Goal: Task Accomplishment & Management: Manage account settings

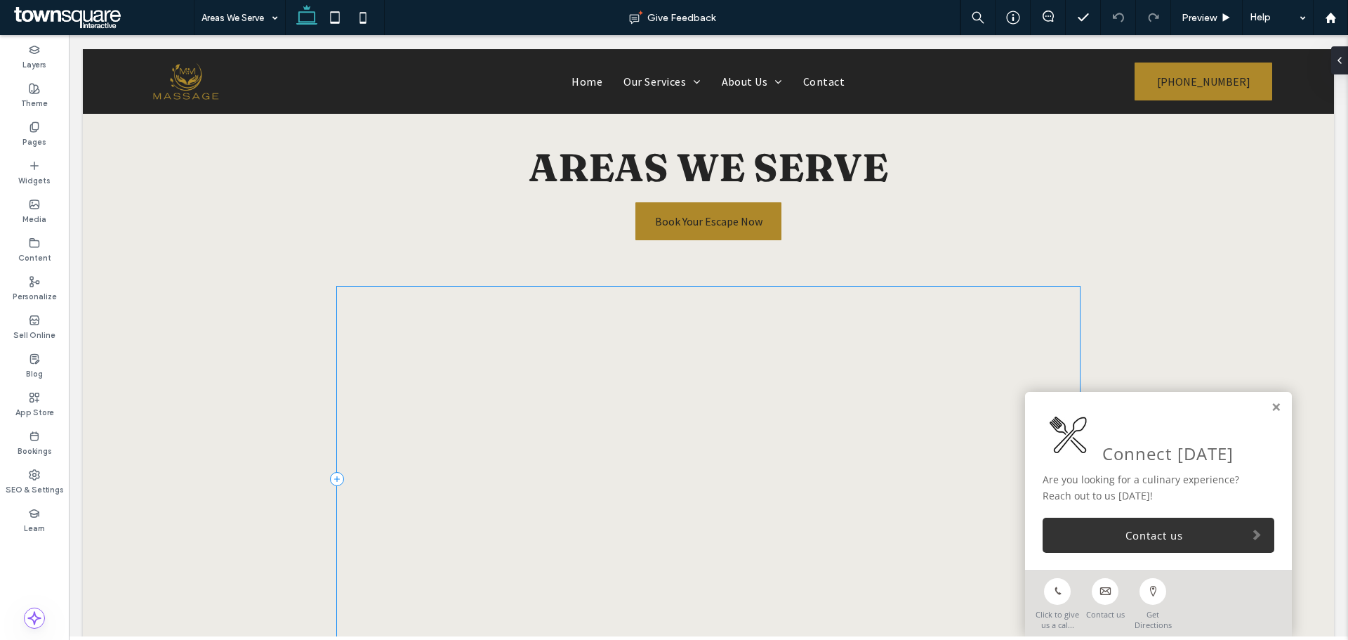
scroll to position [70, 0]
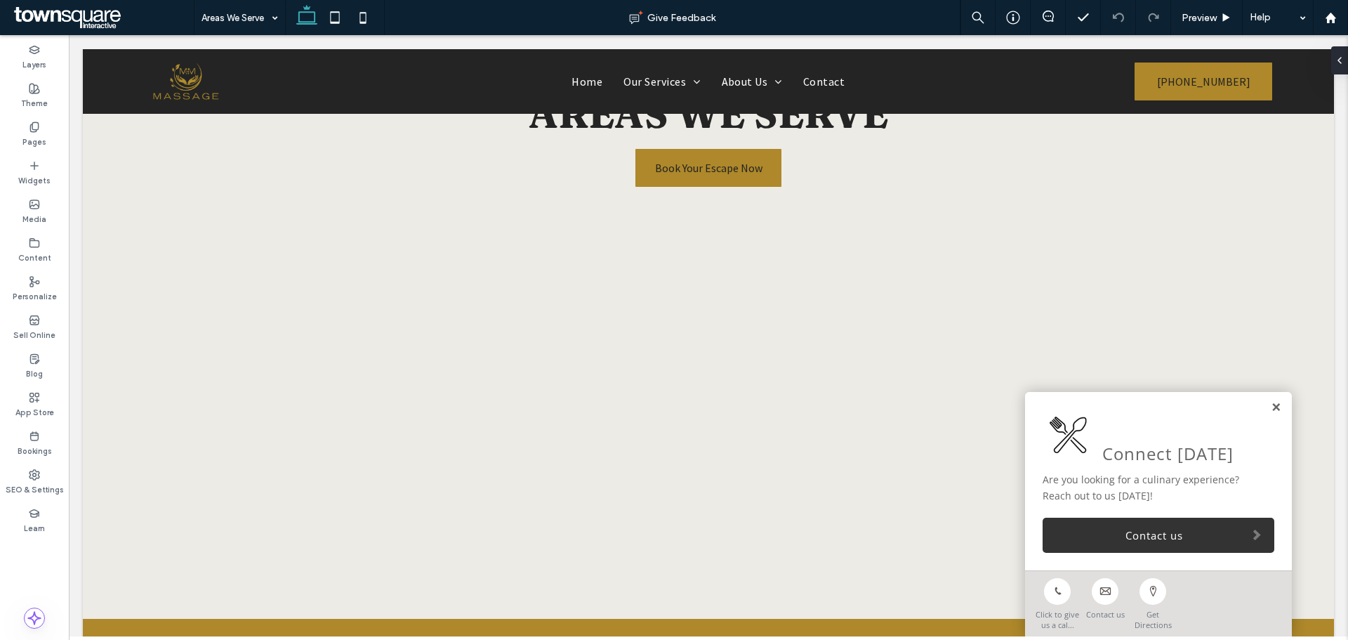
click at [1271, 406] on link at bounding box center [1276, 408] width 11 height 12
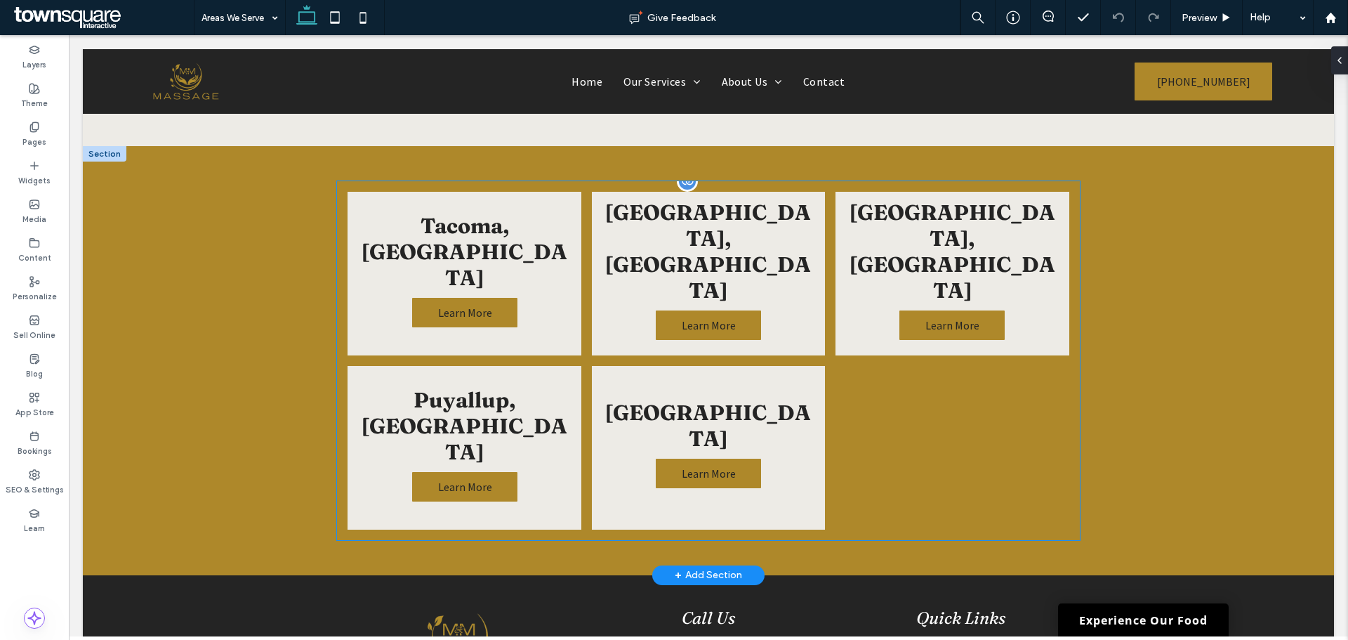
scroll to position [562, 0]
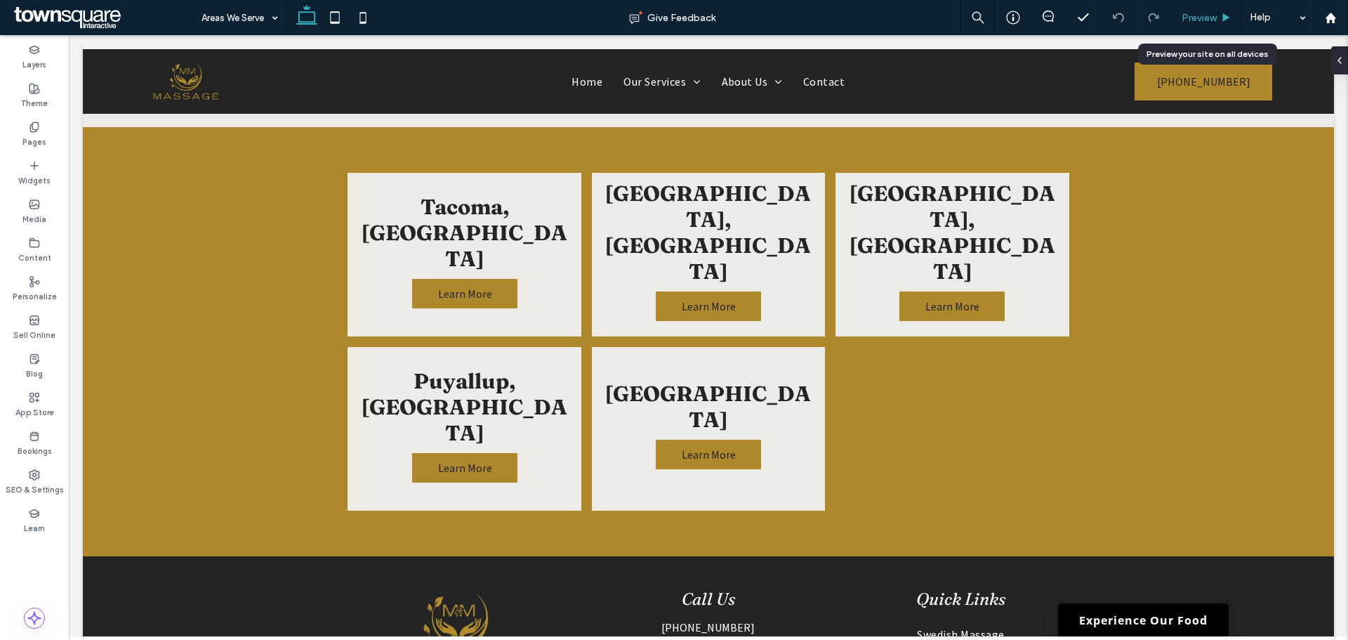
click at [1198, 14] on span "Preview" at bounding box center [1199, 18] width 35 height 12
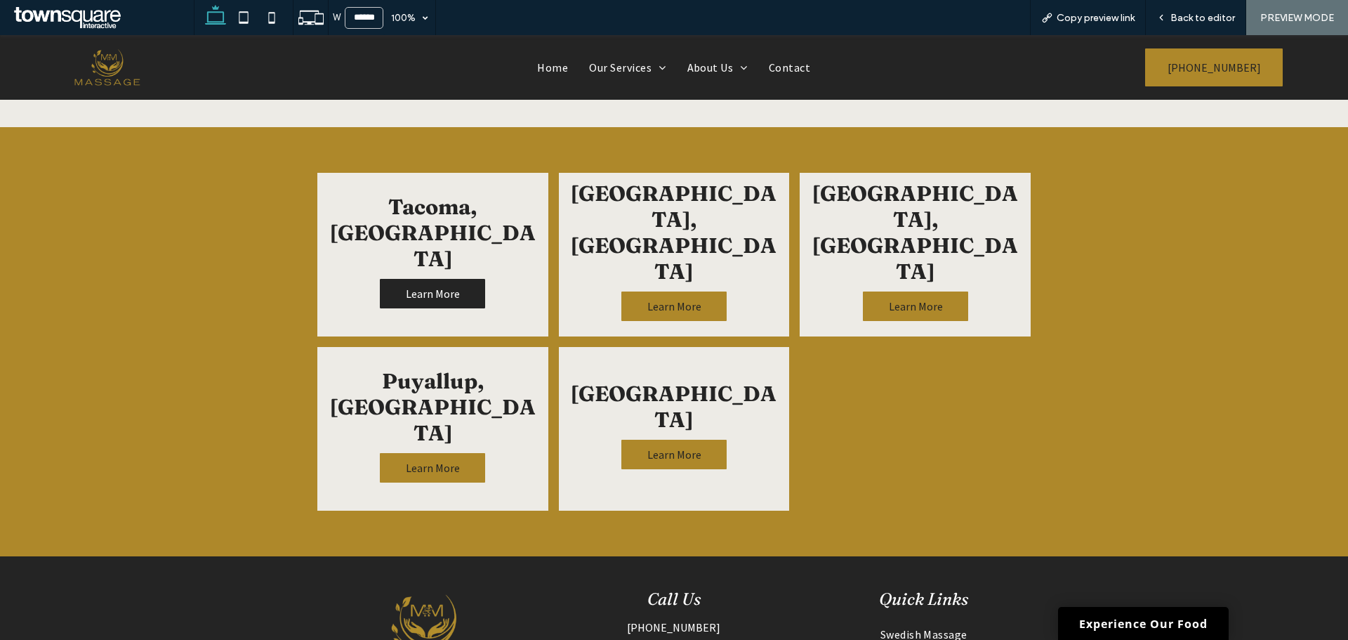
click at [409, 280] on span "Learn More" at bounding box center [433, 294] width 82 height 28
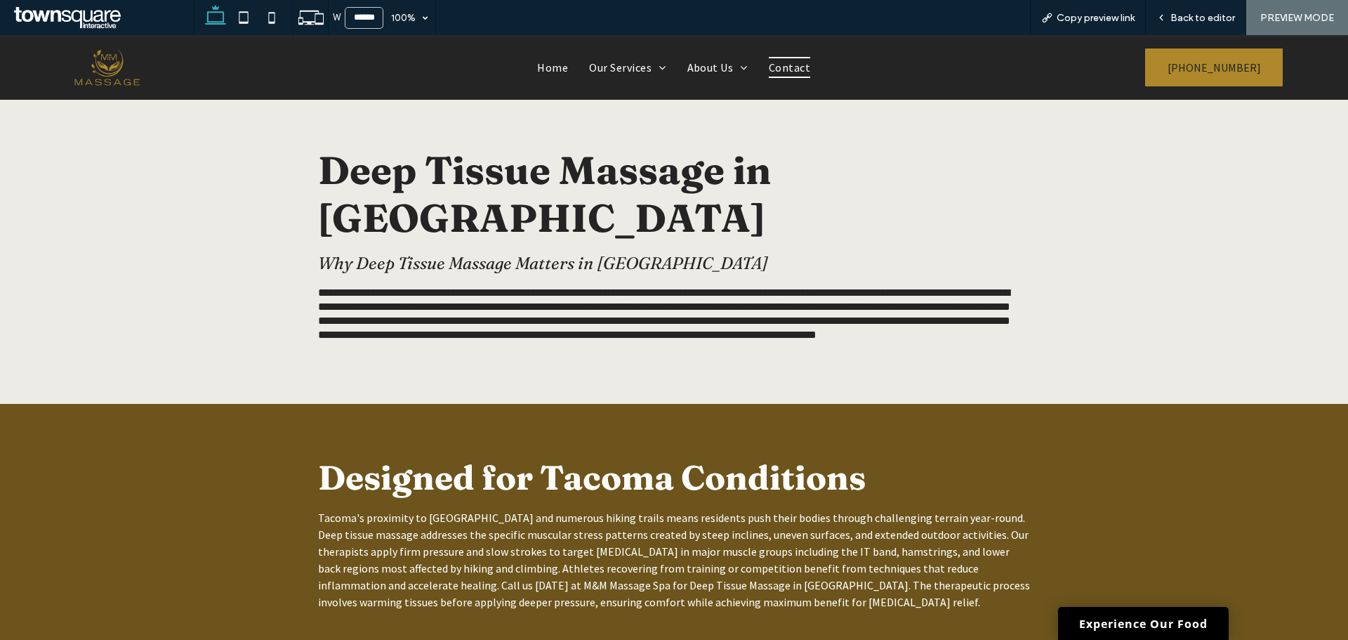
click at [792, 65] on span "Contact" at bounding box center [789, 67] width 41 height 21
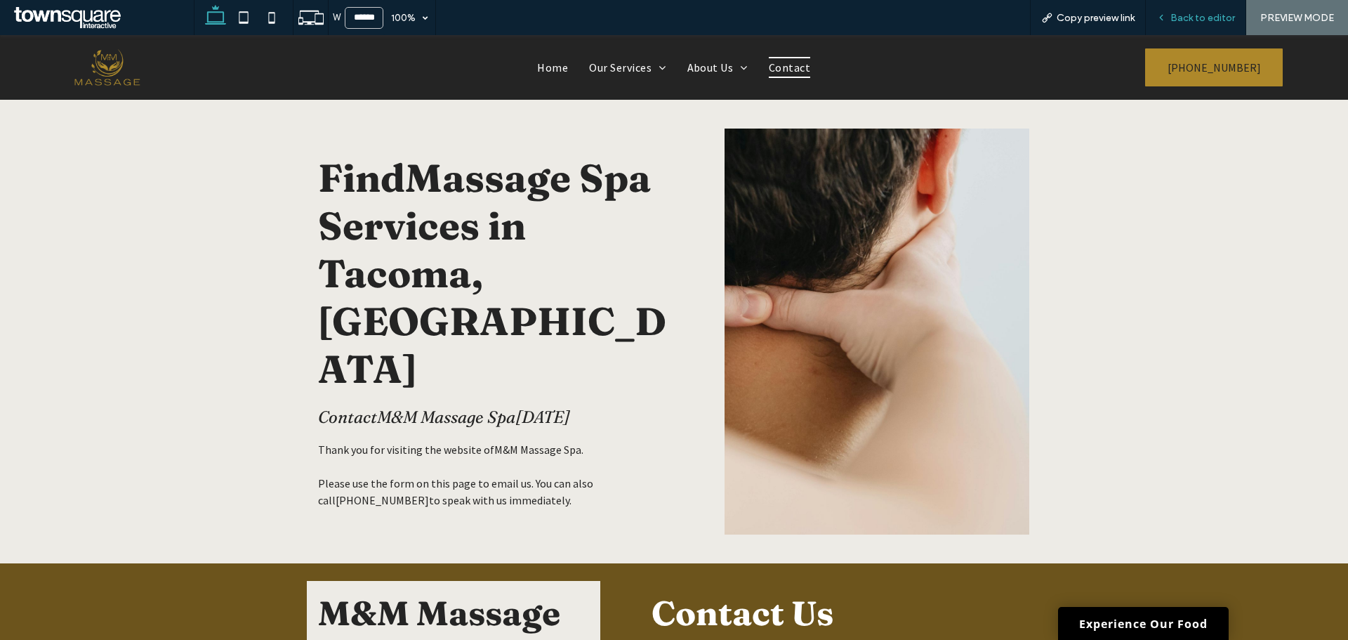
click at [1198, 25] on div "Back to editor" at bounding box center [1196, 17] width 100 height 35
click at [1204, 15] on span "Back to editor" at bounding box center [1203, 18] width 65 height 12
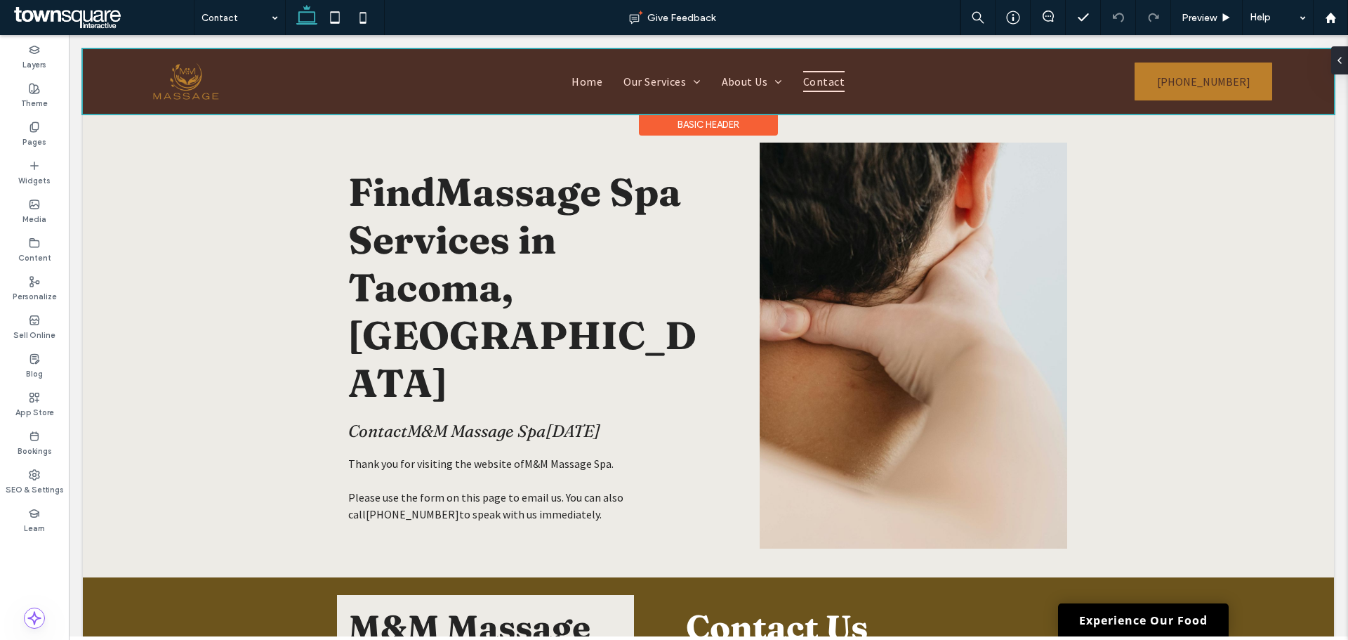
click at [1193, 86] on div at bounding box center [709, 81] width 1252 height 65
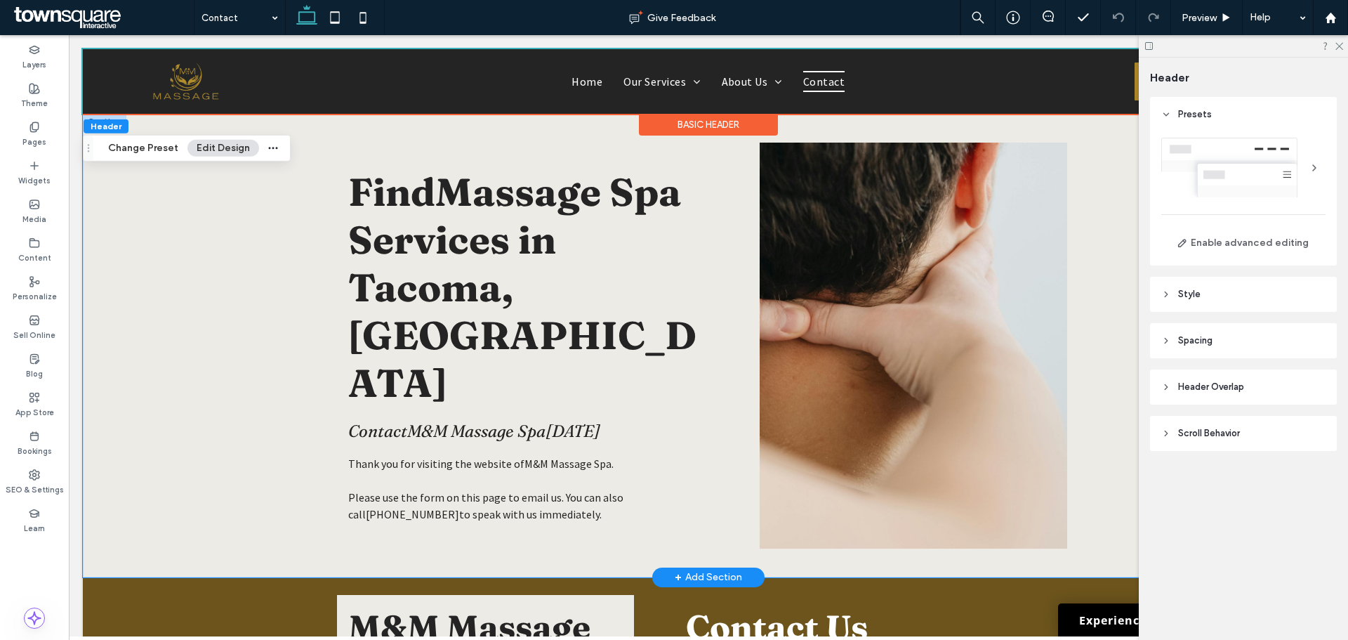
click at [1107, 189] on div "Find Massage Spa Services in Tacoma, WA Contact M&M Massage Spa today Thank you…" at bounding box center [708, 346] width 843 height 464
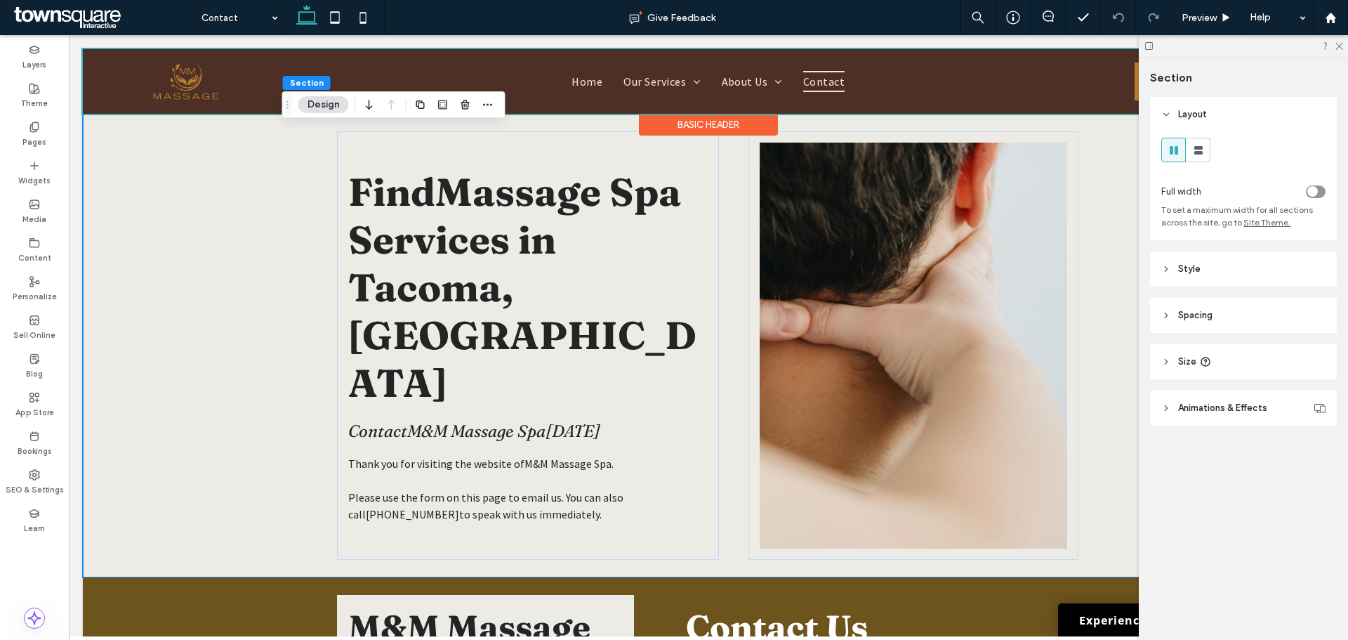
click at [1126, 70] on div at bounding box center [709, 81] width 1252 height 65
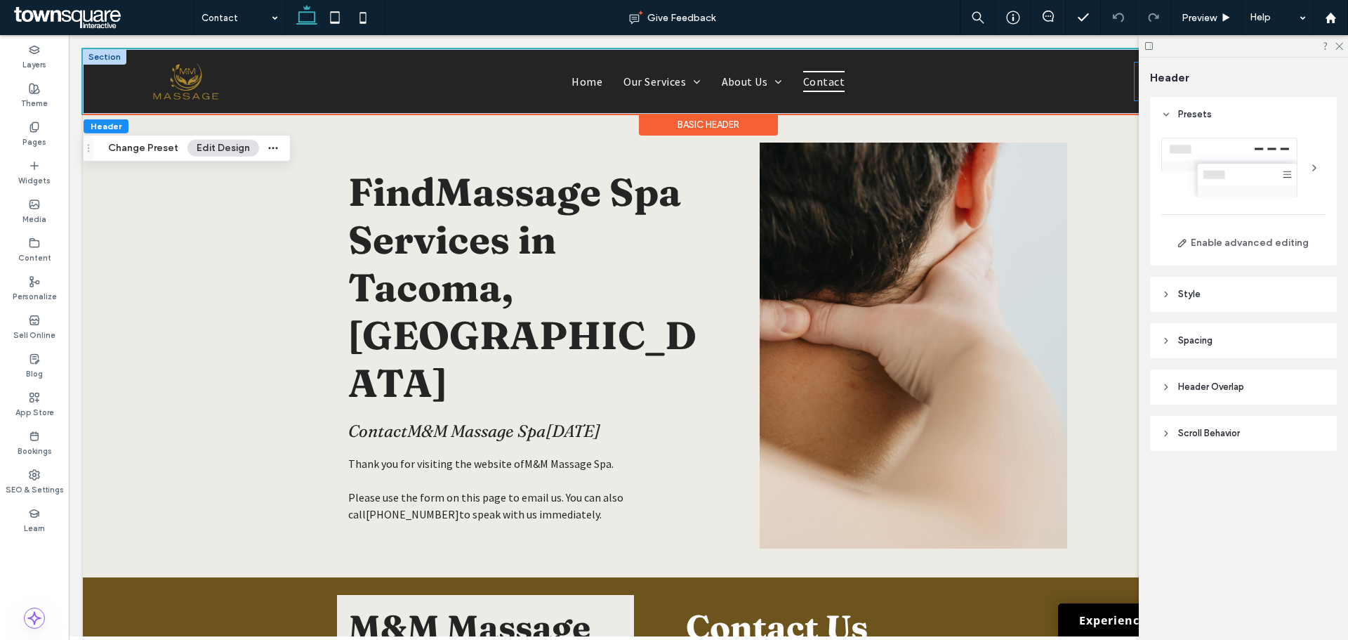
click at [1135, 78] on link "(253) 606-7325" at bounding box center [1204, 82] width 138 height 38
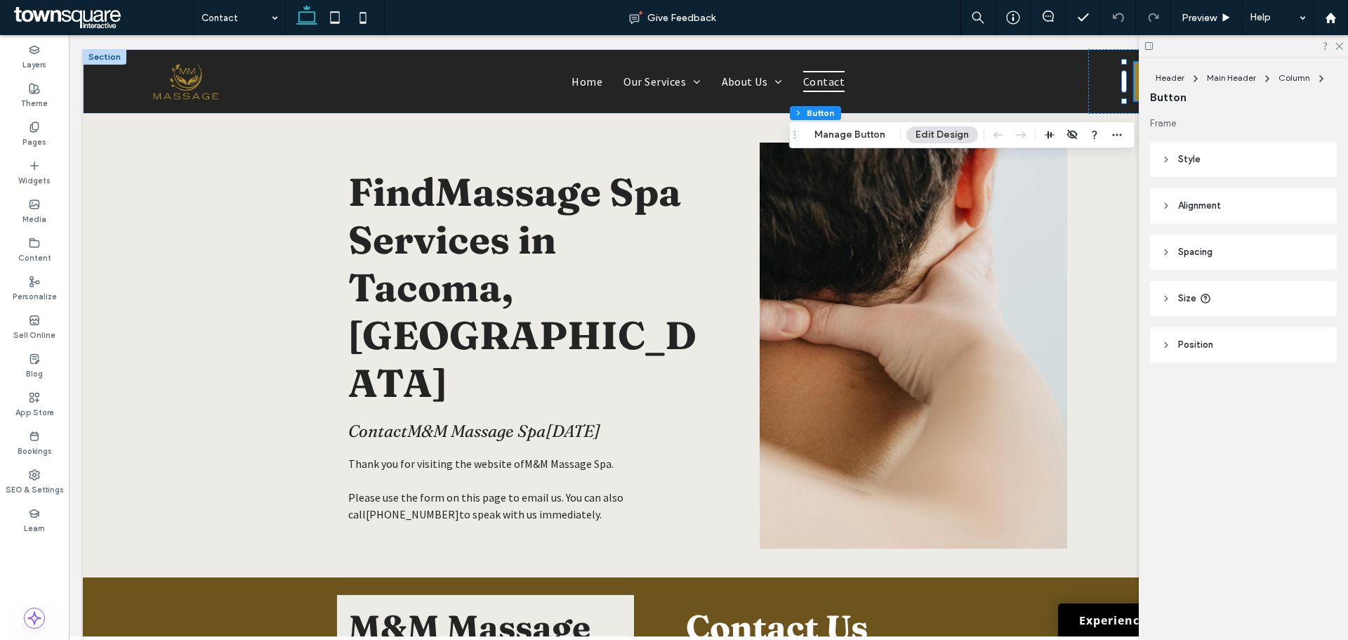
click at [1150, 44] on icon at bounding box center [1149, 46] width 11 height 11
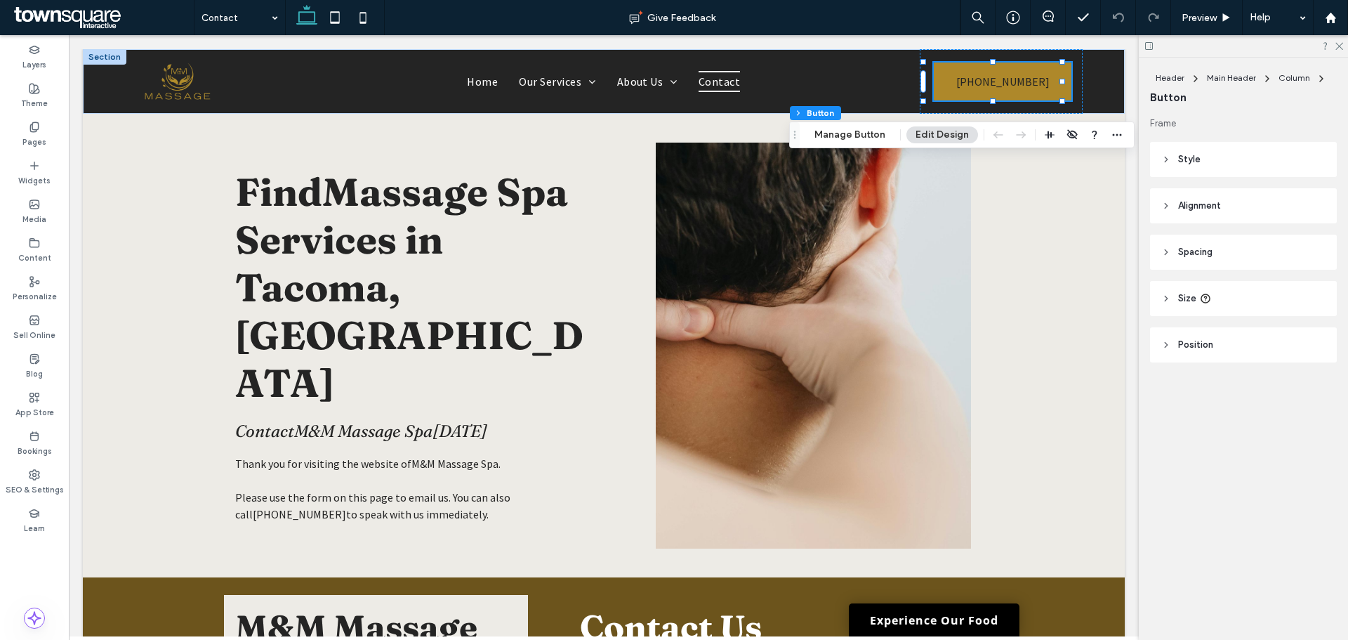
click at [1211, 157] on header "Style" at bounding box center [1243, 159] width 187 height 35
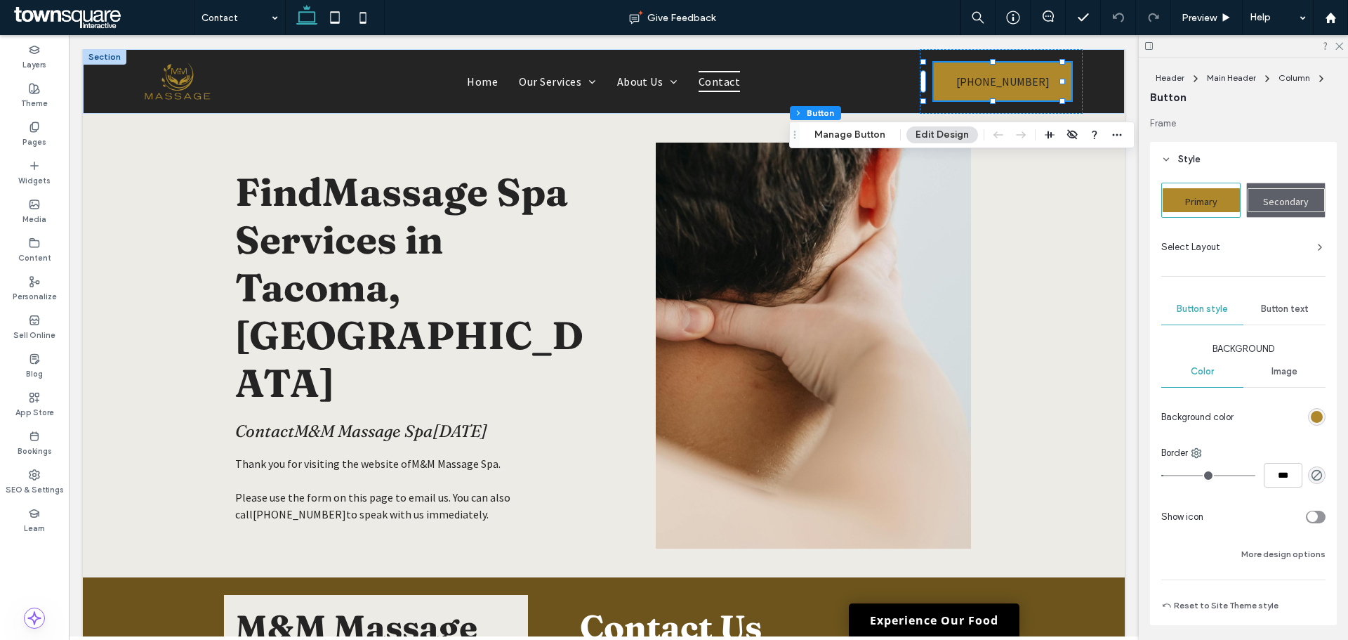
click at [1268, 195] on span "Secondary" at bounding box center [1286, 201] width 46 height 13
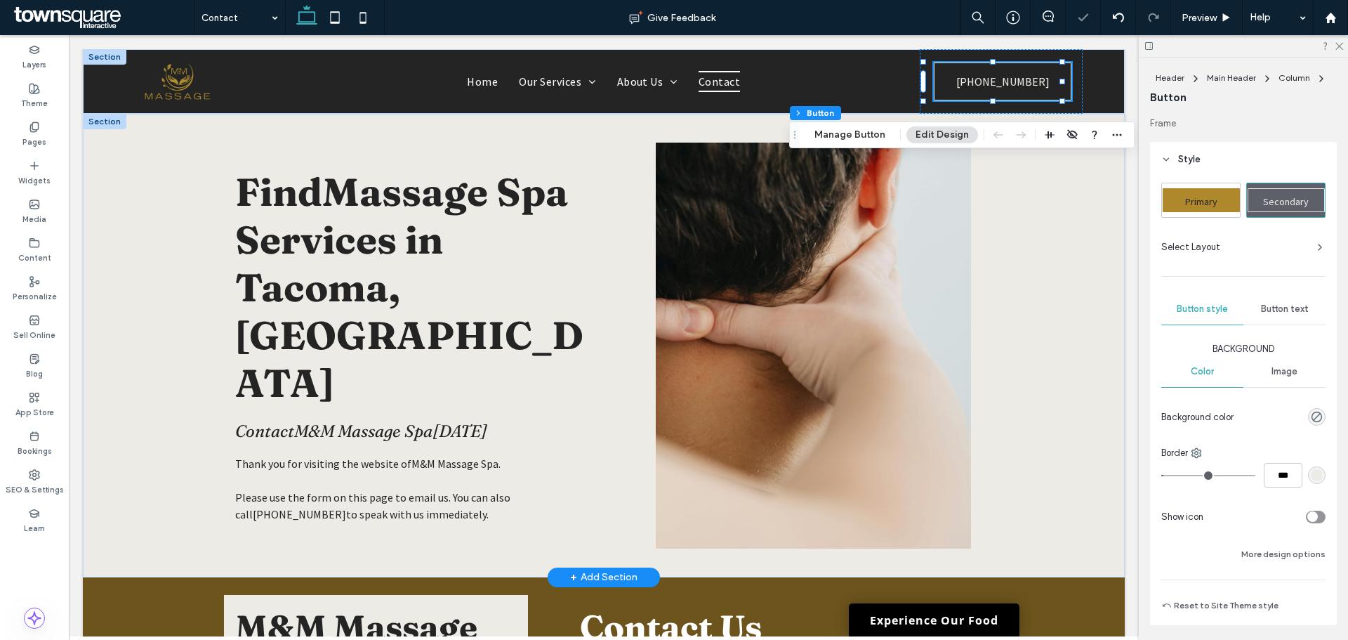
click at [1059, 249] on div "Find Massage Spa Services in Tacoma, WA Contact M&M Massage Spa today Thank you…" at bounding box center [604, 346] width 1042 height 464
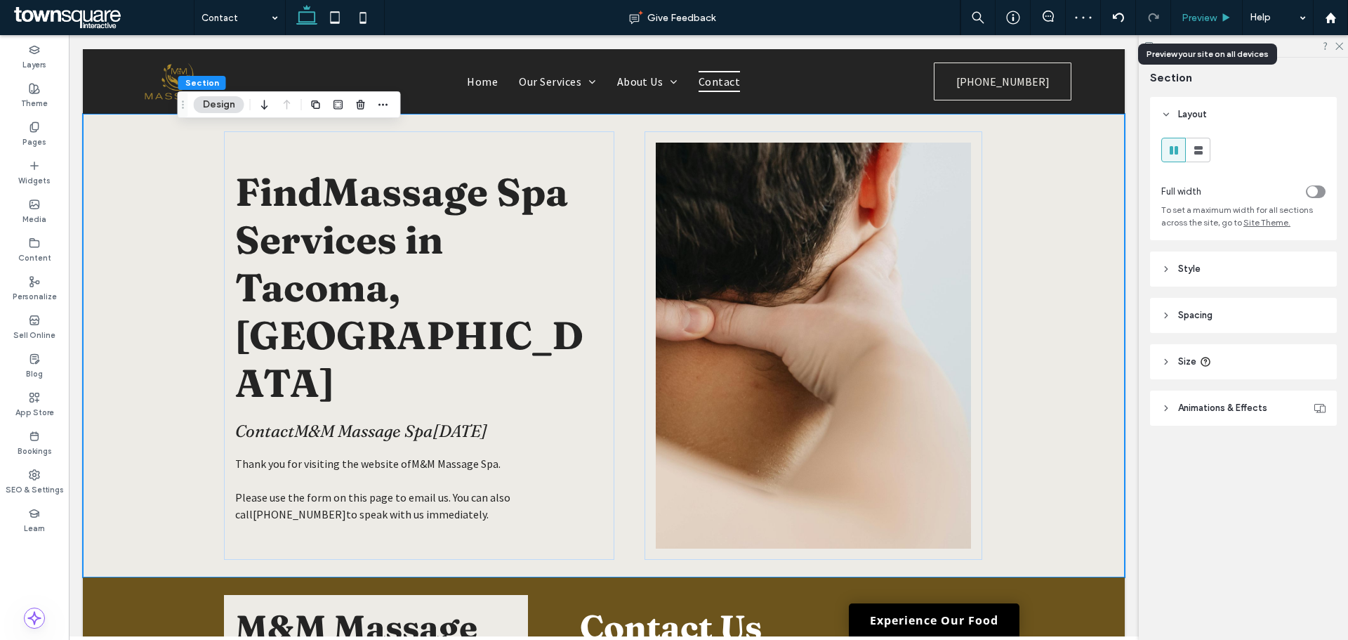
click at [1187, 8] on div "Preview" at bounding box center [1207, 17] width 72 height 35
click at [1206, 22] on span "Preview" at bounding box center [1199, 18] width 35 height 12
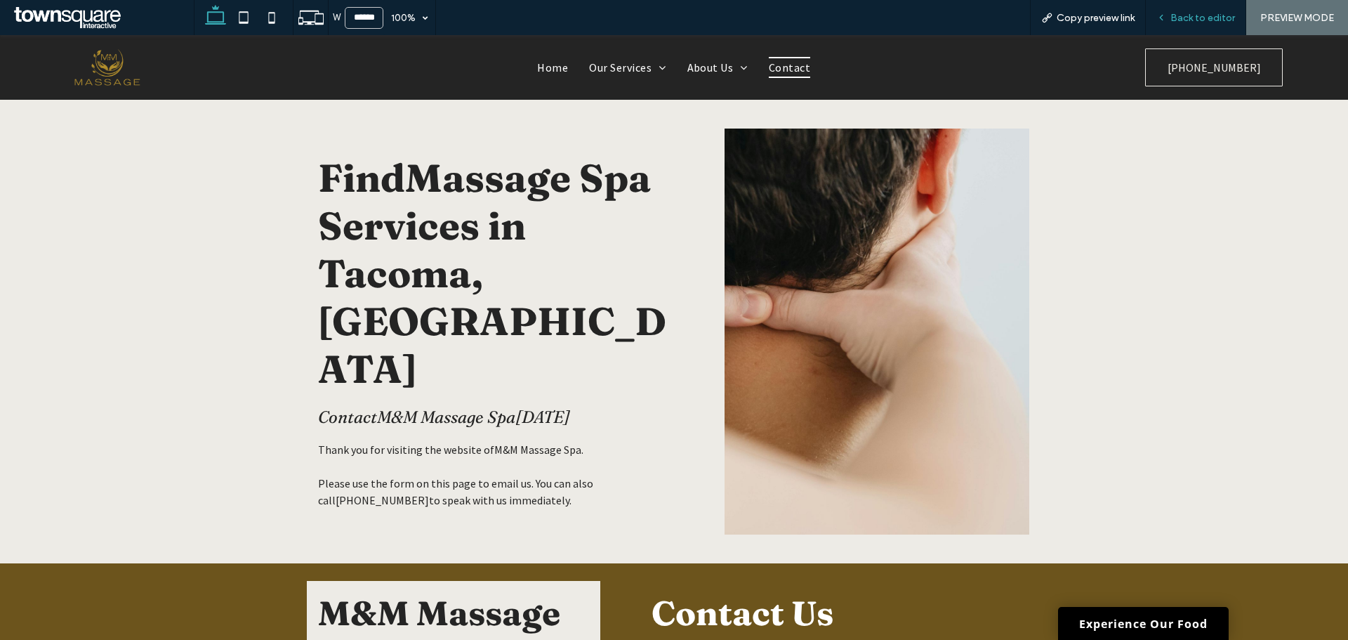
click at [1193, 18] on span "Back to editor" at bounding box center [1203, 18] width 65 height 12
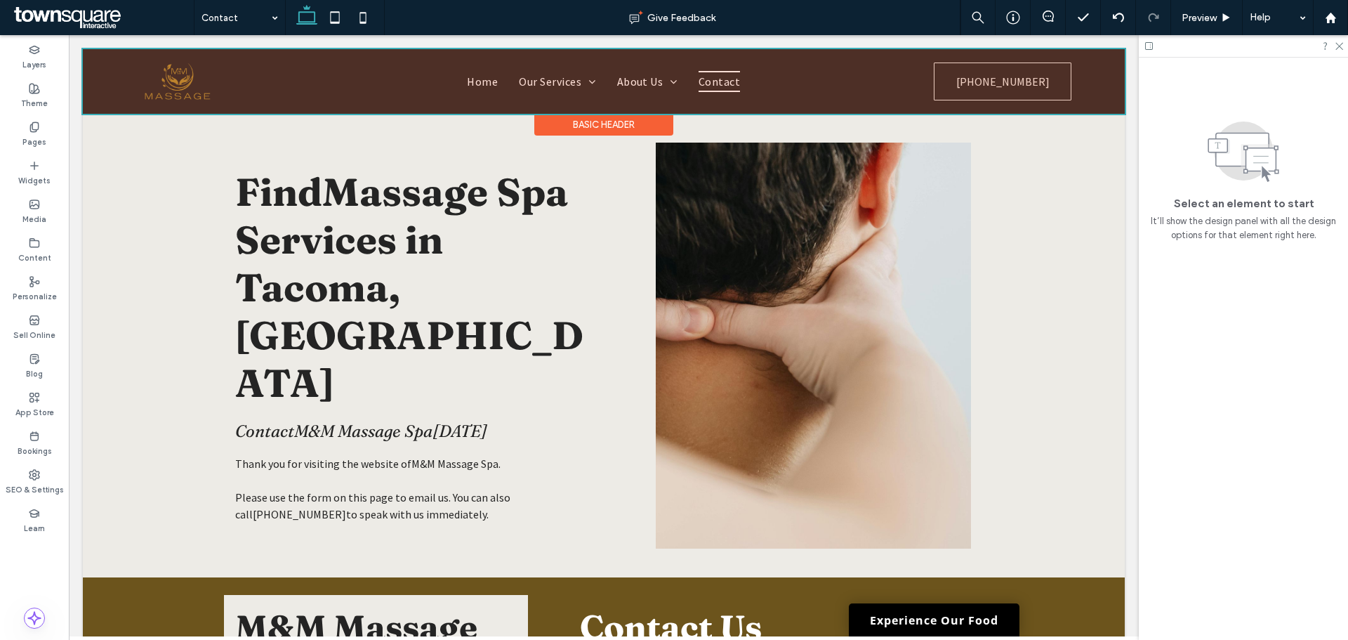
click at [1026, 79] on div at bounding box center [604, 81] width 1042 height 65
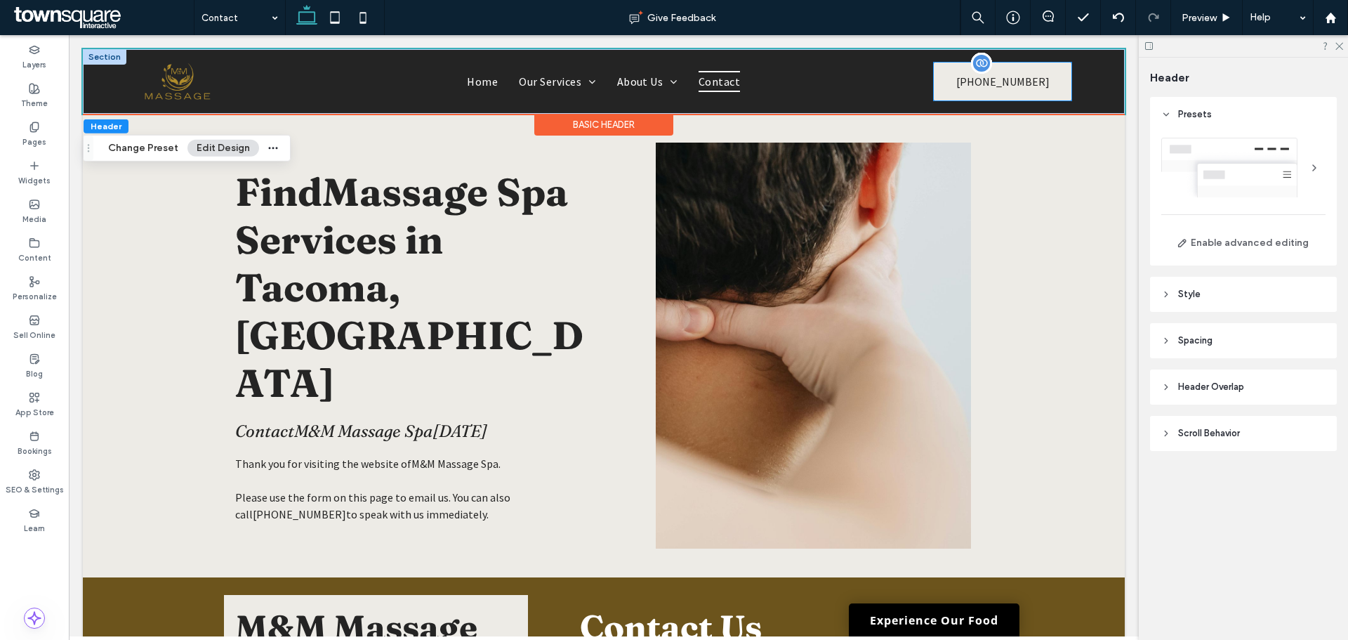
click at [1026, 79] on span "(253) 606-7325" at bounding box center [1003, 81] width 93 height 37
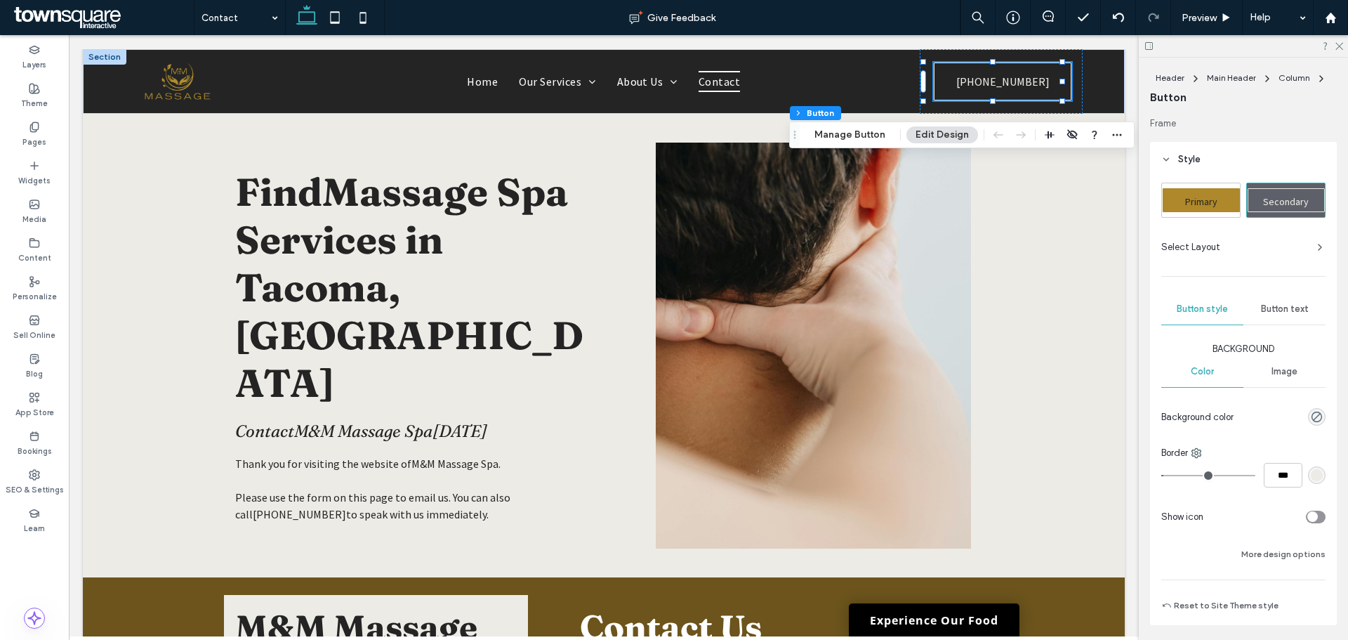
click at [1210, 188] on div "Primary" at bounding box center [1201, 200] width 78 height 34
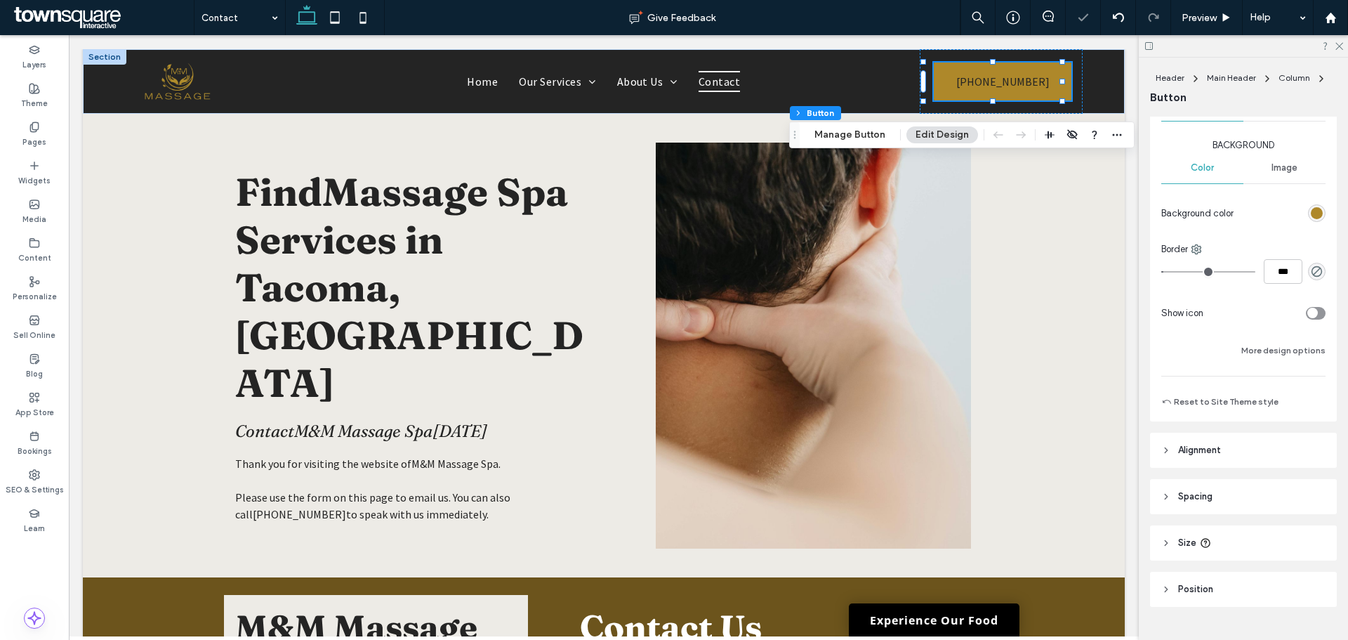
scroll to position [232, 0]
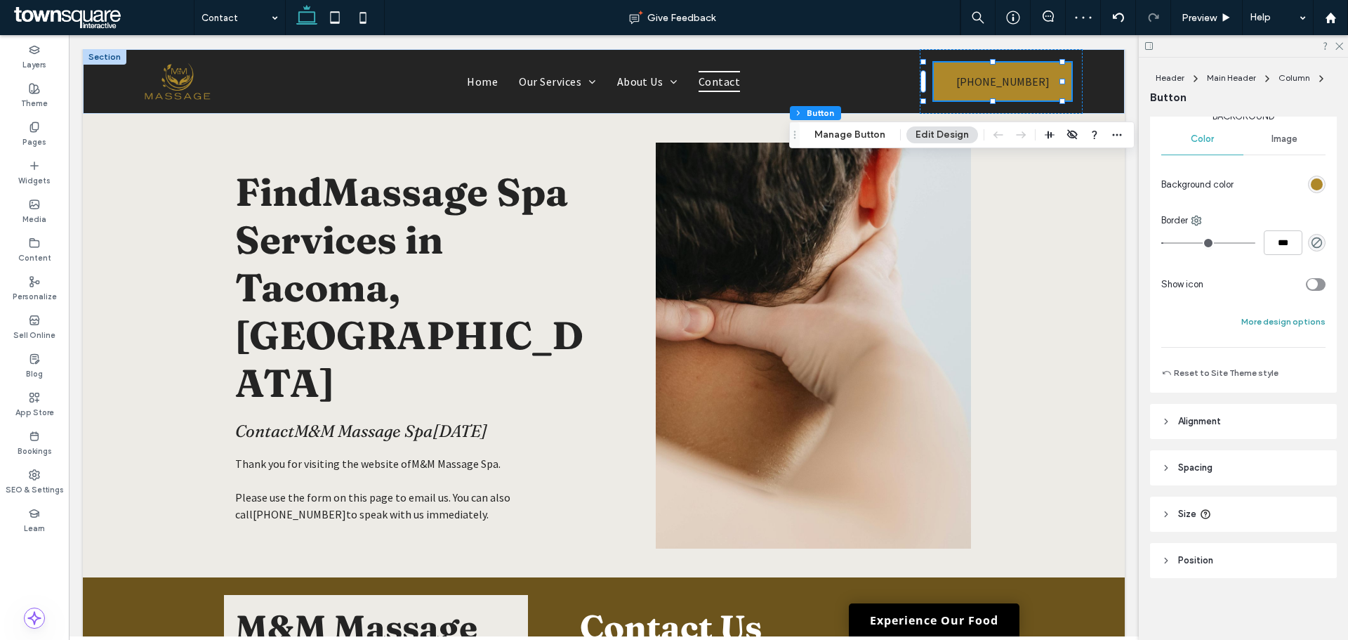
click at [1255, 329] on button "More design options" at bounding box center [1284, 321] width 84 height 17
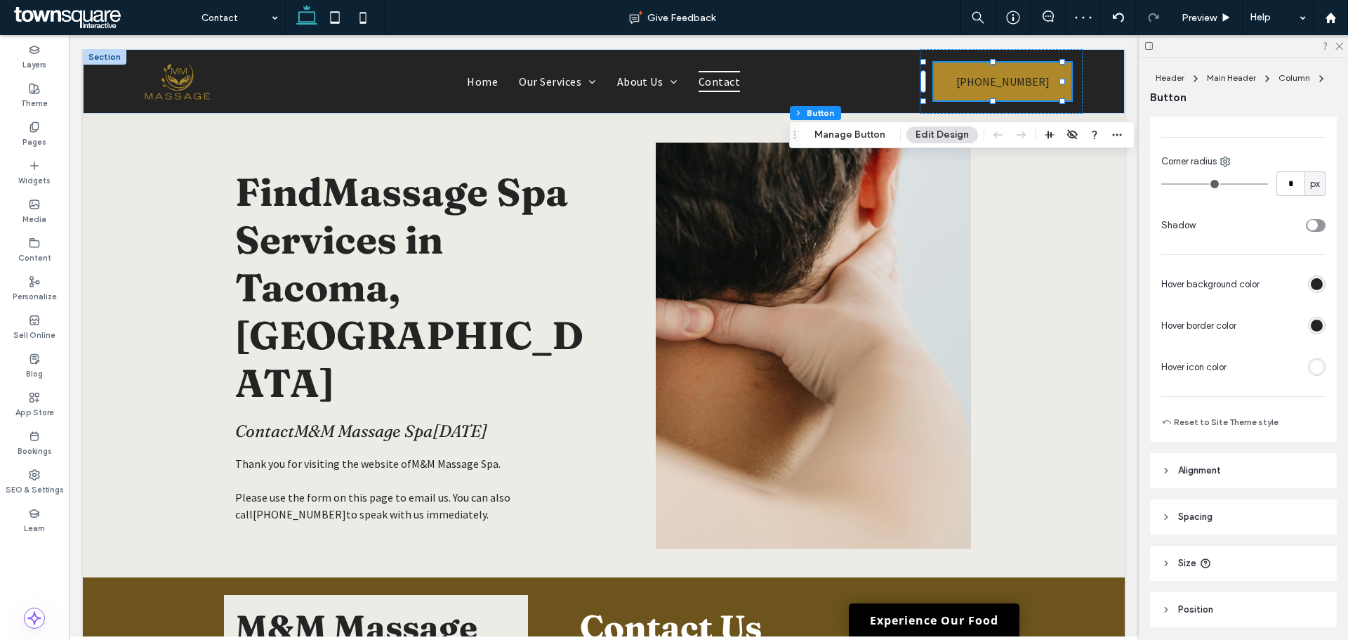
scroll to position [443, 0]
click at [1313, 288] on div "rgb(36, 36, 36)" at bounding box center [1317, 283] width 12 height 12
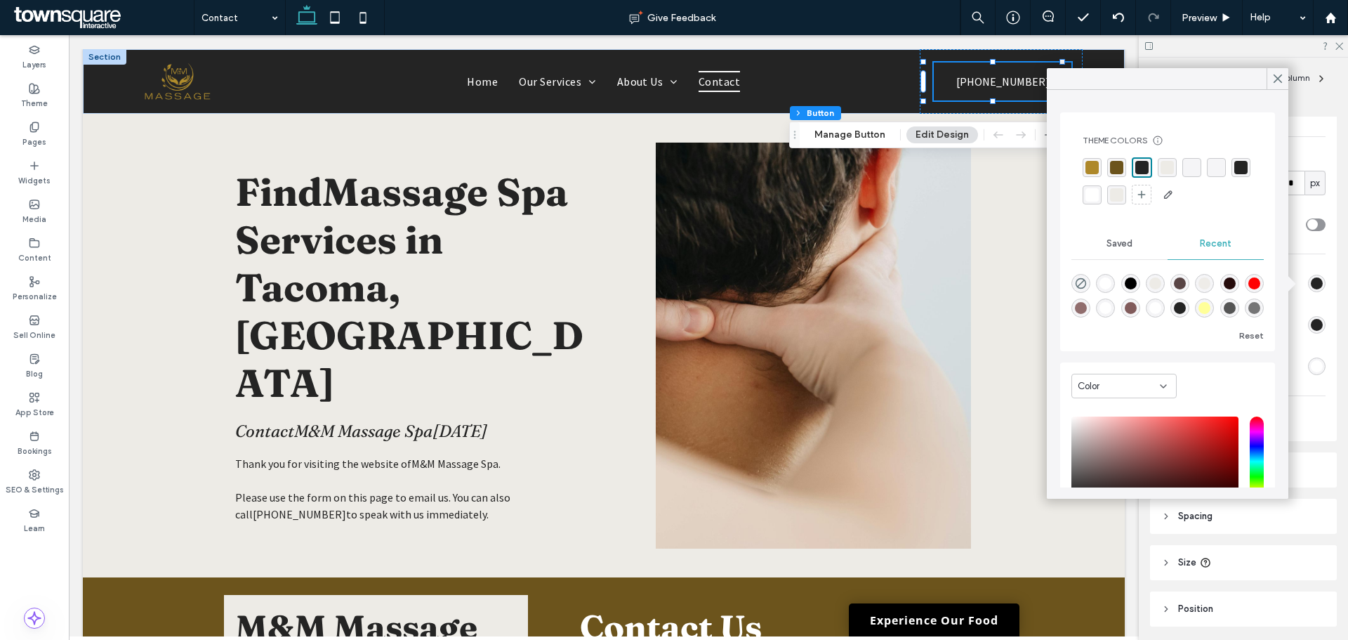
click at [1091, 171] on div "rgba(174,136,42,1)" at bounding box center [1092, 167] width 13 height 13
click at [1278, 80] on icon at bounding box center [1278, 78] width 13 height 13
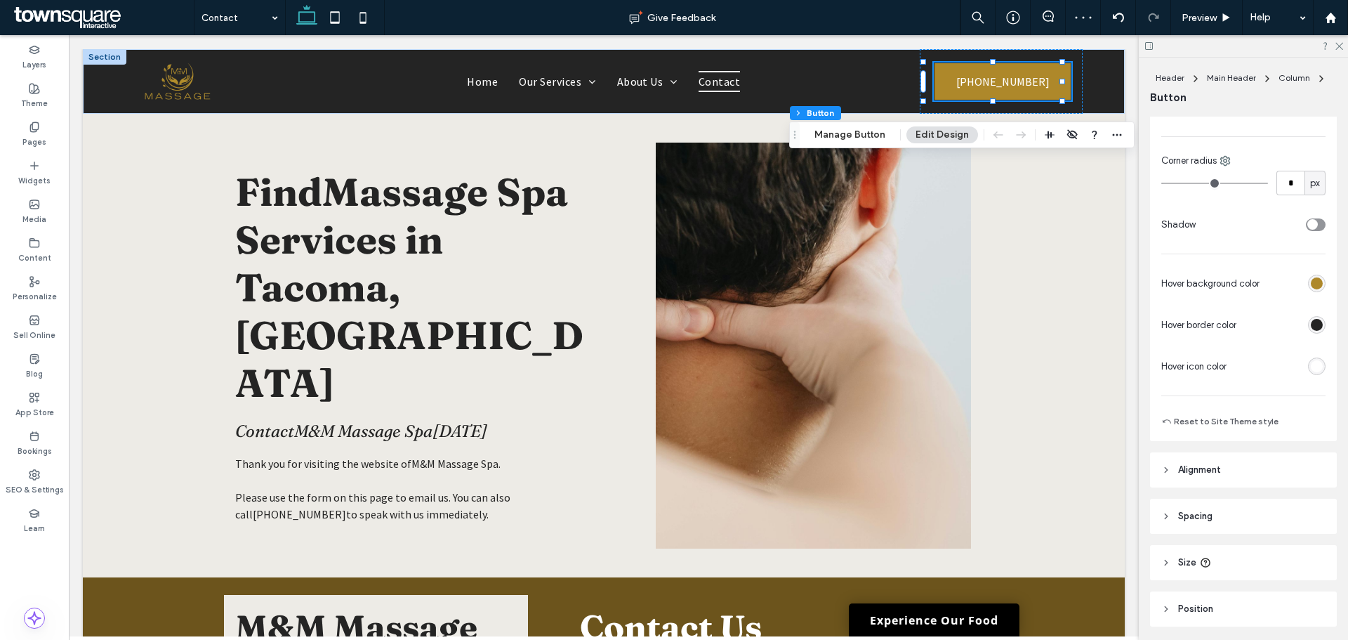
click at [1316, 284] on div "rgb(174, 136, 42)" at bounding box center [1317, 284] width 18 height 18
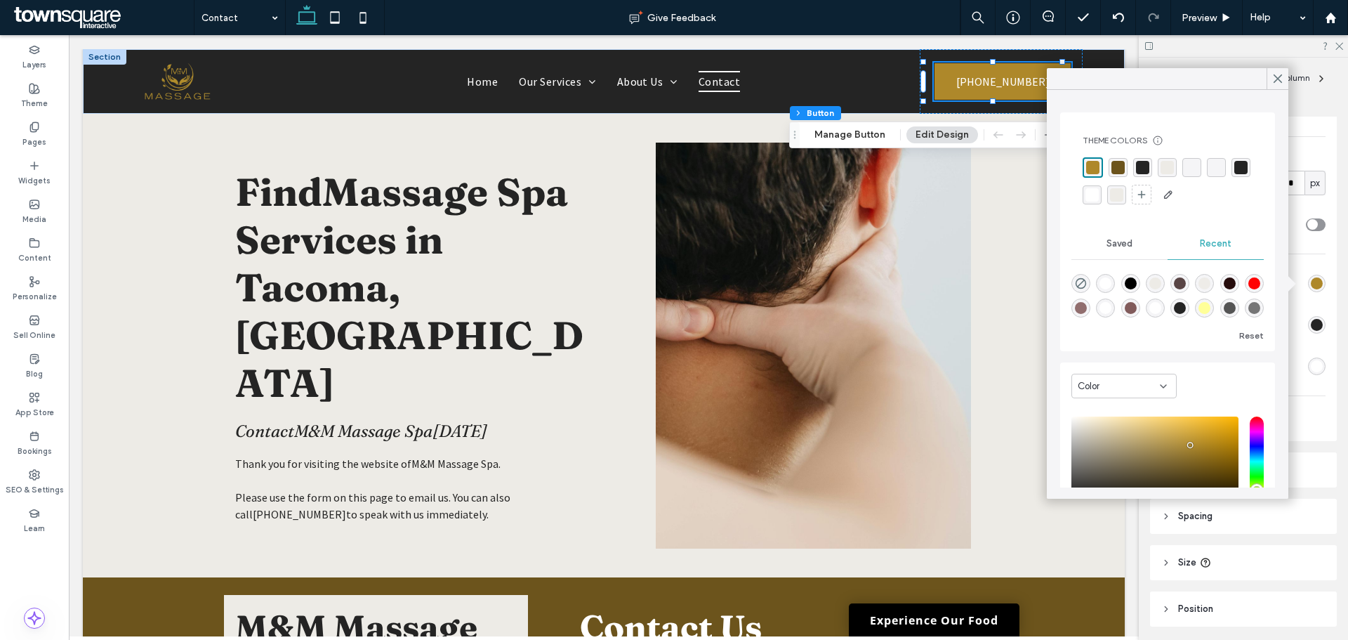
click at [1099, 198] on div "rgba(255, 255, 255, 1)" at bounding box center [1092, 194] width 13 height 13
click at [1277, 82] on icon at bounding box center [1278, 78] width 13 height 13
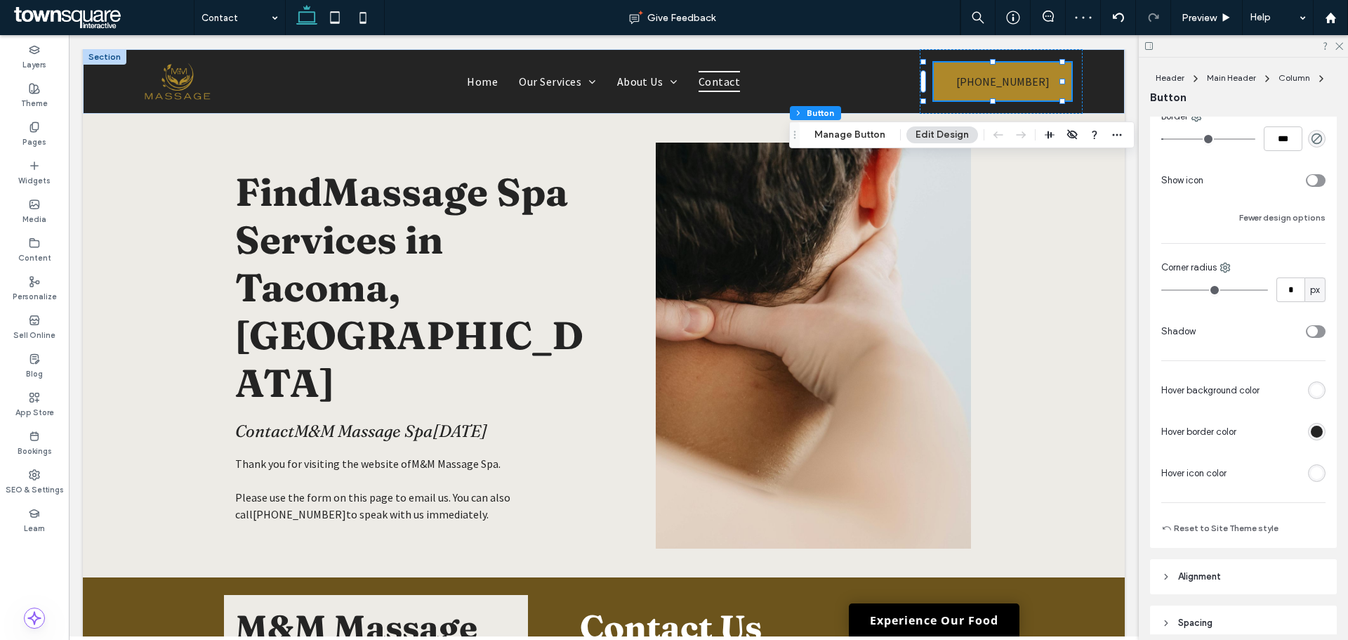
scroll to position [162, 0]
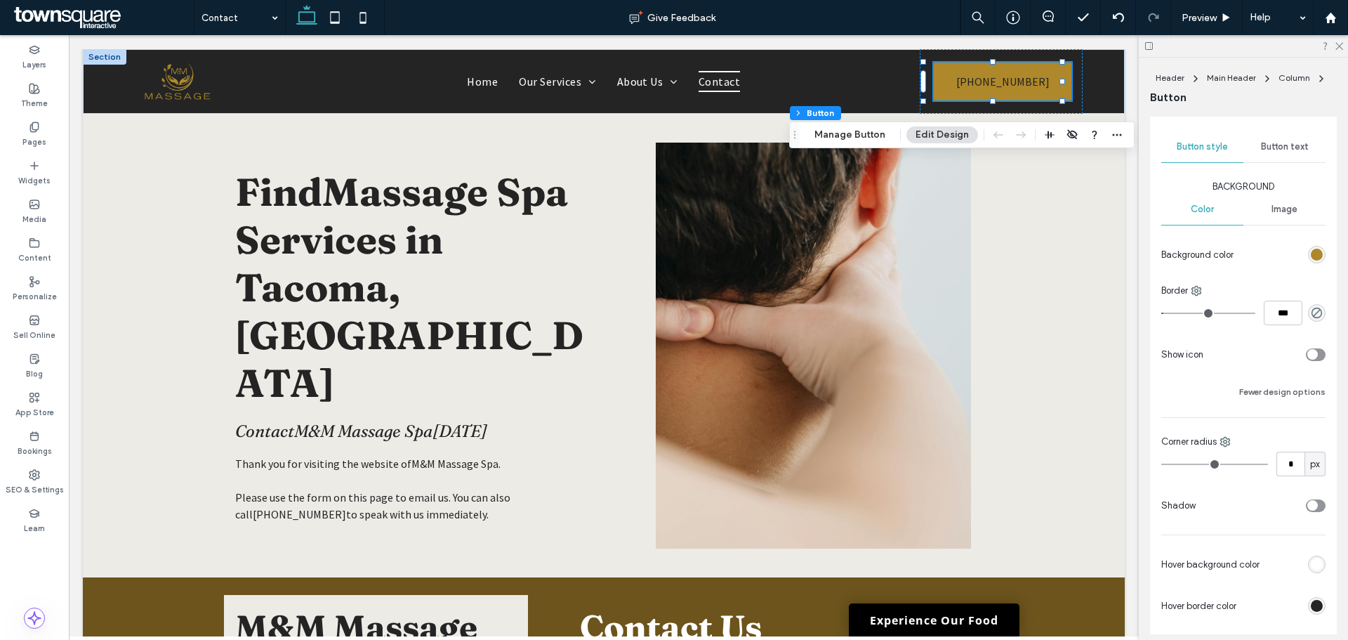
click at [1274, 152] on div "Button text" at bounding box center [1285, 146] width 82 height 31
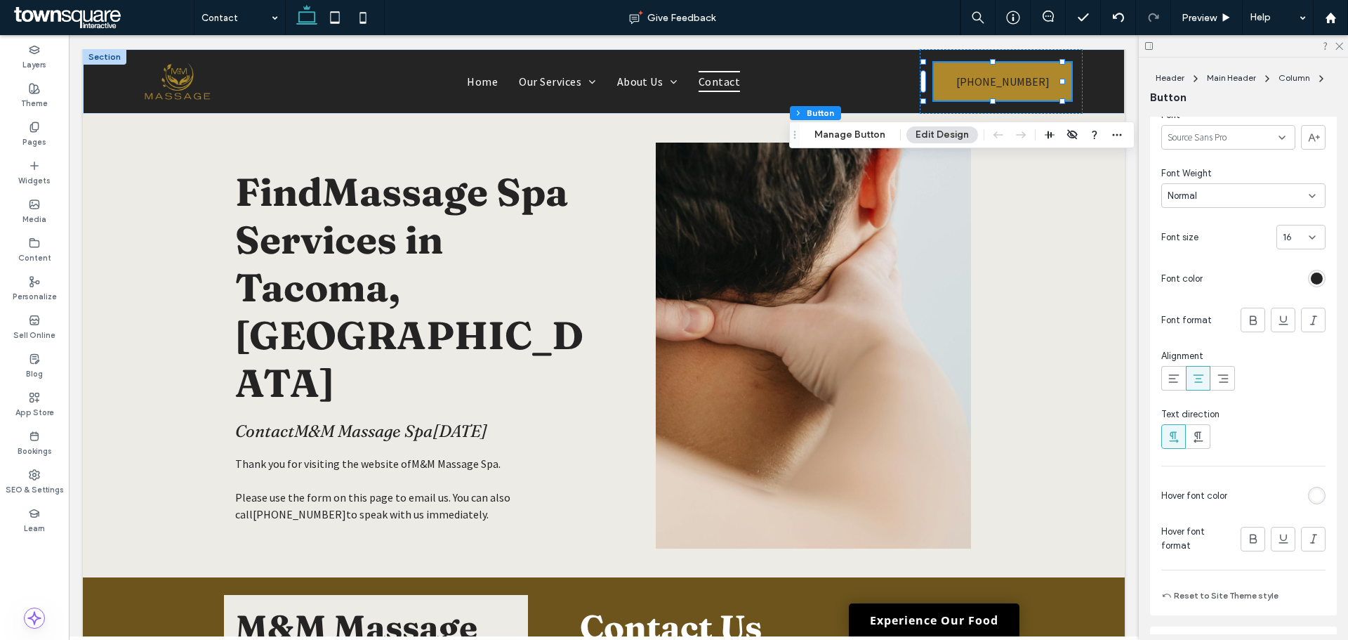
scroll to position [303, 0]
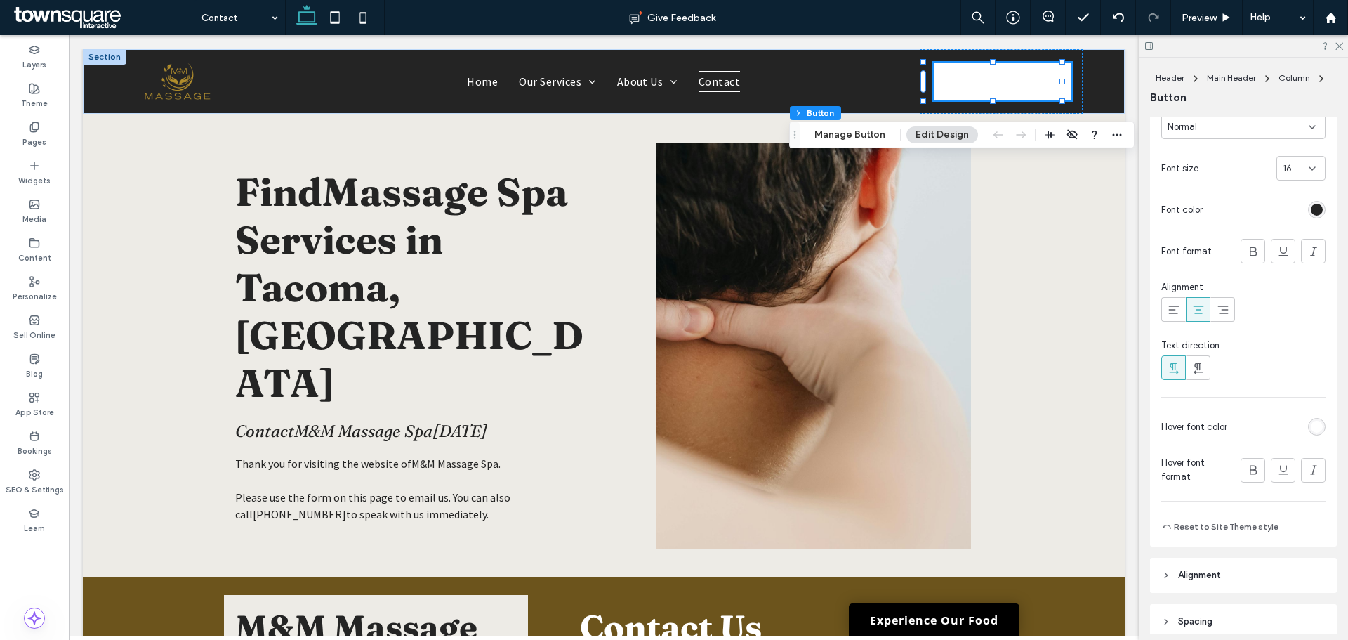
click at [1311, 425] on div "rgb(255, 255, 255)" at bounding box center [1317, 427] width 12 height 12
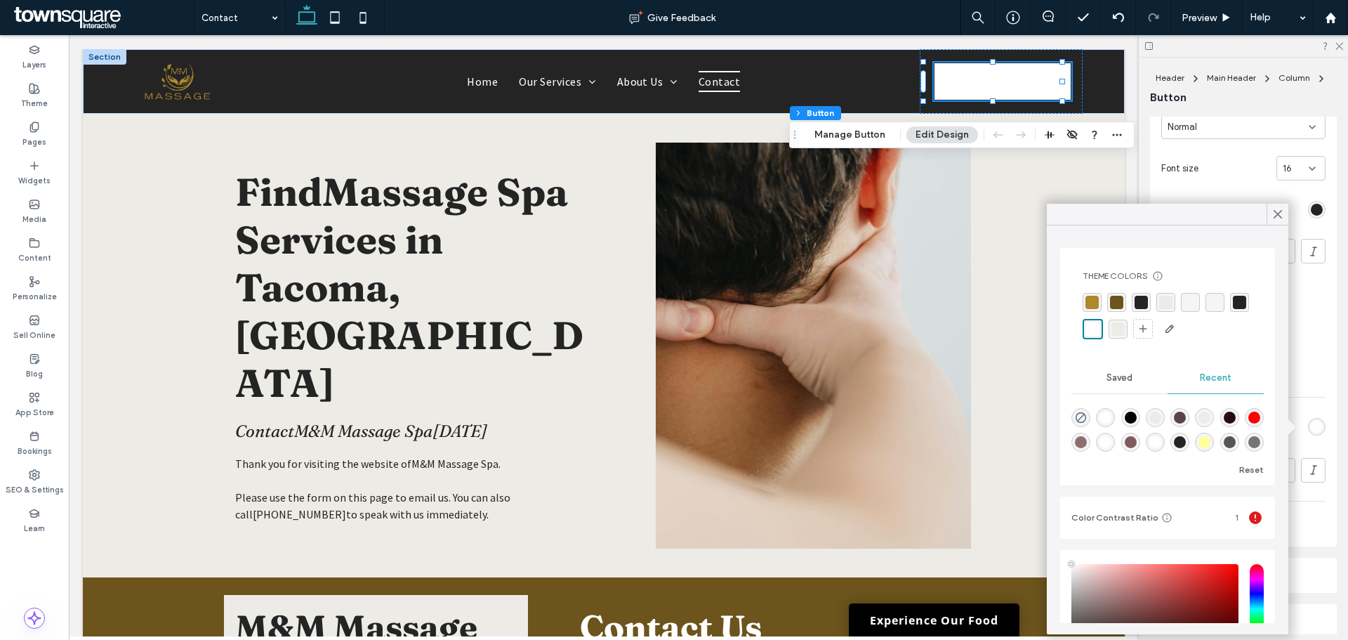
click at [1233, 309] on div "rgba(36, 36, 36, 1)" at bounding box center [1239, 302] width 13 height 13
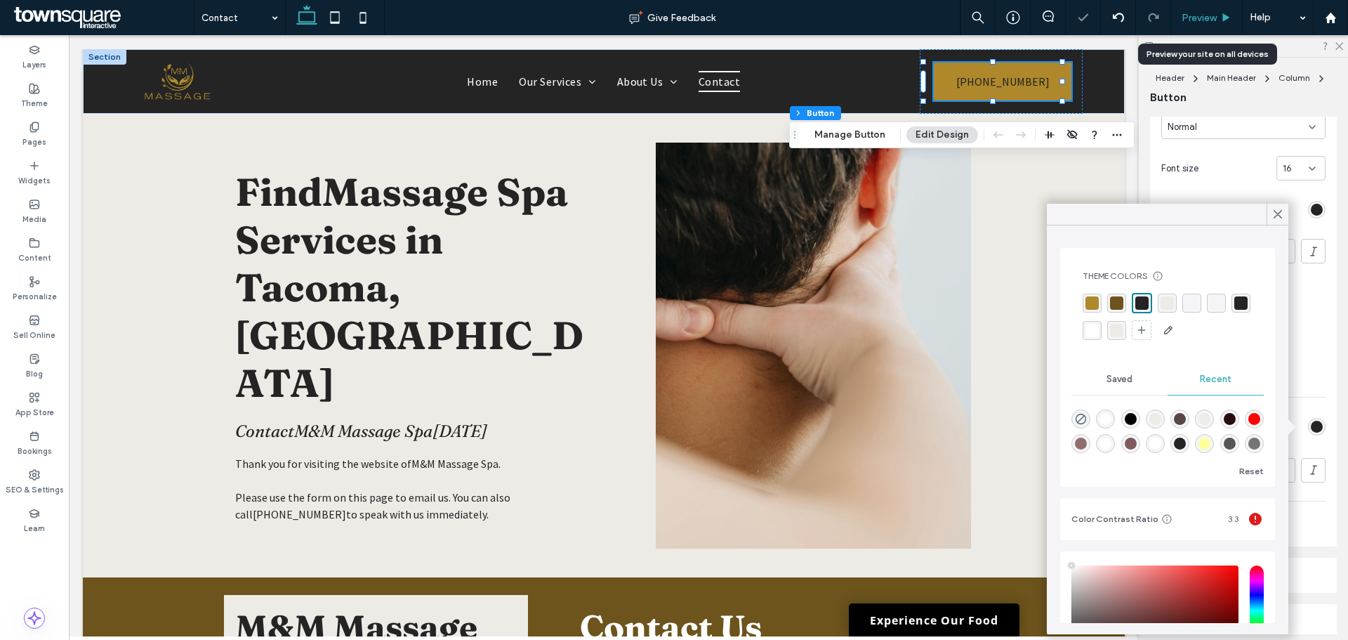
click at [1193, 29] on div "Preview" at bounding box center [1207, 17] width 72 height 35
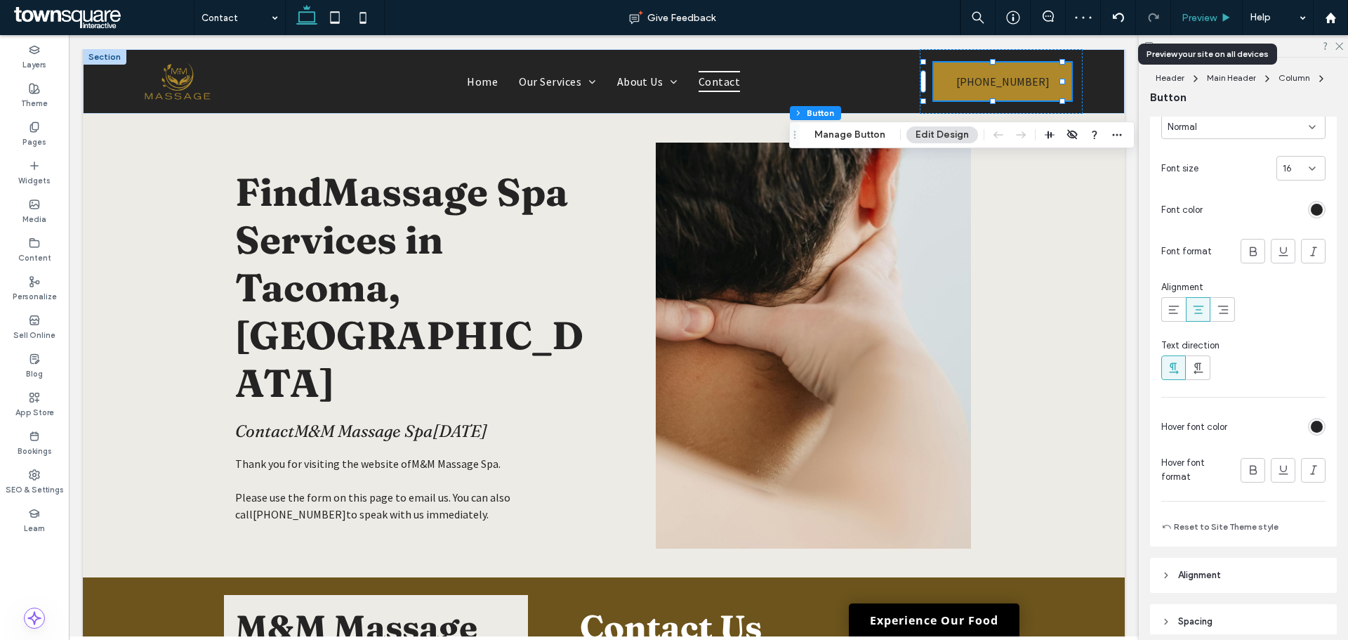
click at [1201, 15] on span "Preview" at bounding box center [1199, 18] width 35 height 12
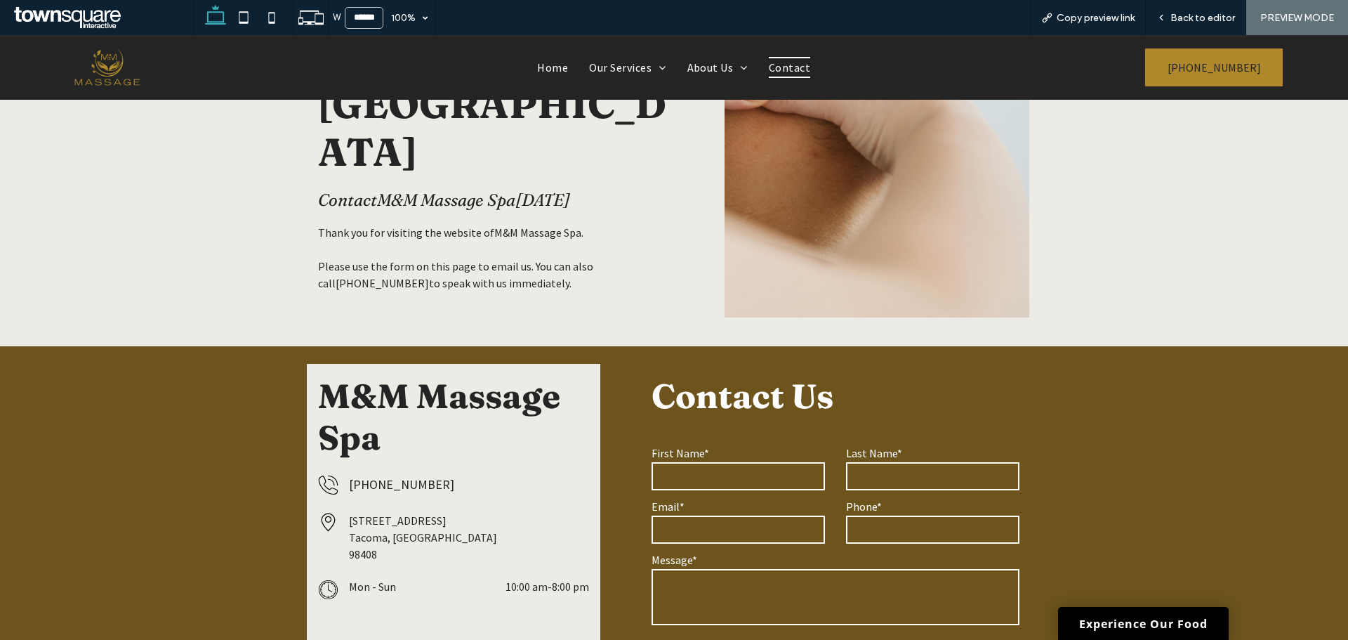
scroll to position [195, 0]
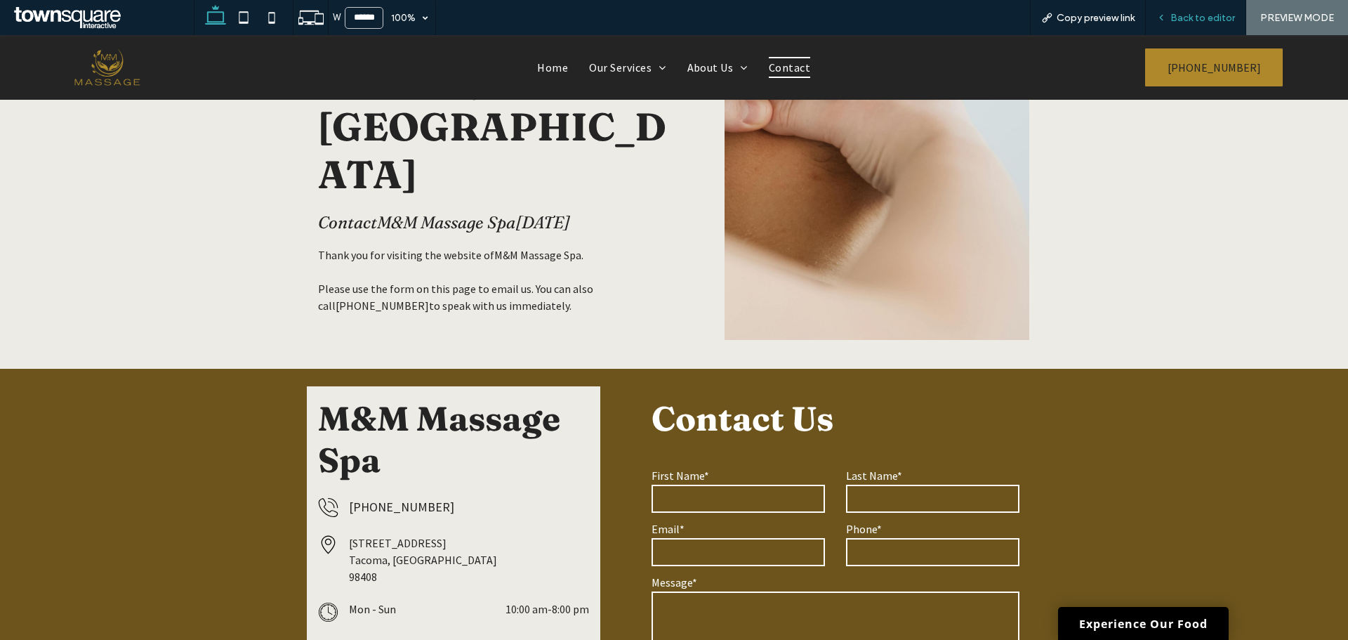
click at [1204, 24] on div "Back to editor" at bounding box center [1196, 17] width 100 height 35
click at [1196, 19] on span "Back to editor" at bounding box center [1203, 18] width 65 height 12
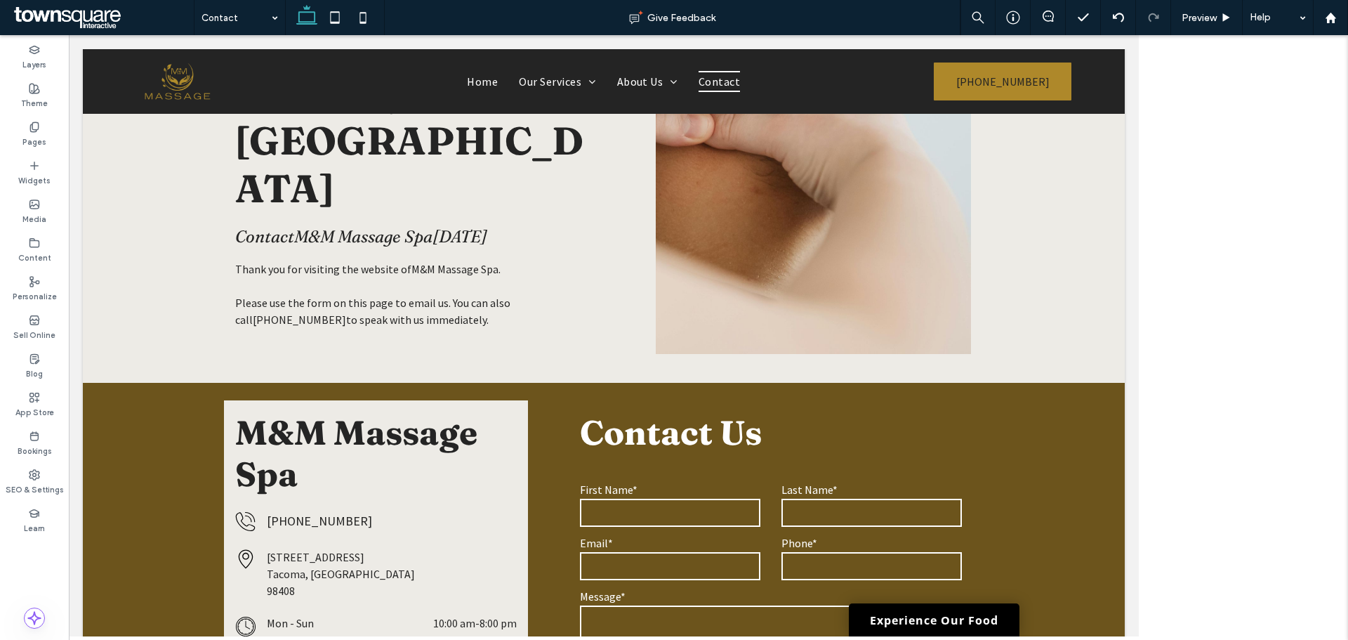
scroll to position [209, 0]
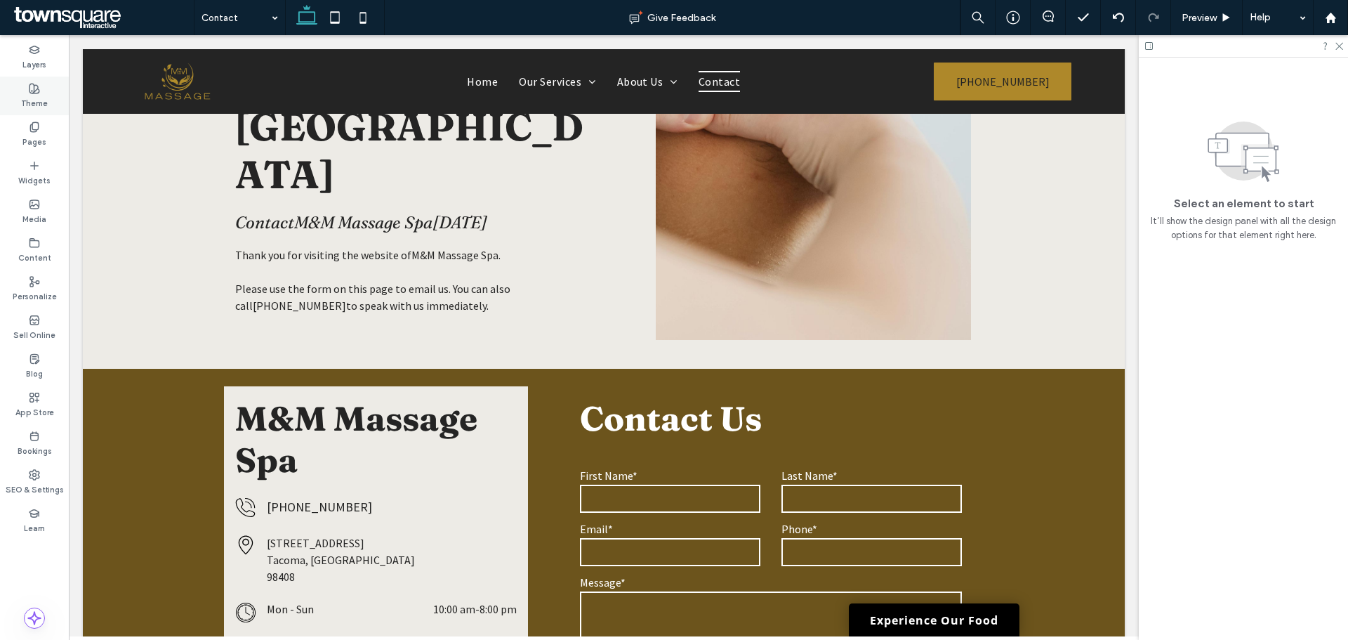
click at [18, 100] on div "Theme" at bounding box center [34, 96] width 69 height 39
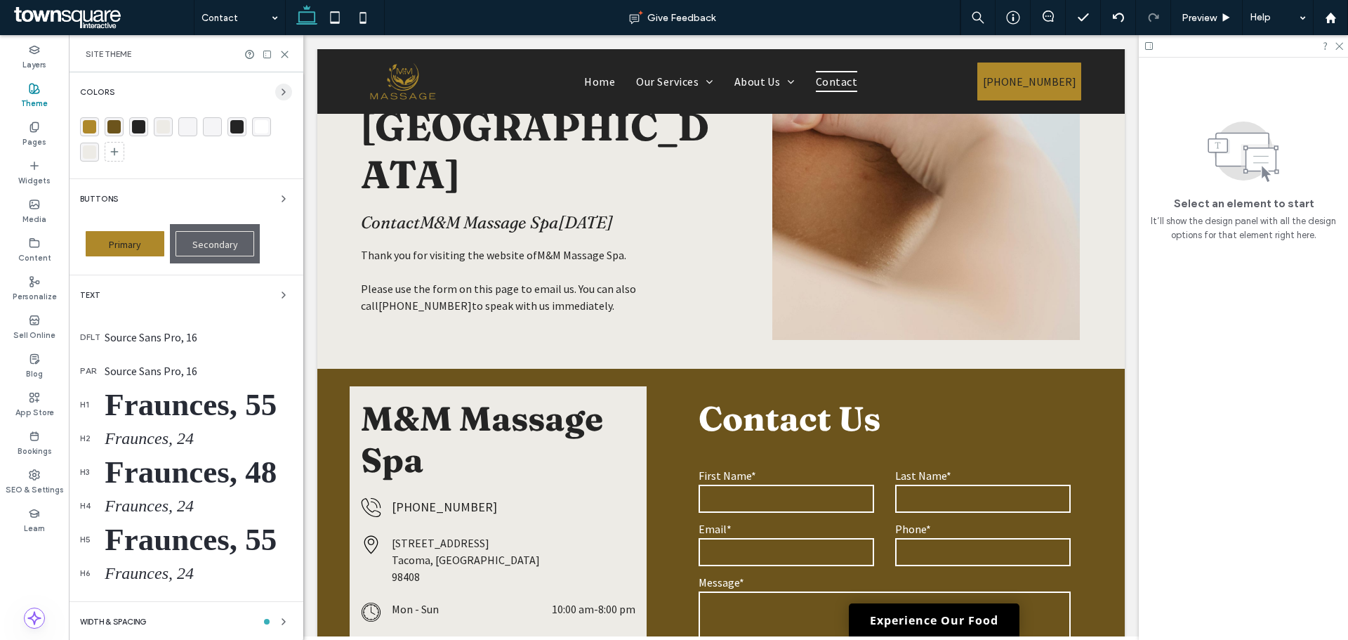
click at [278, 95] on icon "button" at bounding box center [283, 91] width 11 height 11
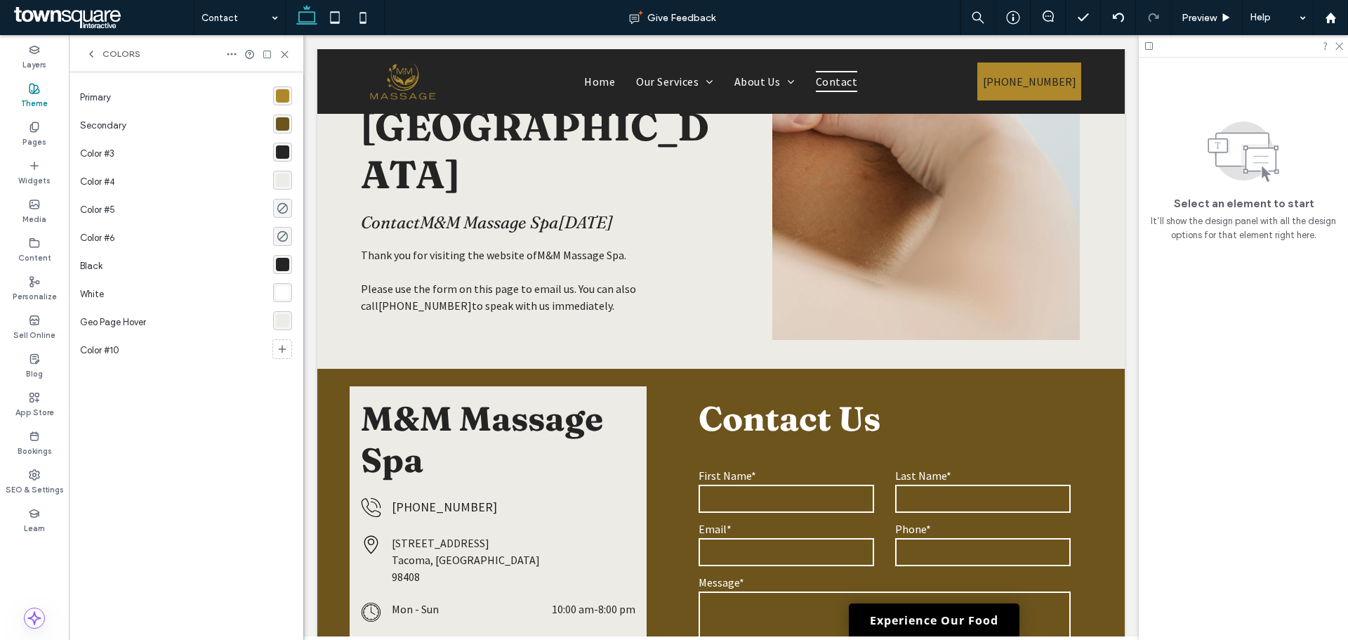
click at [286, 92] on div "rgba(174,136,42,1)" at bounding box center [282, 95] width 13 height 13
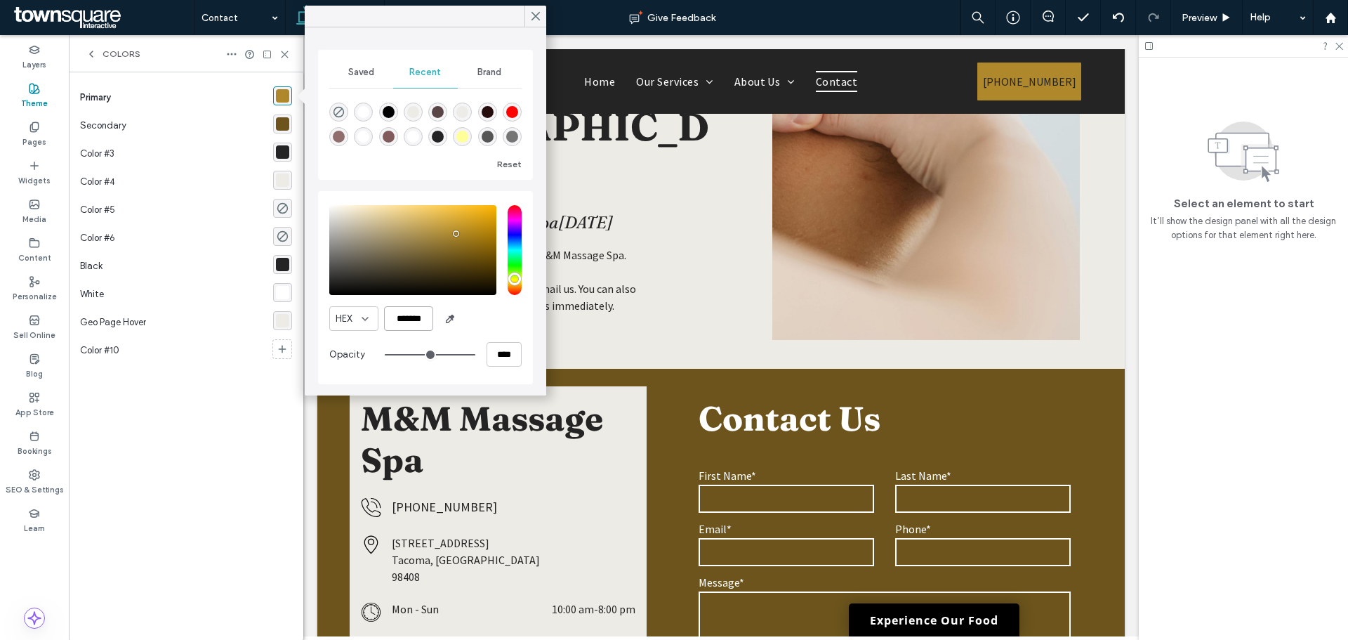
click at [424, 324] on input "*******" at bounding box center [408, 318] width 49 height 25
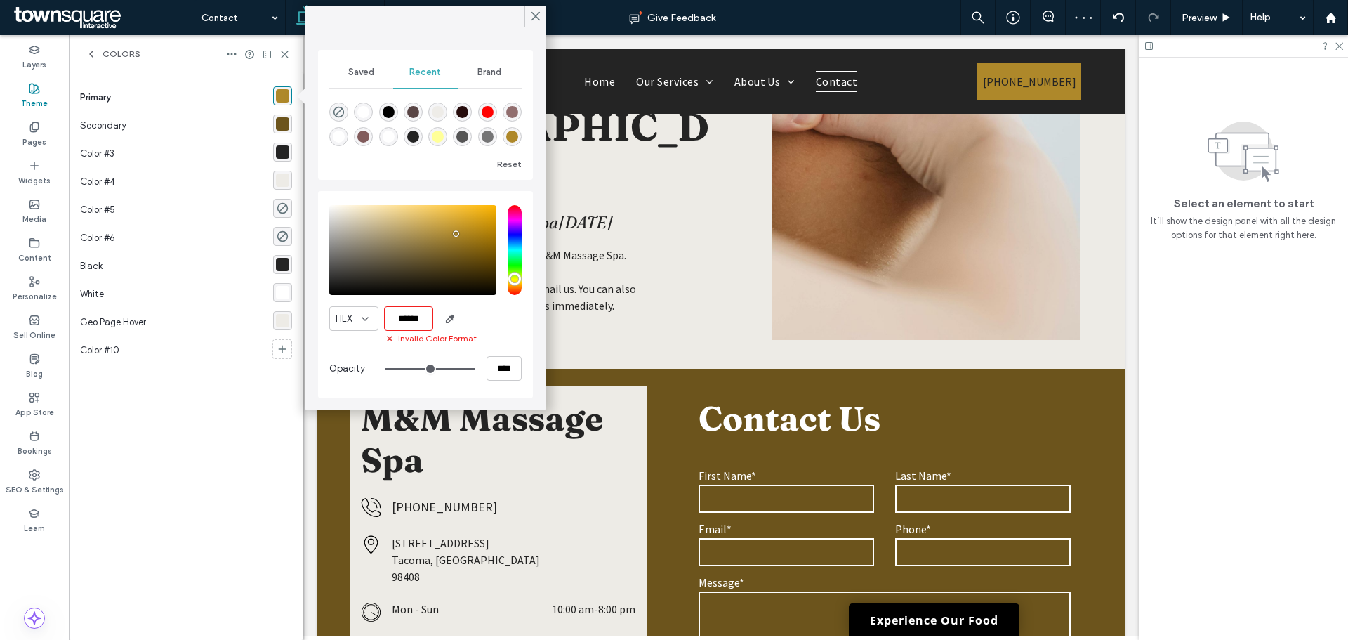
type input "*******"
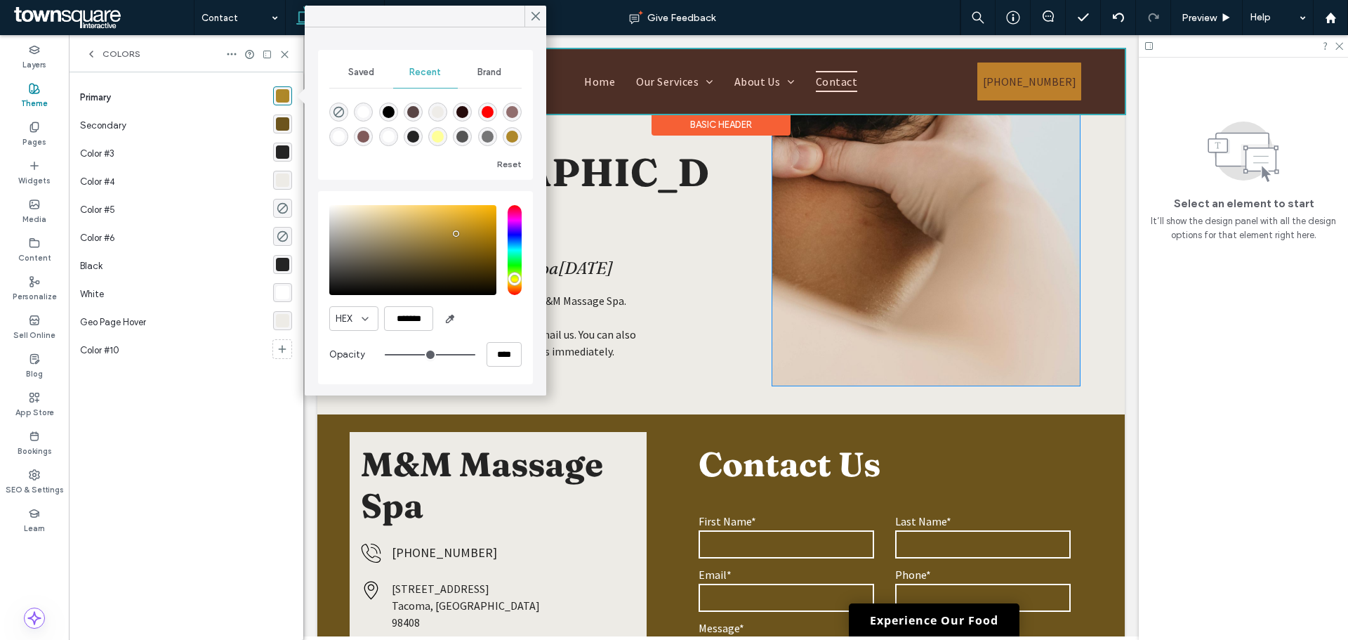
scroll to position [138, 0]
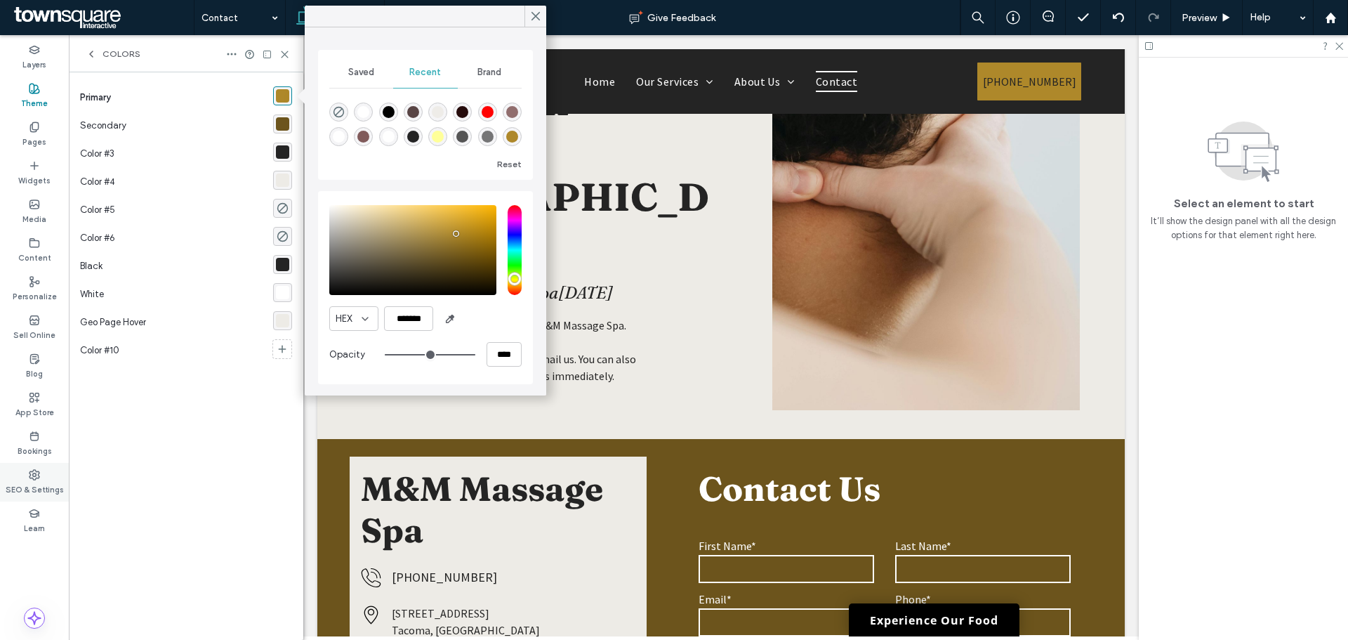
drag, startPoint x: 37, startPoint y: 494, endPoint x: 43, endPoint y: 481, distance: 13.8
click at [37, 494] on label "SEO & Settings" at bounding box center [35, 487] width 58 height 15
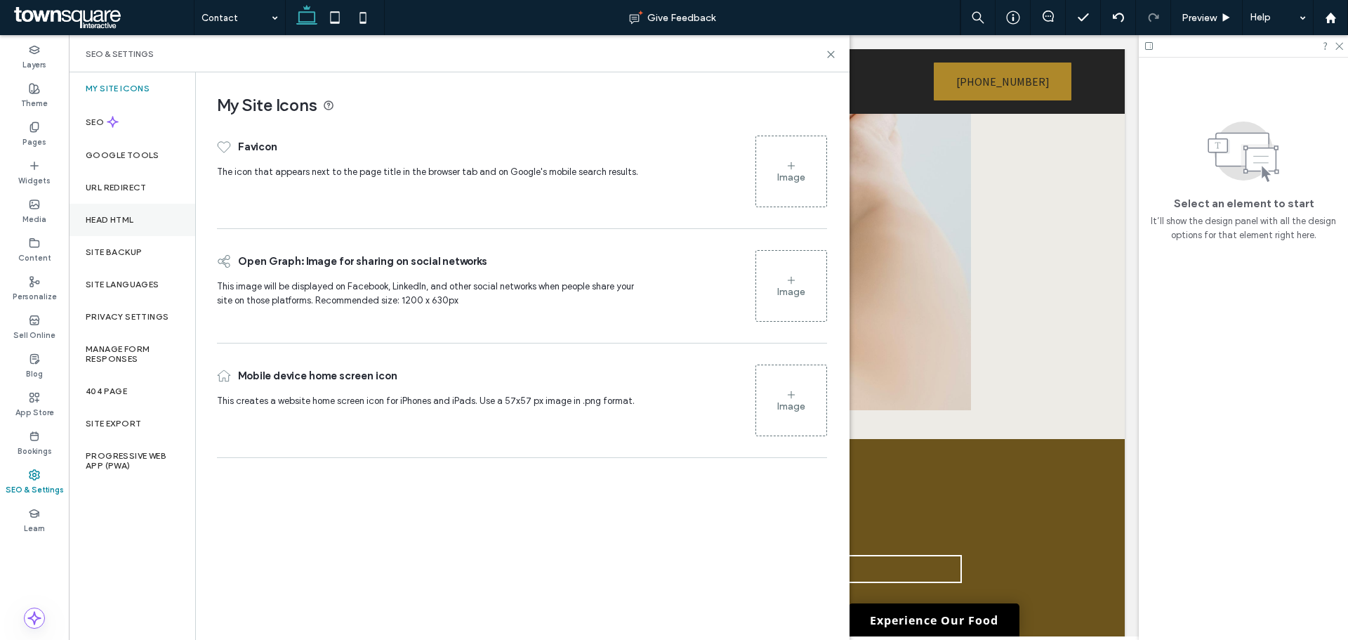
click at [119, 211] on div "Head HTML" at bounding box center [132, 220] width 126 height 32
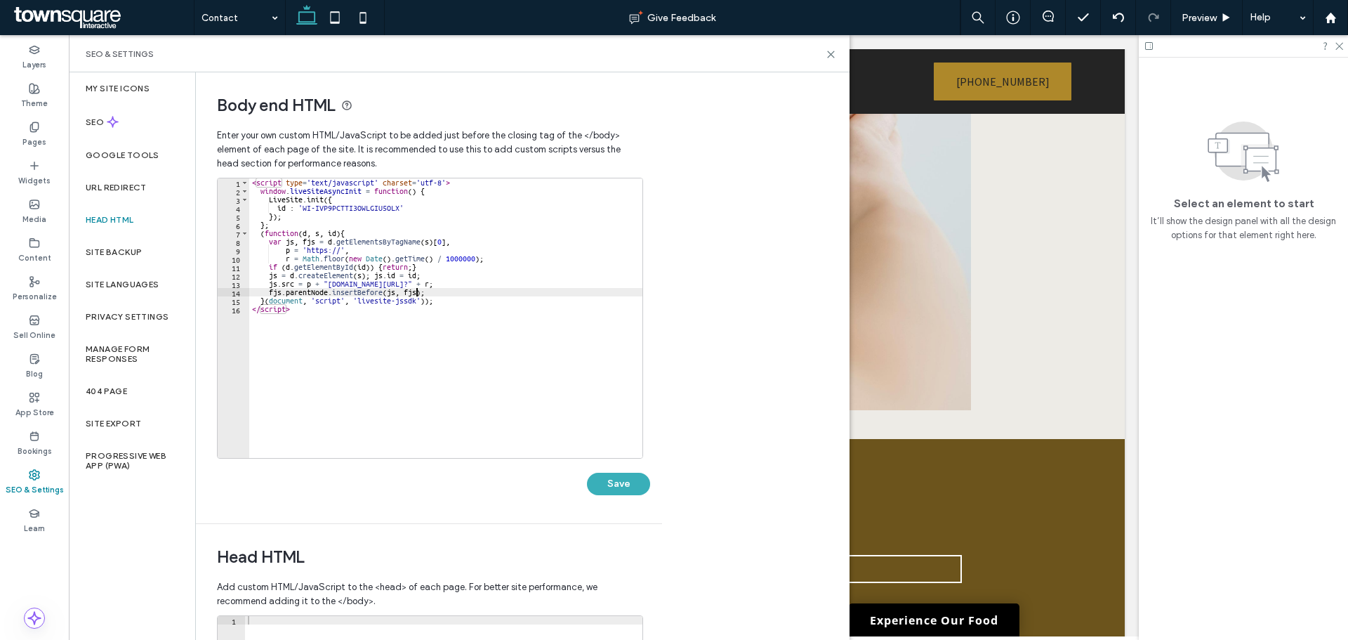
click at [415, 295] on div "< script type = 'text/javascript' charset = 'utf-8' > window . liveSiteAsyncIni…" at bounding box center [445, 326] width 393 height 296
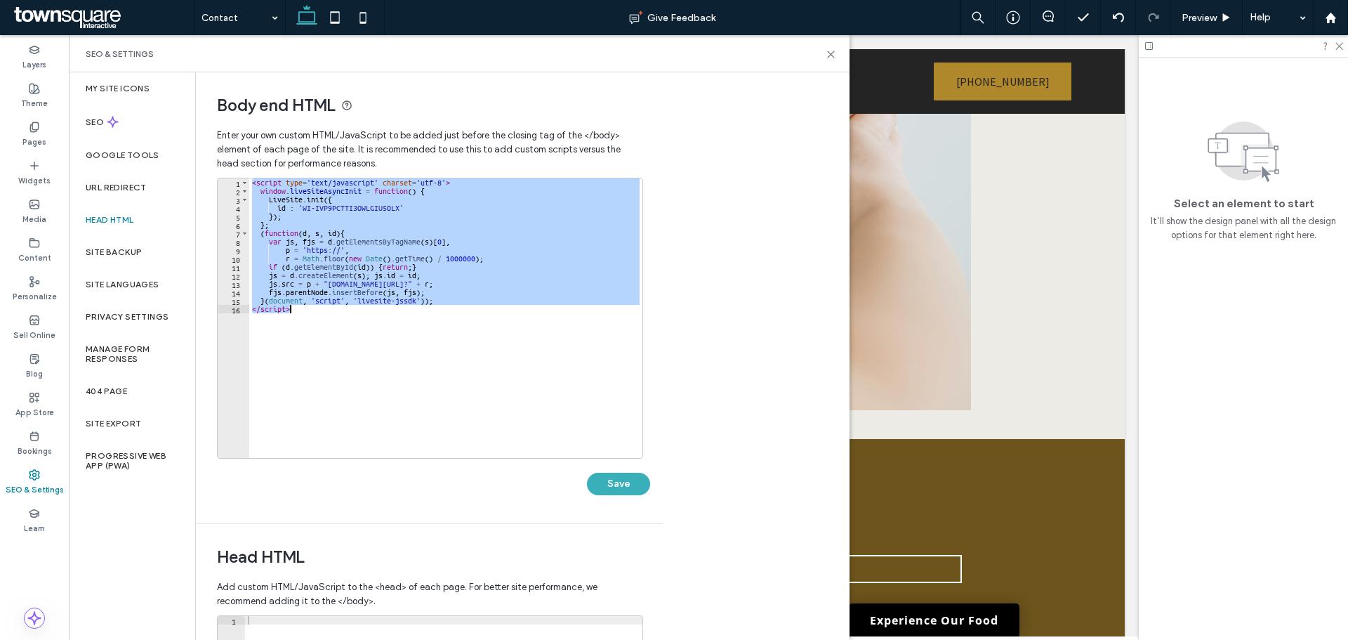
paste textarea "Cursor at row 16"
type textarea "*********"
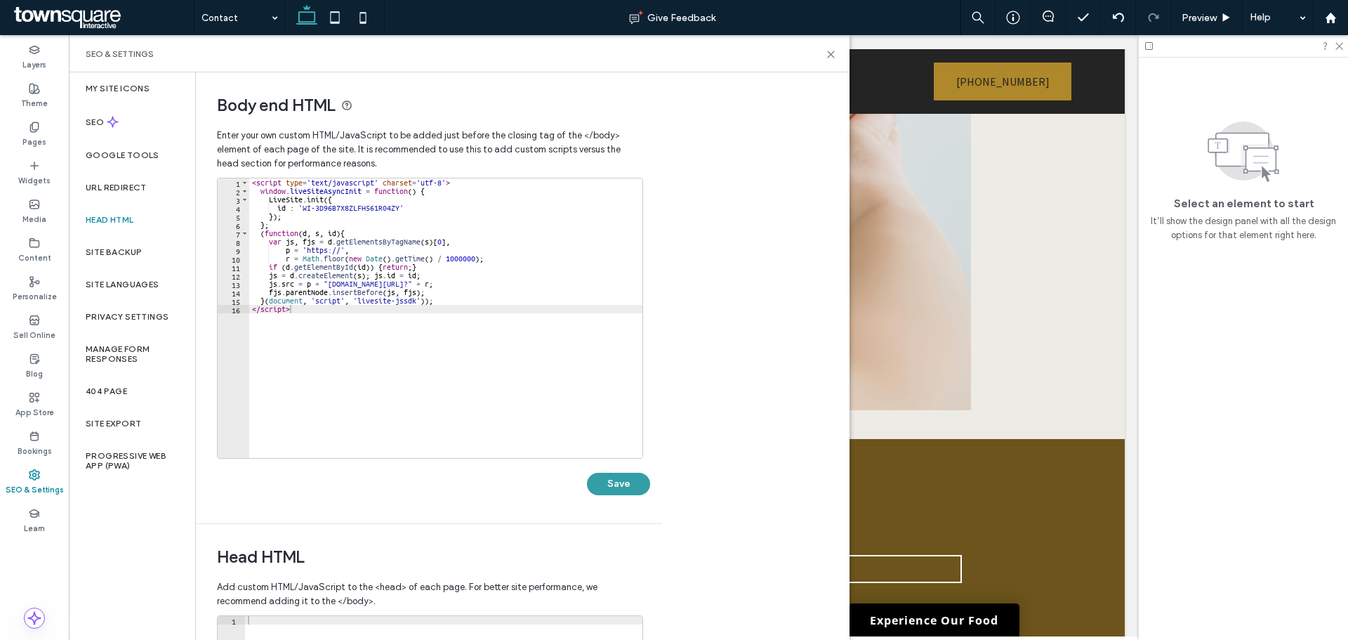
click at [616, 475] on button "Save" at bounding box center [618, 484] width 63 height 22
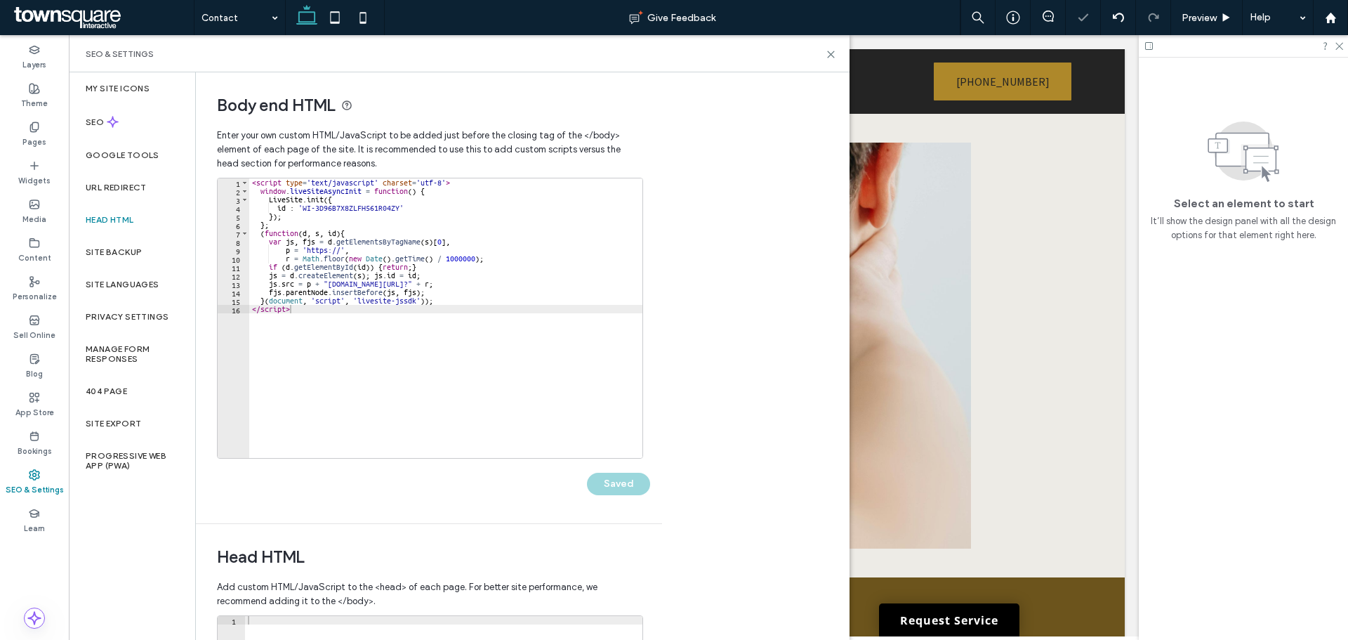
scroll to position [0, 0]
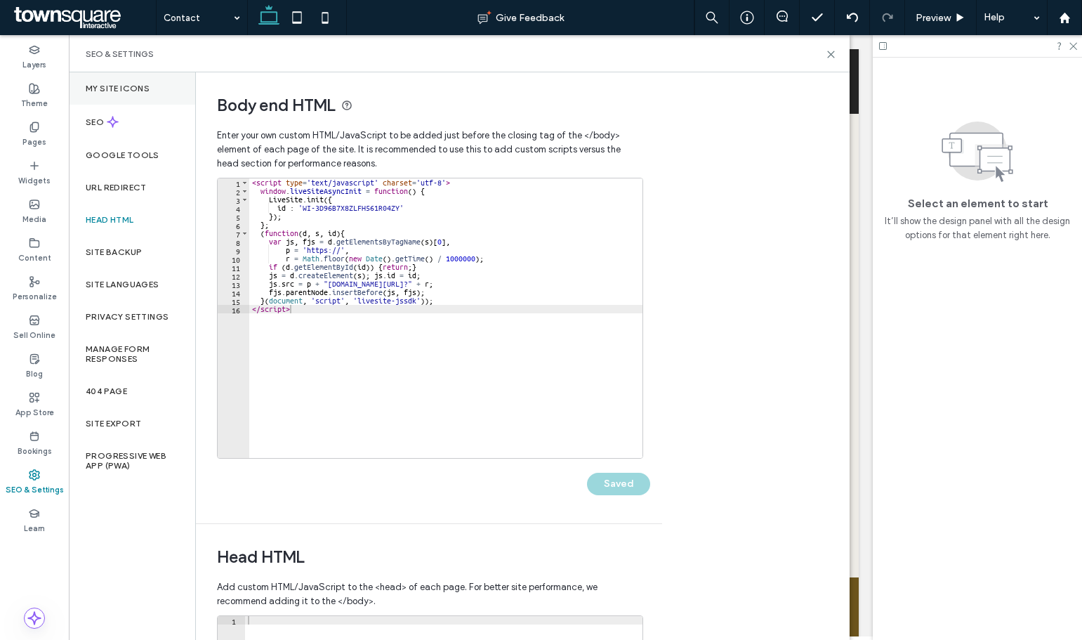
click at [104, 81] on div "My Site Icons" at bounding box center [132, 88] width 126 height 32
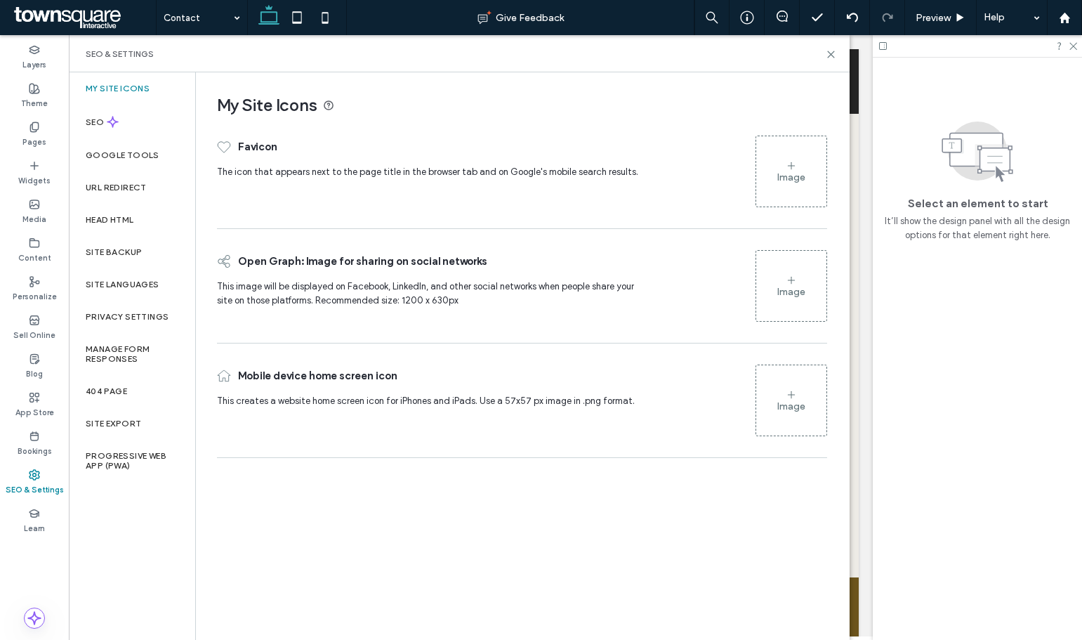
click at [782, 166] on div "Image" at bounding box center [791, 171] width 70 height 67
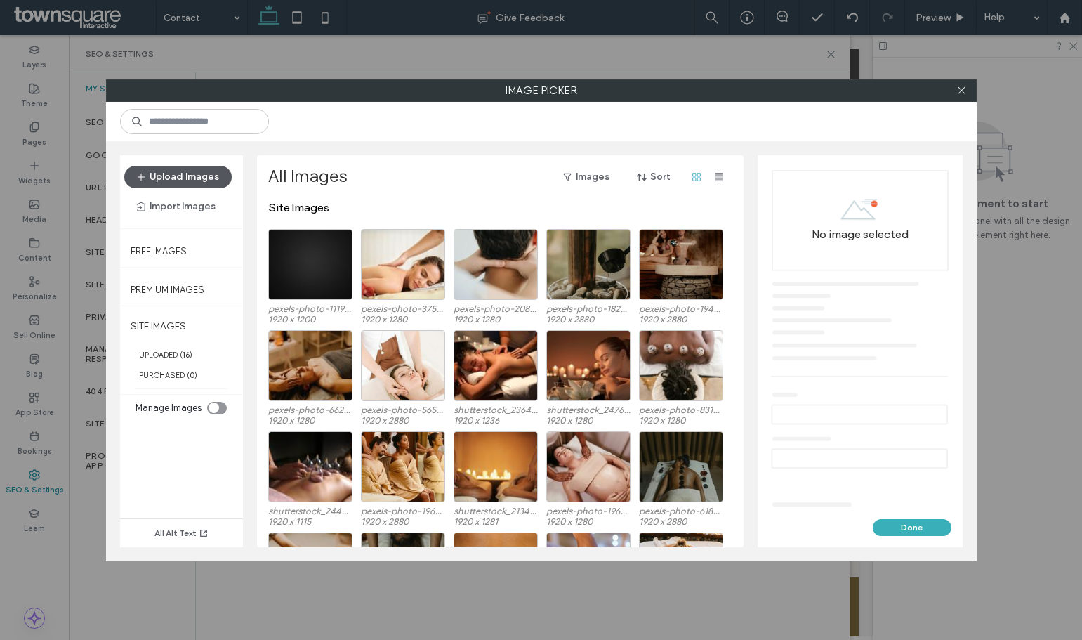
click at [168, 176] on button "Upload Images" at bounding box center [177, 177] width 107 height 22
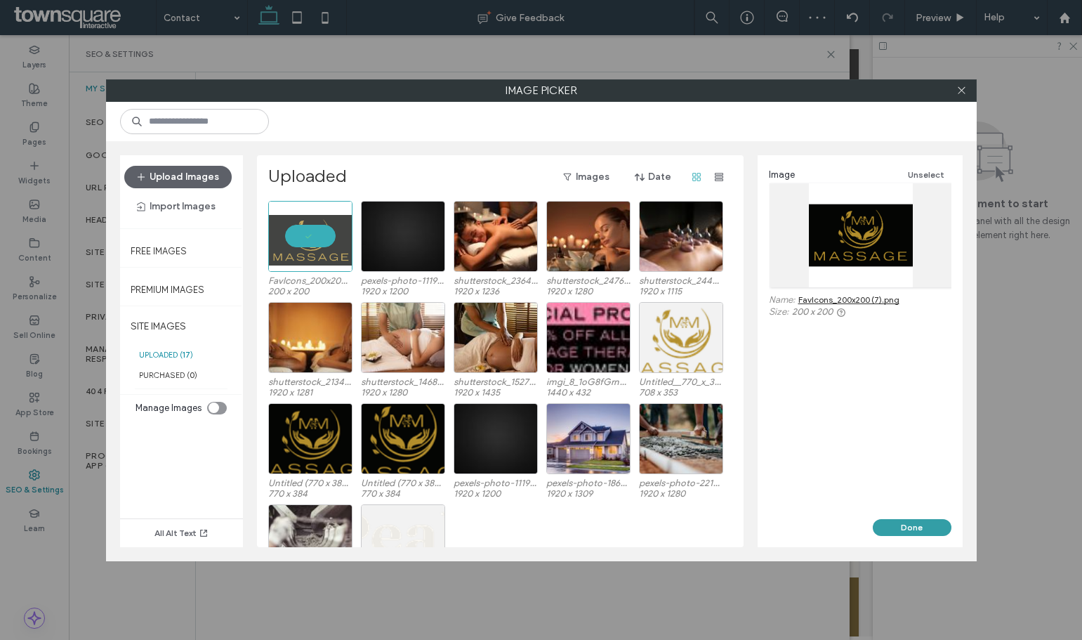
click at [926, 525] on button "Done" at bounding box center [912, 527] width 79 height 17
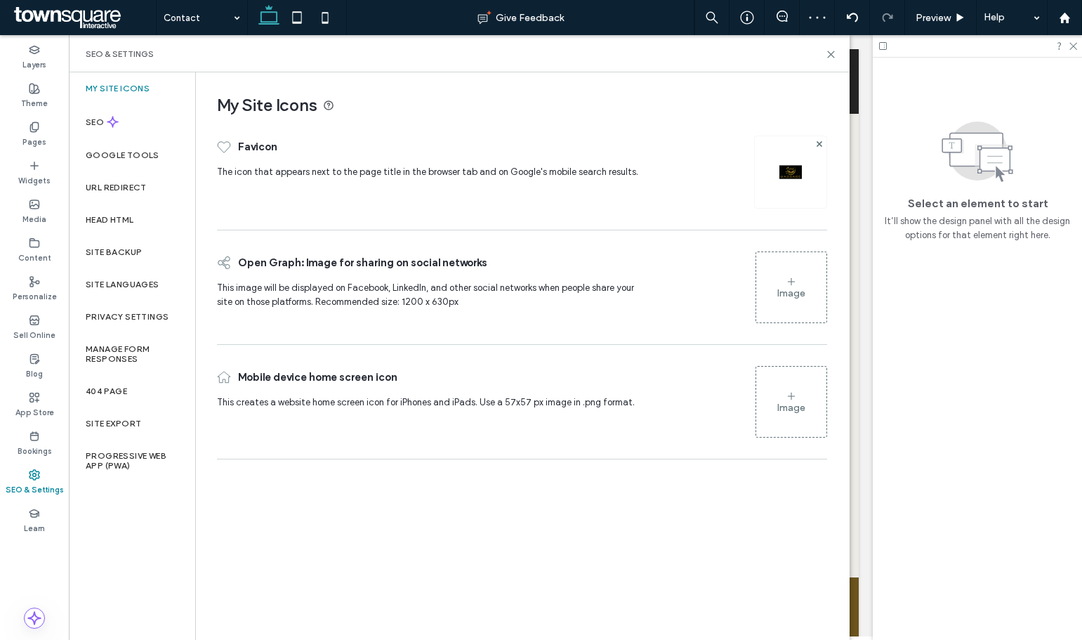
click at [780, 289] on div "Image" at bounding box center [791, 293] width 28 height 12
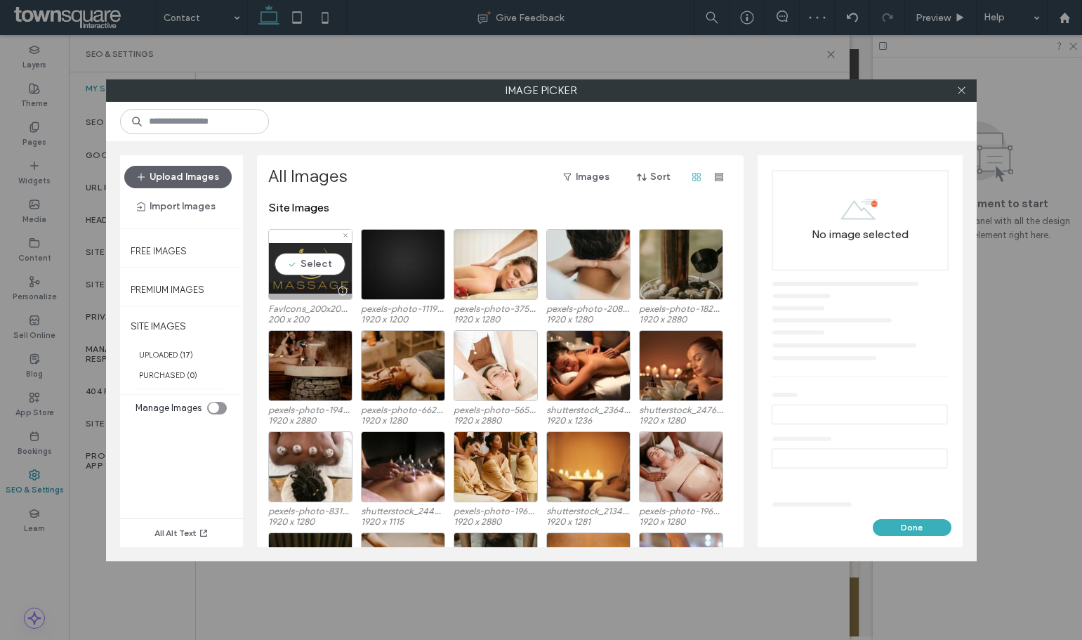
click at [307, 273] on div "Select" at bounding box center [310, 264] width 84 height 71
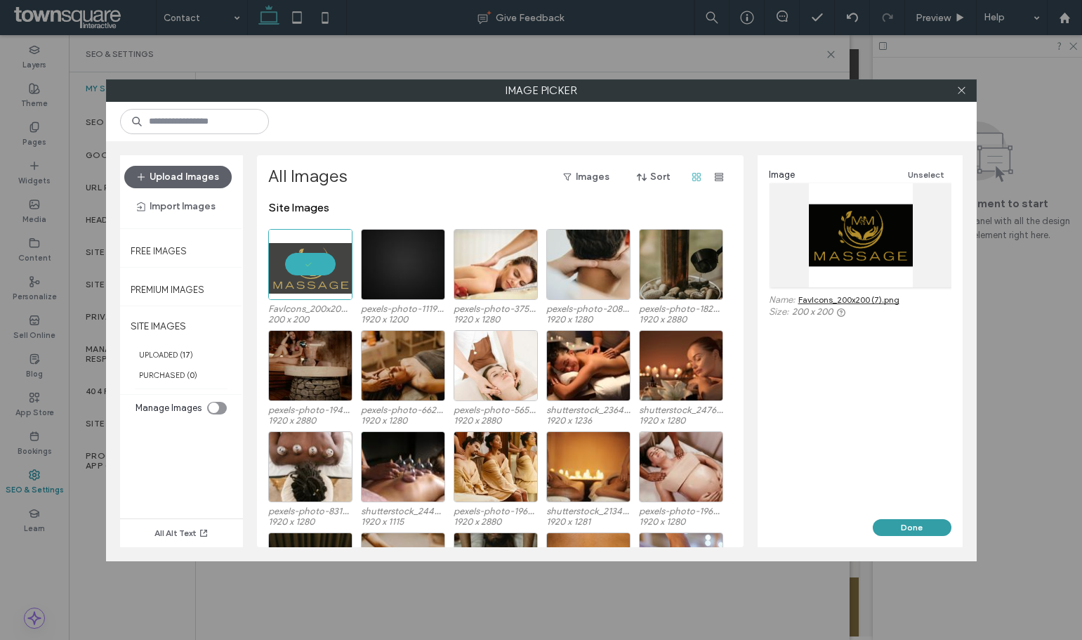
click at [906, 530] on button "Done" at bounding box center [912, 527] width 79 height 17
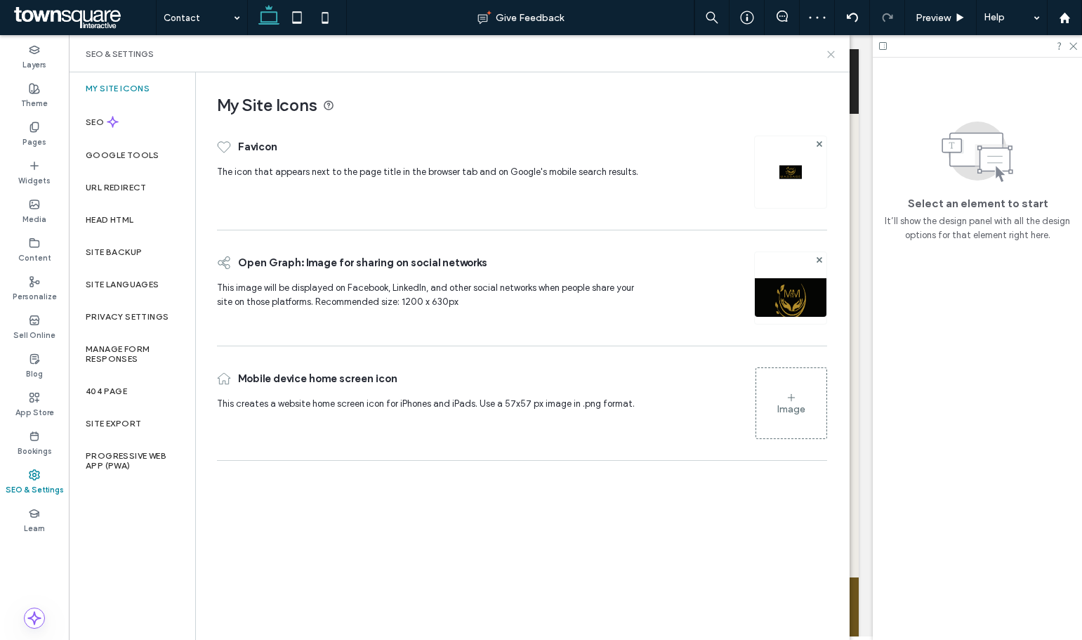
click at [829, 53] on icon at bounding box center [831, 54] width 11 height 11
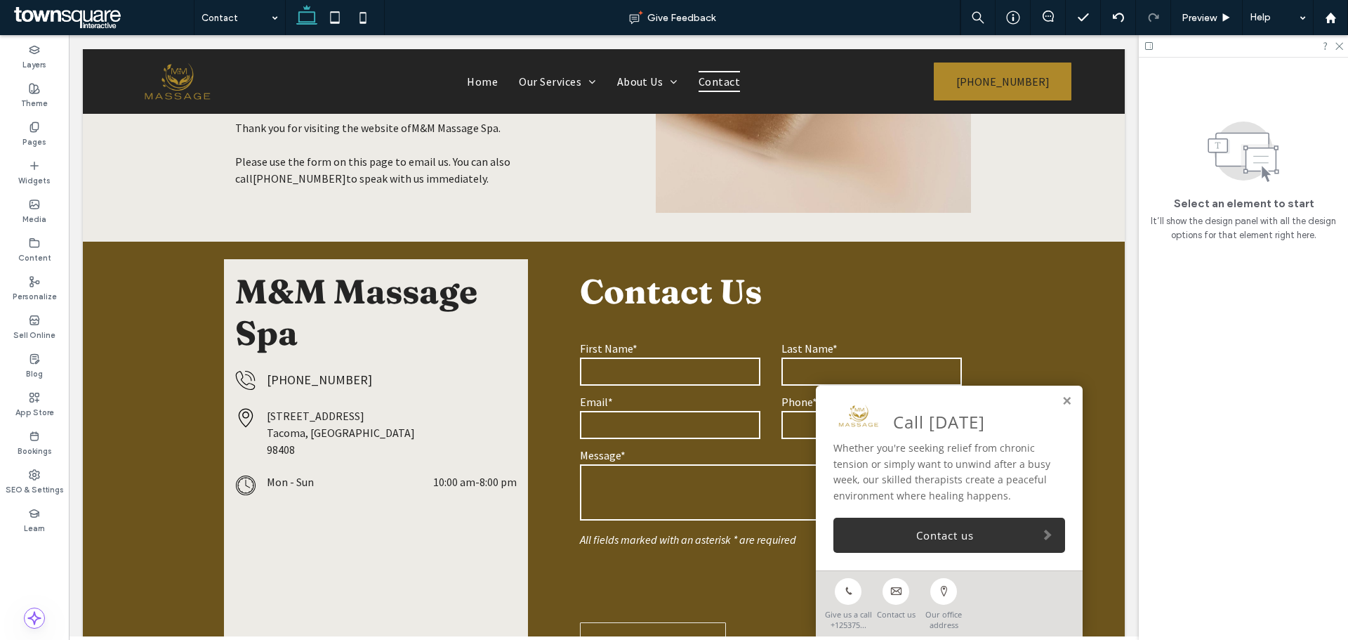
scroll to position [351, 0]
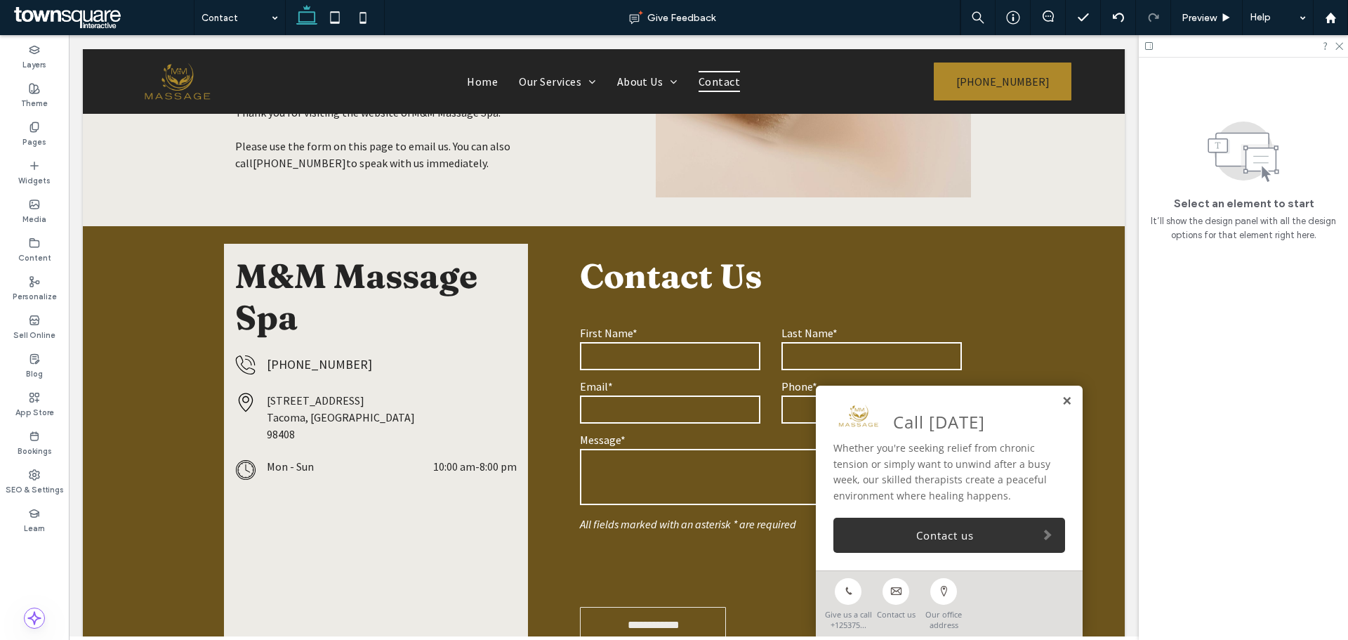
click at [1062, 402] on link at bounding box center [1067, 401] width 11 height 12
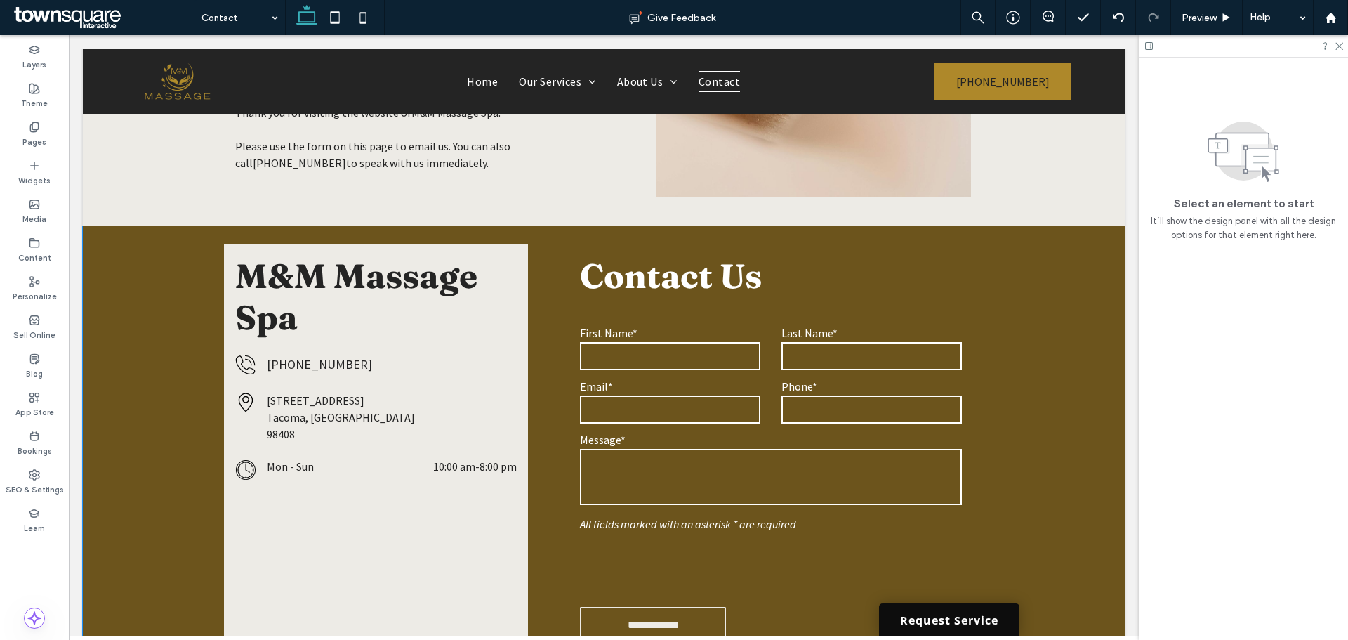
click at [959, 624] on link "Request Service" at bounding box center [949, 619] width 140 height 33
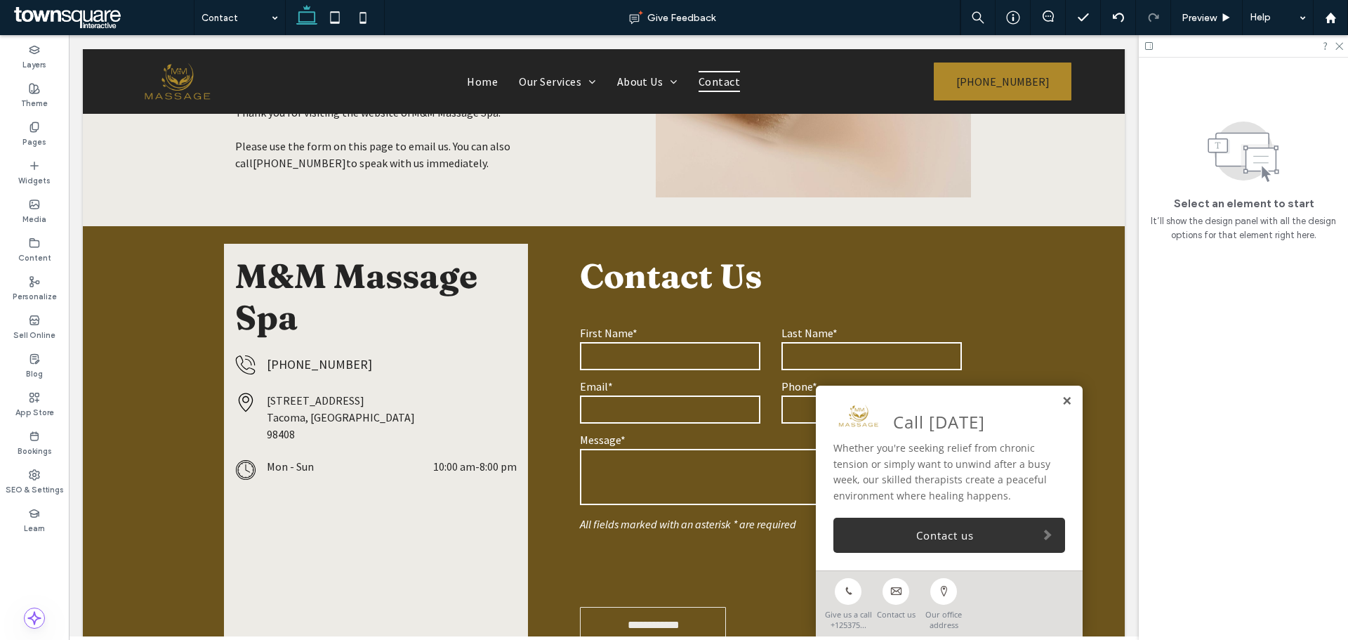
click at [1062, 402] on link at bounding box center [1067, 401] width 11 height 12
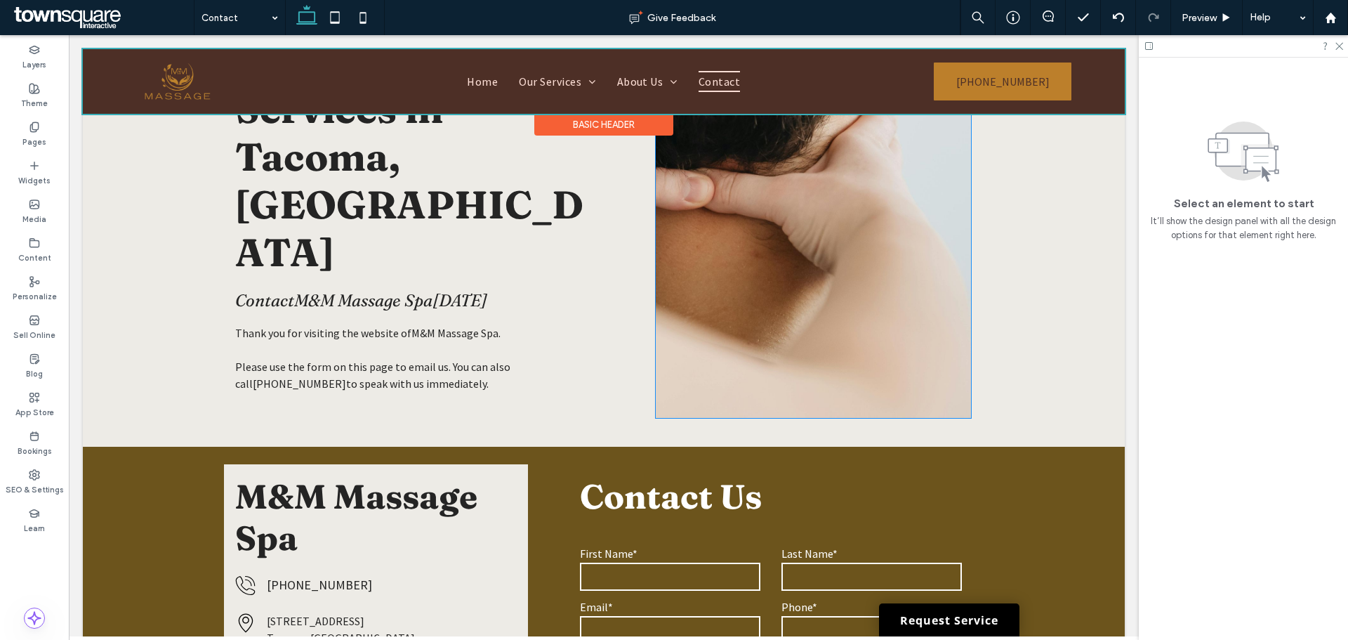
scroll to position [0, 0]
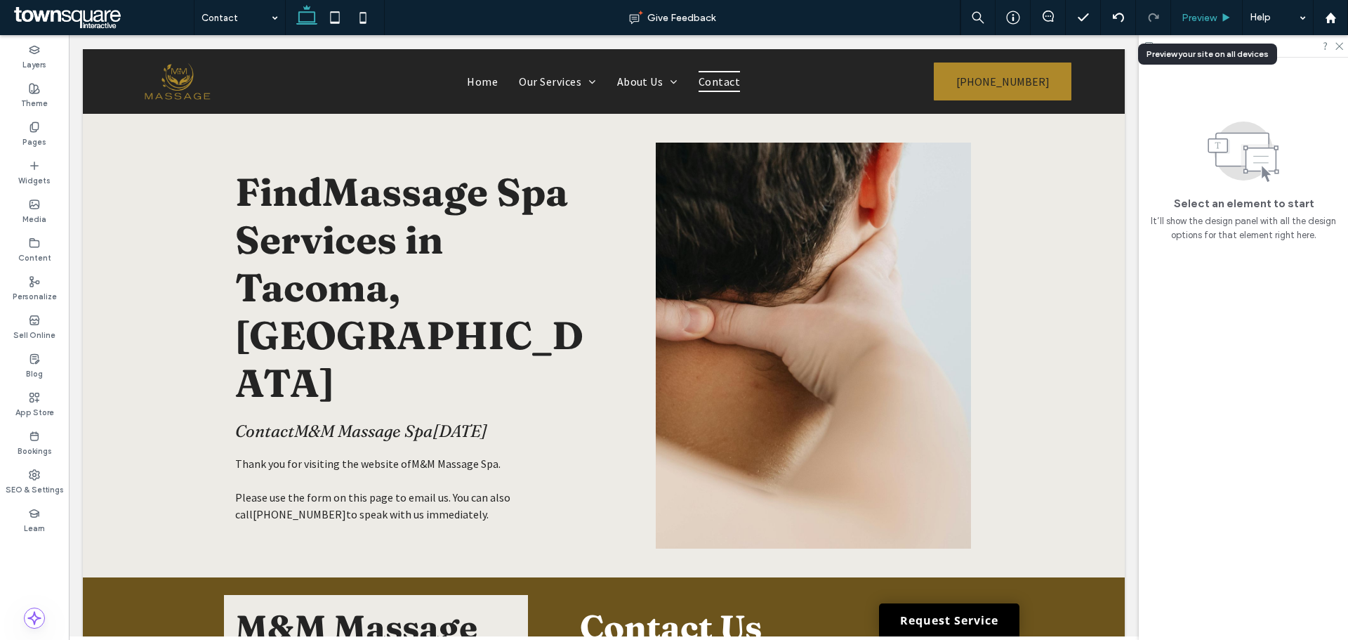
click at [1195, 9] on div "Preview" at bounding box center [1207, 17] width 72 height 35
click at [1202, 18] on span "Preview" at bounding box center [1199, 18] width 35 height 12
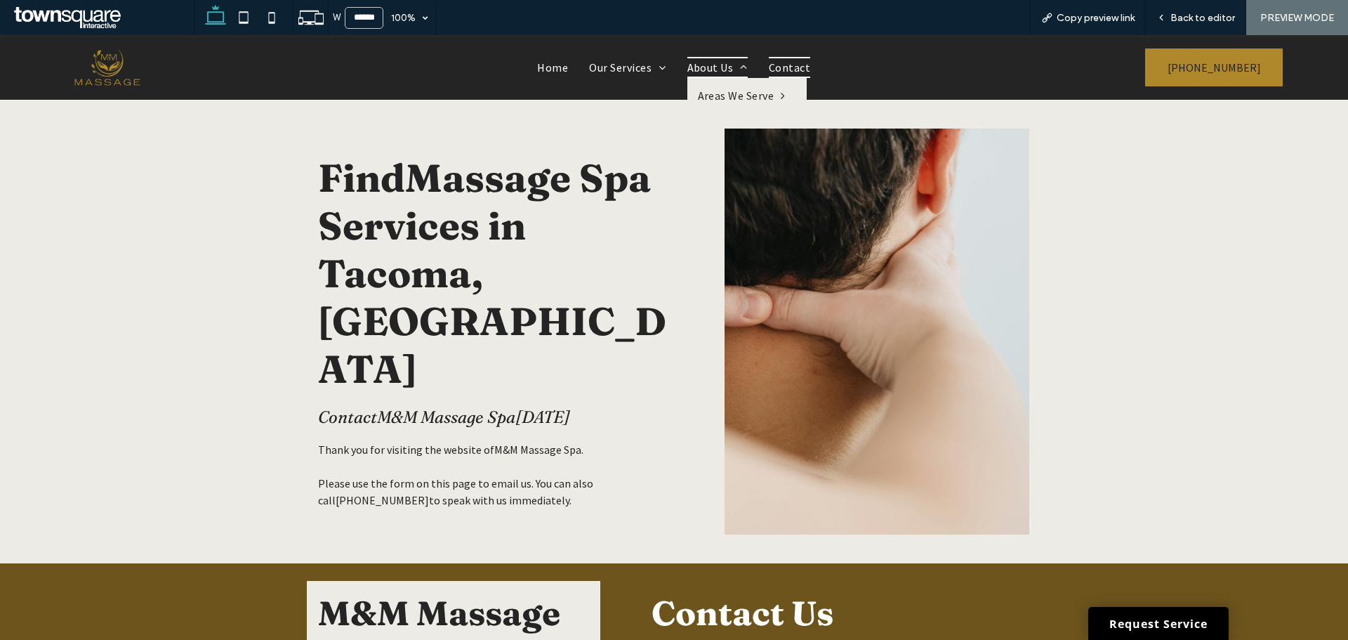
click at [696, 63] on span "About Us" at bounding box center [718, 67] width 60 height 21
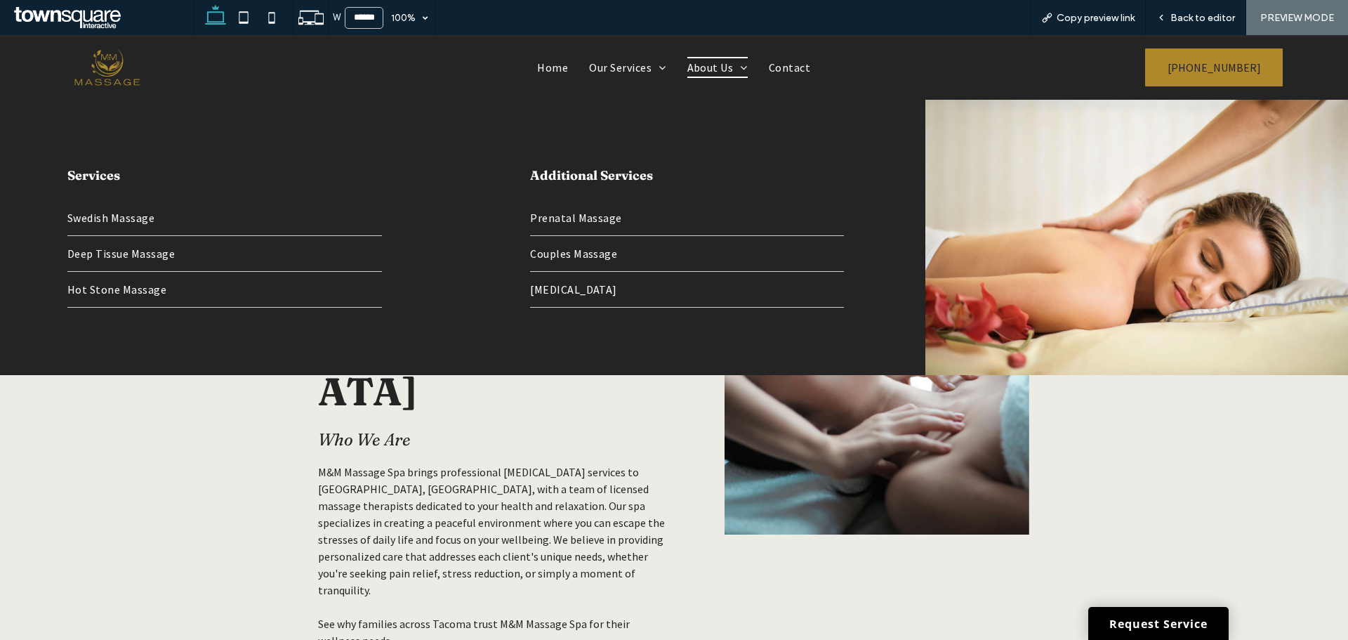
scroll to position [913, 0]
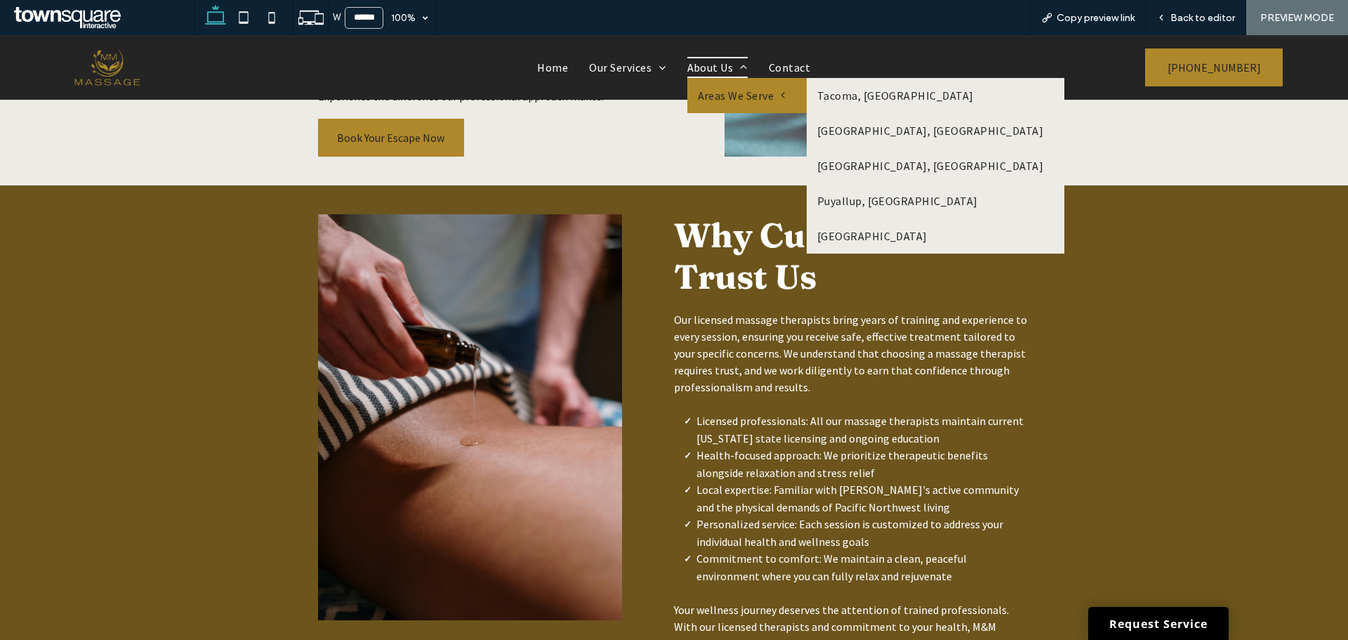
click at [727, 91] on span "Areas We Serve" at bounding box center [742, 95] width 88 height 14
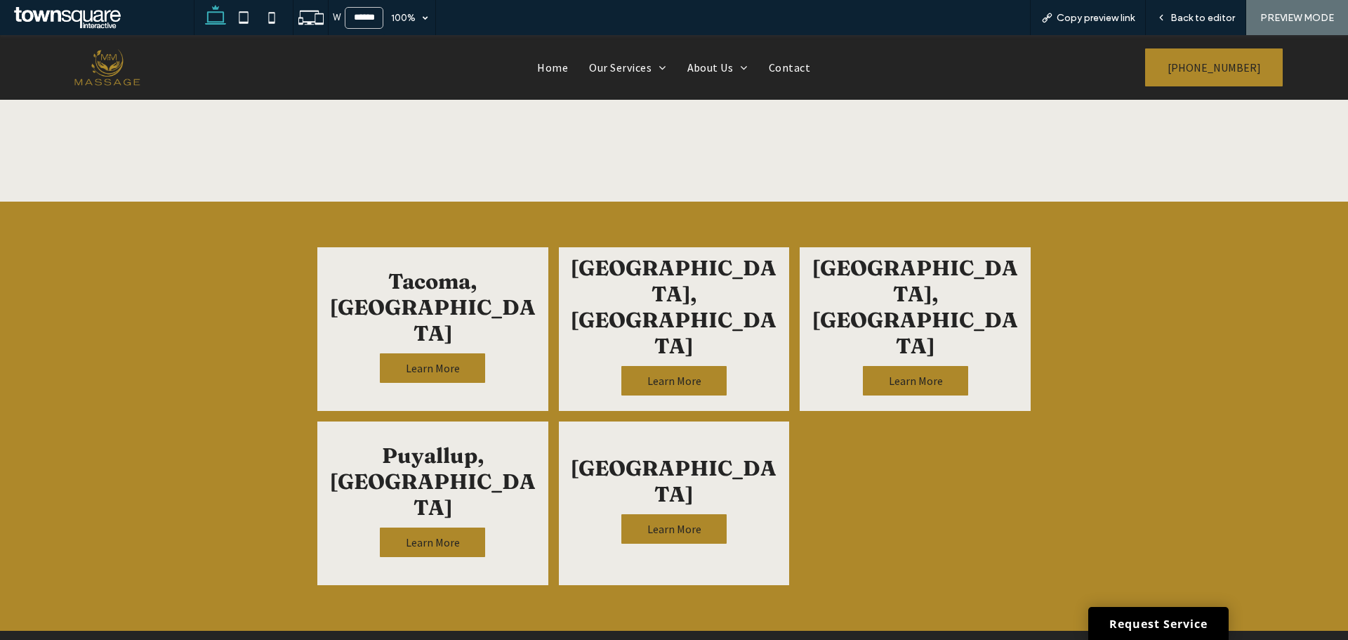
scroll to position [492, 0]
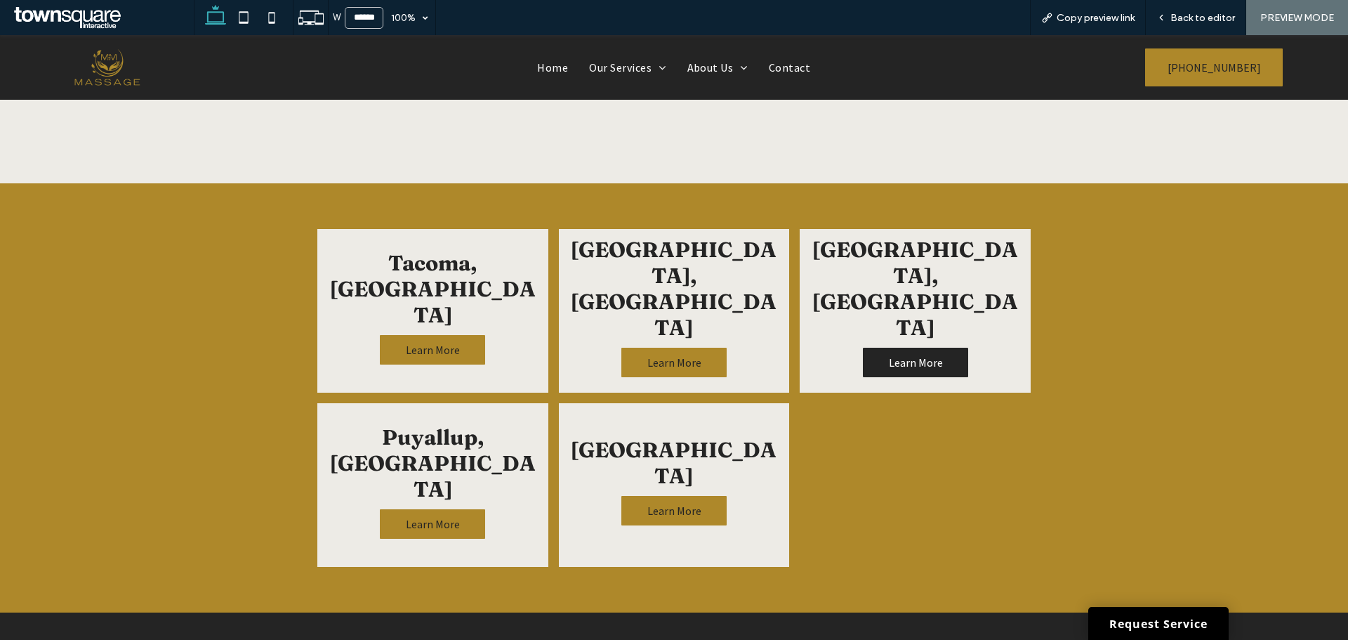
click at [913, 348] on span "Learn More" at bounding box center [916, 362] width 82 height 28
click at [416, 510] on span "Learn More" at bounding box center [433, 524] width 82 height 28
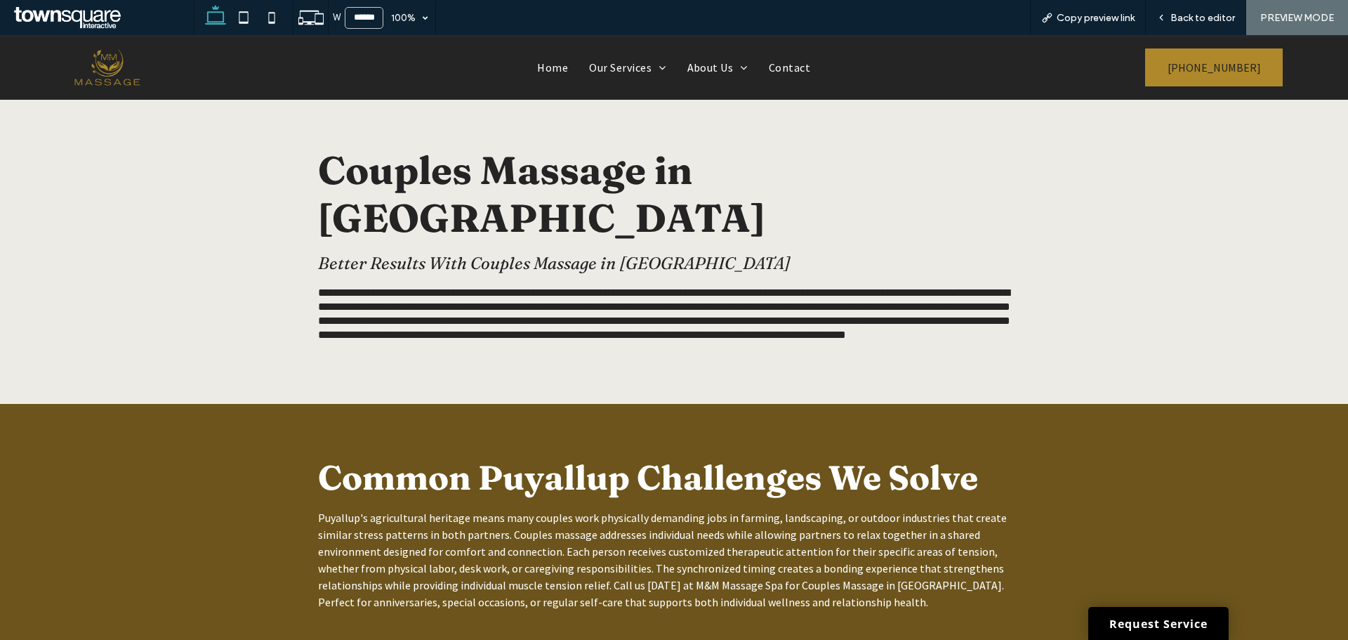
drag, startPoint x: 1160, startPoint y: 326, endPoint x: 1167, endPoint y: 322, distance: 8.5
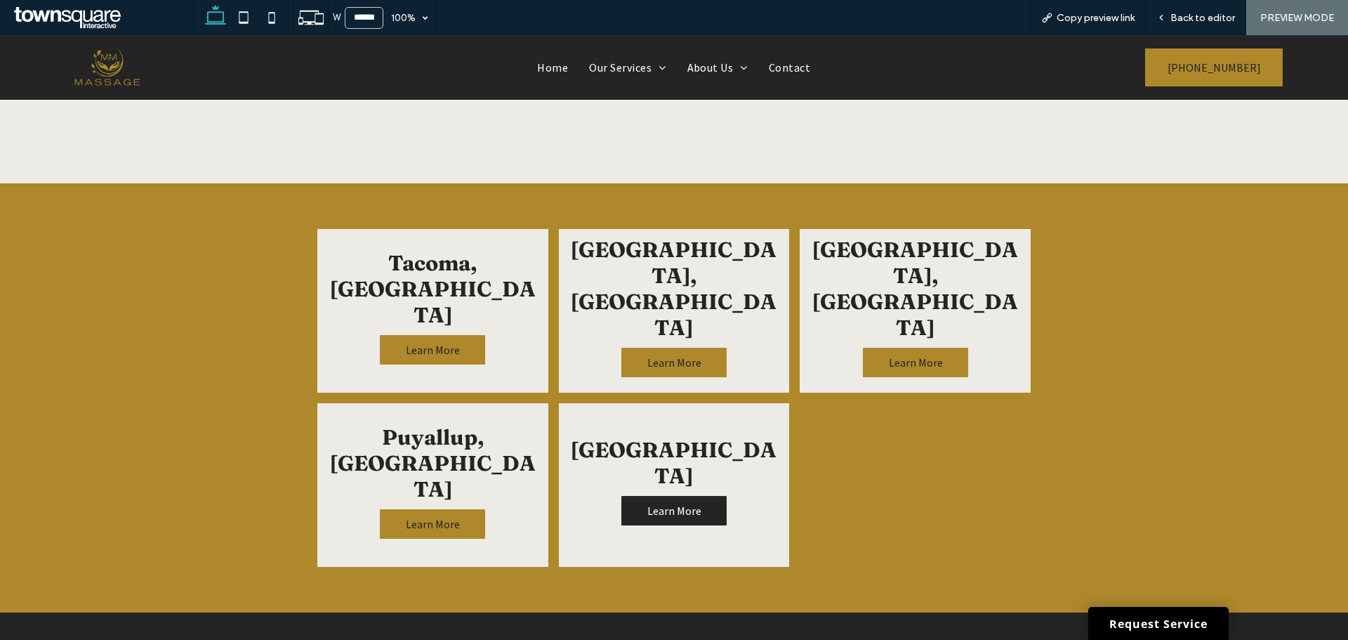
scroll to position [492, 0]
click at [633, 505] on span "Learn More" at bounding box center [674, 511] width 82 height 28
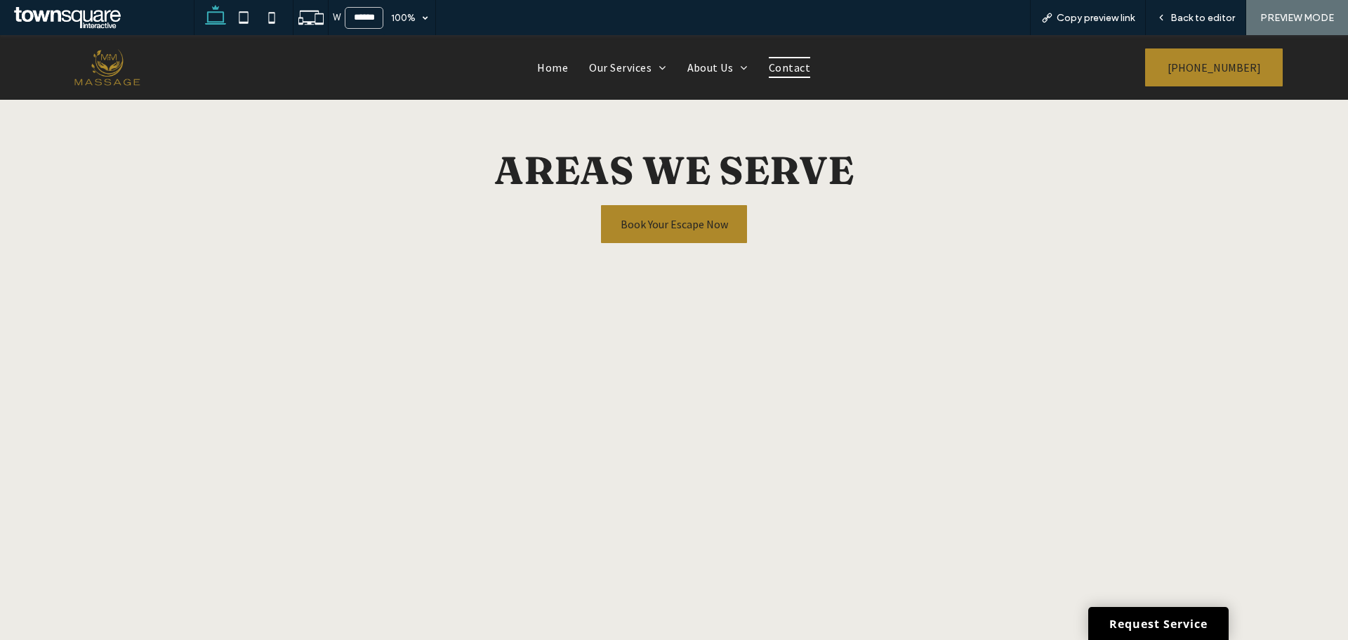
click at [783, 72] on span "Contact" at bounding box center [789, 67] width 41 height 21
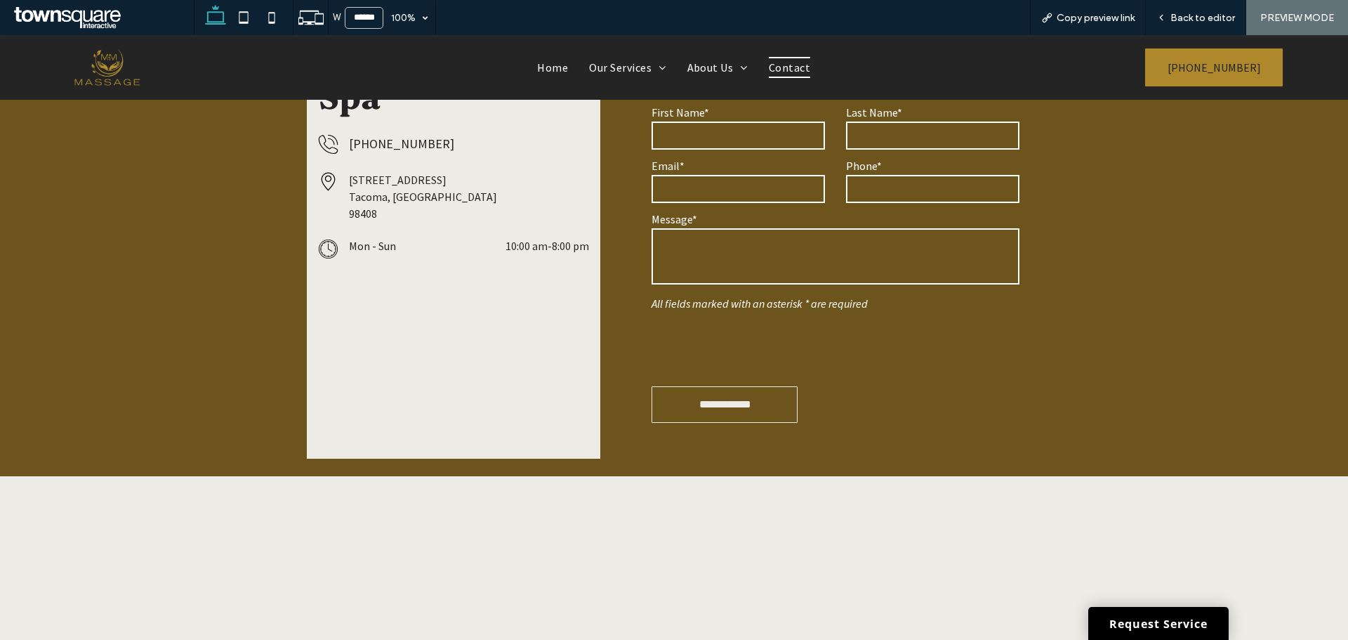
scroll to position [562, 0]
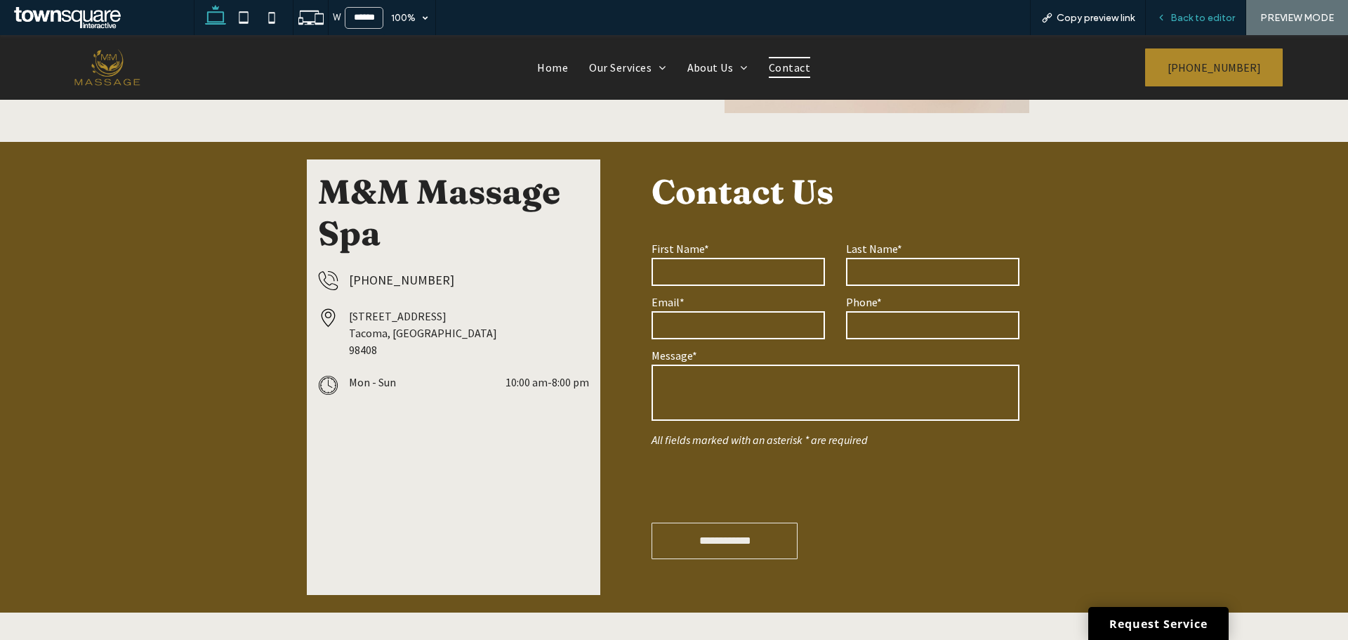
click at [1202, 15] on span "Back to editor" at bounding box center [1203, 18] width 65 height 12
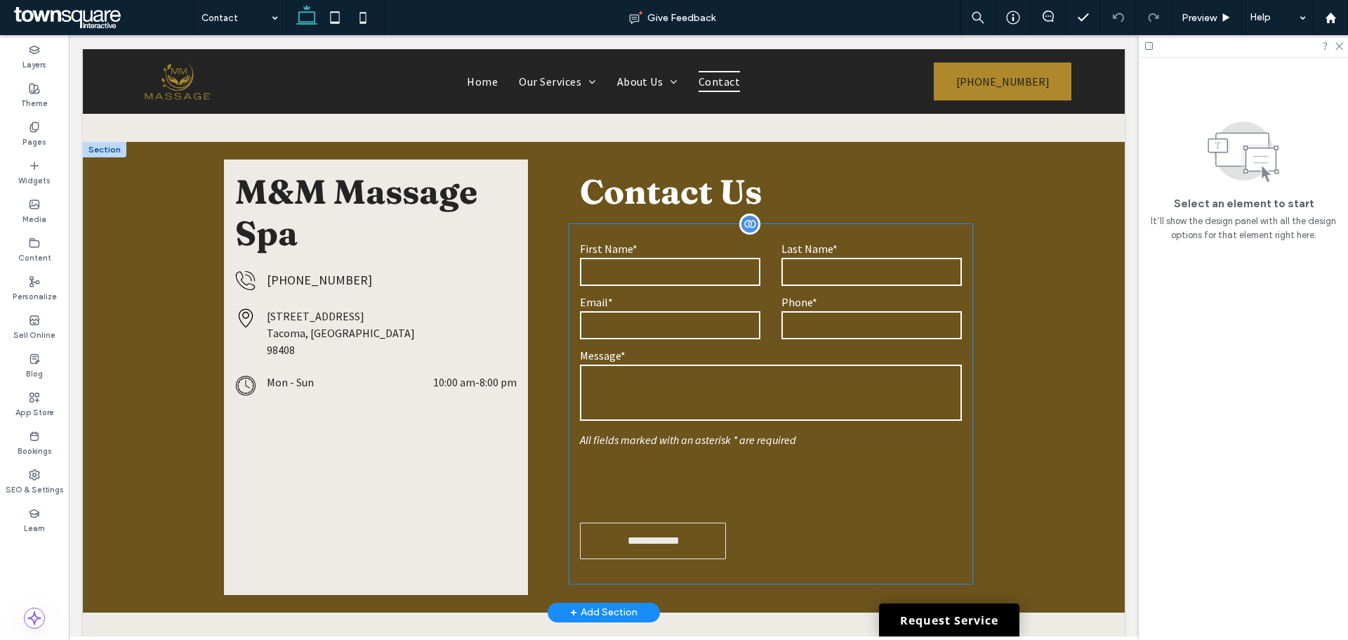
click at [775, 260] on div "Last Name*" at bounding box center [872, 265] width 202 height 46
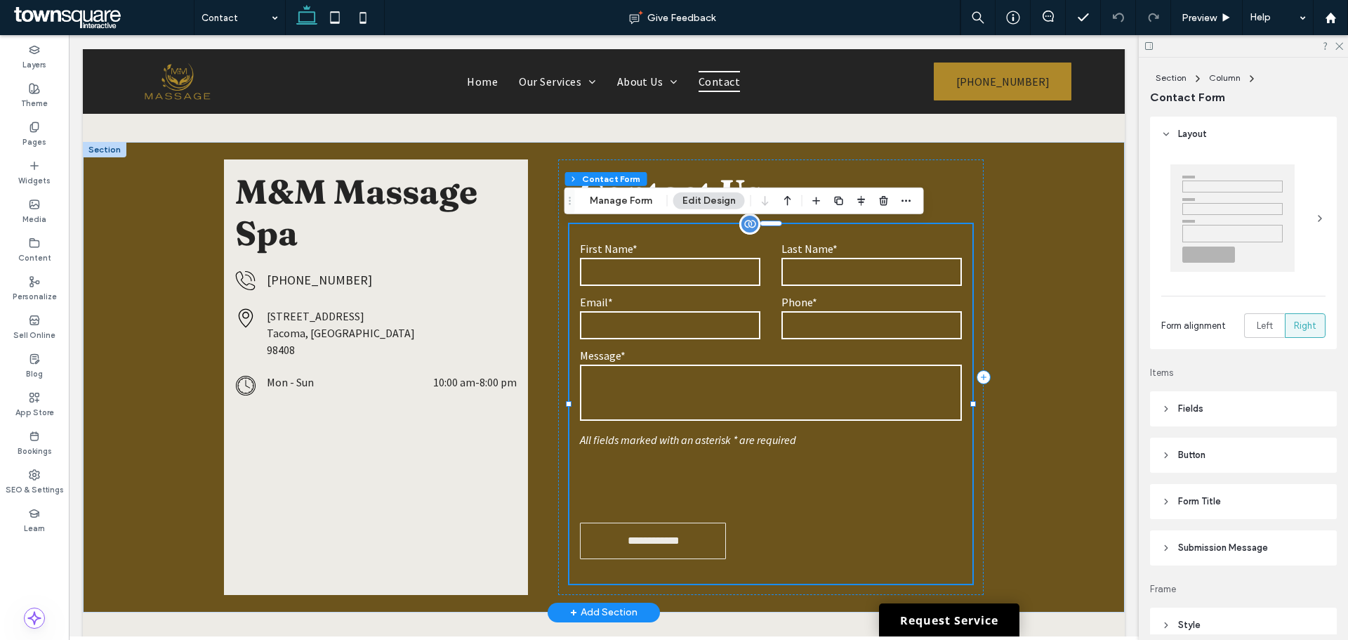
type input "*"
type input "***"
type input "*"
type input "***"
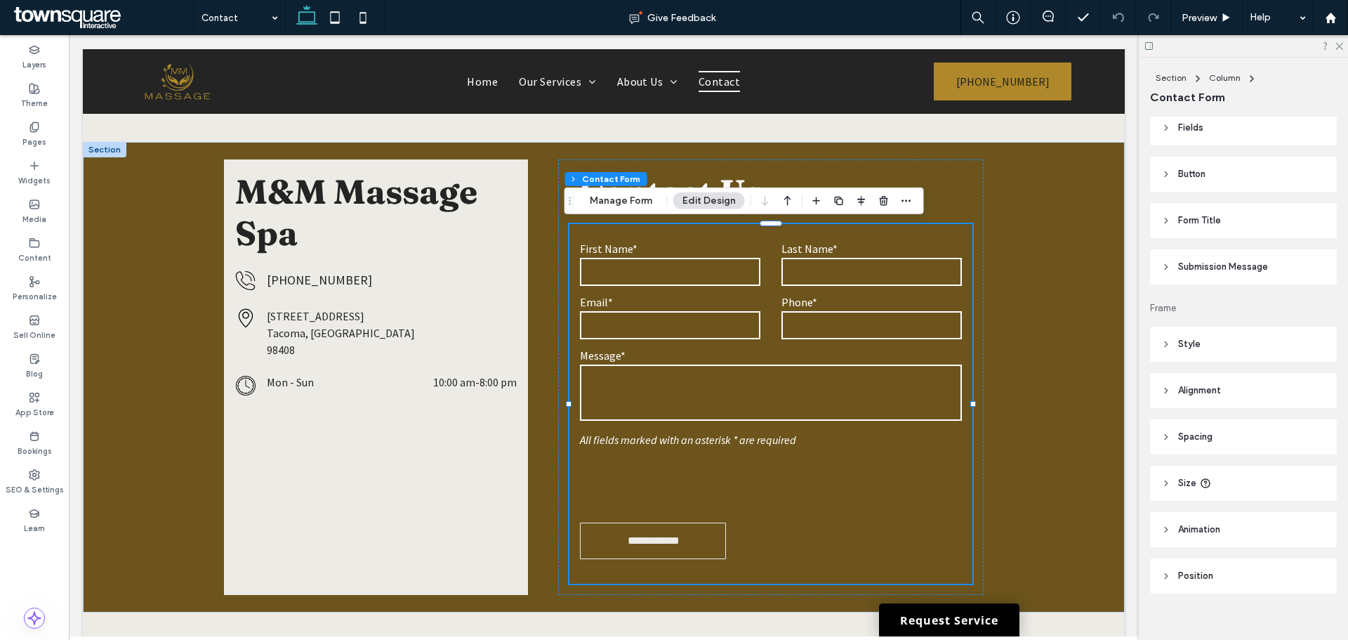
scroll to position [296, 0]
click at [1222, 320] on header "Style" at bounding box center [1243, 328] width 187 height 35
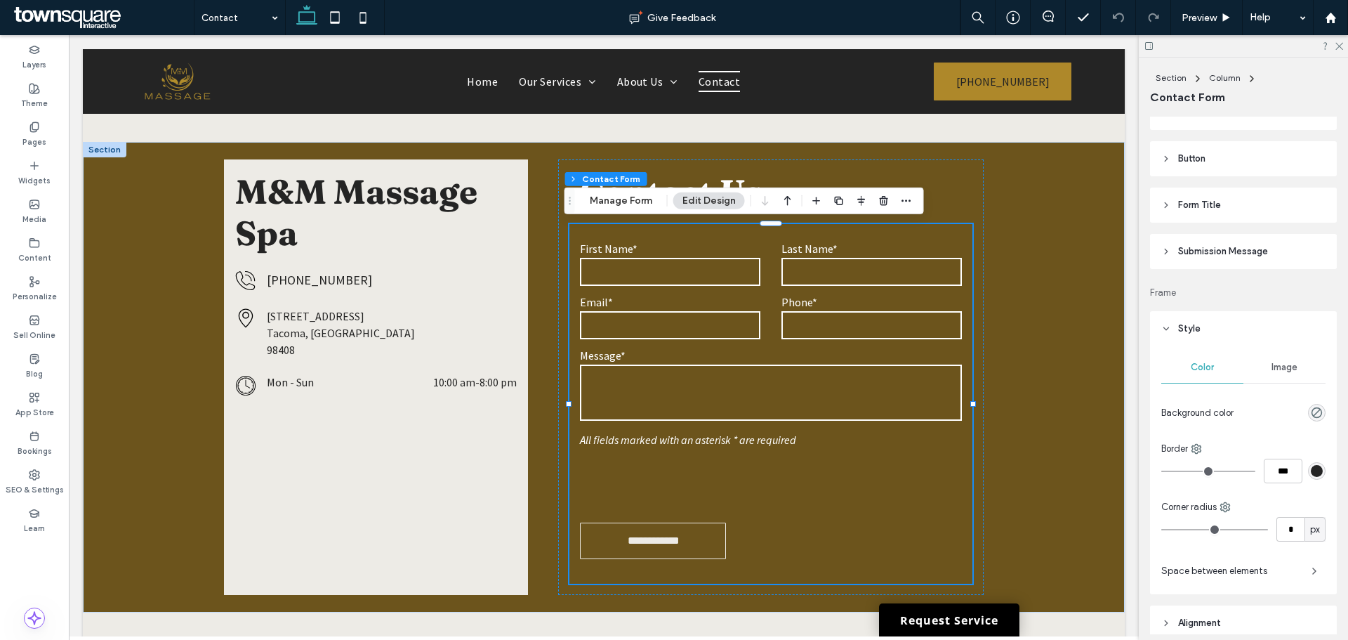
click at [1222, 320] on header "Style" at bounding box center [1243, 328] width 187 height 35
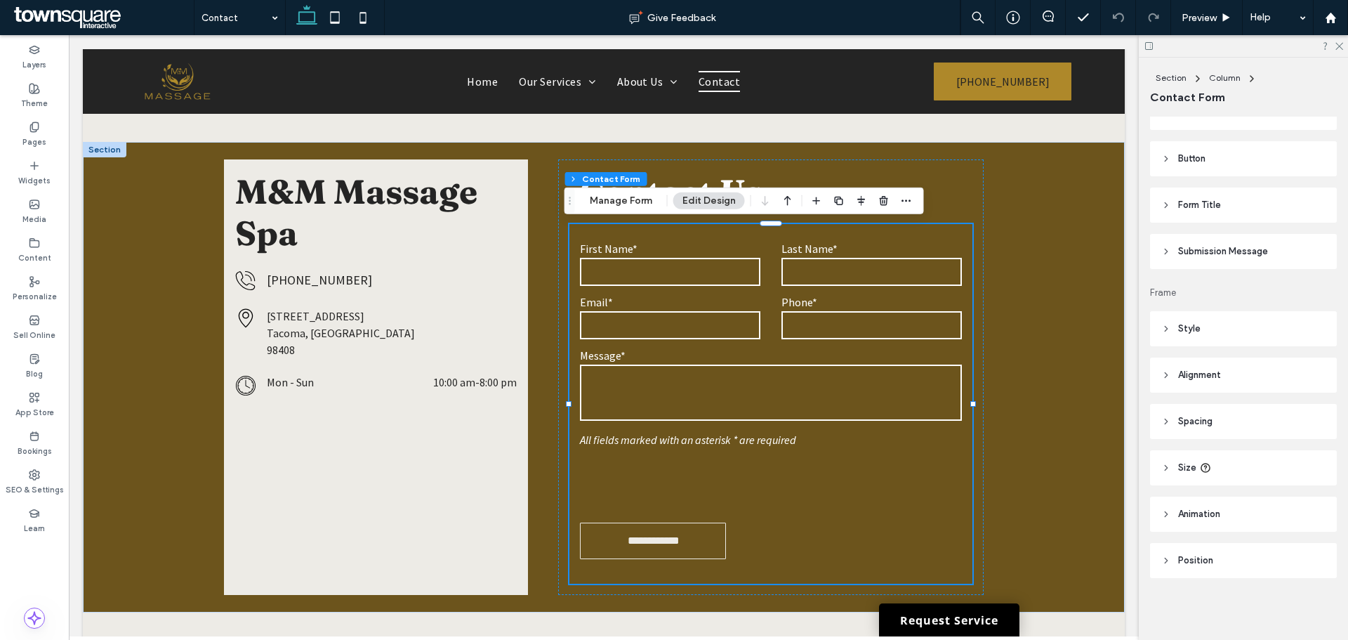
click at [1226, 244] on header "Submission Message" at bounding box center [1243, 251] width 187 height 35
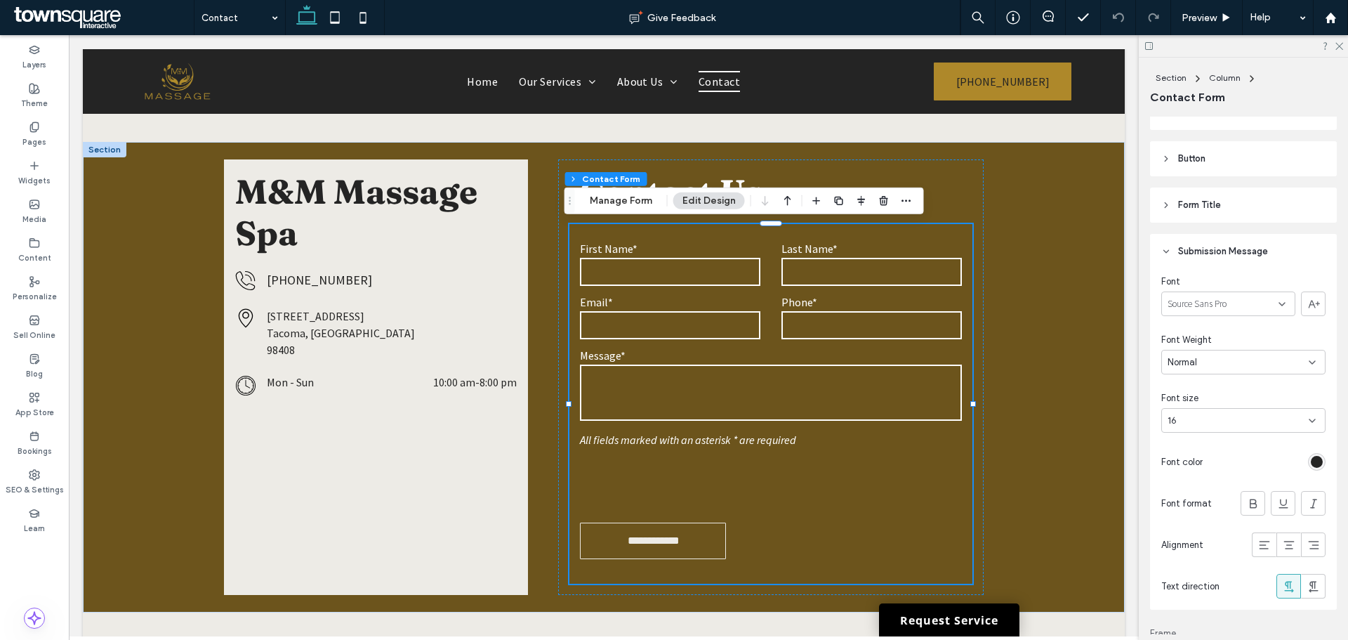
click at [1311, 464] on div "rgb(36, 36, 36)" at bounding box center [1317, 462] width 12 height 12
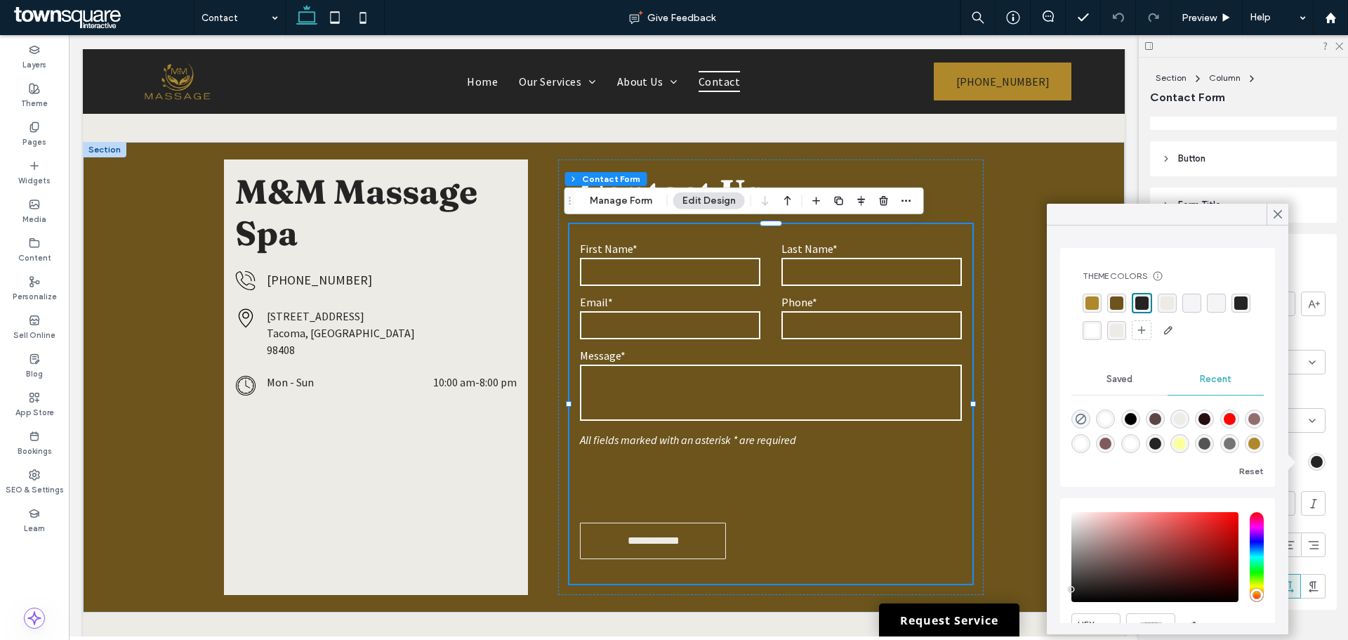
click at [1099, 332] on div "rgba(255, 255, 255, 1)" at bounding box center [1092, 330] width 13 height 13
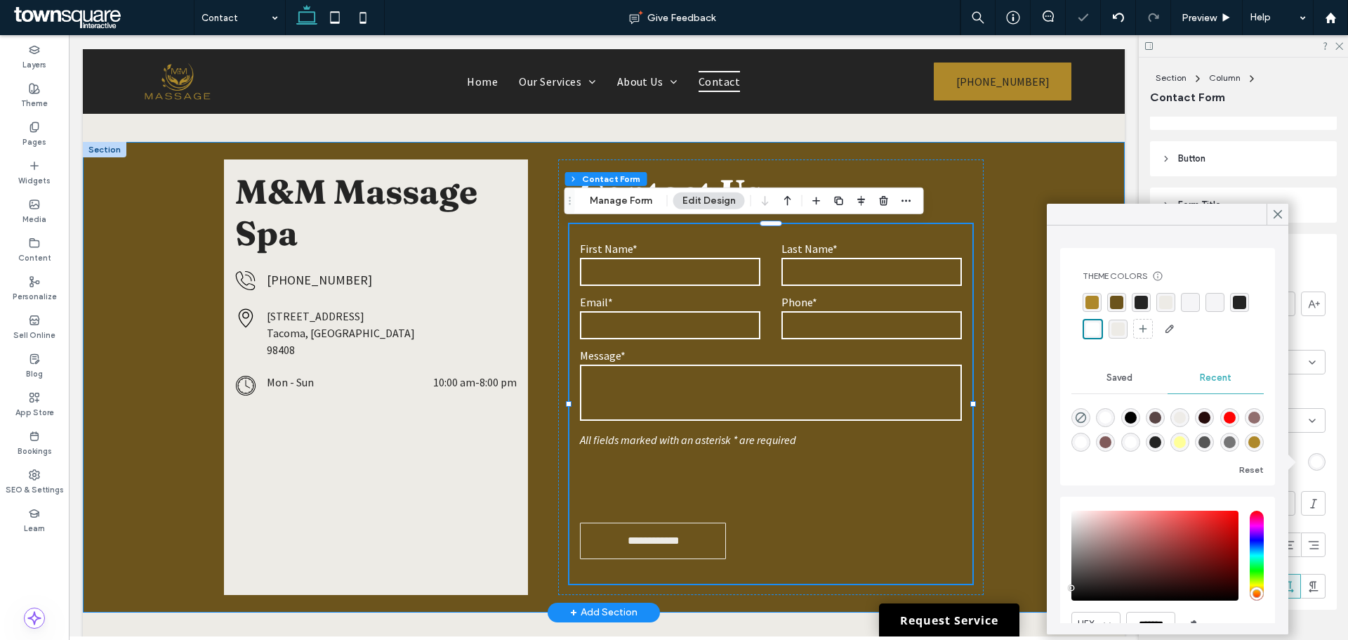
click at [1025, 337] on div "**********" at bounding box center [604, 377] width 1042 height 471
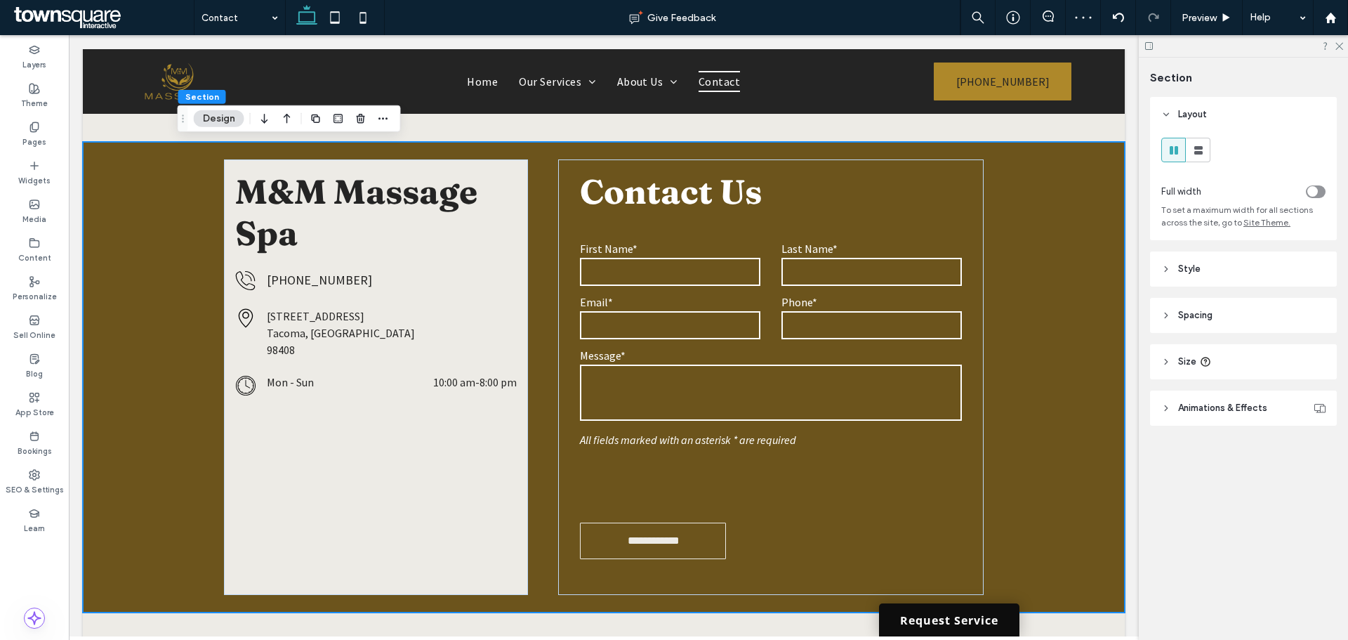
click at [942, 611] on link "Request Service" at bounding box center [949, 619] width 140 height 33
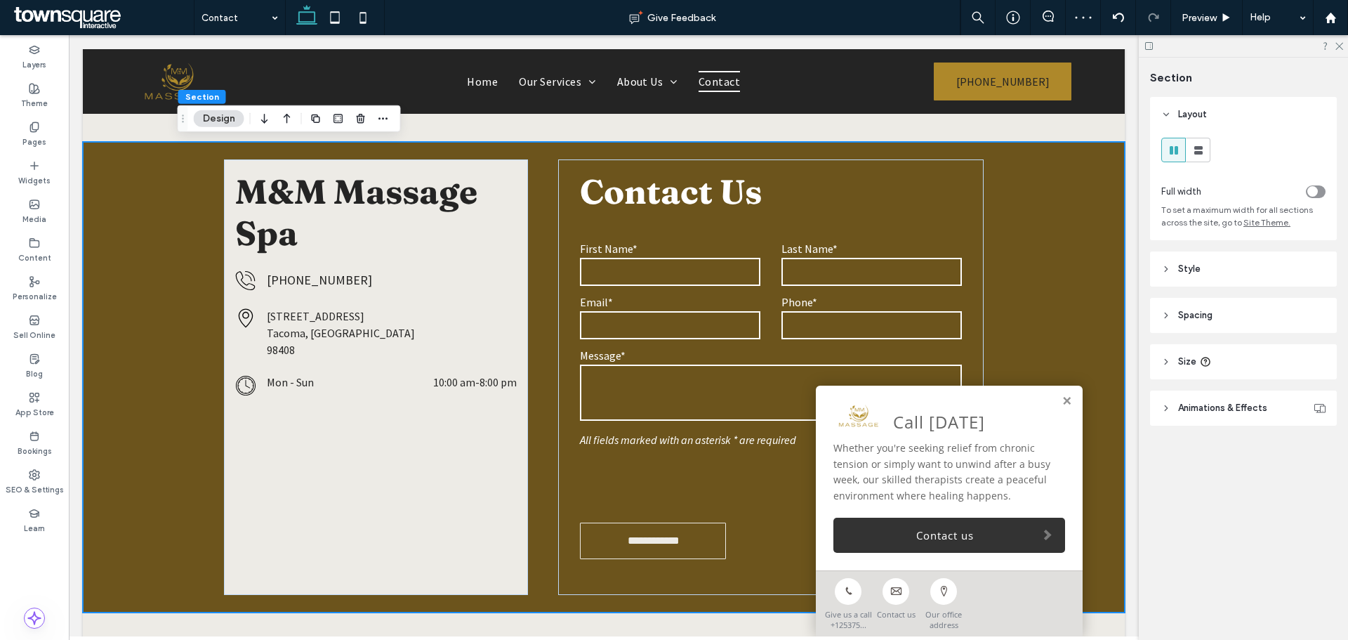
click at [953, 528] on link "Contact us" at bounding box center [950, 535] width 232 height 35
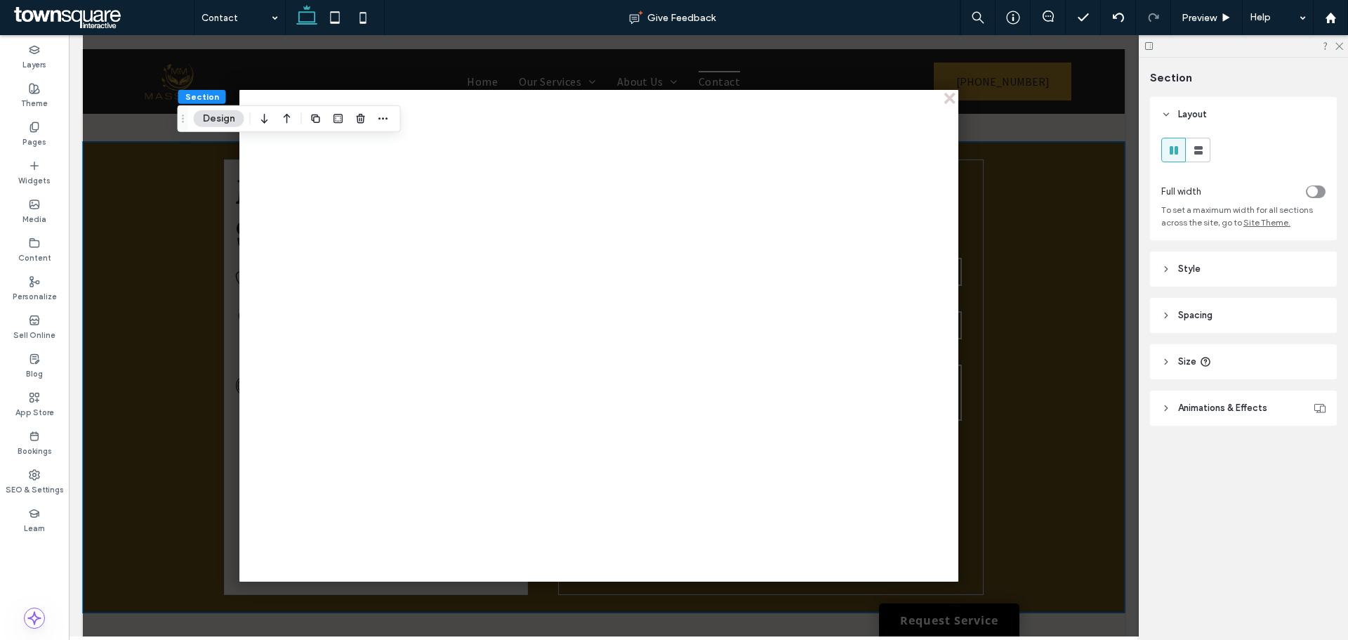
click at [182, 248] on div at bounding box center [618, 335] width 1070 height 601
click at [946, 96] on div "close" at bounding box center [951, 99] width 11 height 11
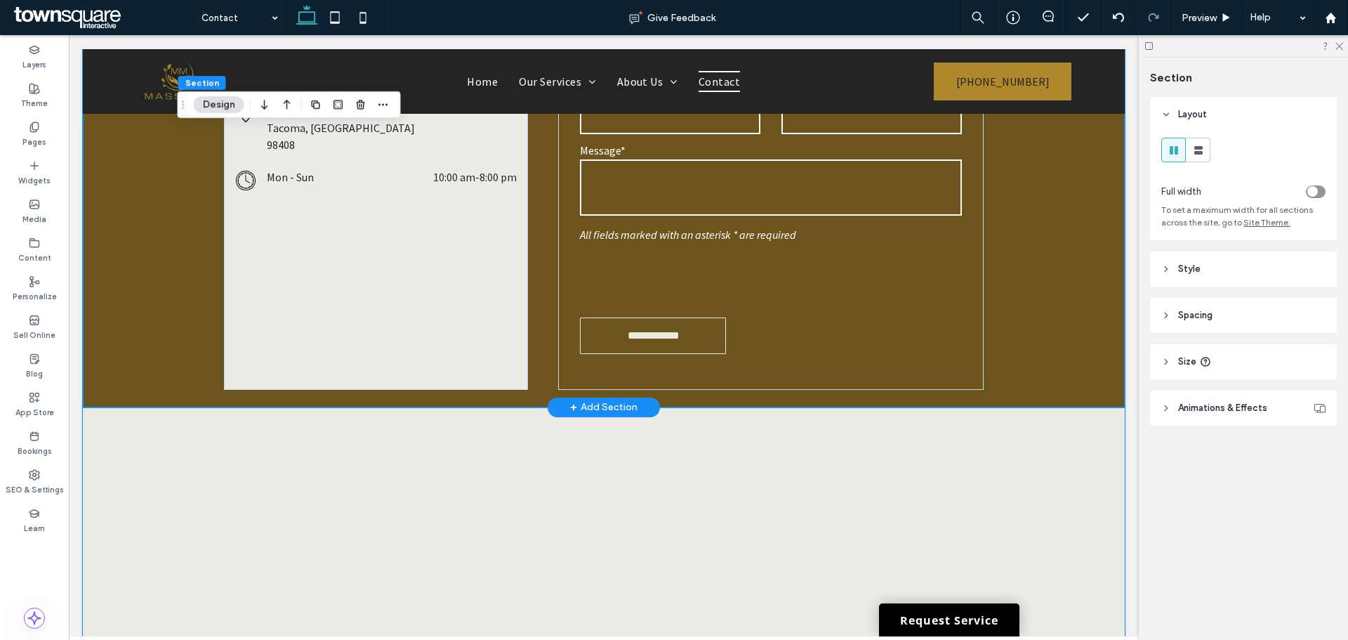
scroll to position [506, 0]
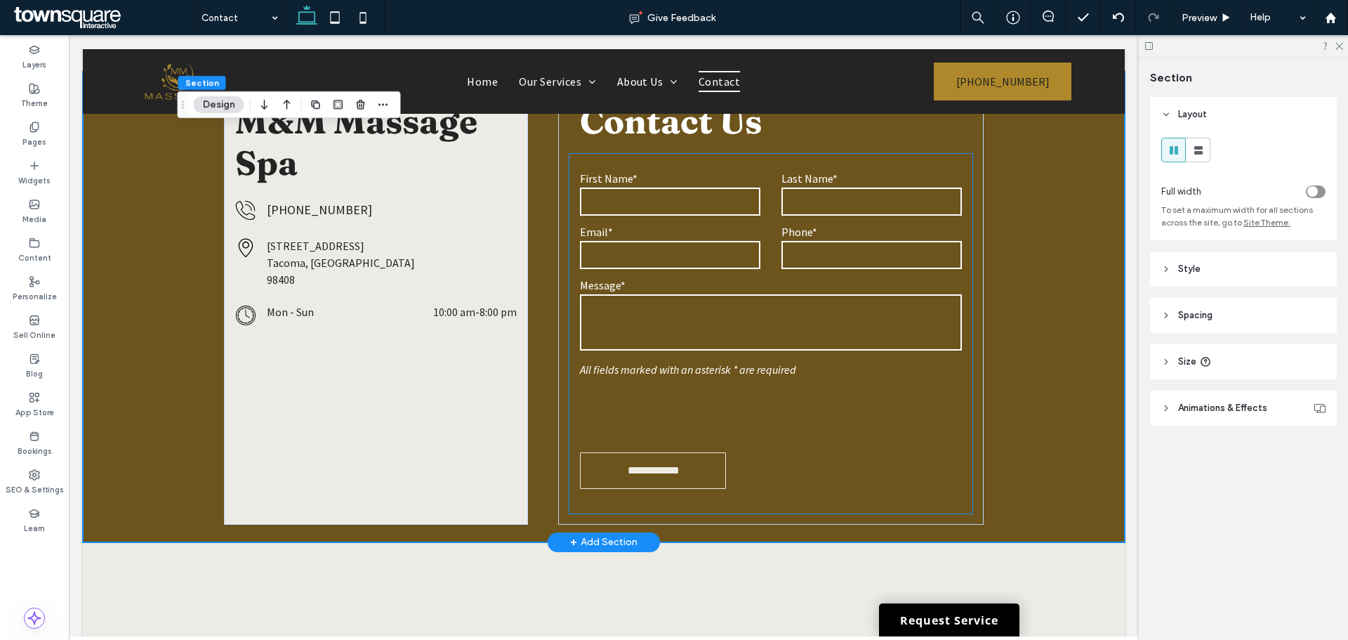
click at [997, 354] on div "**********" at bounding box center [604, 307] width 843 height 471
click at [1075, 355] on div "**********" at bounding box center [604, 307] width 1042 height 471
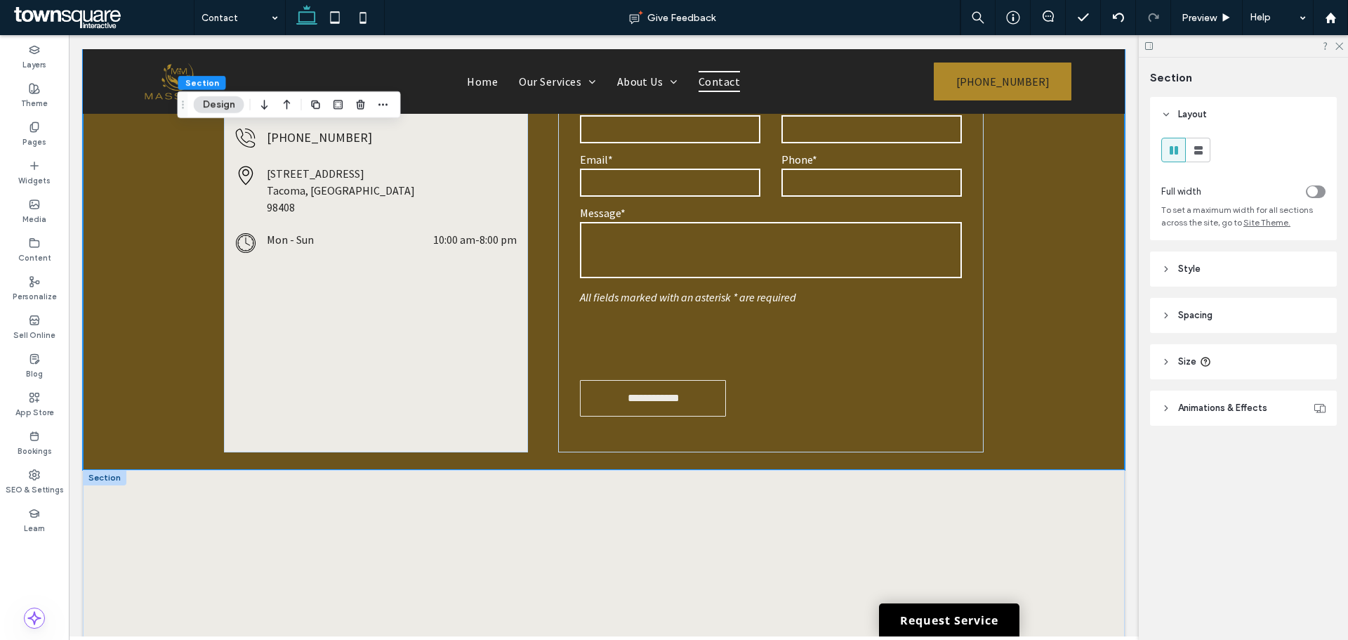
scroll to position [646, 0]
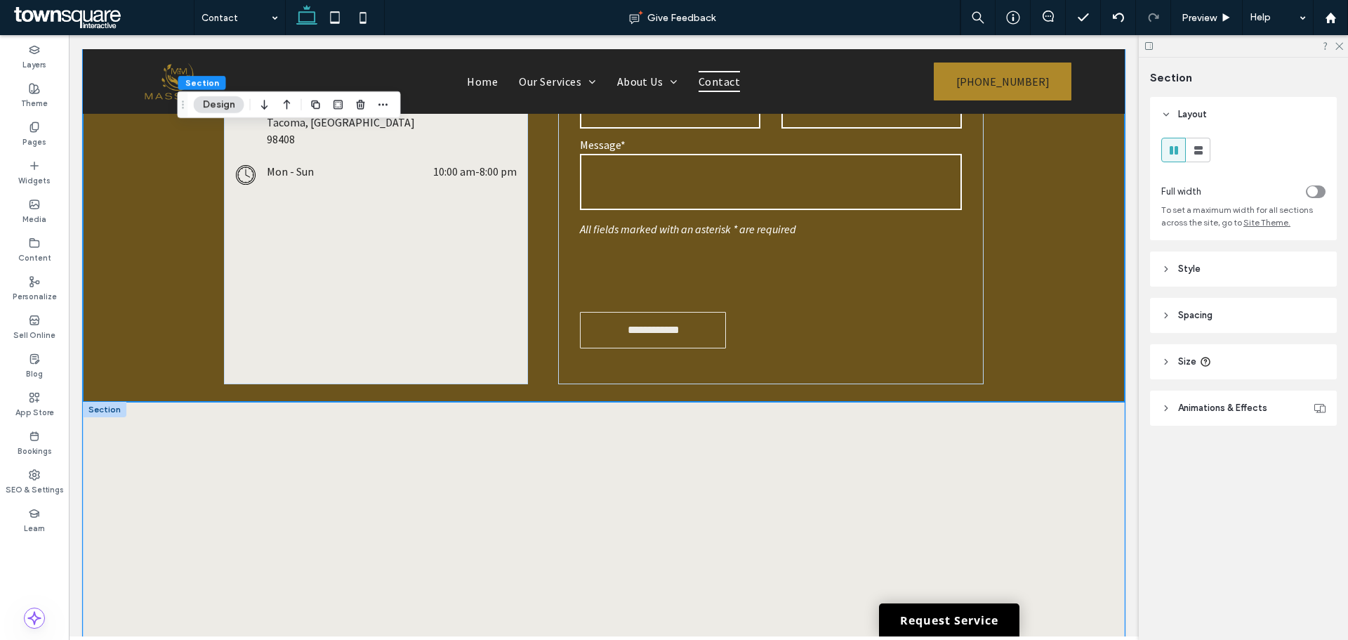
click at [1061, 485] on div at bounding box center [604, 559] width 1042 height 315
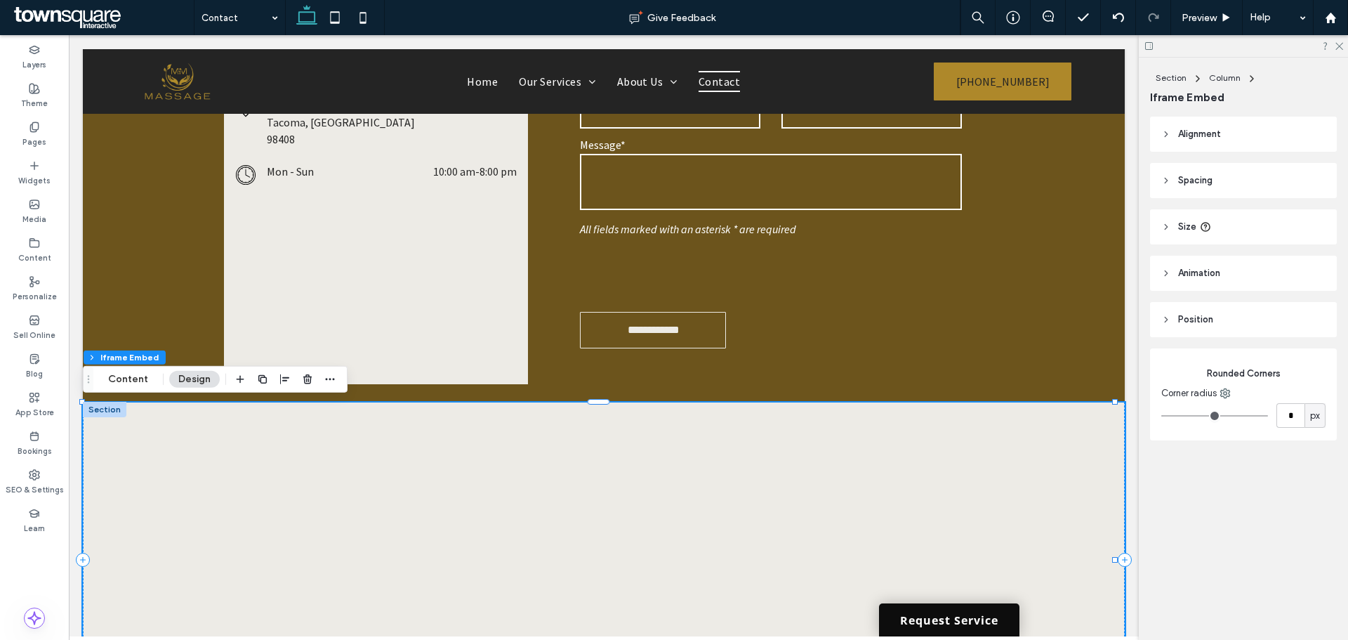
click at [954, 622] on link "Request Service" at bounding box center [949, 619] width 140 height 33
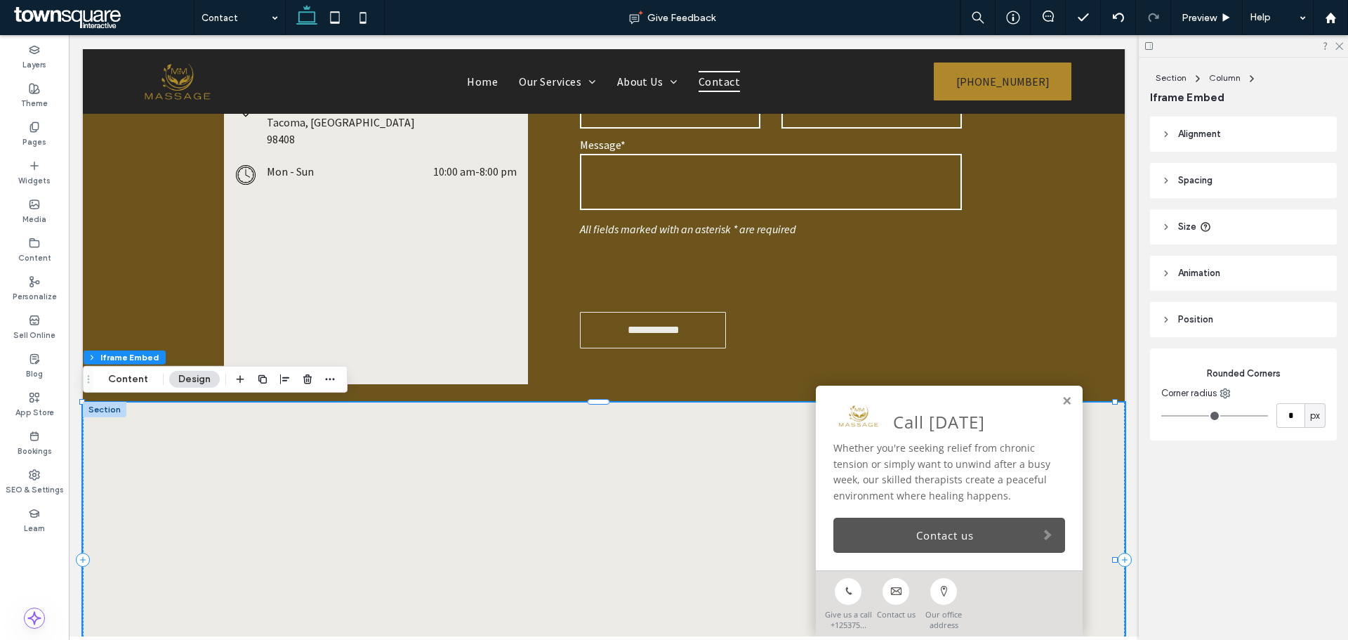
click at [889, 522] on link "Contact us" at bounding box center [950, 535] width 232 height 35
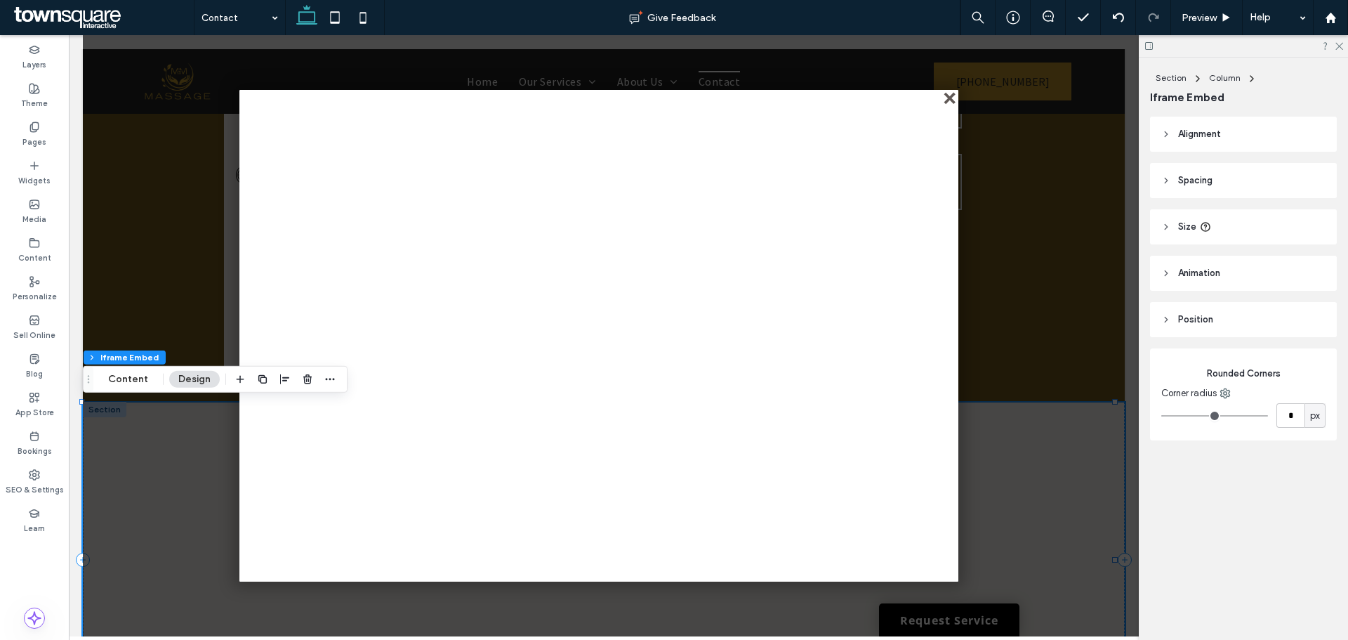
click at [948, 101] on div "close" at bounding box center [951, 99] width 11 height 11
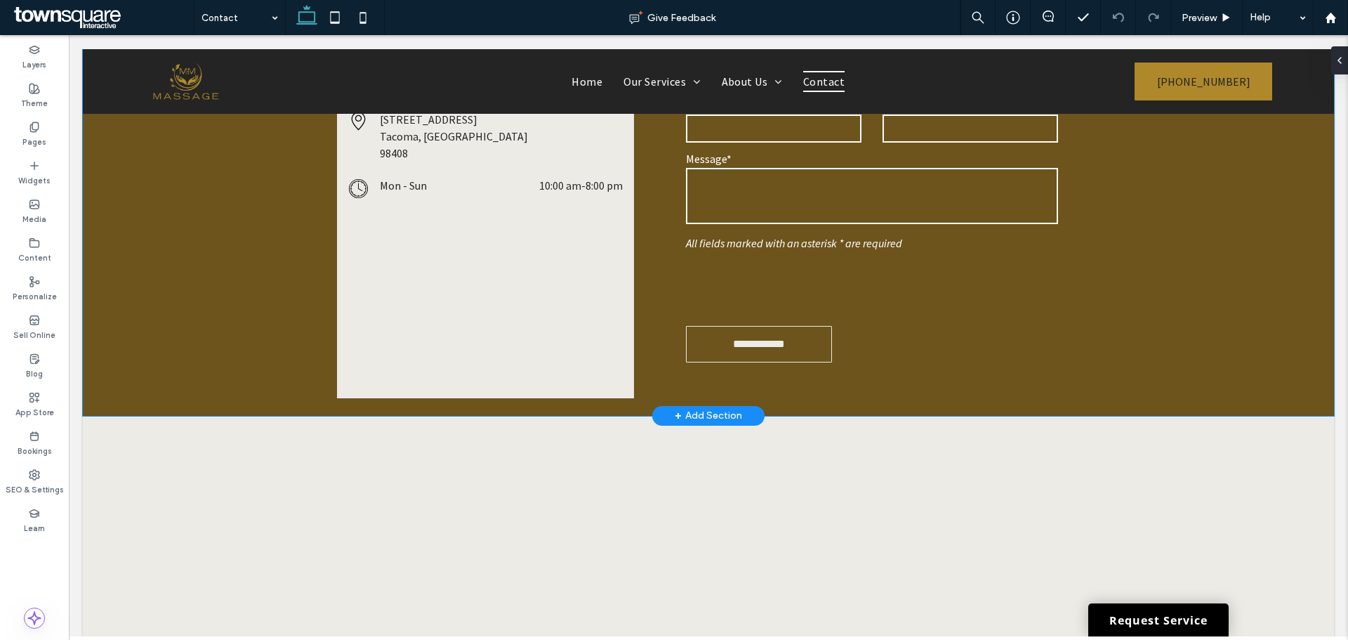
scroll to position [351, 0]
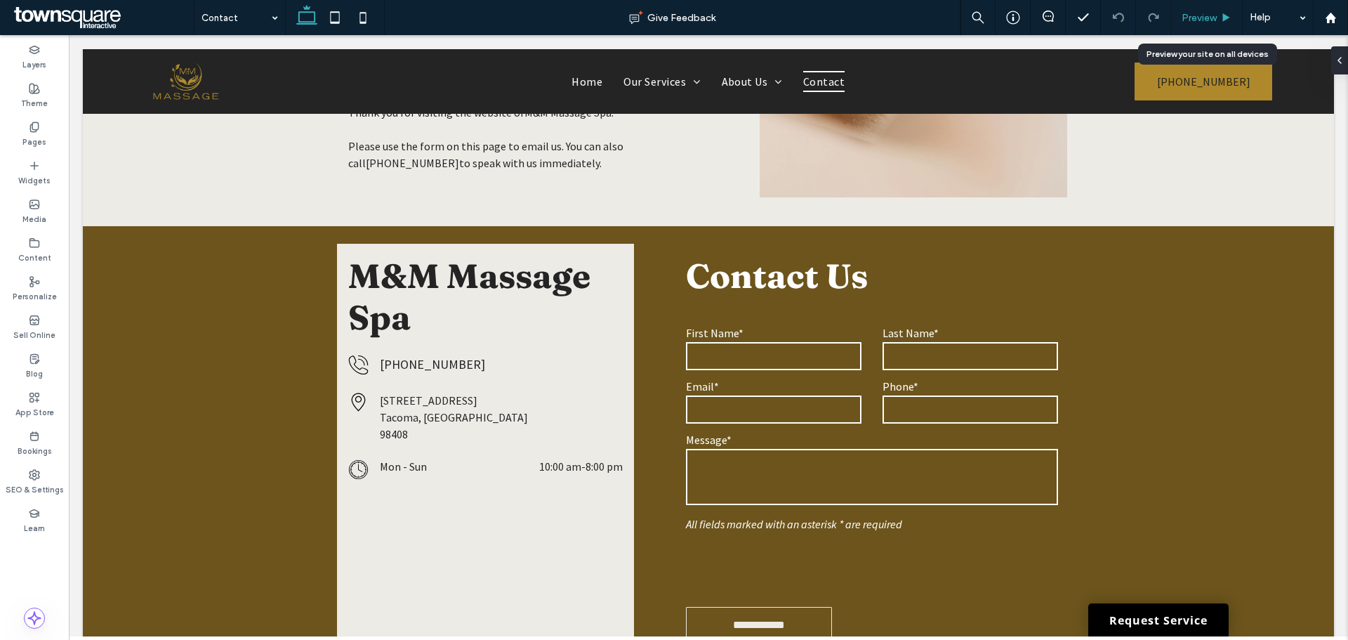
click at [1207, 17] on span "Preview" at bounding box center [1199, 18] width 35 height 12
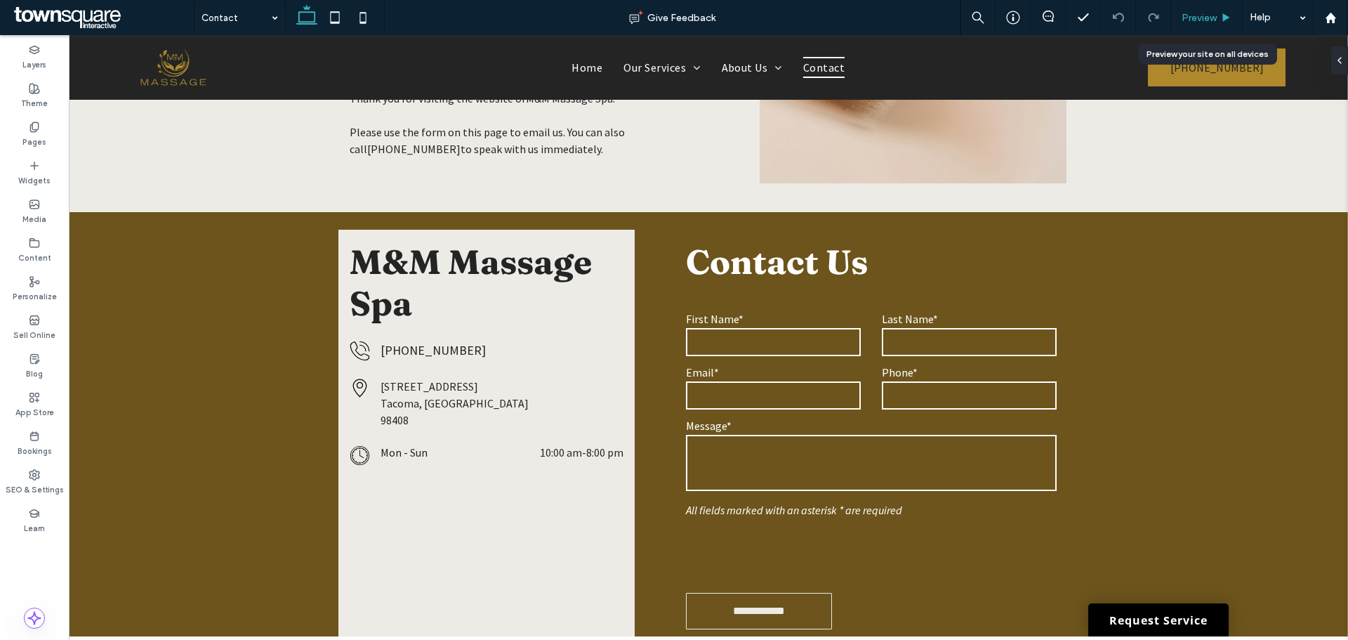
scroll to position [337, 0]
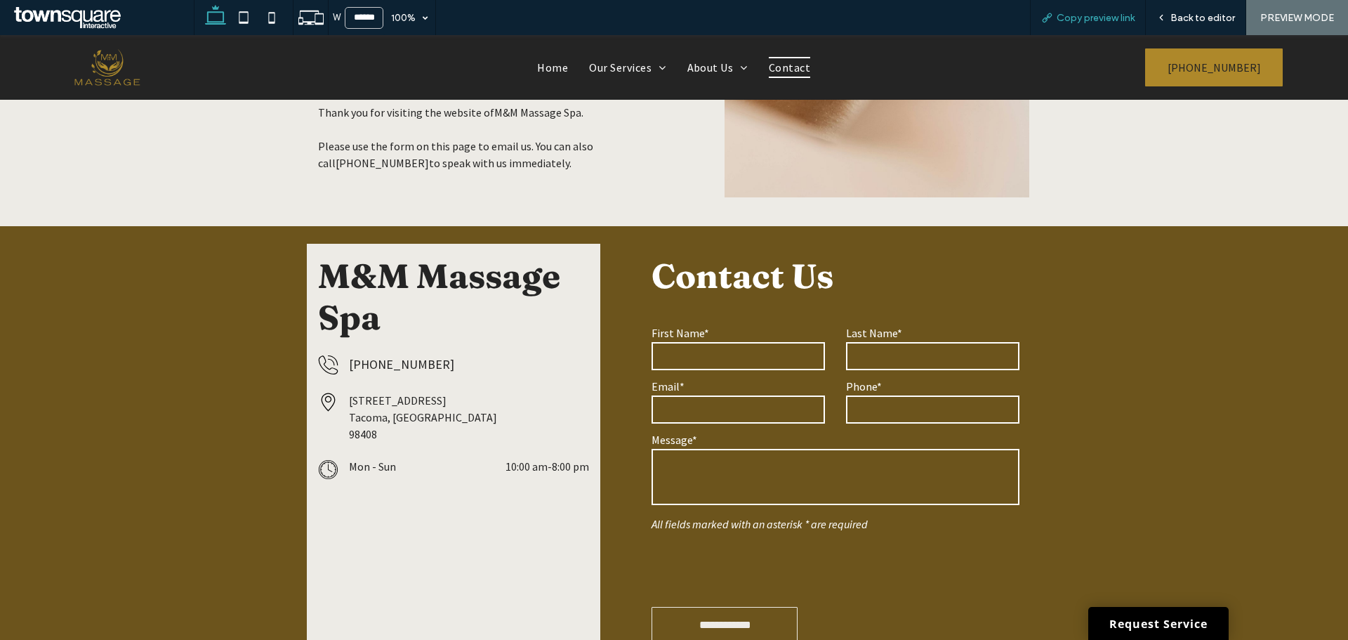
click at [1089, 22] on span "Copy preview link" at bounding box center [1096, 18] width 78 height 12
click at [1195, 15] on span "Back to editor" at bounding box center [1203, 18] width 65 height 12
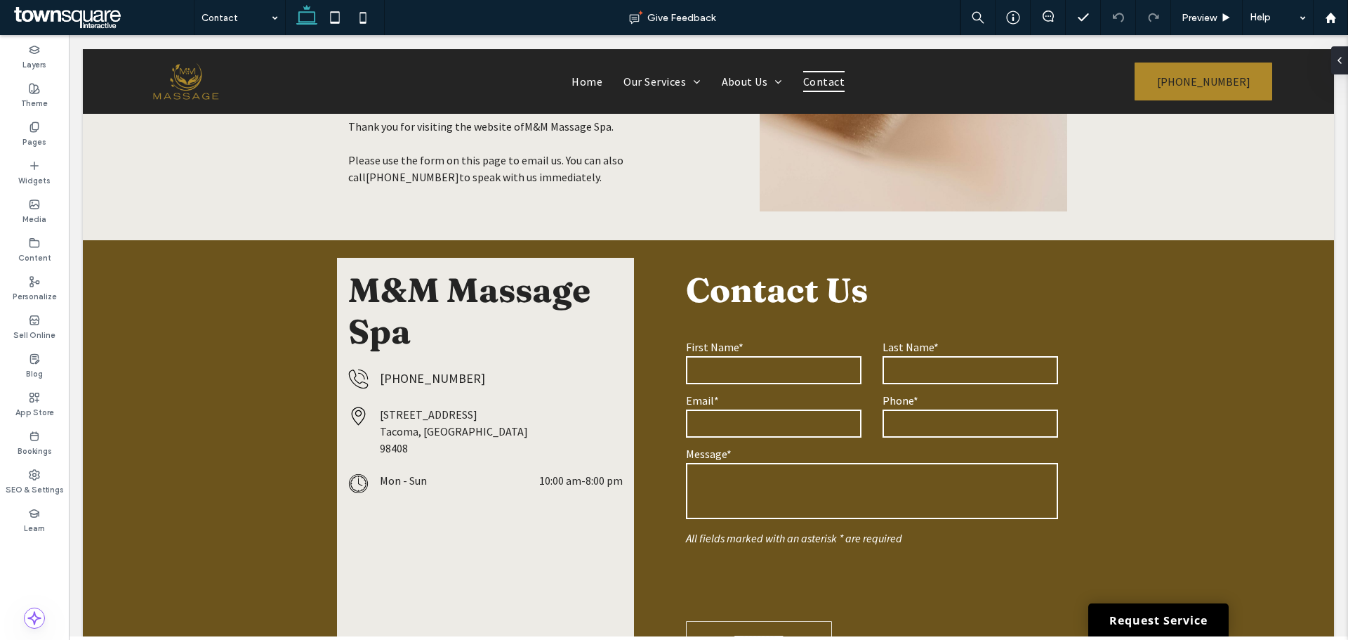
scroll to position [351, 0]
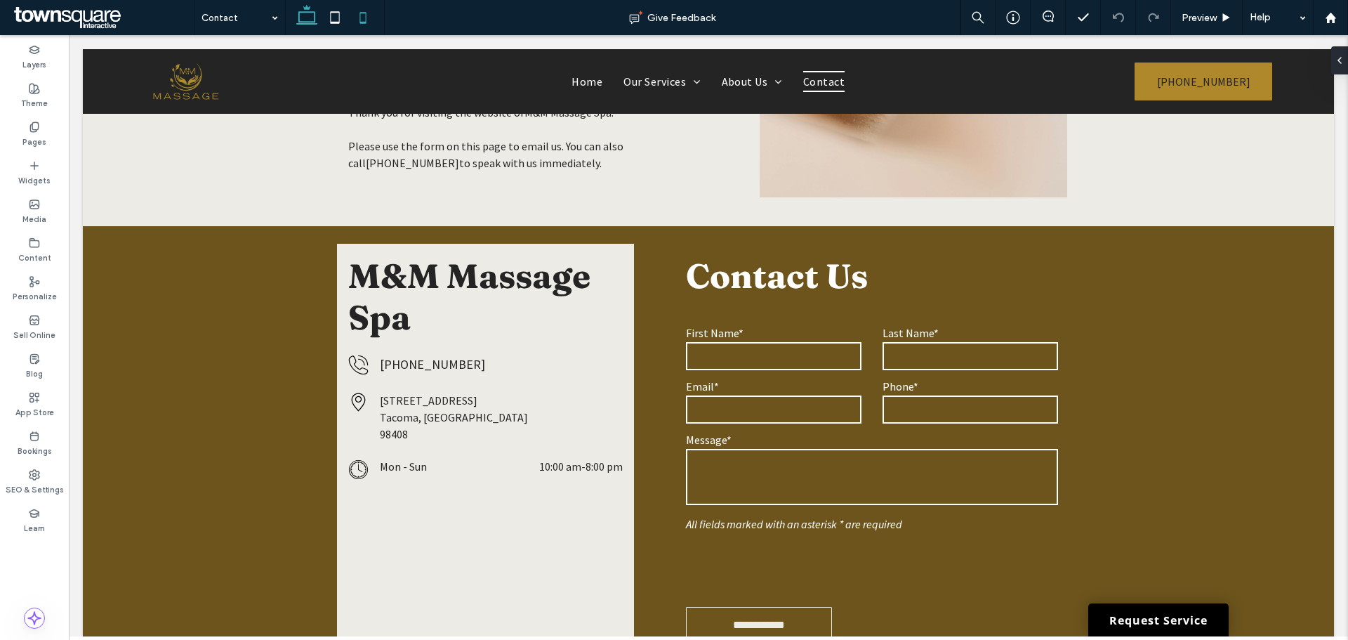
click at [360, 19] on icon at bounding box center [363, 18] width 28 height 28
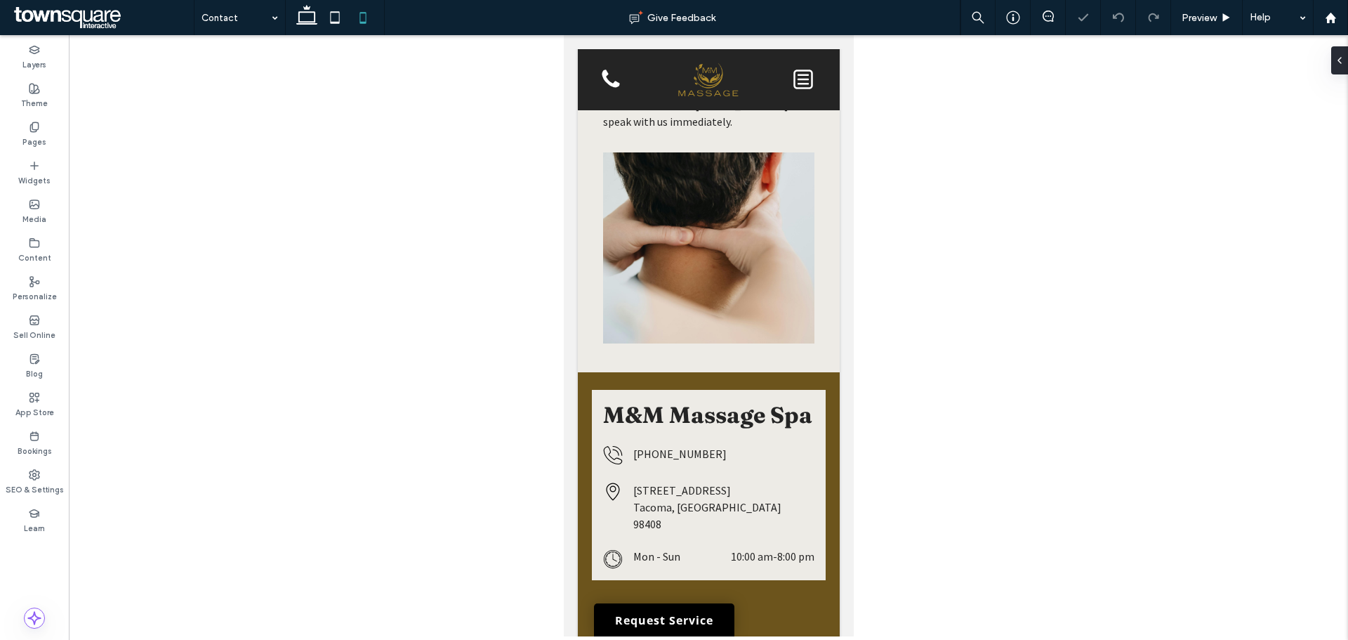
scroll to position [579, 0]
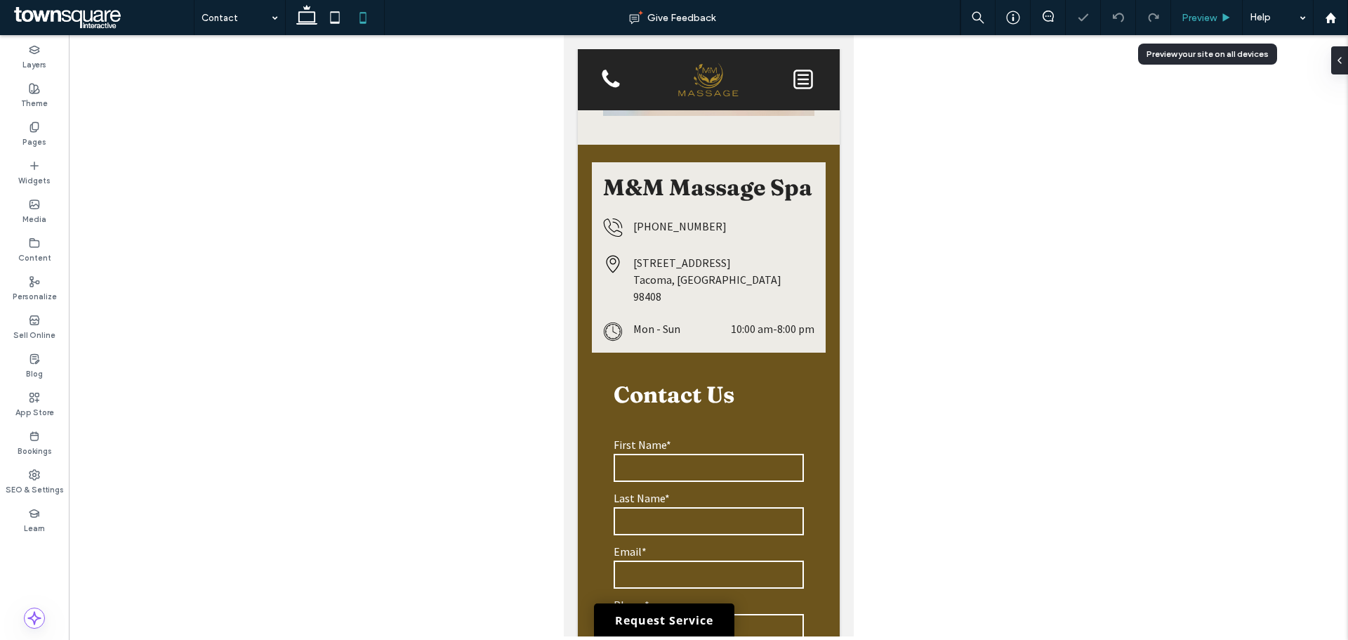
click at [1190, 20] on span "Preview" at bounding box center [1199, 18] width 35 height 12
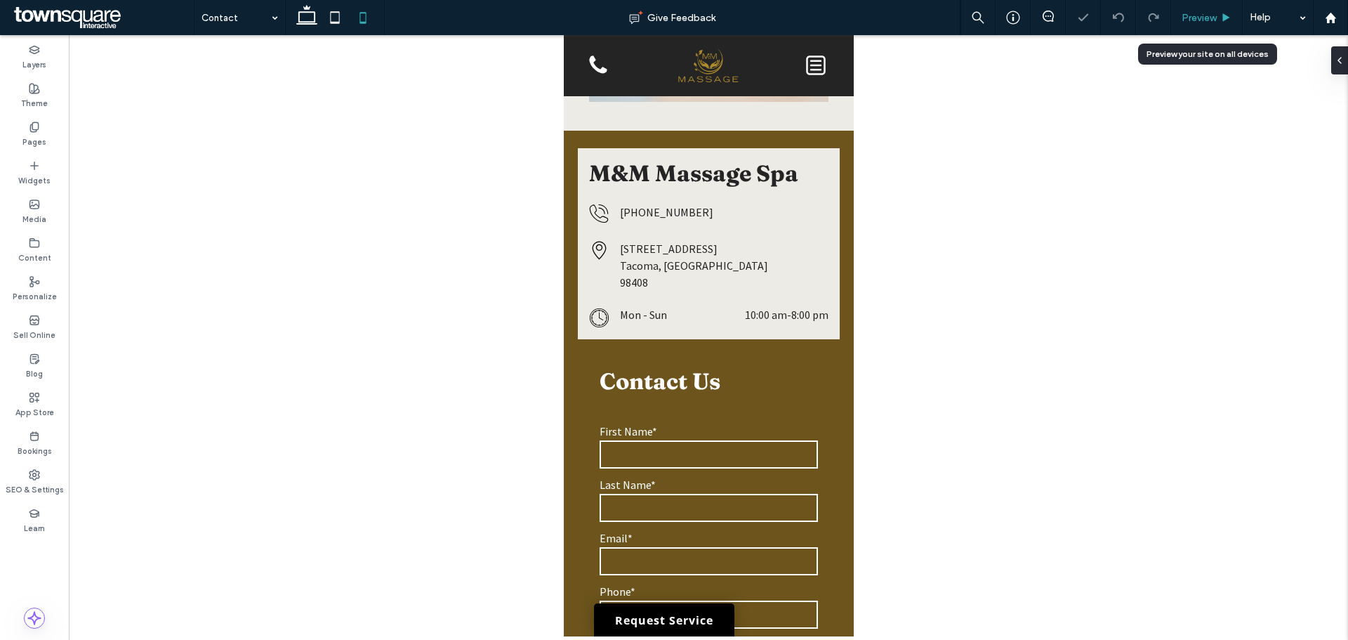
scroll to position [530, 0]
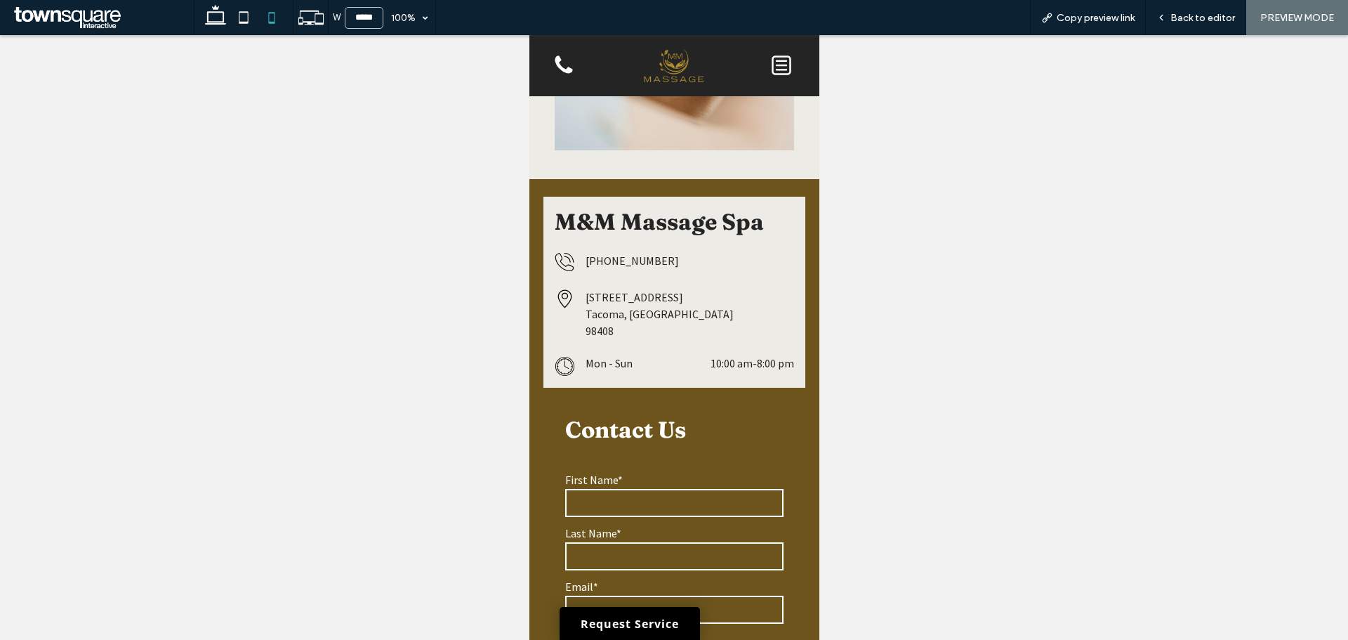
click at [768, 65] on icon at bounding box center [781, 65] width 28 height 28
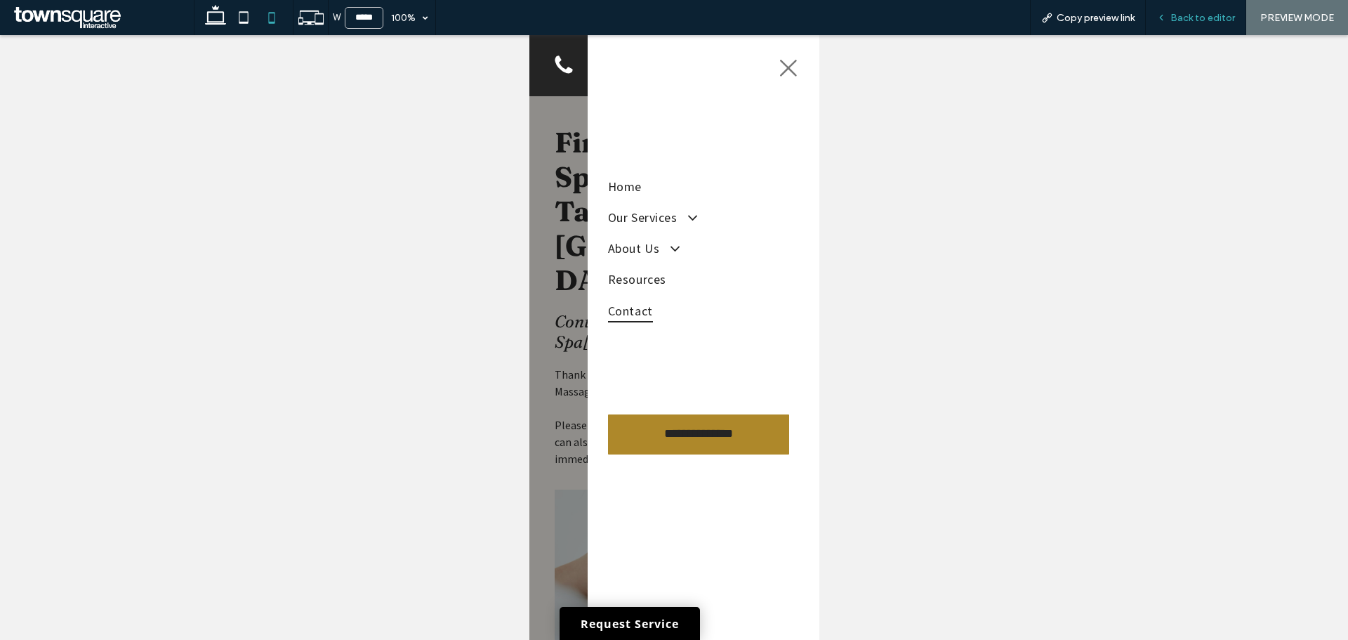
click at [1230, 14] on span "Back to editor" at bounding box center [1203, 18] width 65 height 12
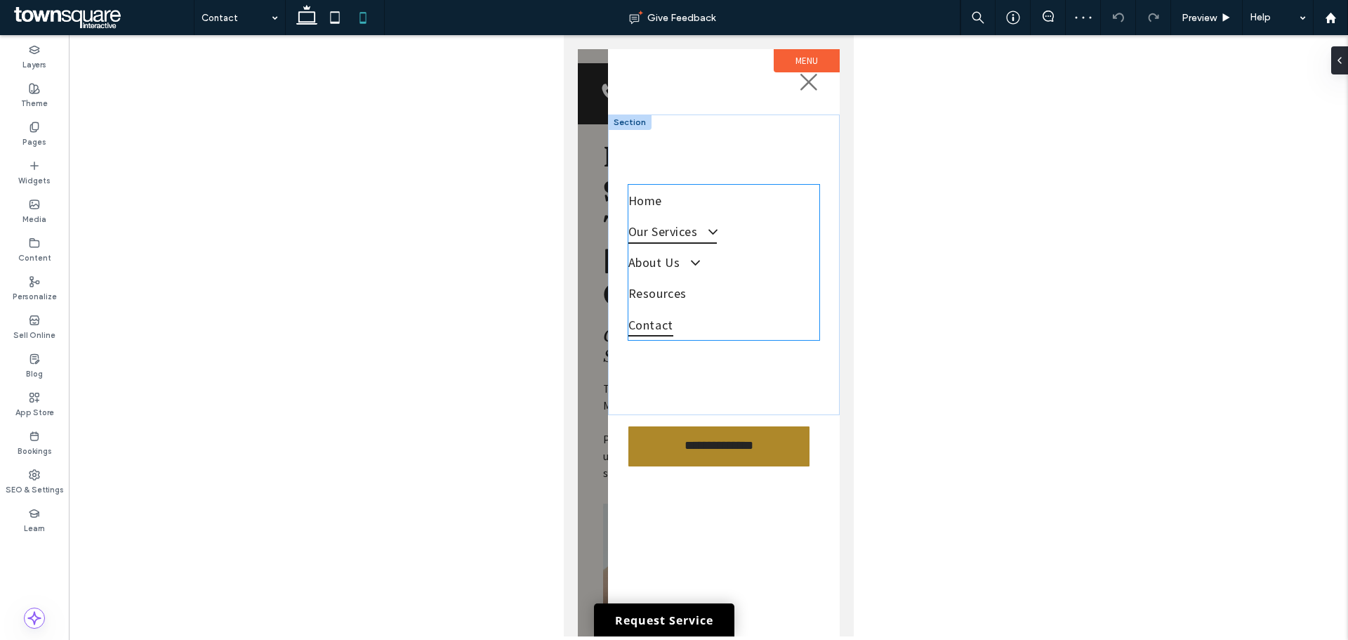
click at [676, 225] on span "Our Services" at bounding box center [672, 231] width 88 height 24
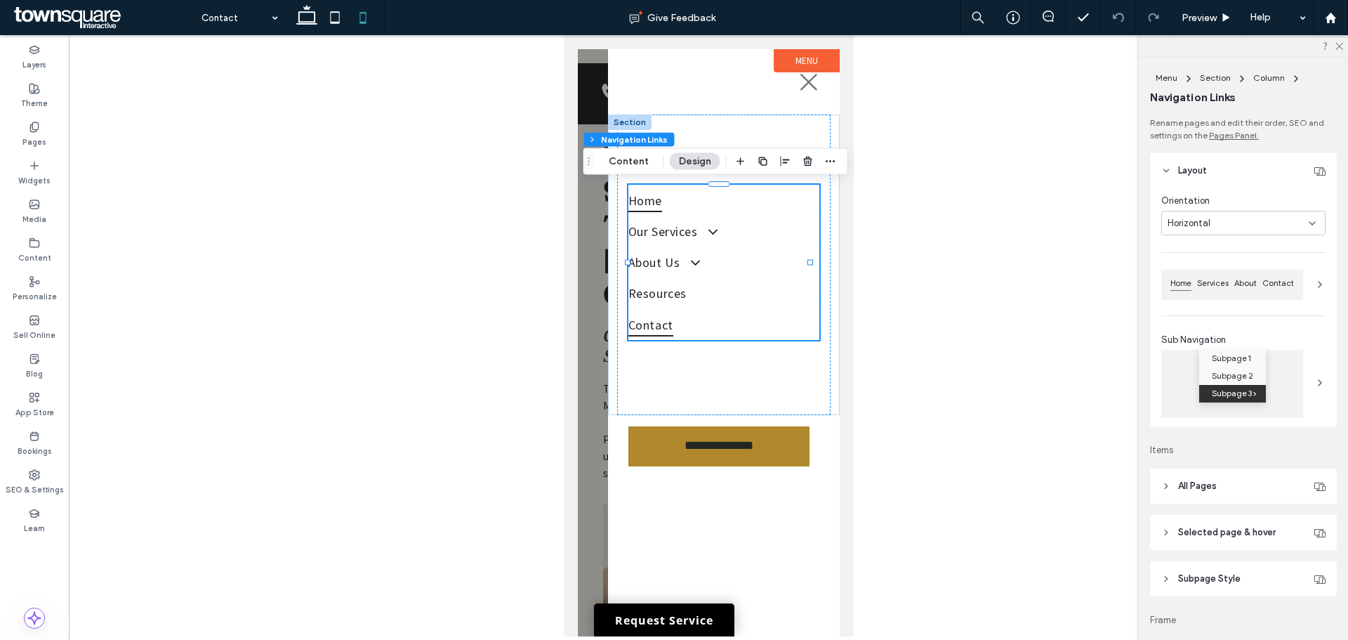
type input "***"
type input "****"
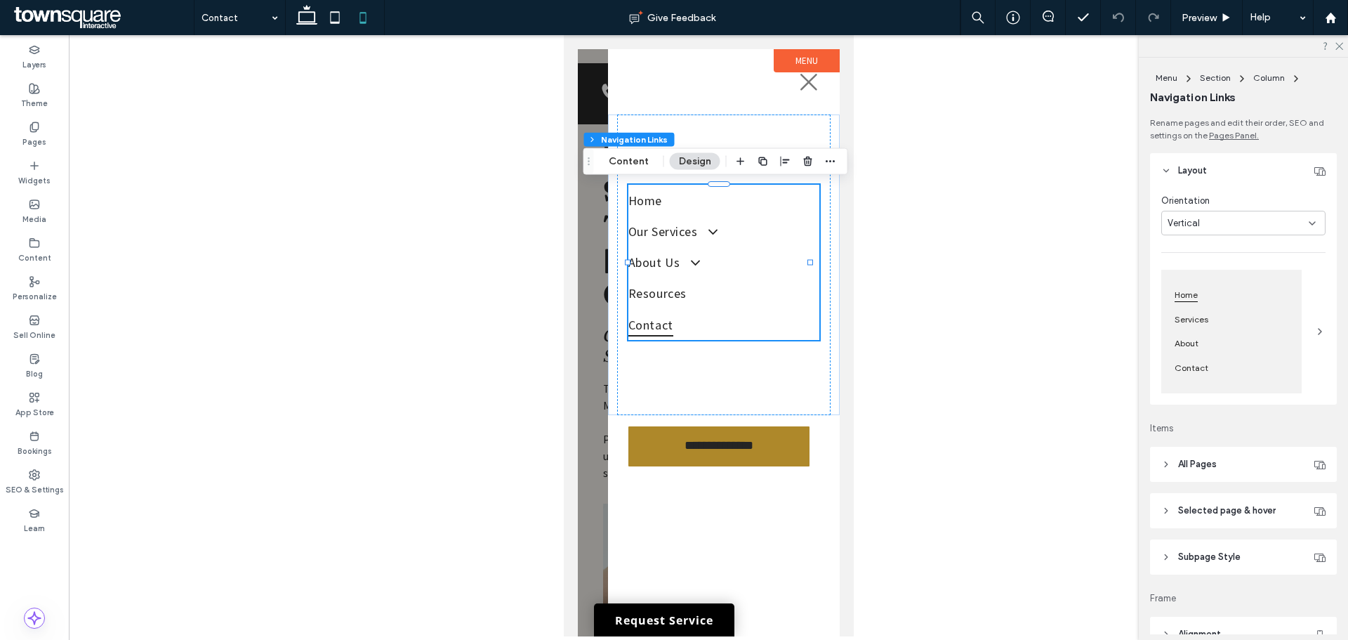
scroll to position [211, 0]
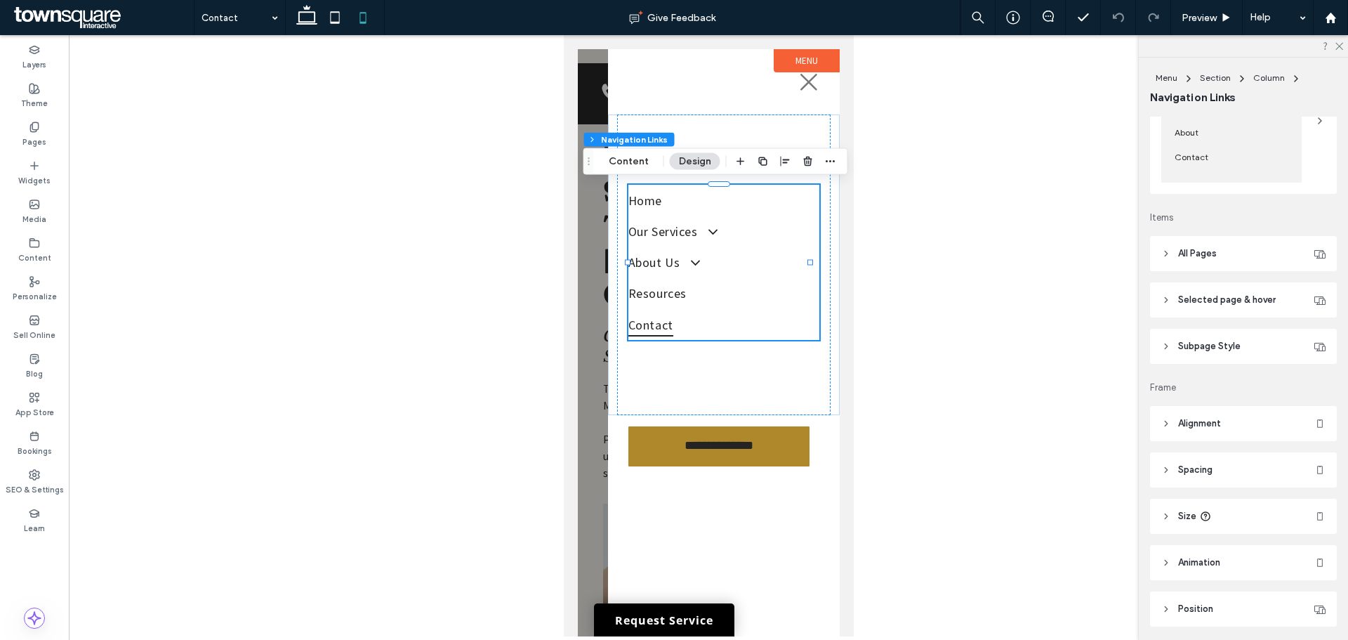
click at [1232, 298] on span "Selected page & hover" at bounding box center [1227, 300] width 98 height 14
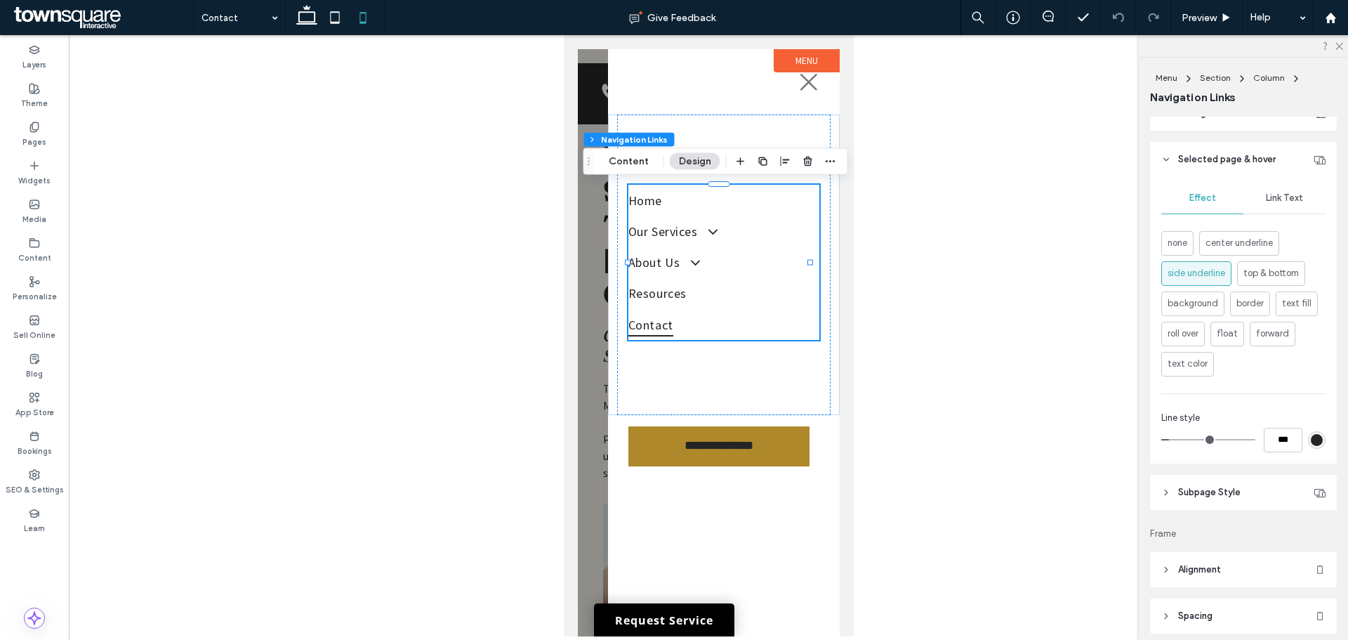
click at [1231, 159] on span "Selected page & hover" at bounding box center [1227, 159] width 98 height 14
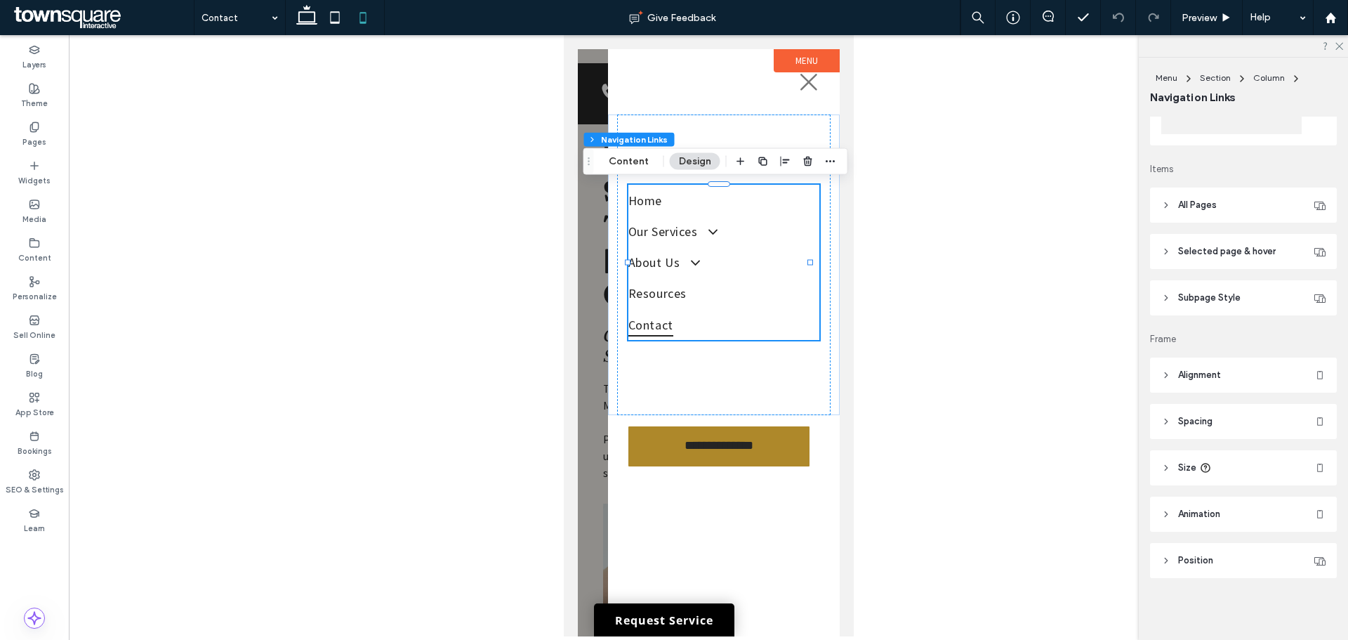
click at [1203, 294] on span "Subpage Style" at bounding box center [1209, 298] width 63 height 14
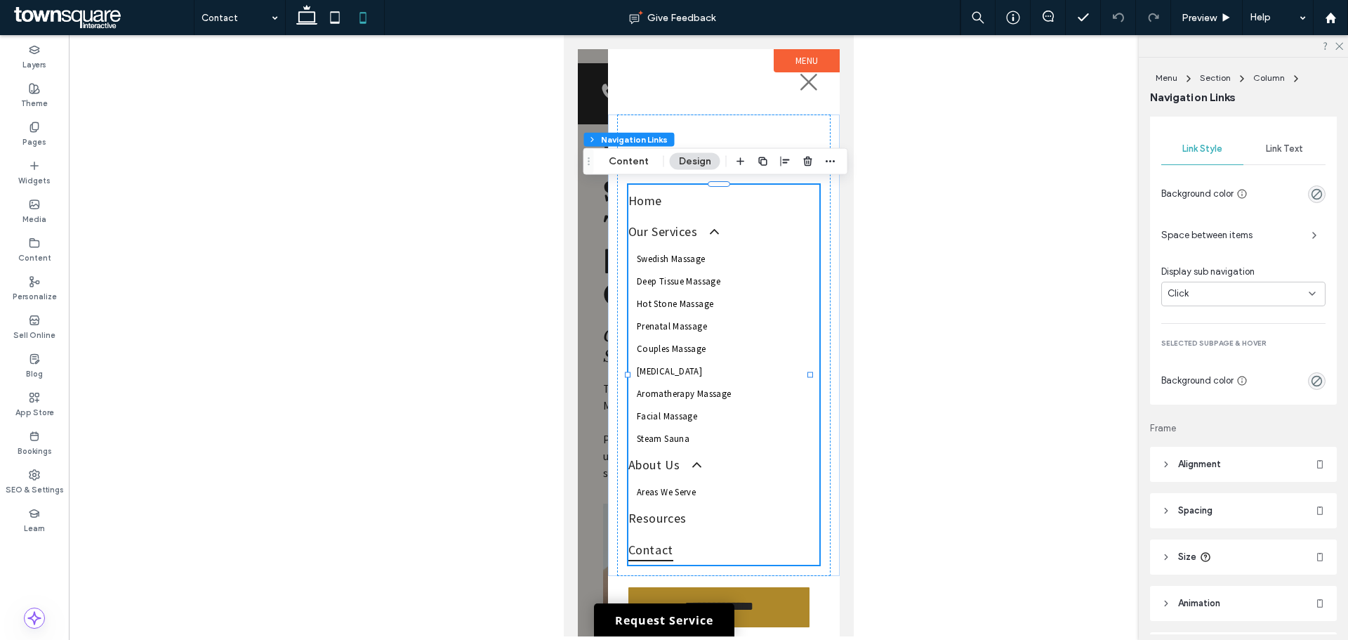
scroll to position [421, 0]
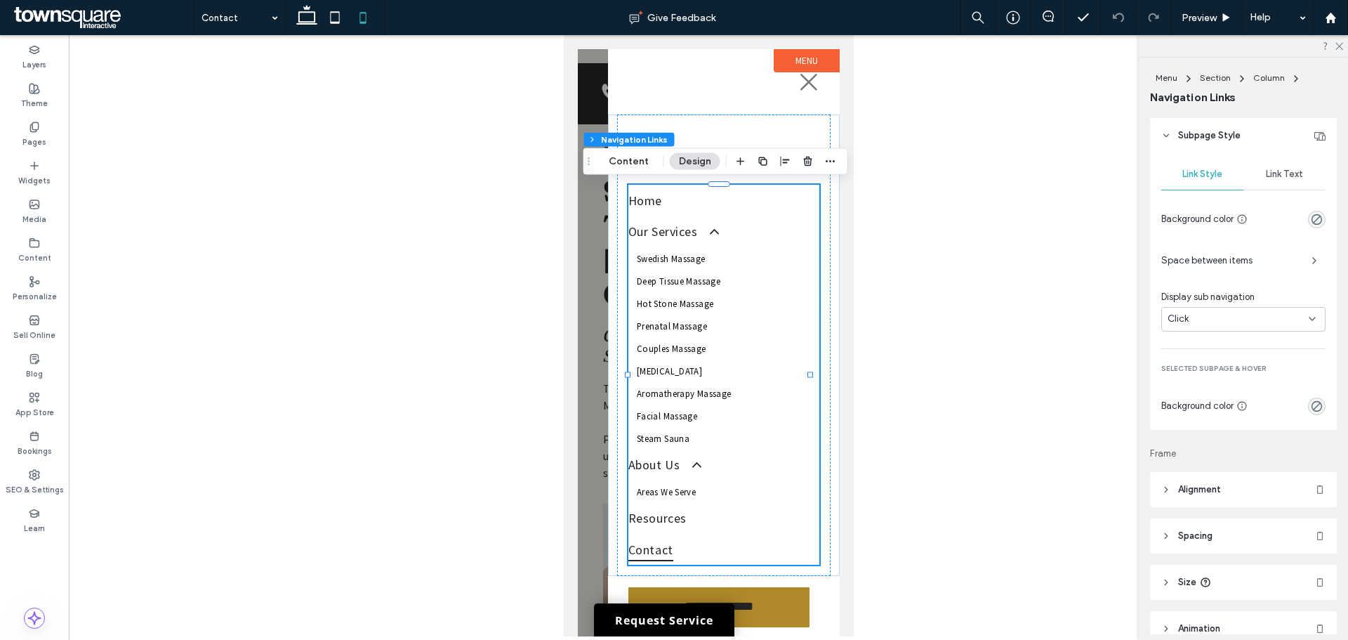
click at [1277, 171] on span "Link Text" at bounding box center [1284, 174] width 37 height 11
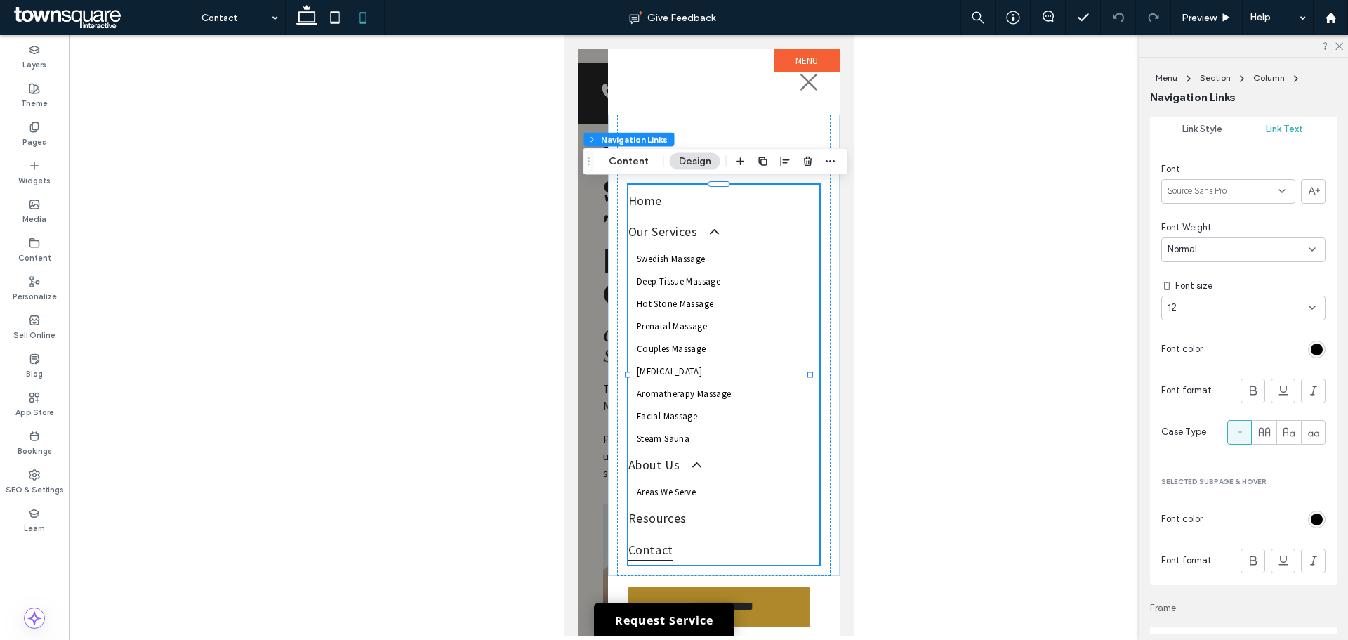
scroll to position [492, 0]
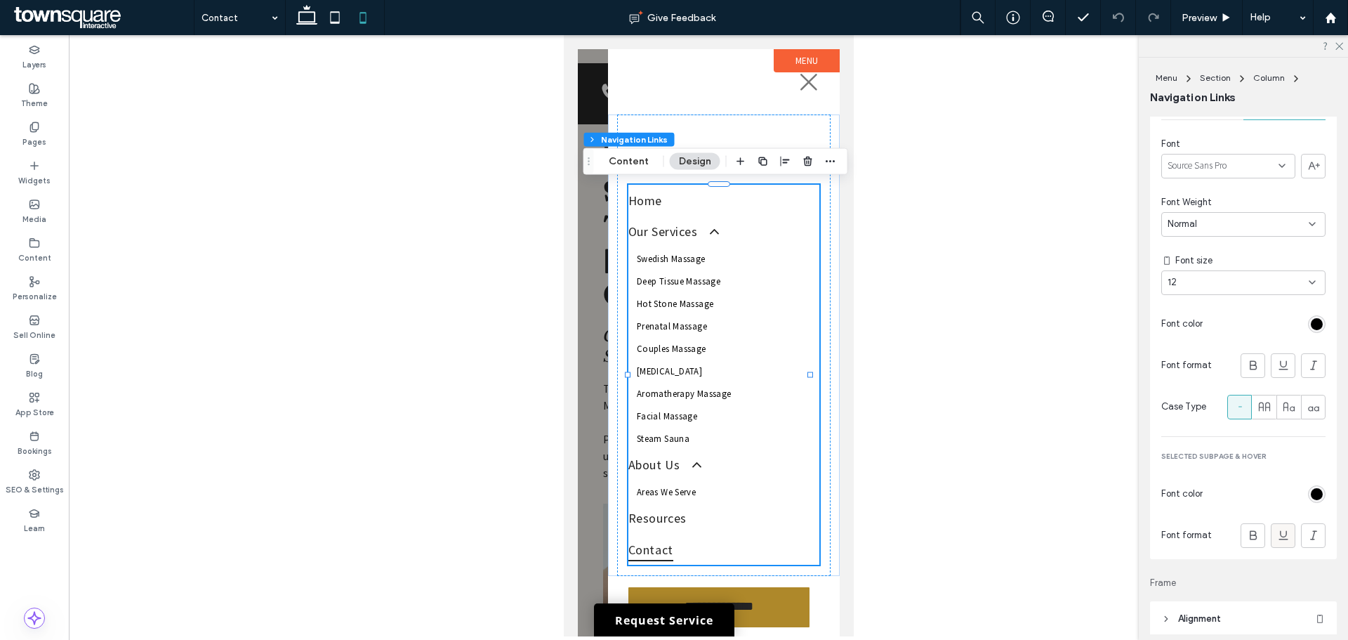
click at [1279, 537] on use at bounding box center [1283, 535] width 9 height 9
click at [296, 19] on icon at bounding box center [307, 18] width 28 height 28
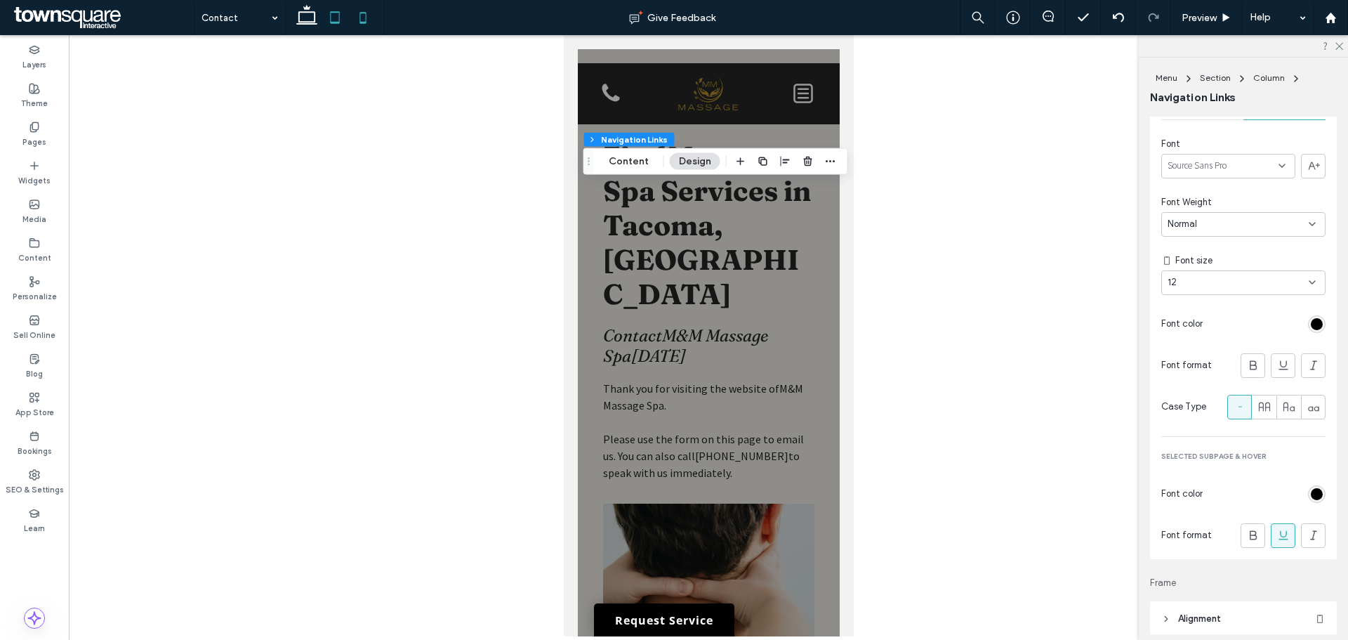
type input "***"
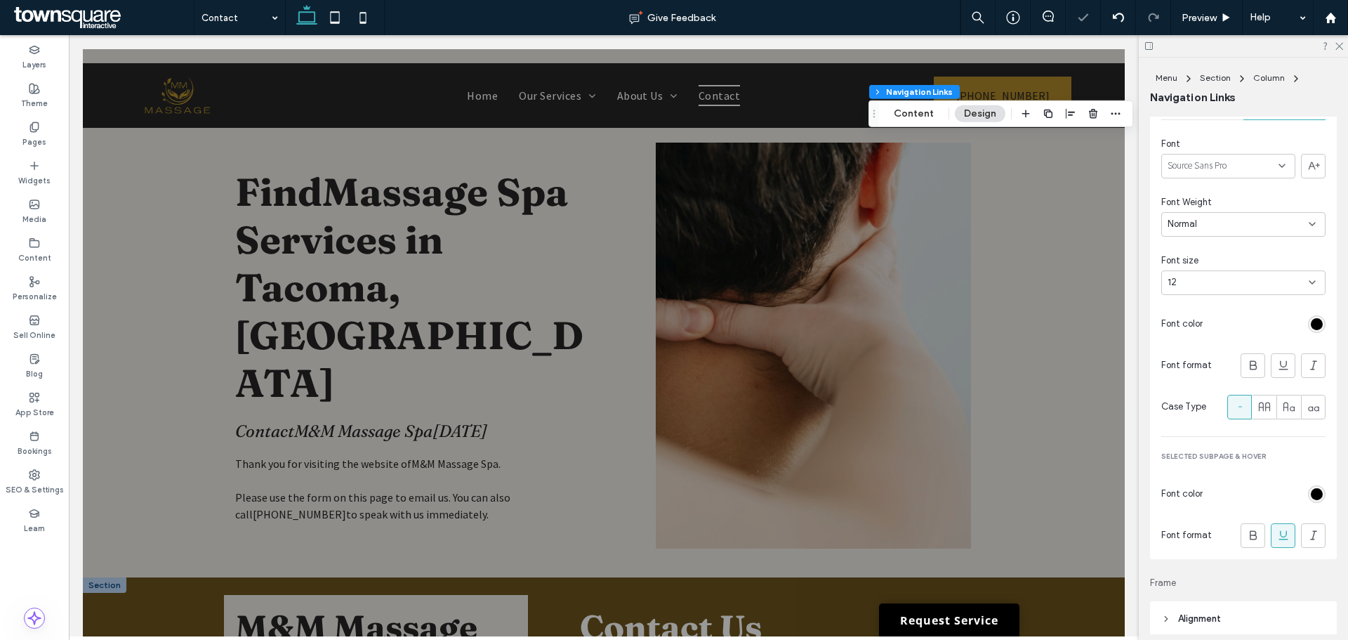
scroll to position [530, 0]
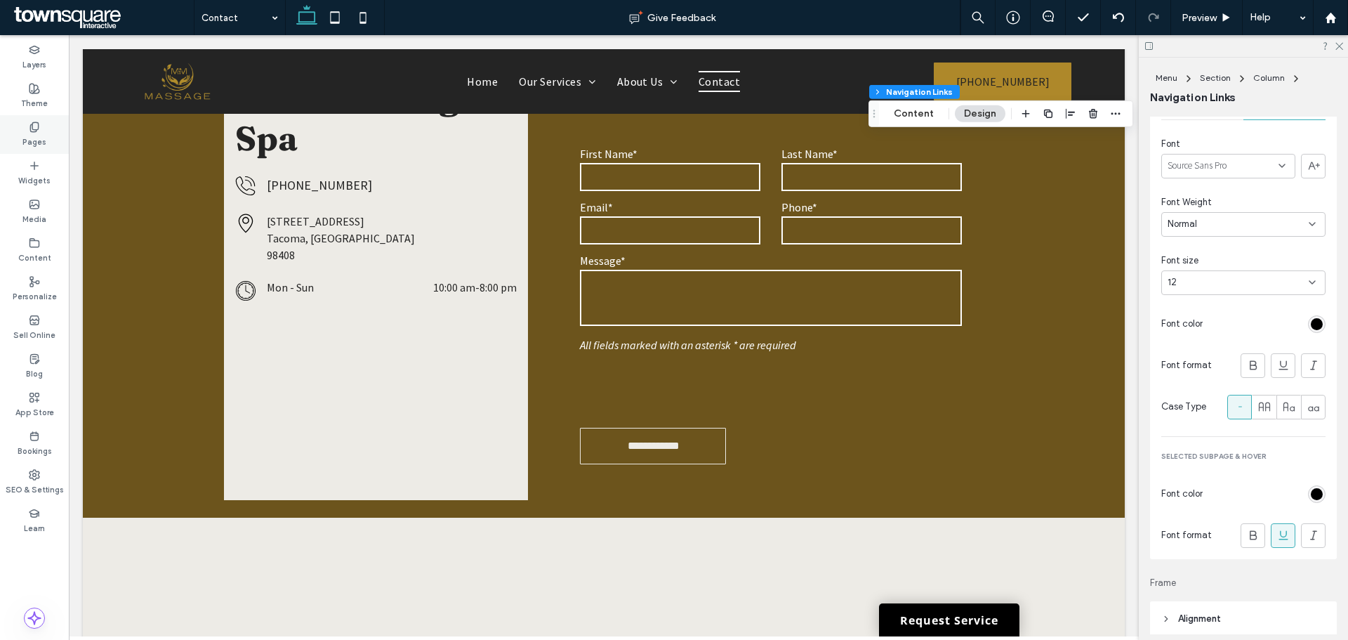
click at [32, 138] on label "Pages" at bounding box center [34, 140] width 24 height 15
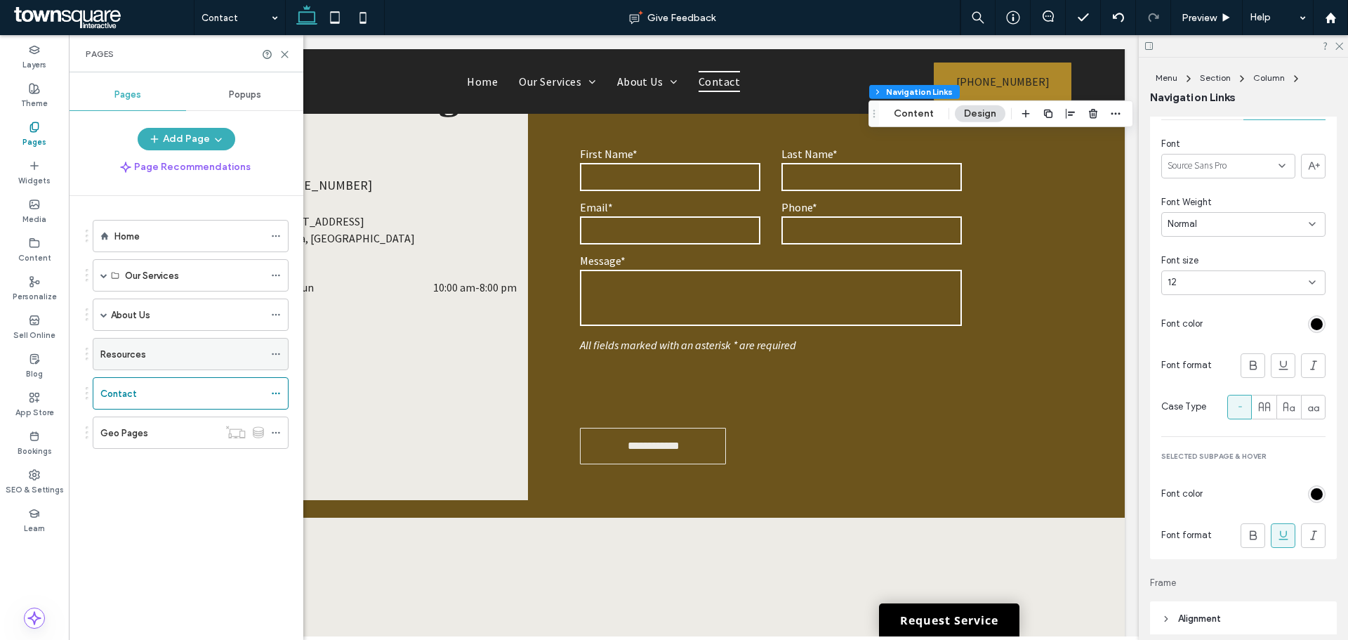
click at [276, 354] on use at bounding box center [276, 354] width 8 height 2
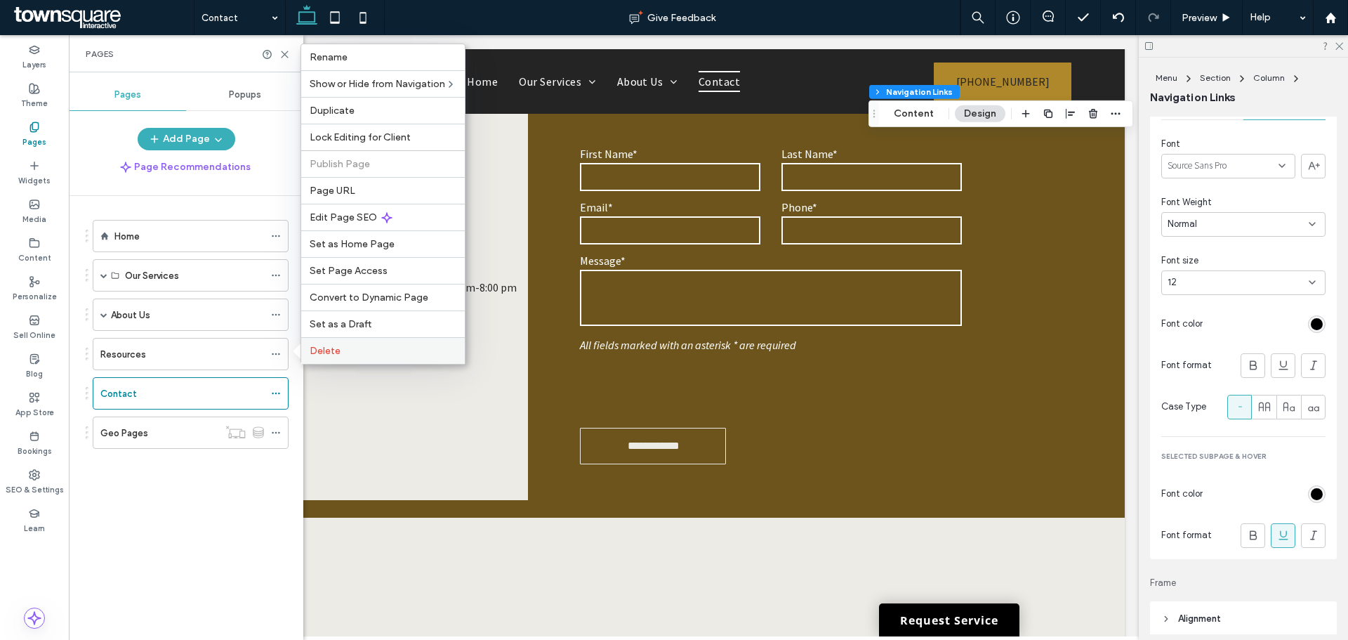
click at [322, 350] on span "Delete" at bounding box center [325, 351] width 31 height 12
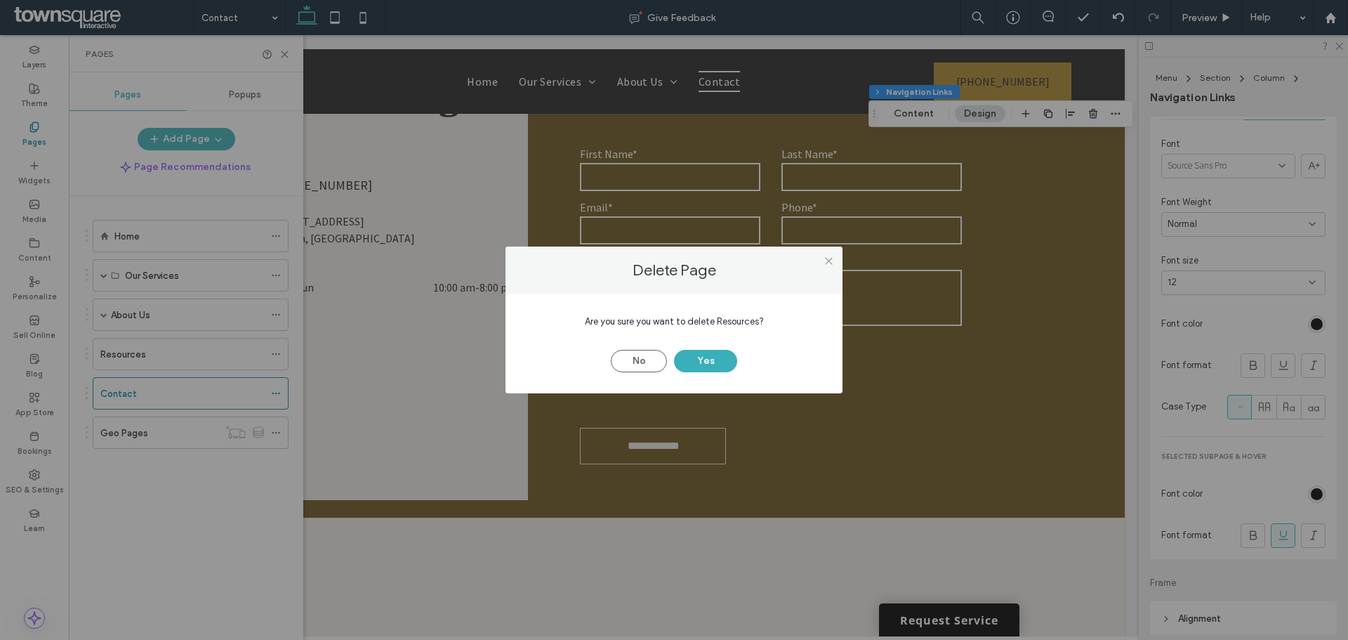
click at [124, 354] on div "Delete Page Are you sure you want to delete Resources? No Yes" at bounding box center [674, 320] width 1348 height 640
click at [642, 360] on button "No" at bounding box center [639, 361] width 56 height 22
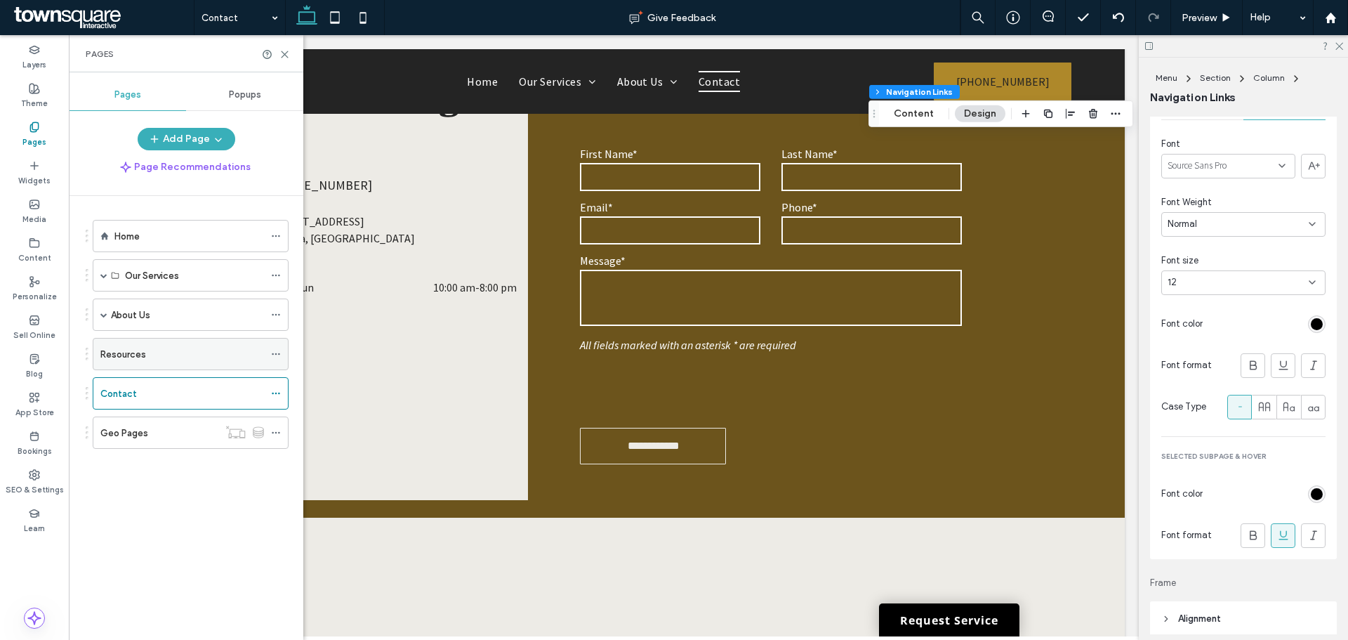
click at [162, 350] on div "Resources" at bounding box center [182, 354] width 164 height 15
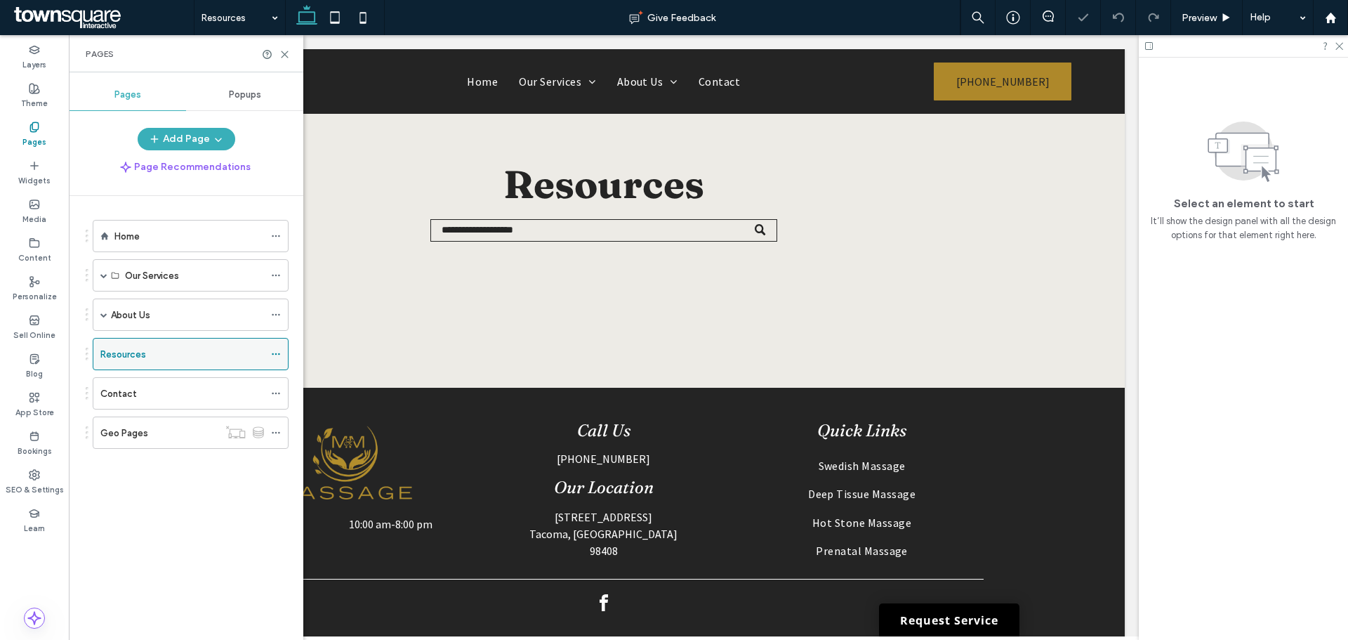
click at [275, 355] on icon at bounding box center [276, 354] width 10 height 10
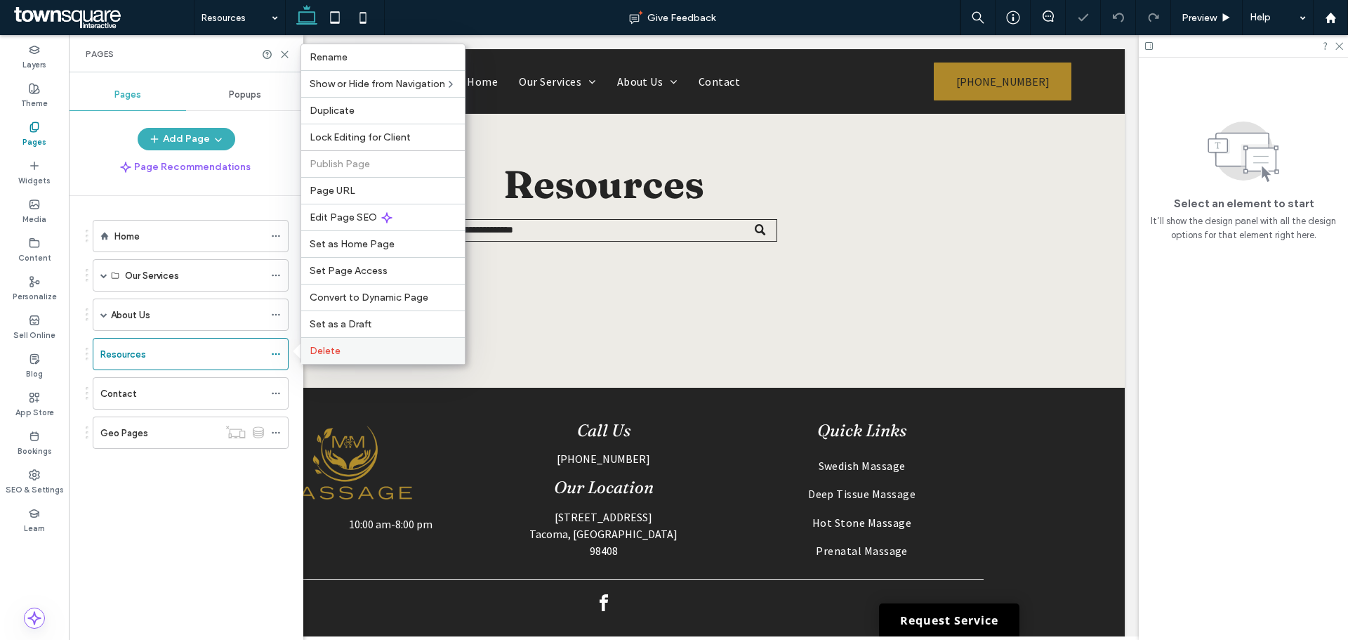
click at [384, 353] on label "Delete" at bounding box center [383, 351] width 147 height 12
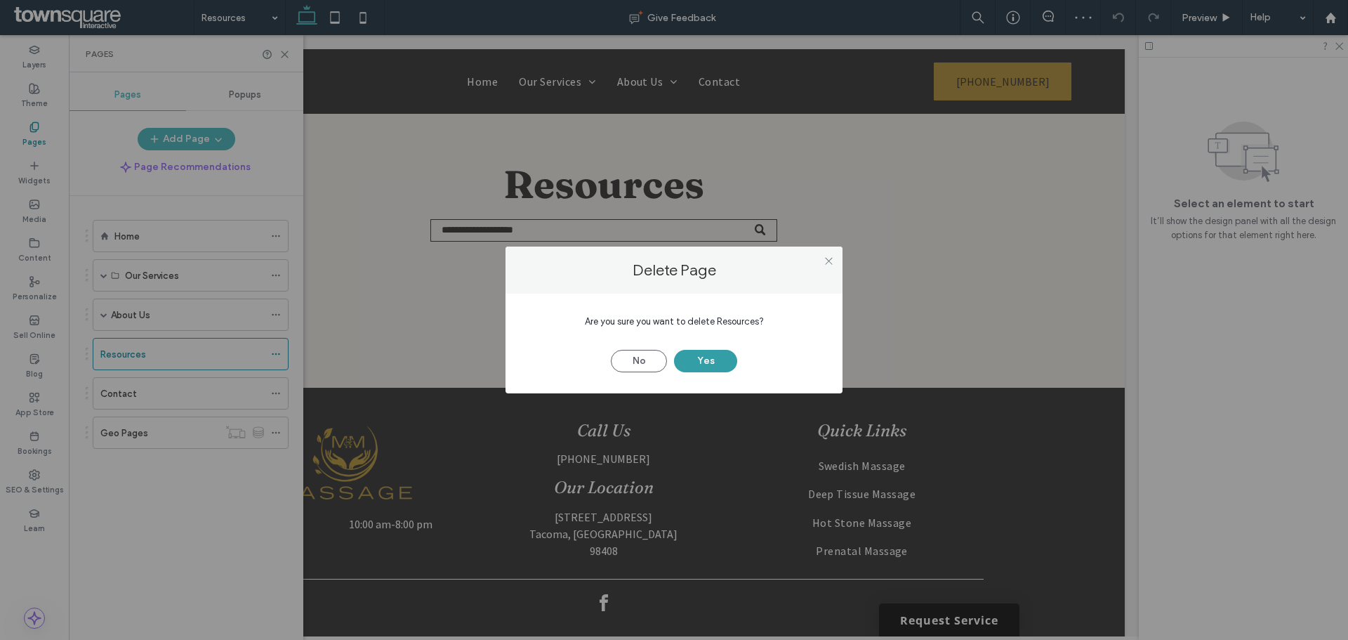
click at [705, 360] on button "Yes" at bounding box center [705, 361] width 63 height 22
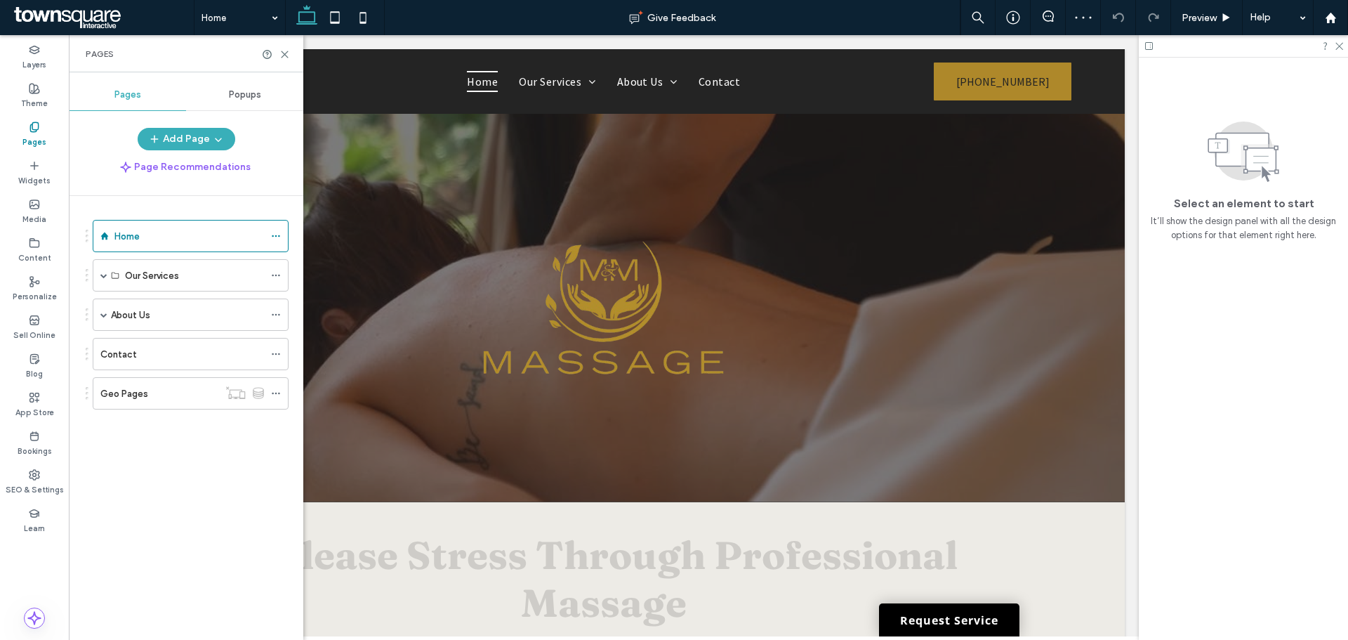
click at [155, 447] on div "Home Our Services Swedish Massage Deep Tissue Massage Hot Stone Massage Prenata…" at bounding box center [195, 414] width 218 height 437
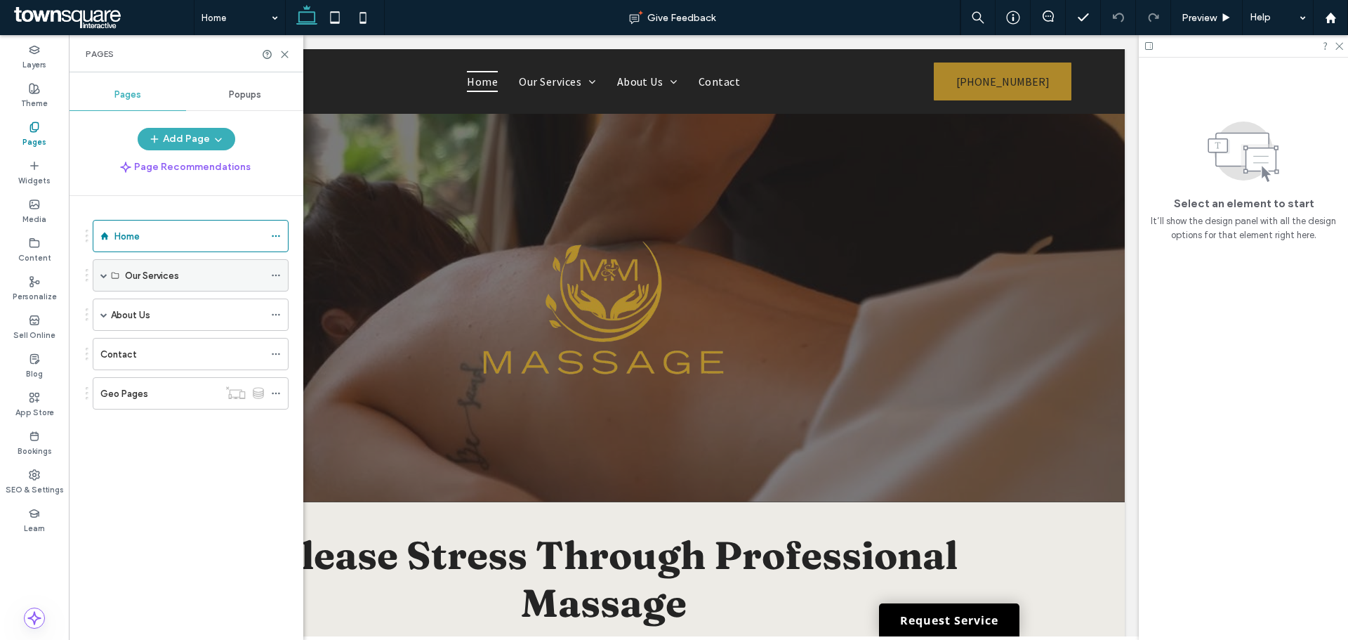
click at [105, 271] on span at bounding box center [103, 275] width 7 height 31
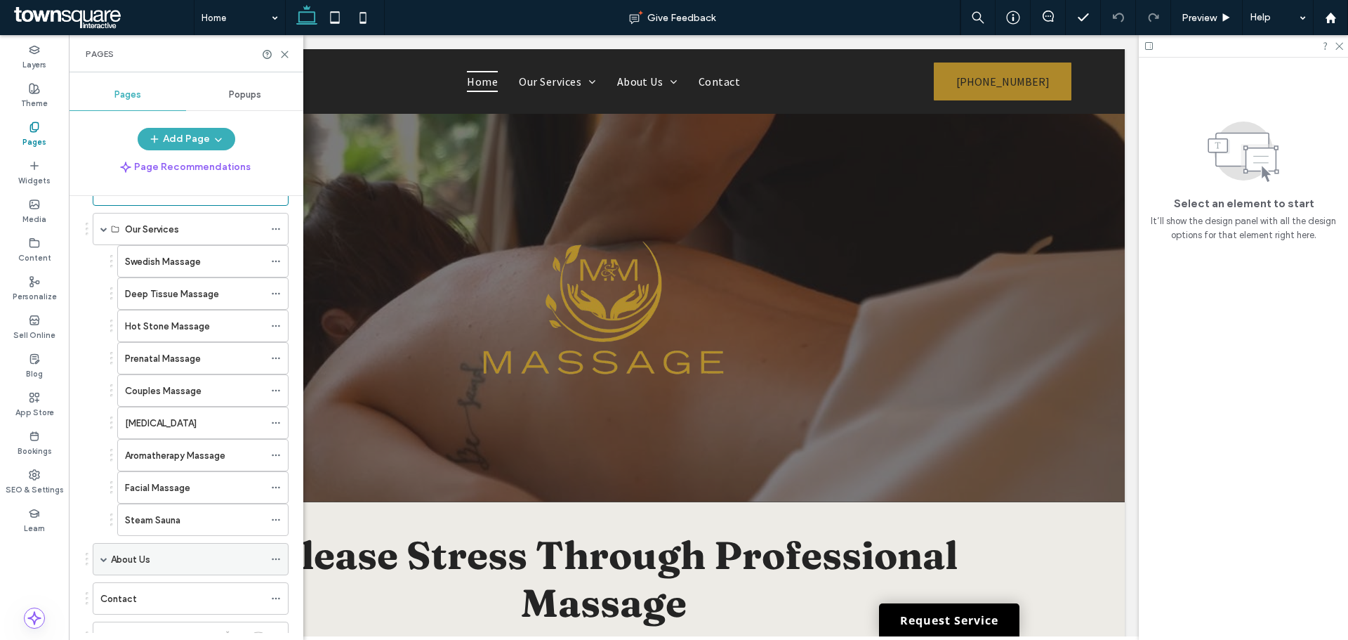
scroll to position [70, 0]
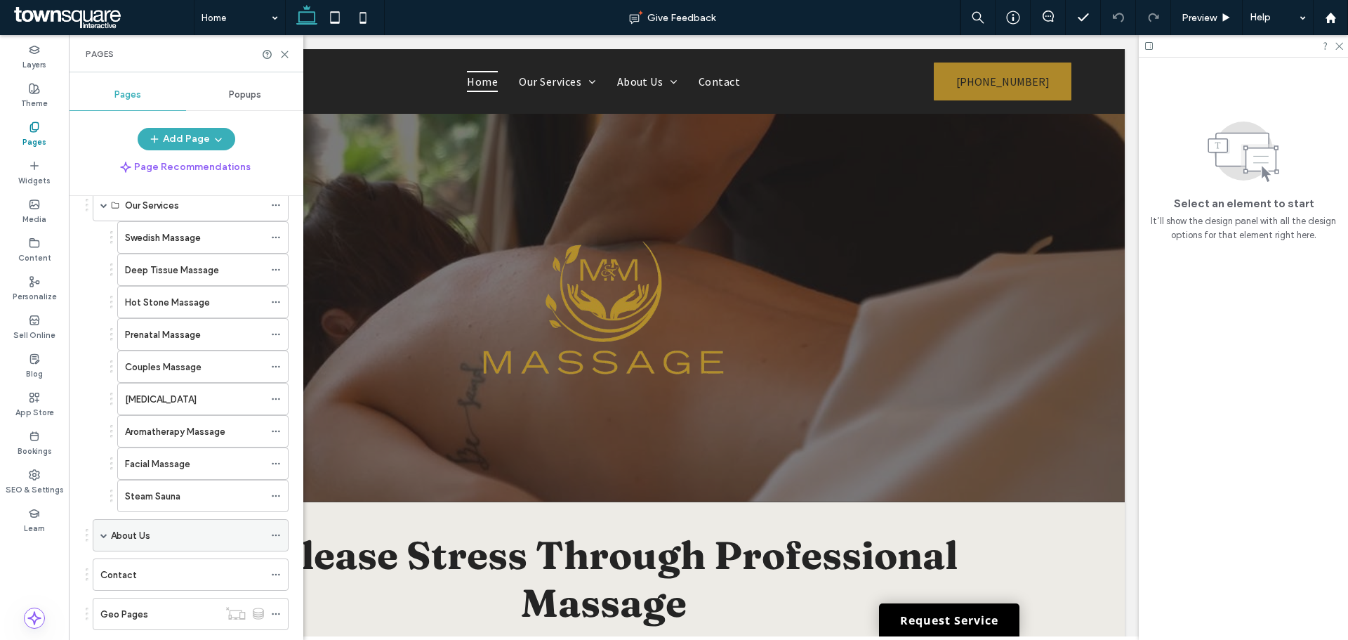
click at [100, 538] on div "About Us" at bounding box center [191, 535] width 196 height 32
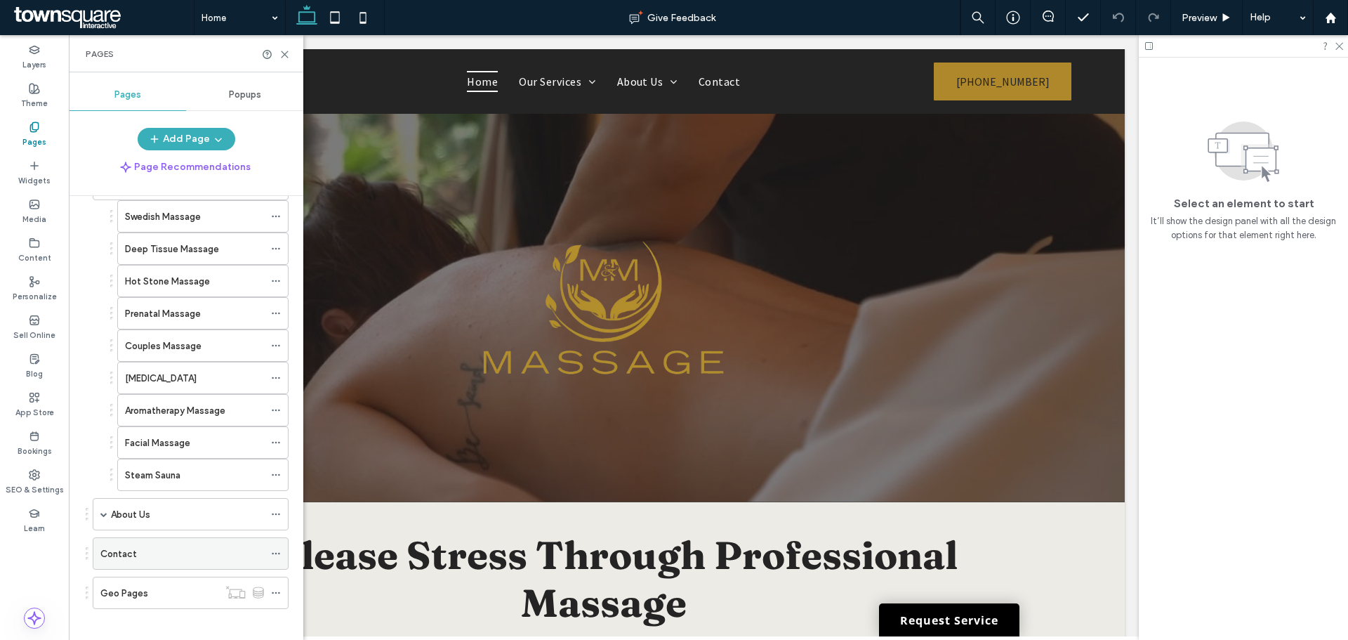
scroll to position [103, 0]
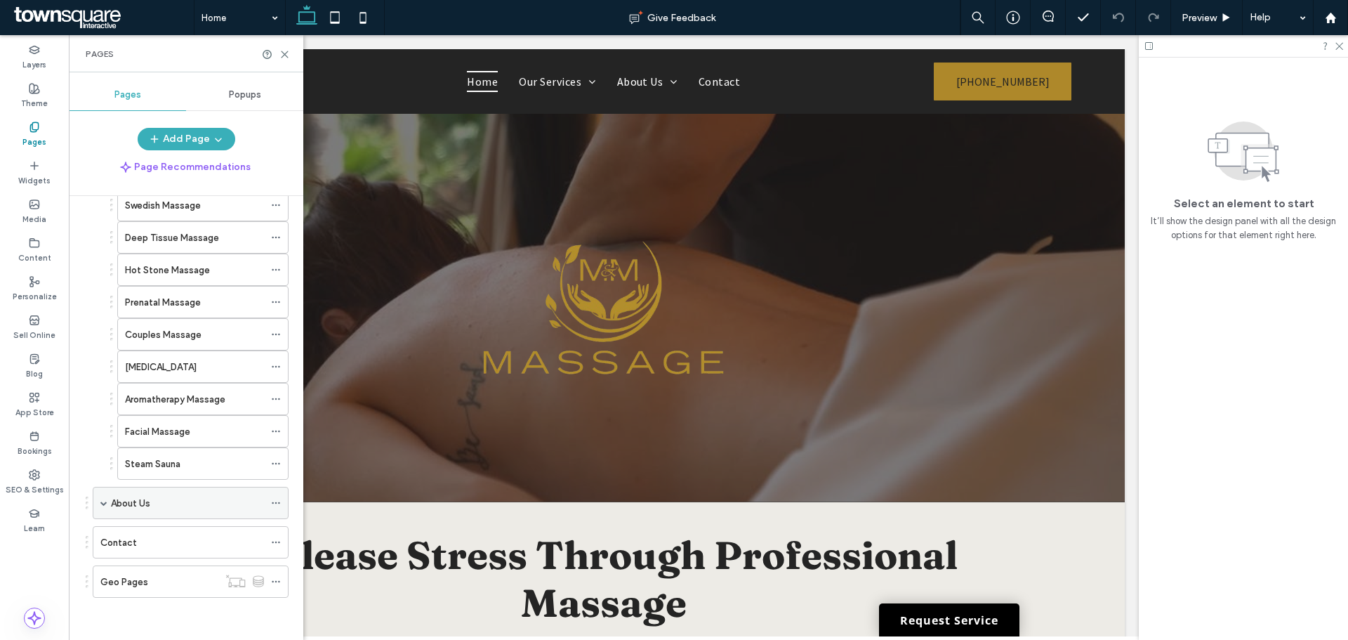
click at [101, 506] on span at bounding box center [103, 502] width 7 height 31
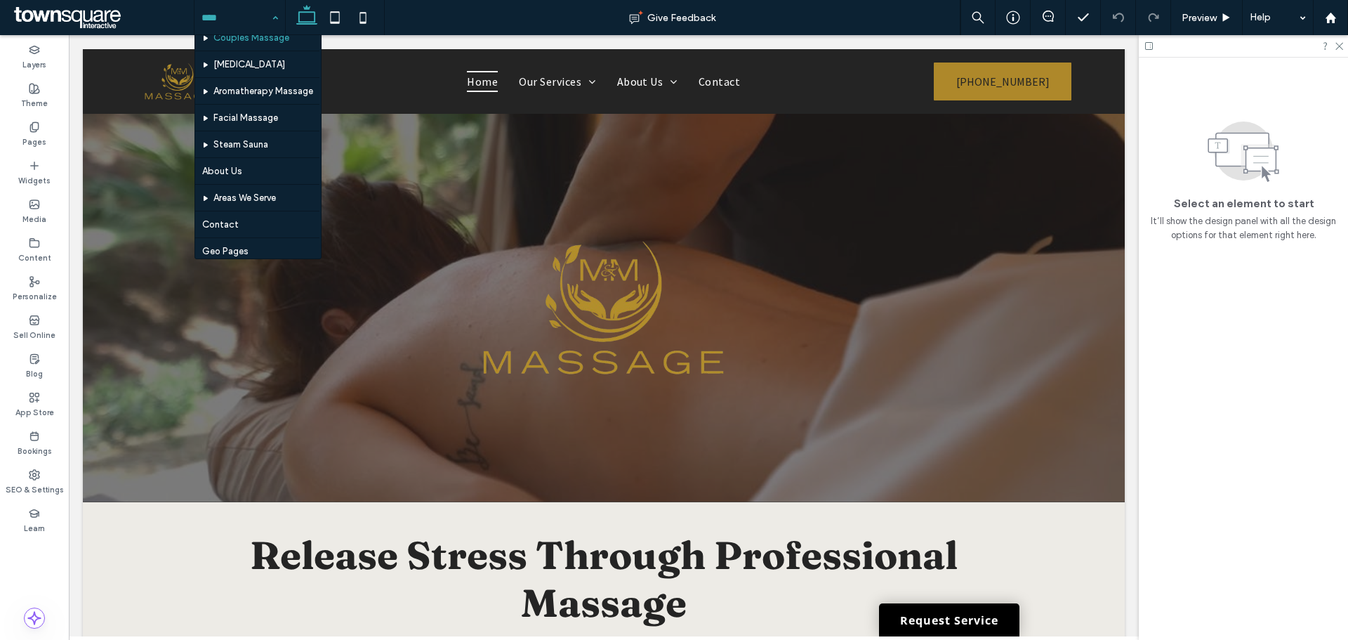
scroll to position [148, 0]
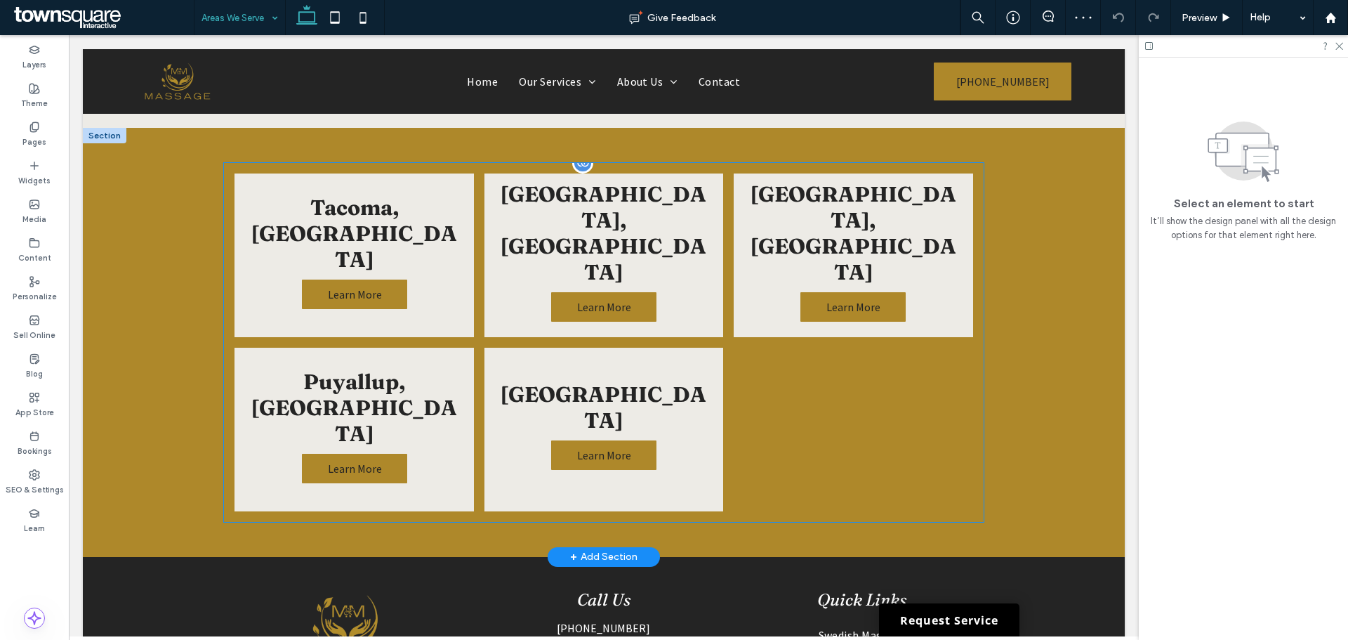
scroll to position [562, 0]
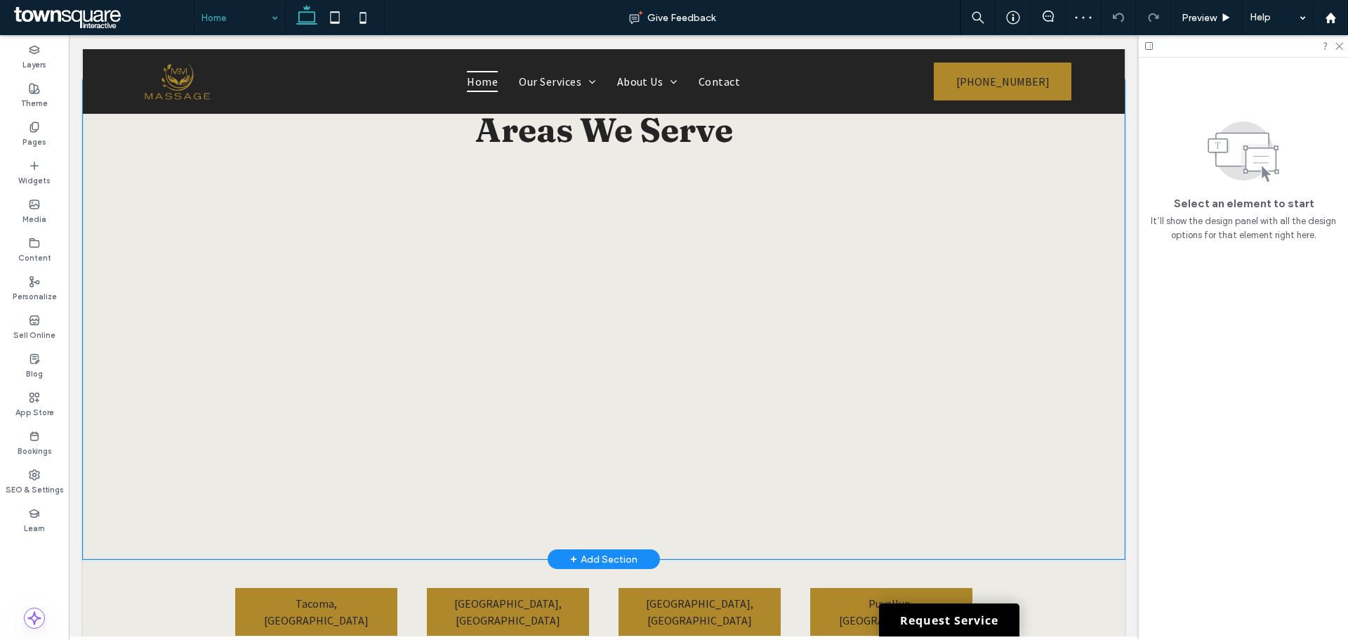
scroll to position [3090, 0]
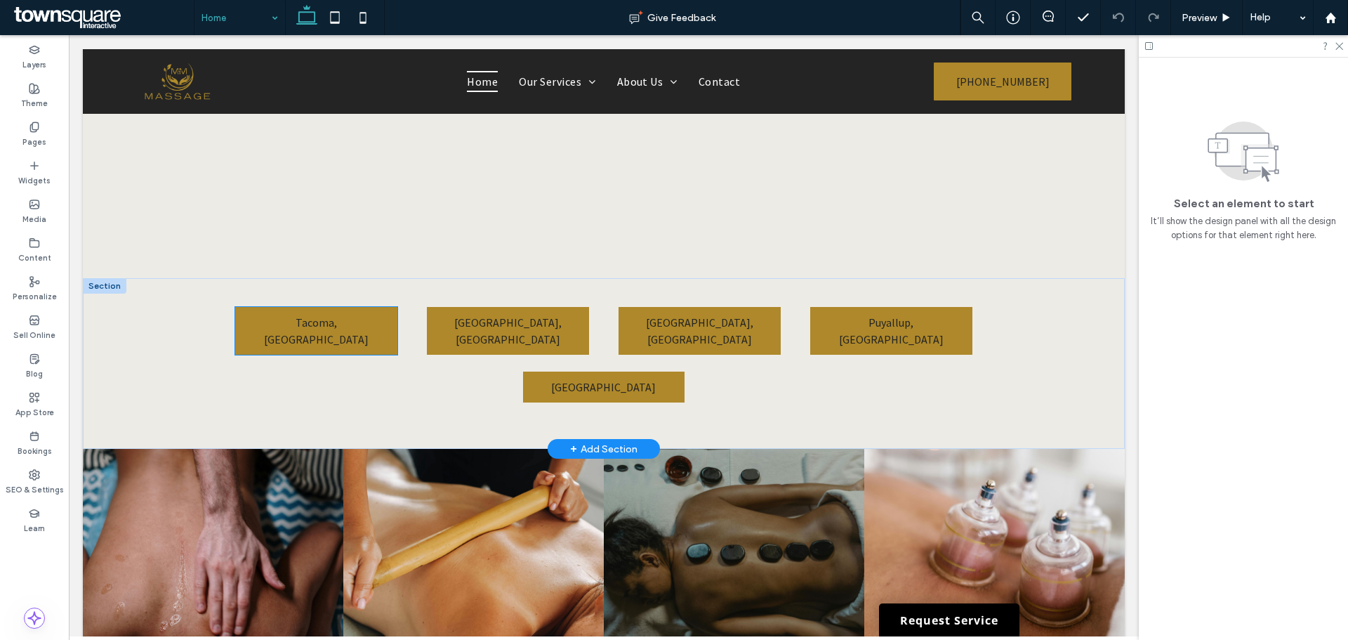
click at [310, 315] on span "Tacoma, WA" at bounding box center [316, 330] width 105 height 31
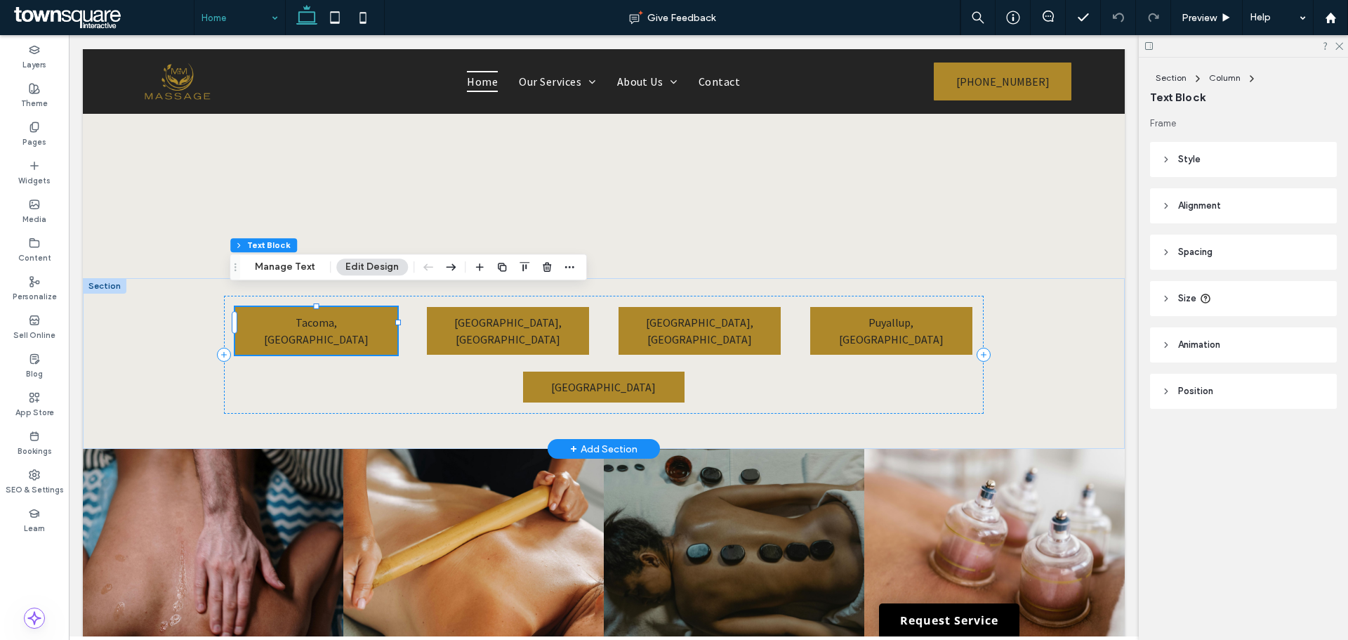
click at [311, 315] on span "Tacoma, WA" at bounding box center [316, 330] width 105 height 31
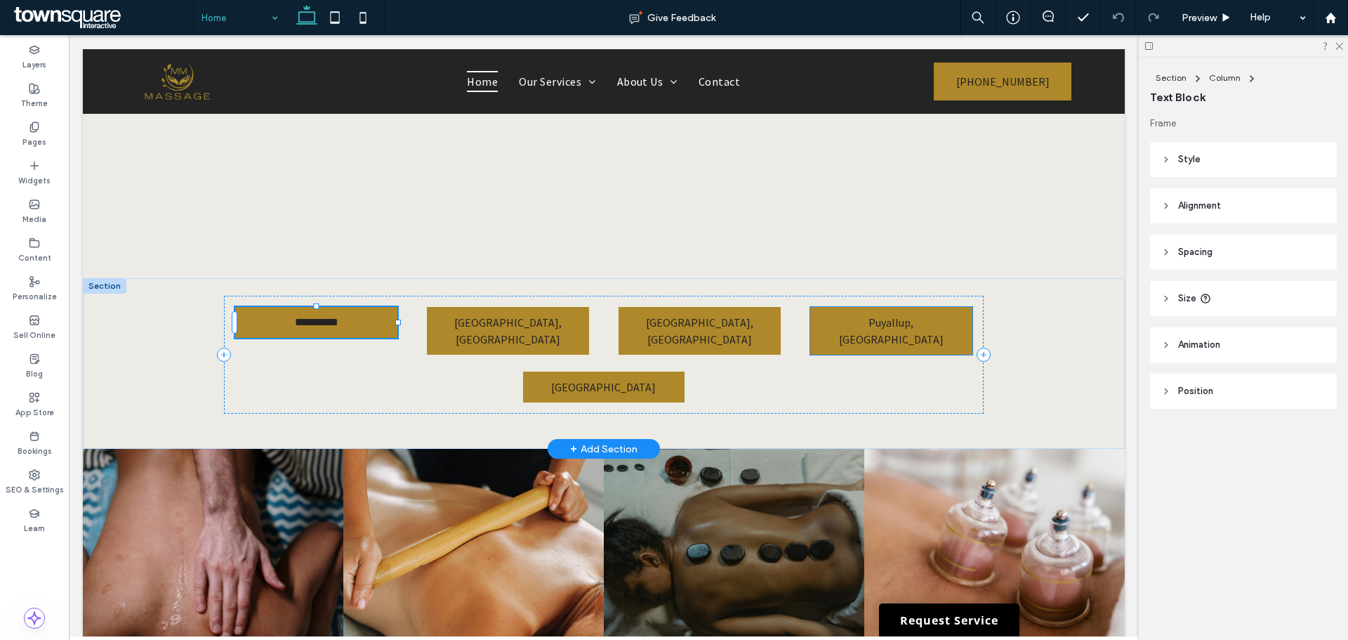
type input "**********"
type input "**"
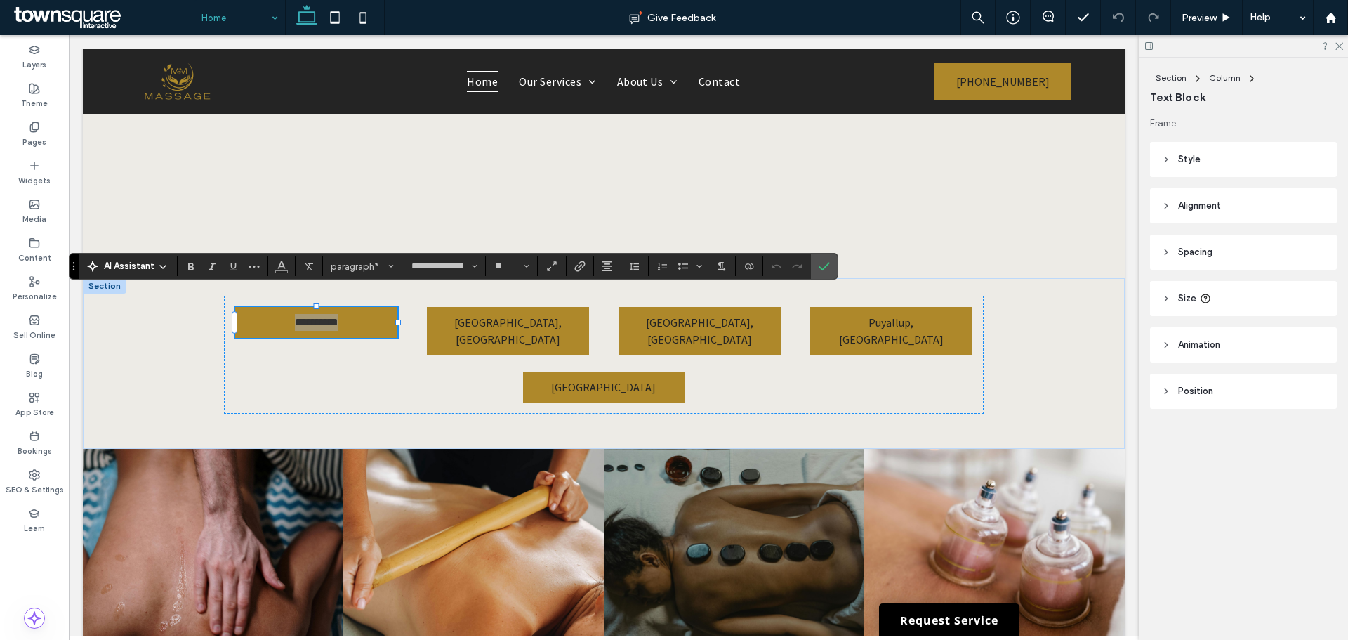
click at [1237, 343] on header "Animation" at bounding box center [1243, 344] width 187 height 35
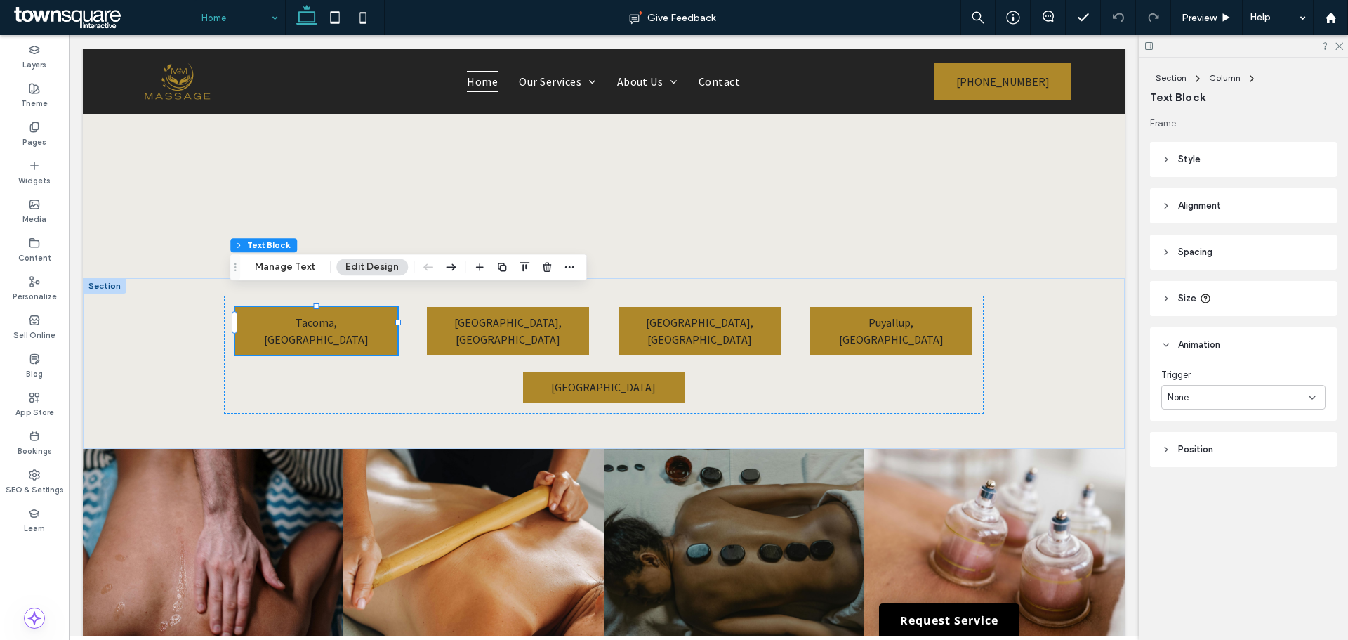
click at [1292, 384] on div "Trigger None" at bounding box center [1244, 388] width 164 height 41
click at [1283, 395] on div "None" at bounding box center [1238, 397] width 141 height 14
click at [1196, 454] on div "Entrance" at bounding box center [1243, 446] width 163 height 25
click at [1218, 399] on div "Entrance" at bounding box center [1238, 397] width 141 height 14
click at [1199, 476] on div "Scroll" at bounding box center [1243, 471] width 163 height 25
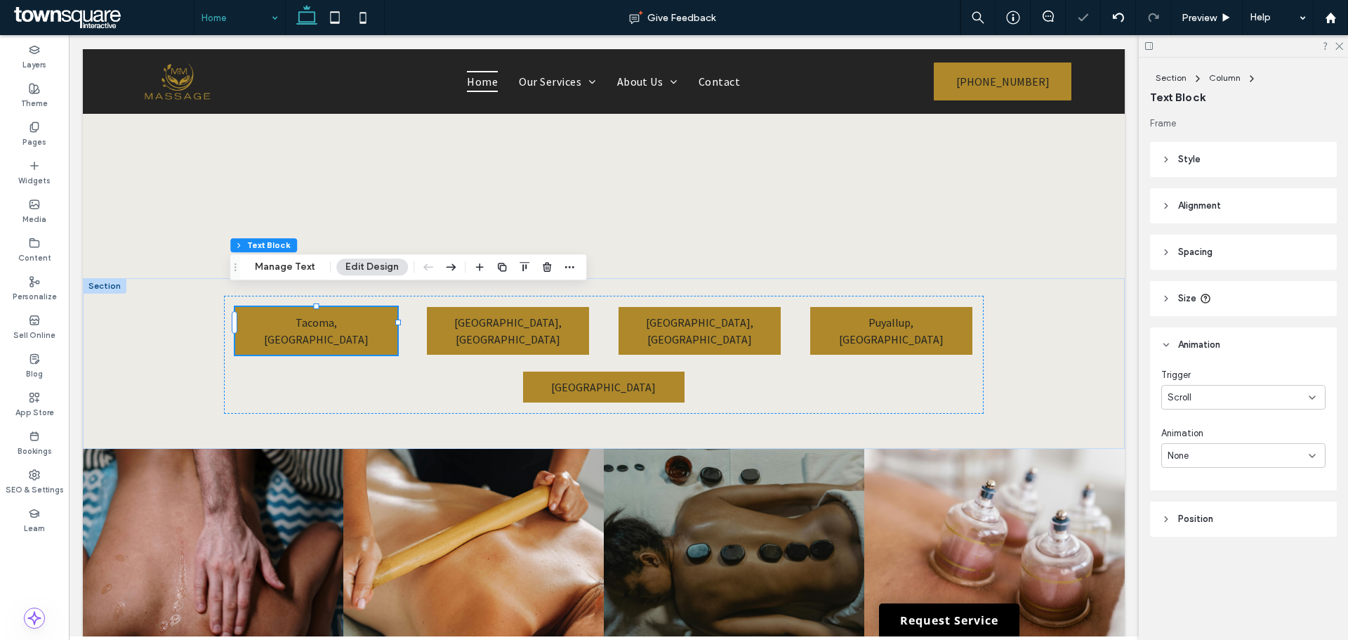
click at [1206, 395] on div "Scroll" at bounding box center [1238, 397] width 141 height 14
click at [1189, 423] on span "None" at bounding box center [1178, 422] width 21 height 14
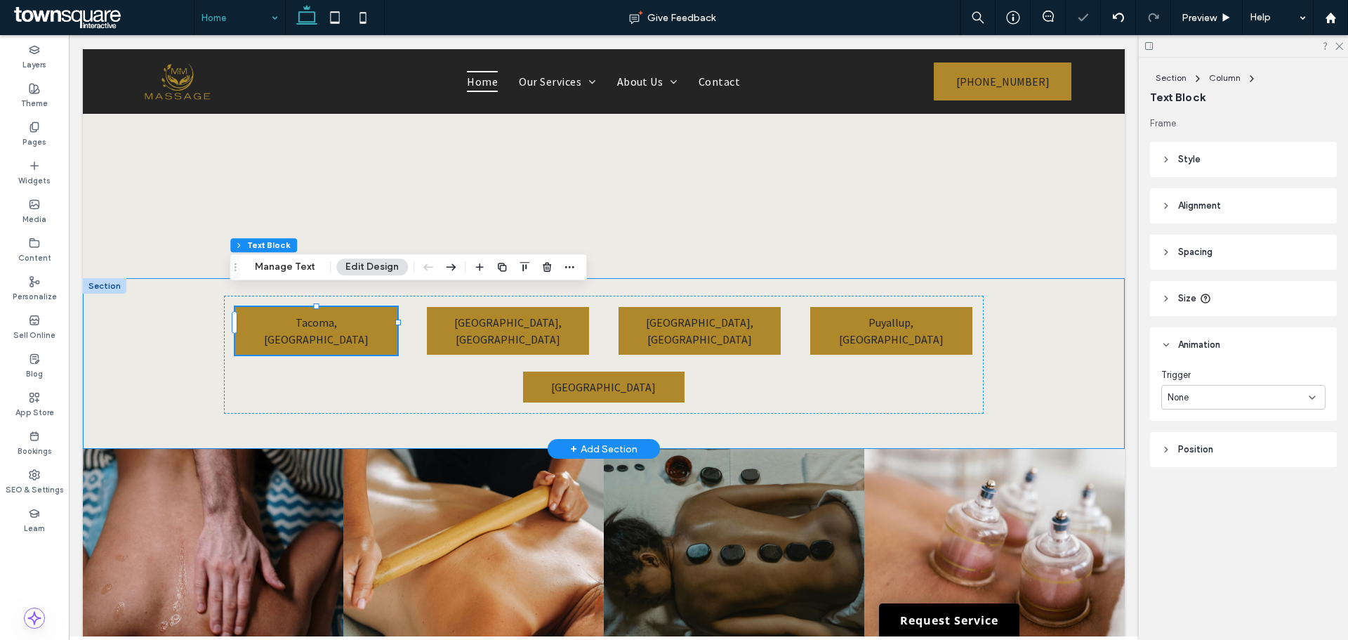
click at [1041, 338] on div "Tacoma, WA Seattle, WA Lakewood, WA Puyallup, WA Federal Way, WA" at bounding box center [604, 363] width 1042 height 171
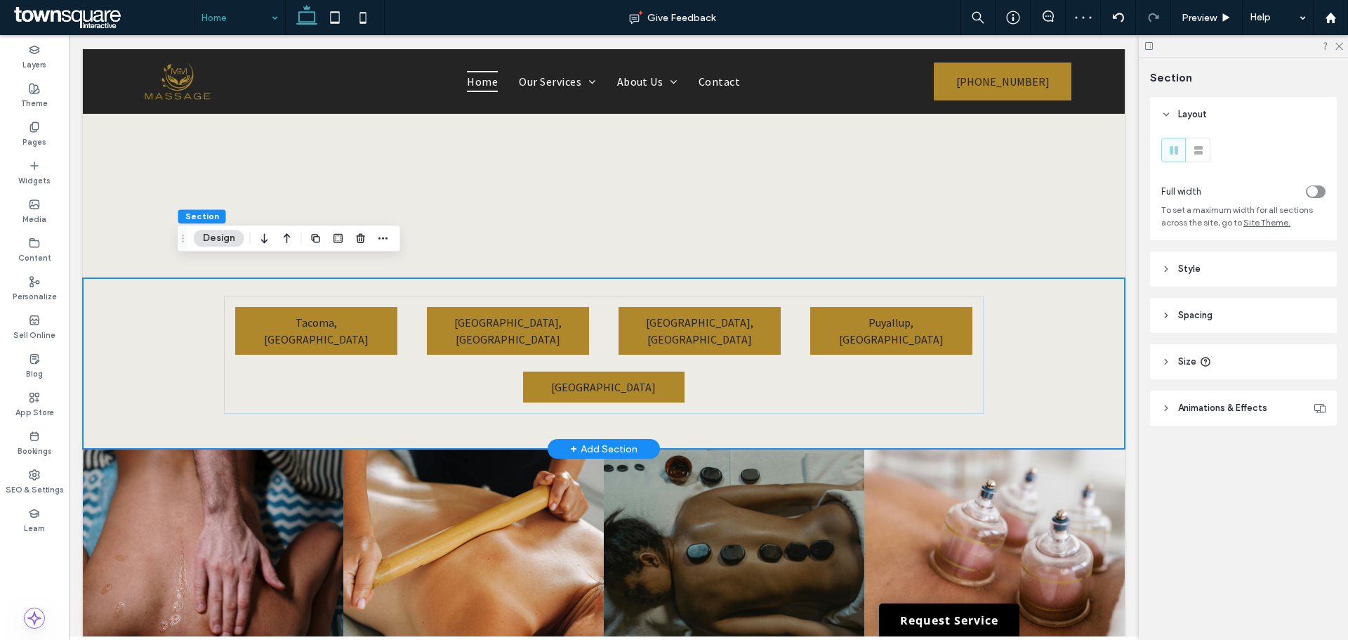
click at [1023, 288] on div "Tacoma, WA Seattle, WA Lakewood, WA Puyallup, WA Federal Way, WA" at bounding box center [604, 363] width 1042 height 171
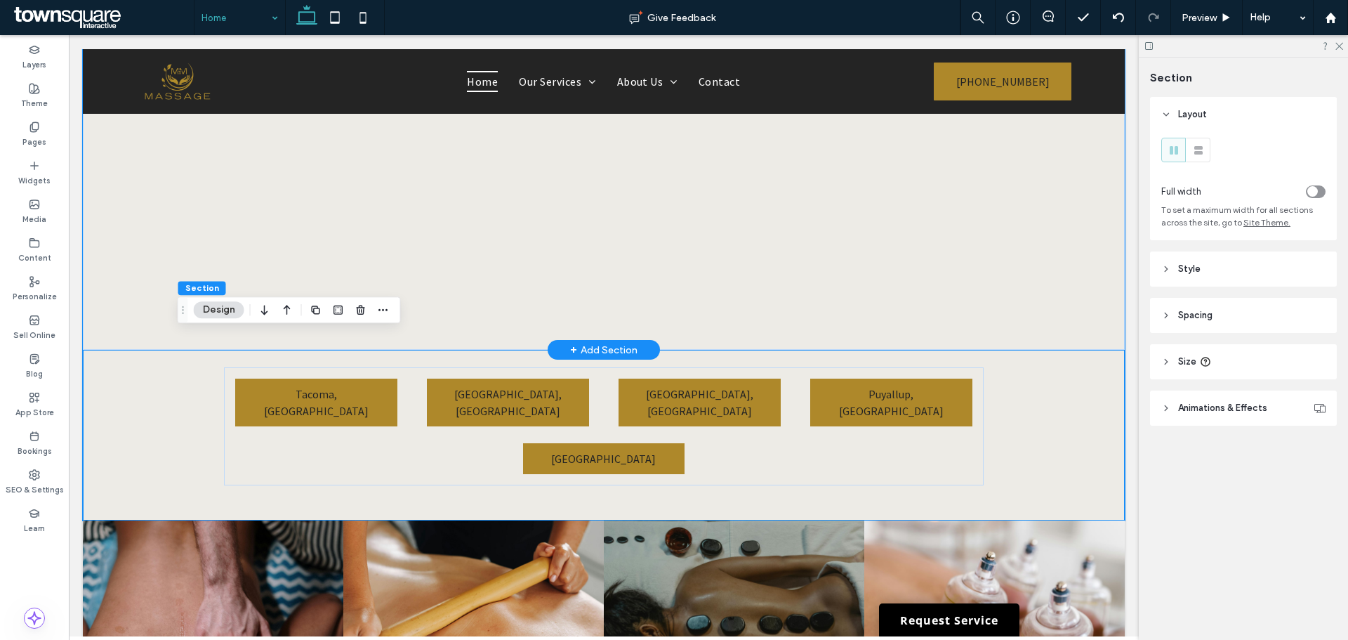
scroll to position [3020, 0]
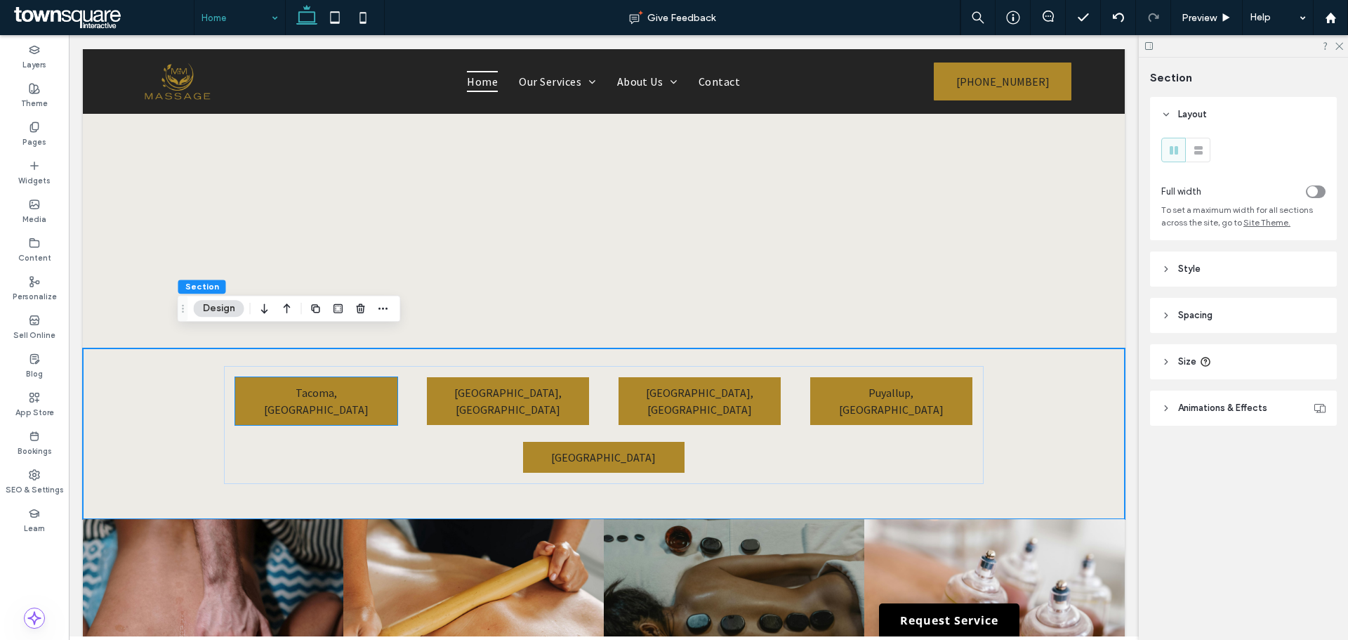
click at [318, 386] on span "Tacoma, WA" at bounding box center [316, 401] width 105 height 31
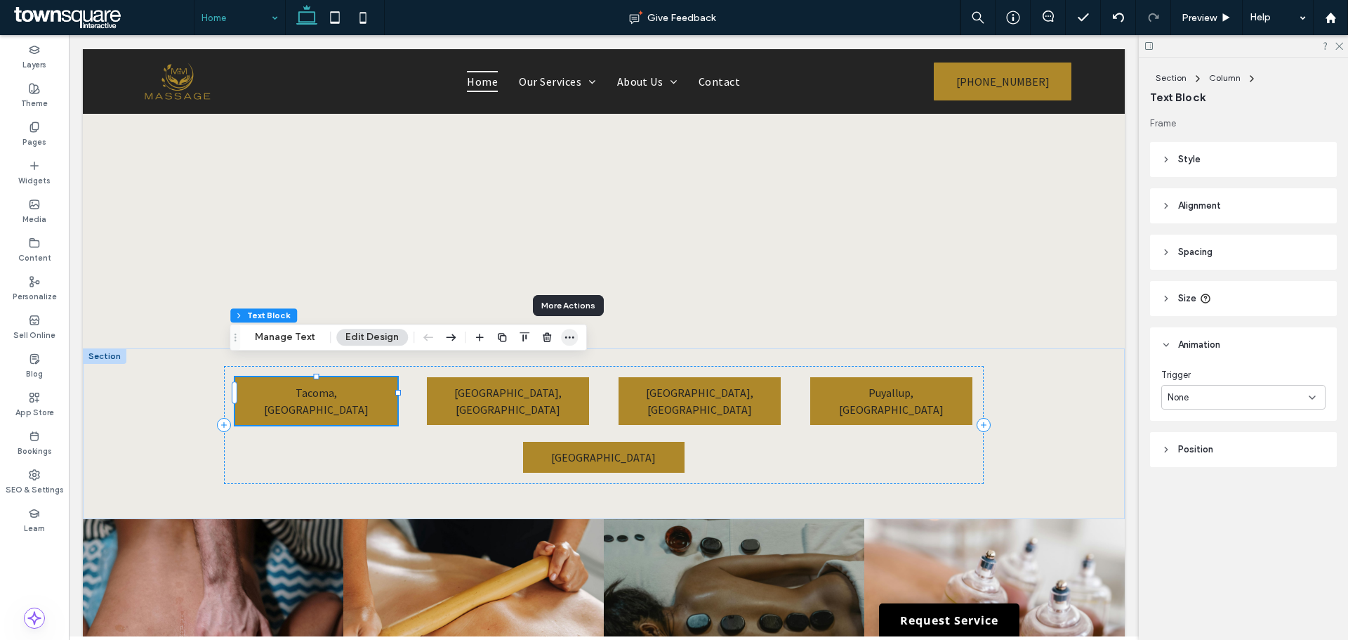
click at [569, 336] on icon "button" at bounding box center [569, 336] width 11 height 11
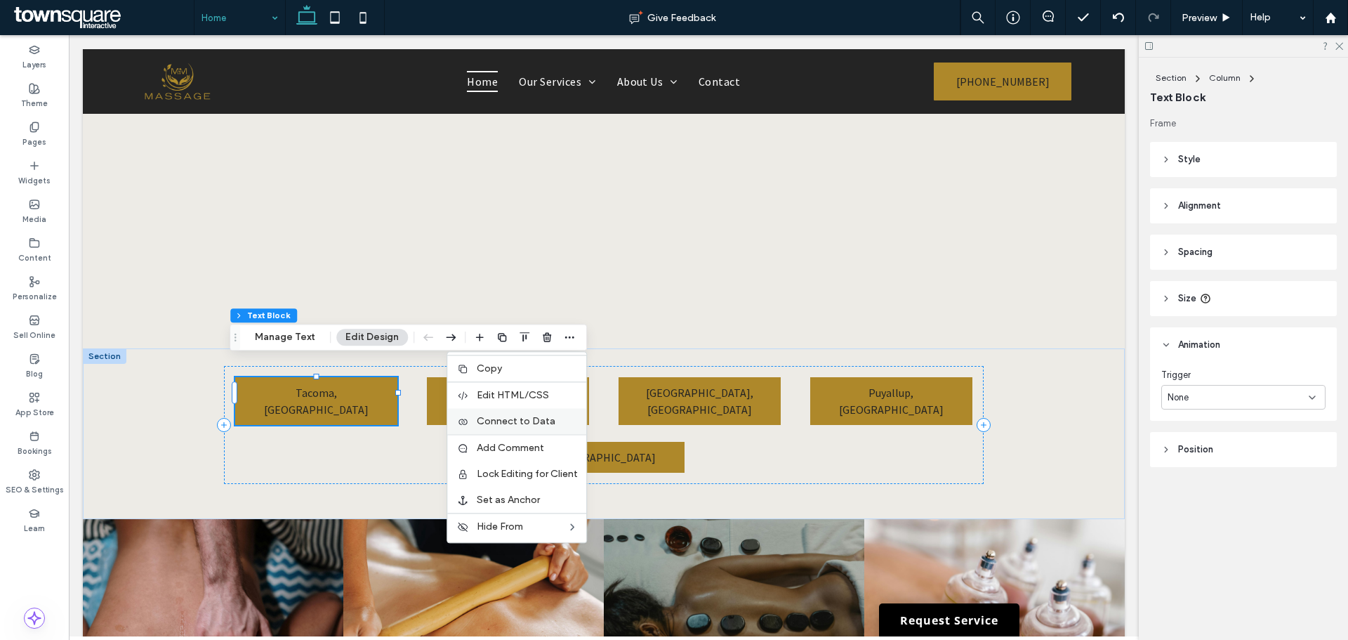
click at [506, 419] on span "Connect to Data" at bounding box center [516, 421] width 79 height 12
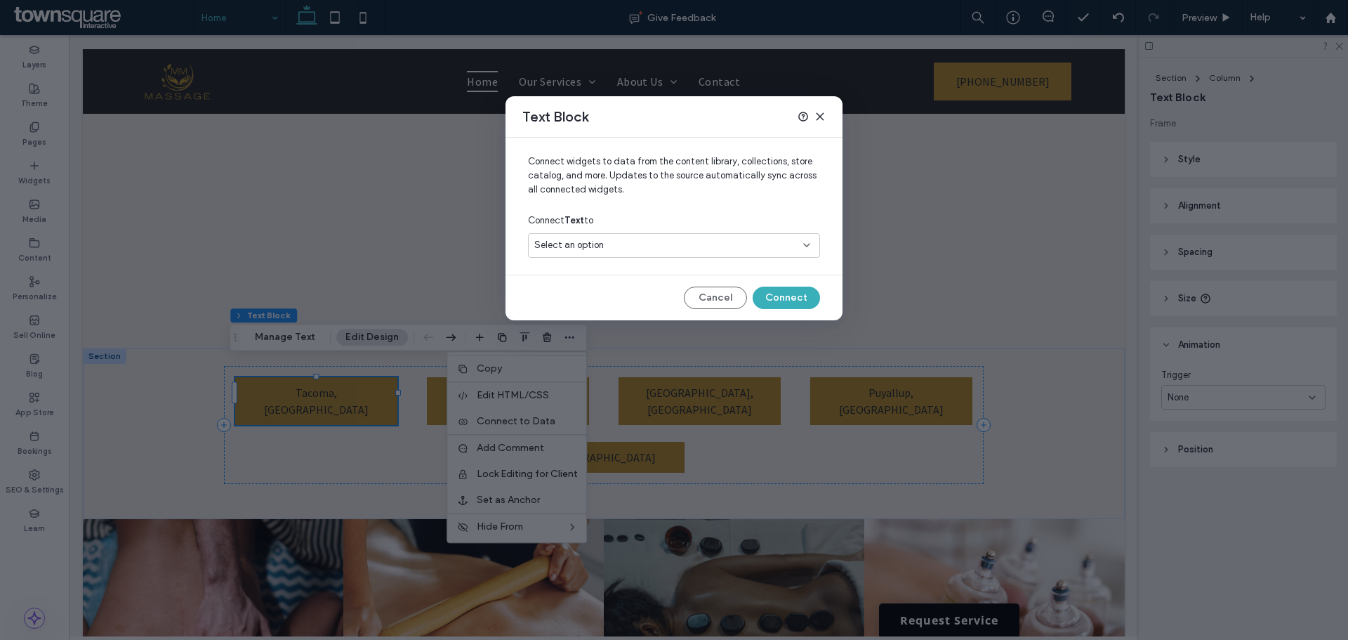
click at [819, 114] on use at bounding box center [820, 116] width 6 height 6
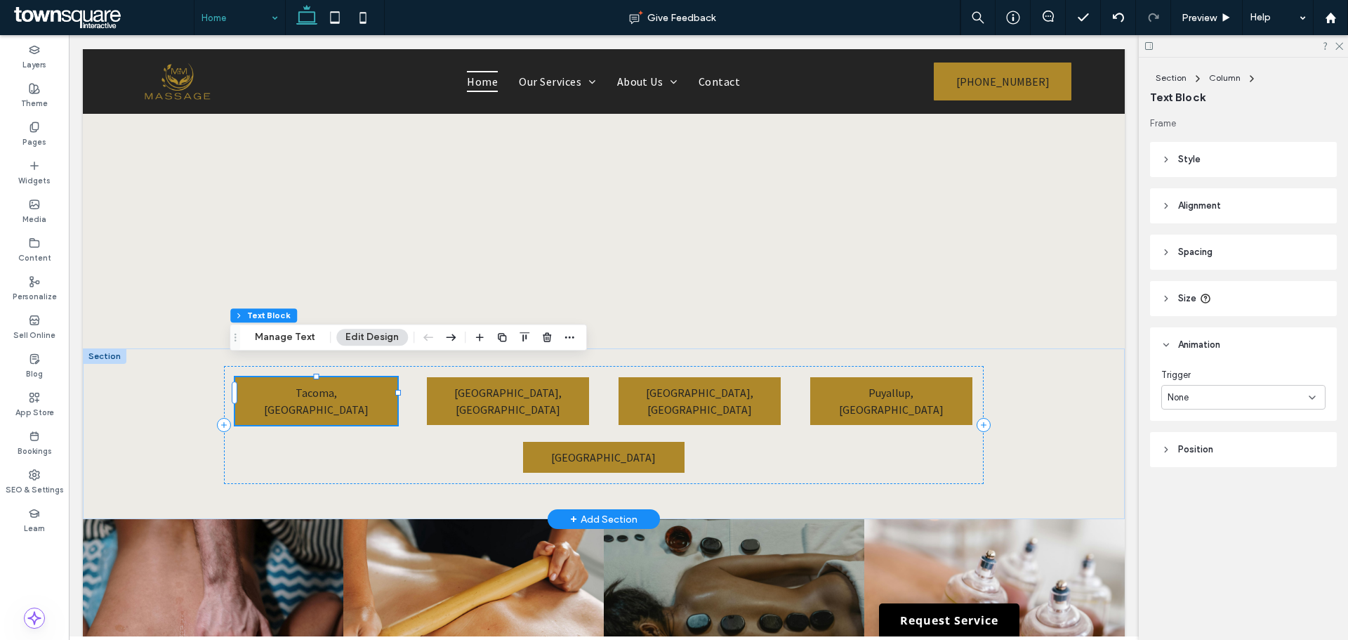
click at [339, 386] on span "Tacoma, WA" at bounding box center [316, 401] width 105 height 31
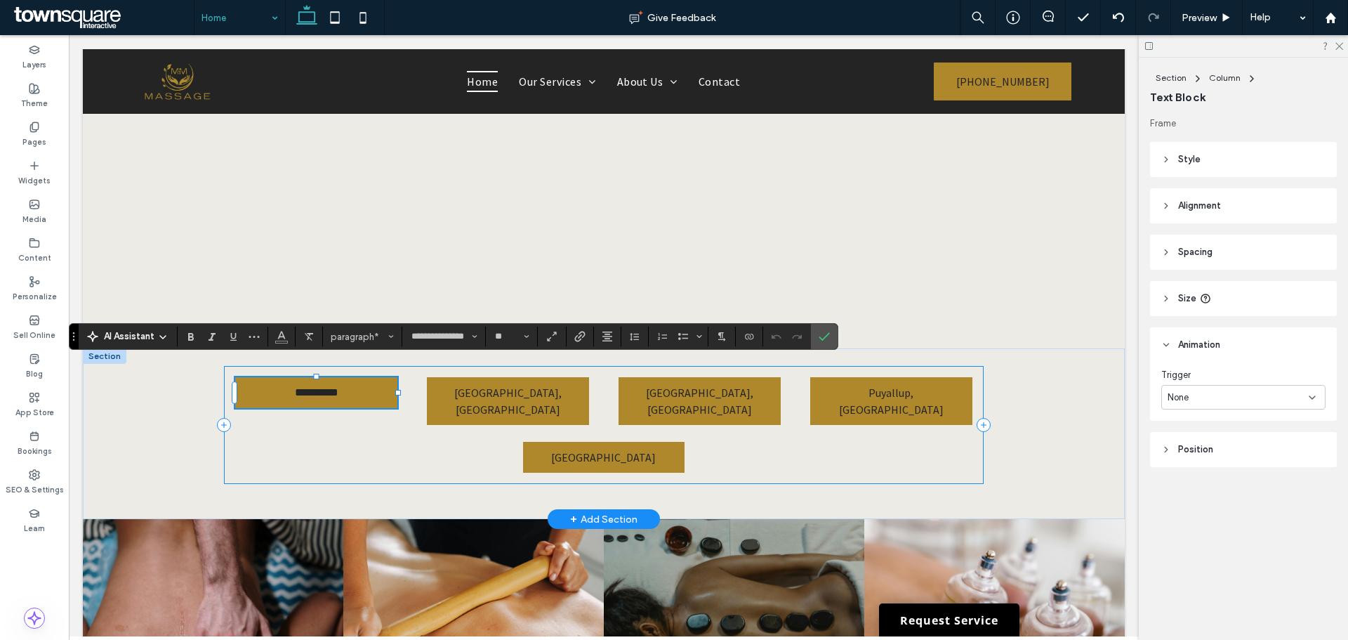
click at [384, 426] on div "**********" at bounding box center [603, 425] width 759 height 118
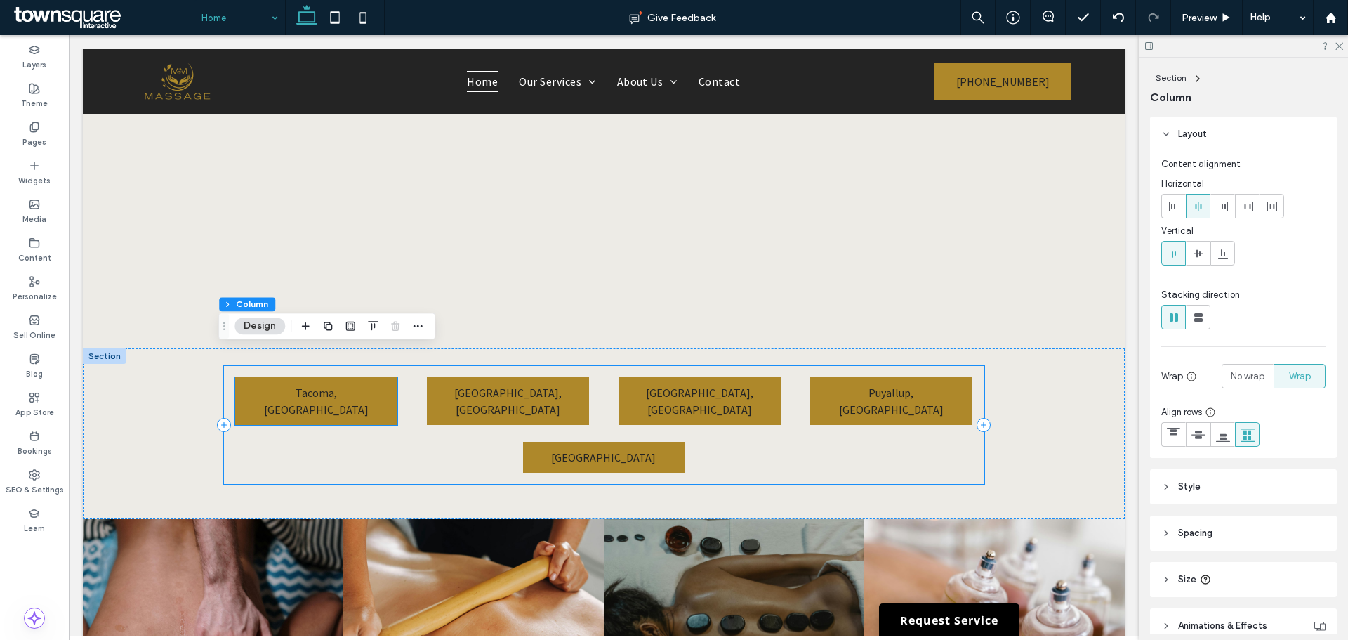
click at [357, 377] on div "Tacoma, WA" at bounding box center [316, 401] width 162 height 48
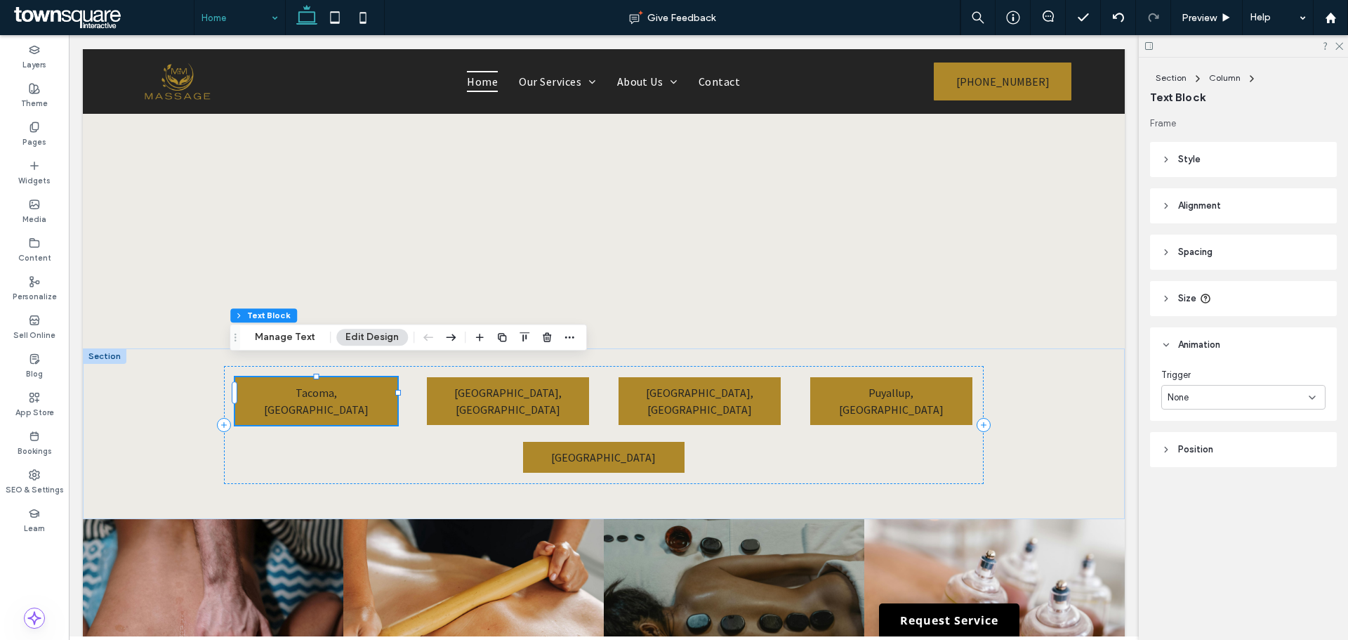
click at [358, 334] on button "Edit Design" at bounding box center [372, 337] width 72 height 17
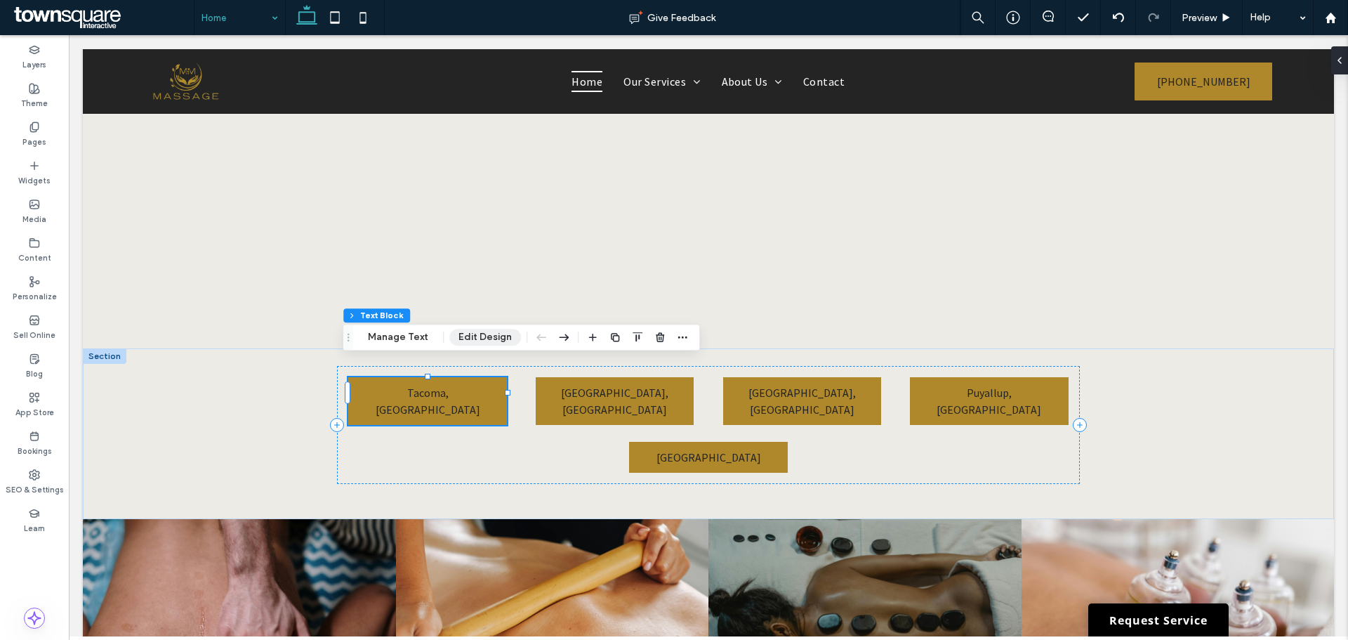
click at [464, 332] on button "Edit Design" at bounding box center [485, 337] width 72 height 17
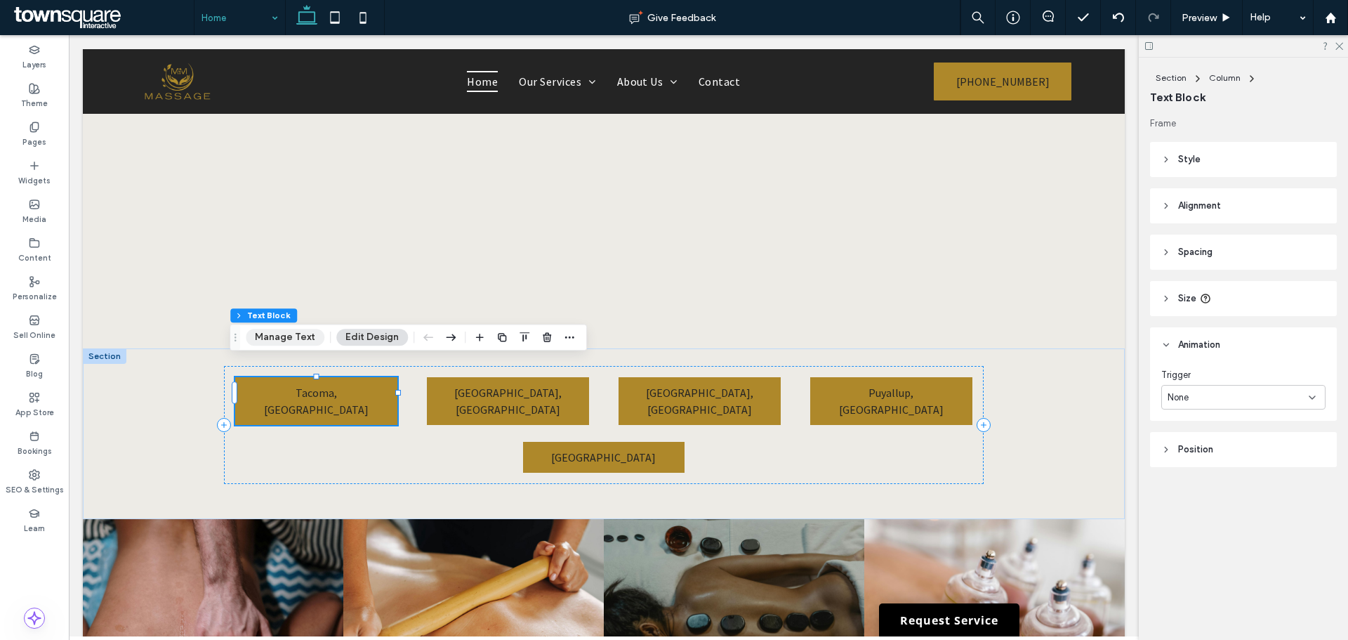
click at [277, 330] on button "Manage Text" at bounding box center [285, 337] width 79 height 17
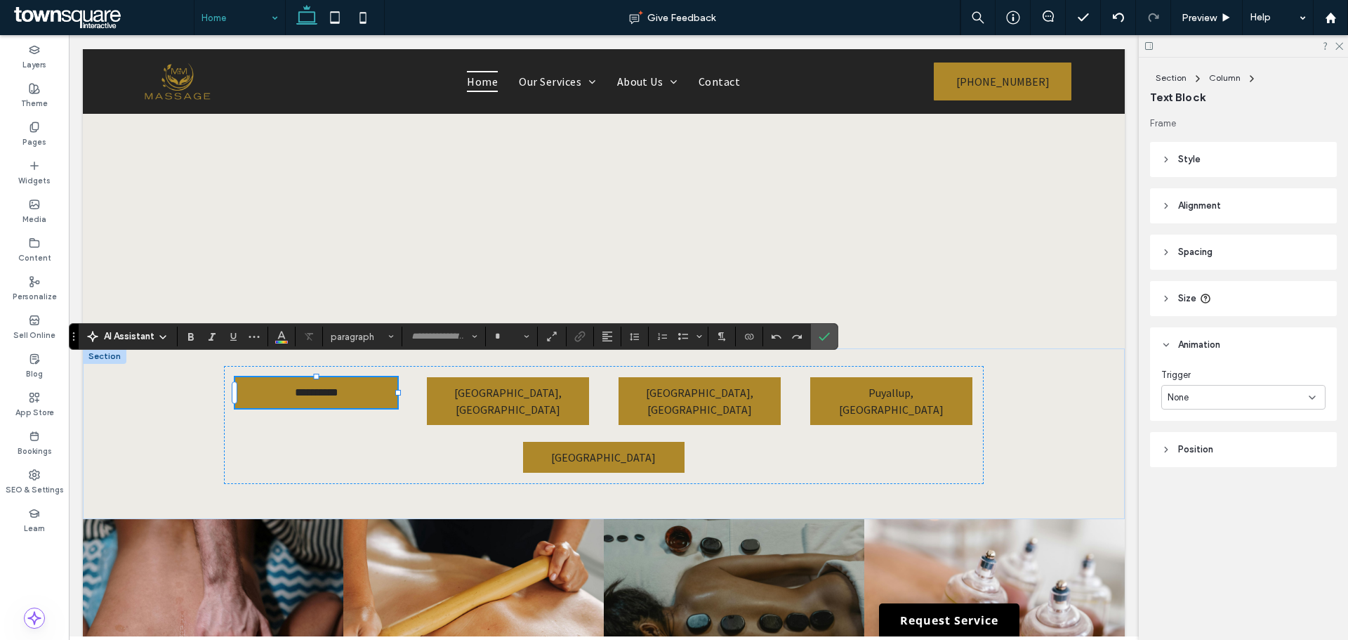
type input "**********"
type input "**"
click at [384, 444] on div "**********" at bounding box center [603, 425] width 759 height 118
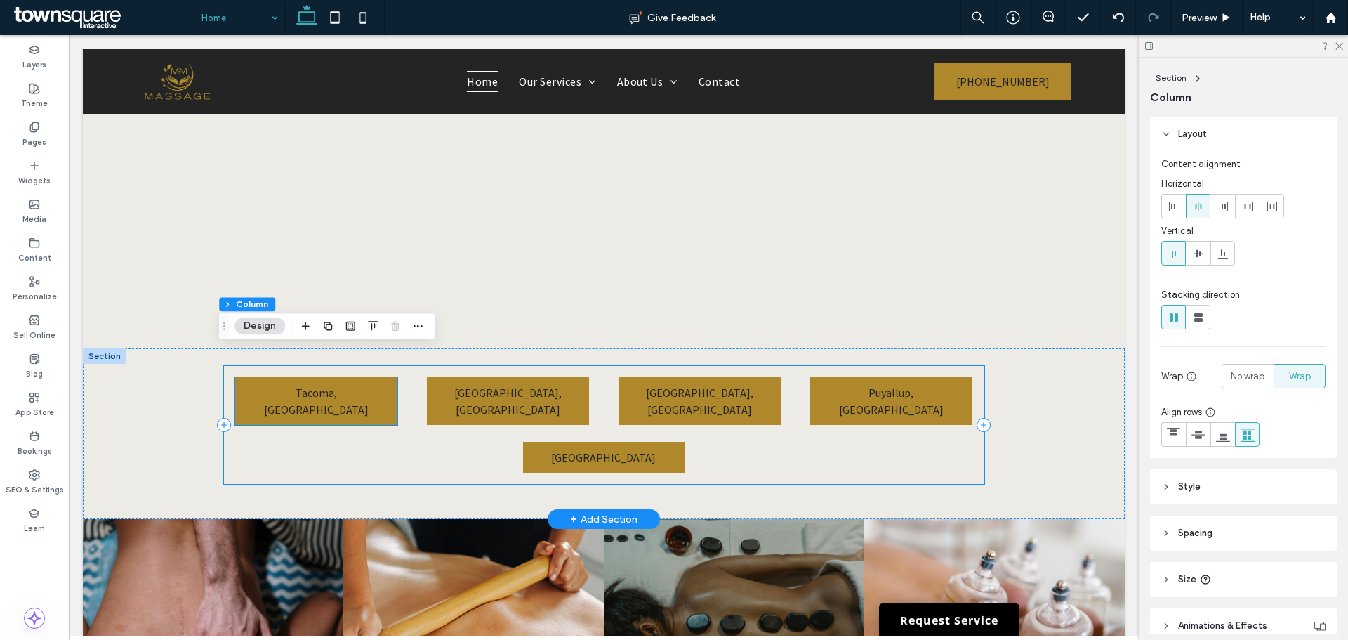
click at [346, 384] on p "Tacoma, WA" at bounding box center [316, 401] width 148 height 34
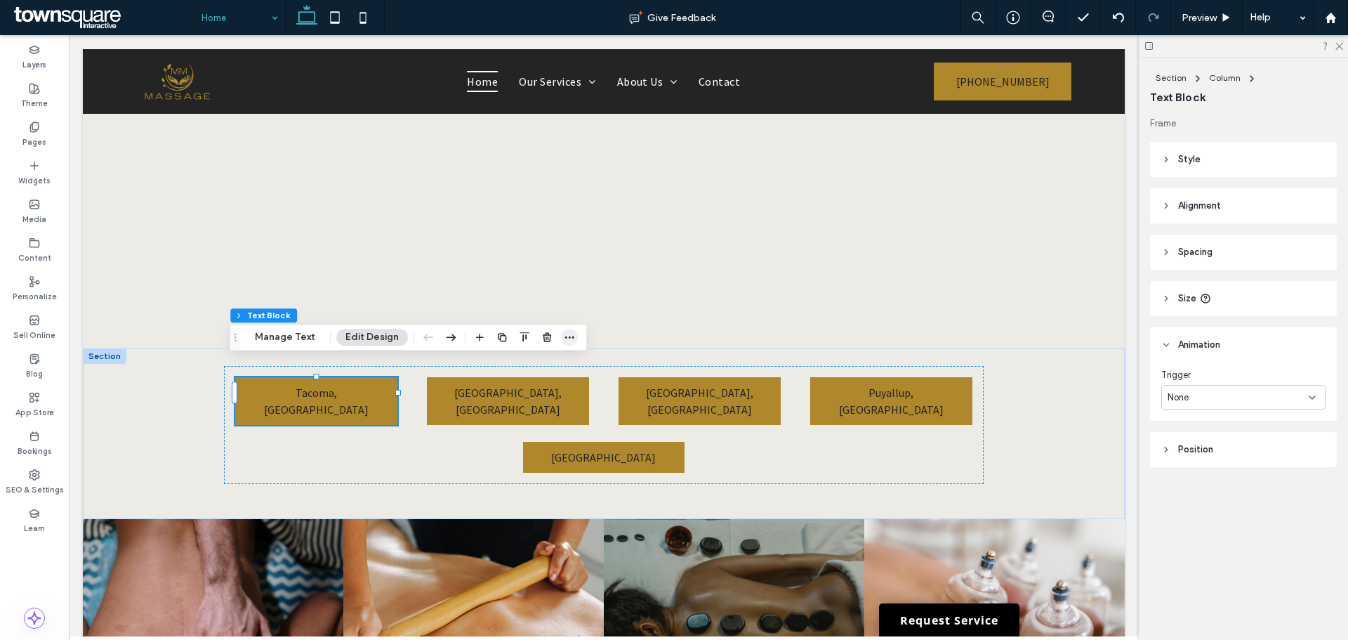
click at [564, 339] on icon "button" at bounding box center [569, 336] width 11 height 11
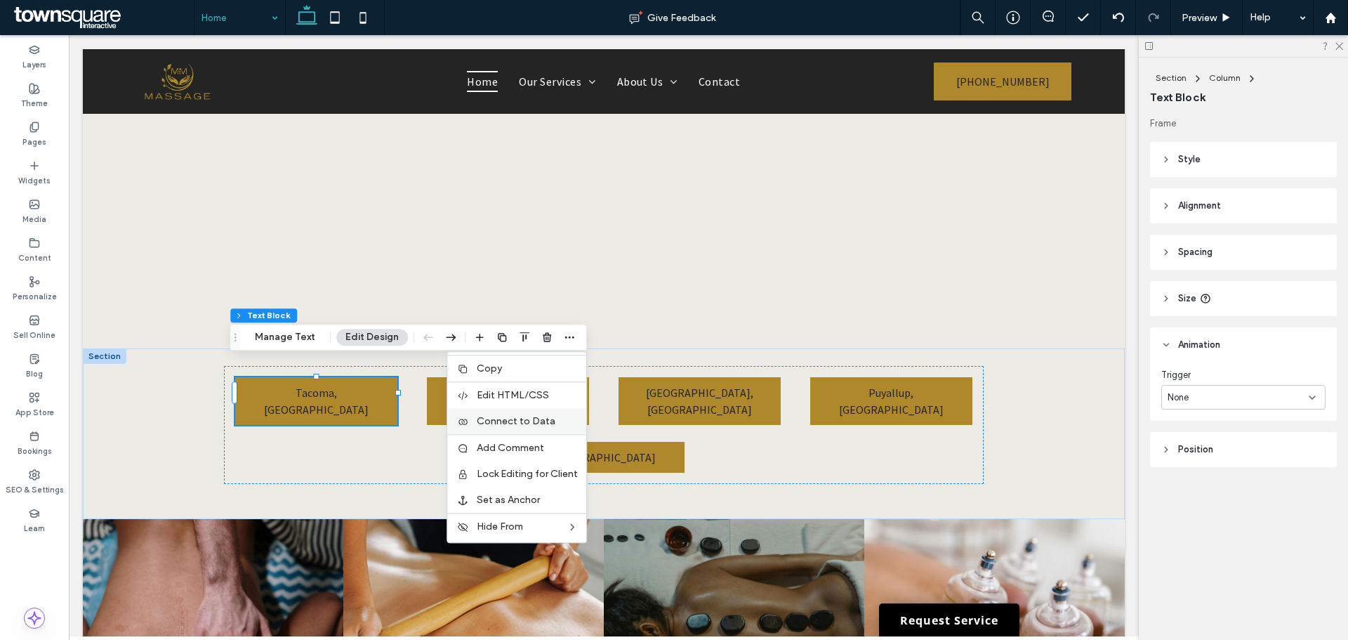
click at [530, 423] on span "Connect to Data" at bounding box center [516, 421] width 79 height 12
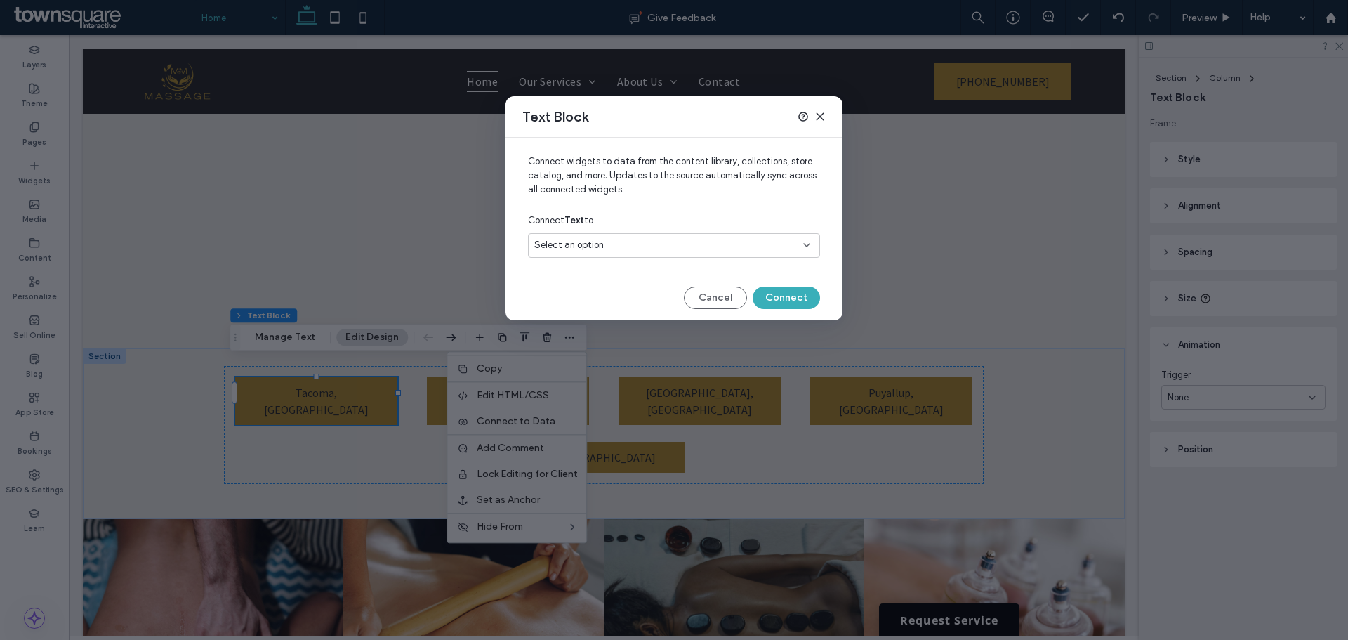
click at [820, 120] on icon at bounding box center [820, 116] width 11 height 11
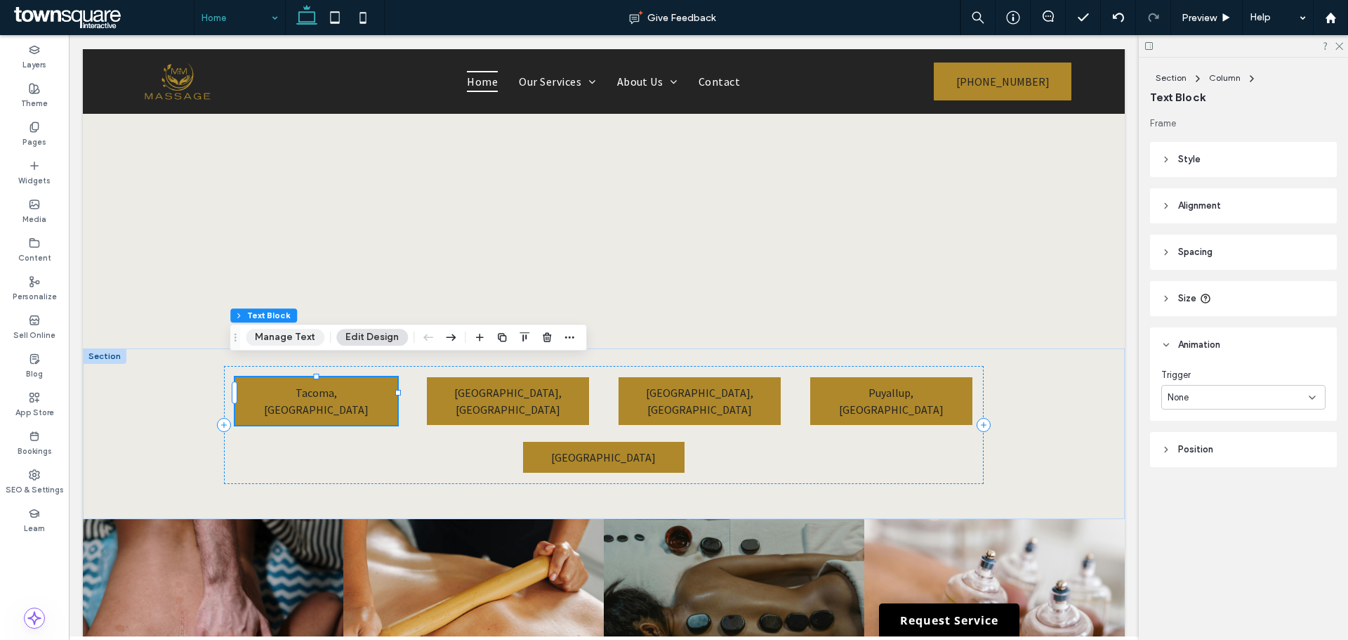
click at [273, 343] on button "Manage Text" at bounding box center [285, 337] width 79 height 17
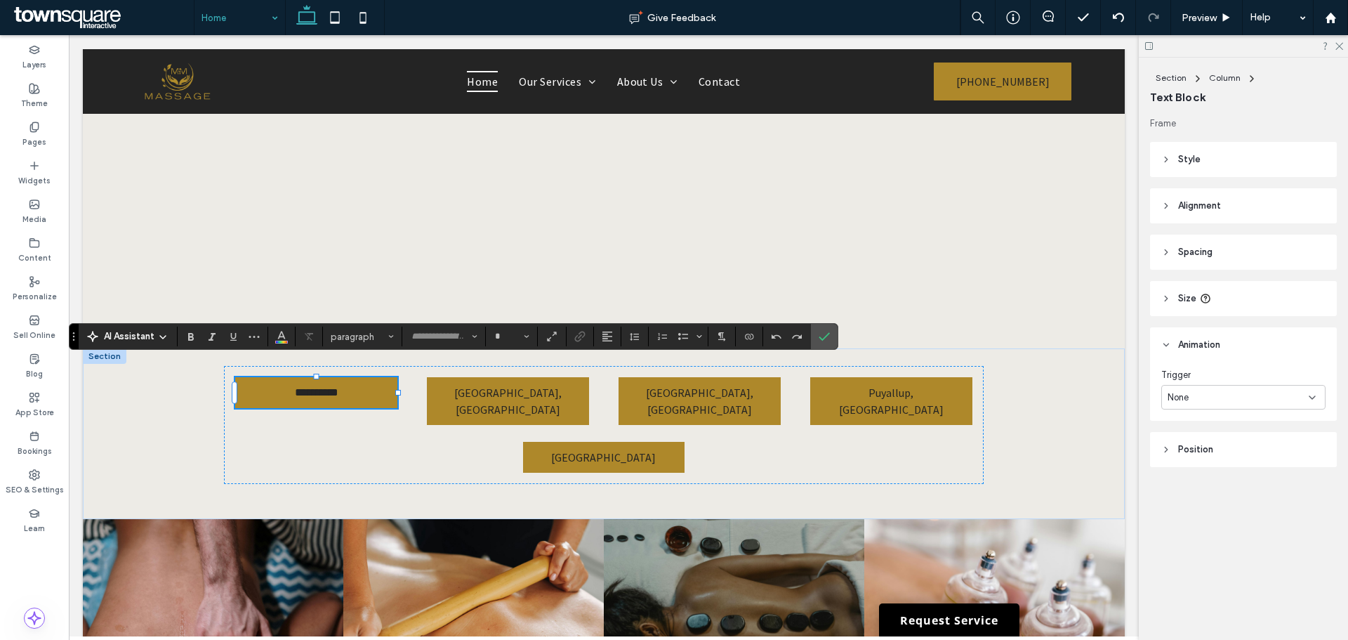
type input "**********"
type input "**"
click at [586, 341] on label "Link" at bounding box center [580, 337] width 21 height 20
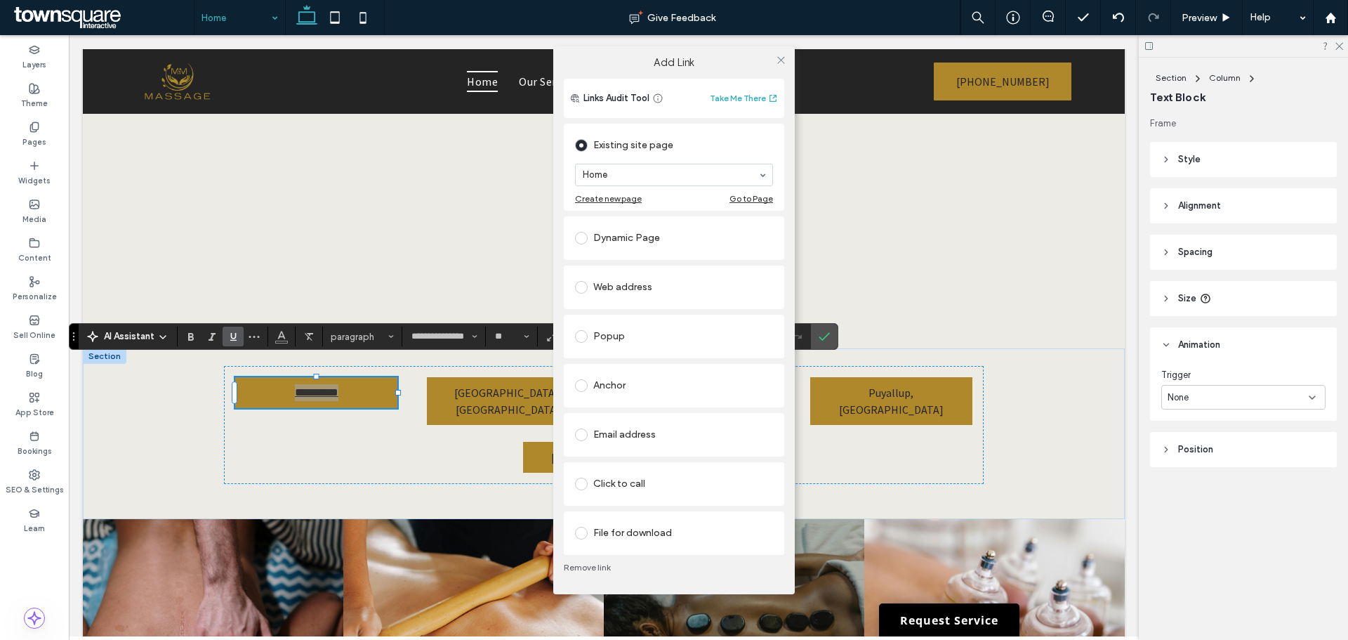
click at [606, 231] on div "Dynamic Page" at bounding box center [674, 238] width 198 height 22
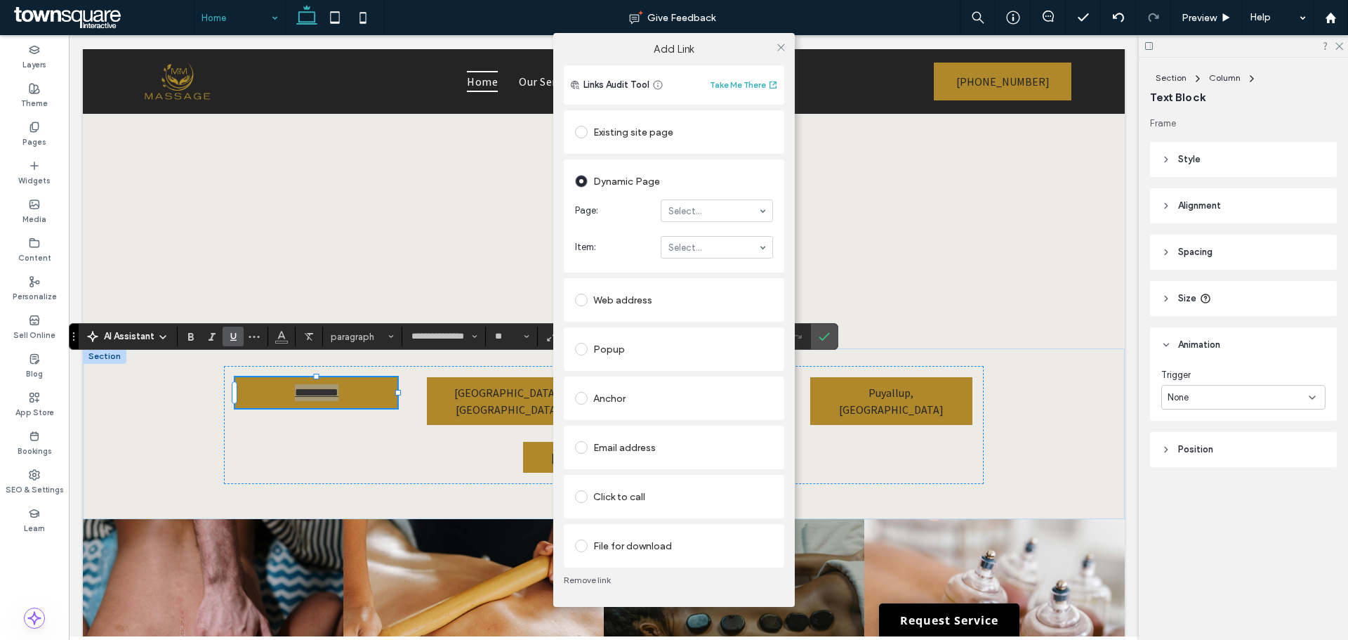
click at [584, 177] on span at bounding box center [581, 181] width 13 height 13
click at [580, 122] on div at bounding box center [584, 132] width 18 height 22
click at [582, 133] on span at bounding box center [581, 132] width 13 height 13
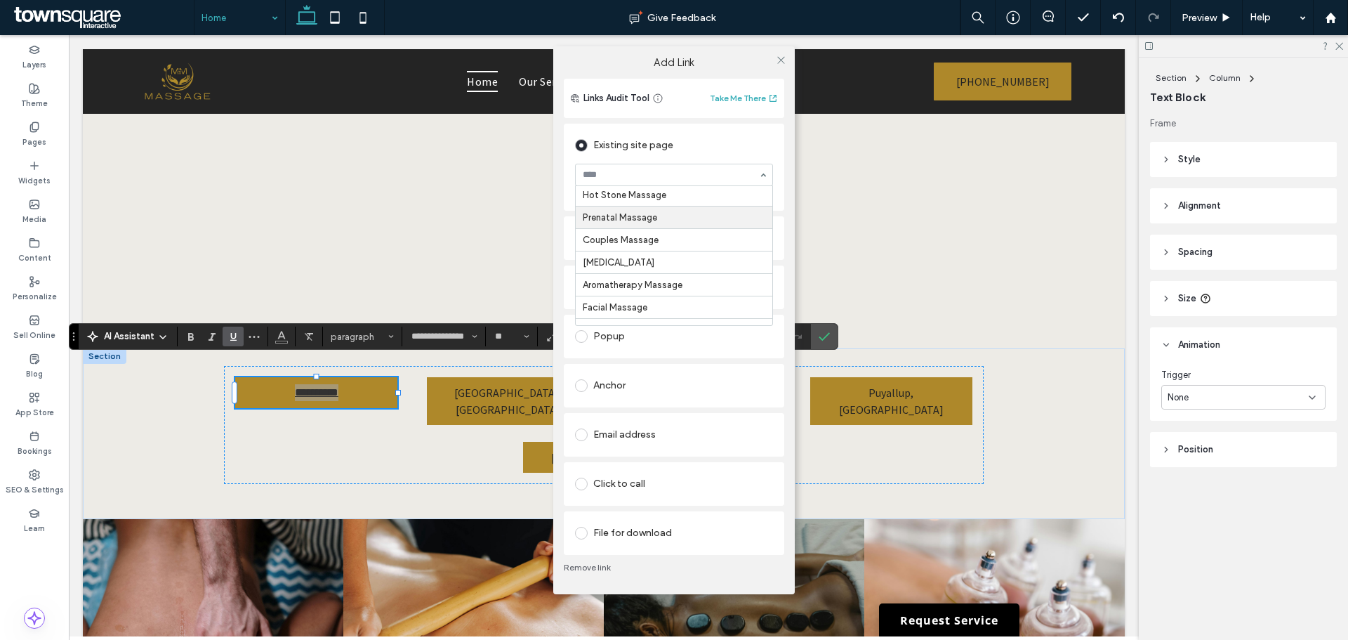
scroll to position [152, 0]
click at [591, 564] on link "Remove link" at bounding box center [674, 567] width 221 height 11
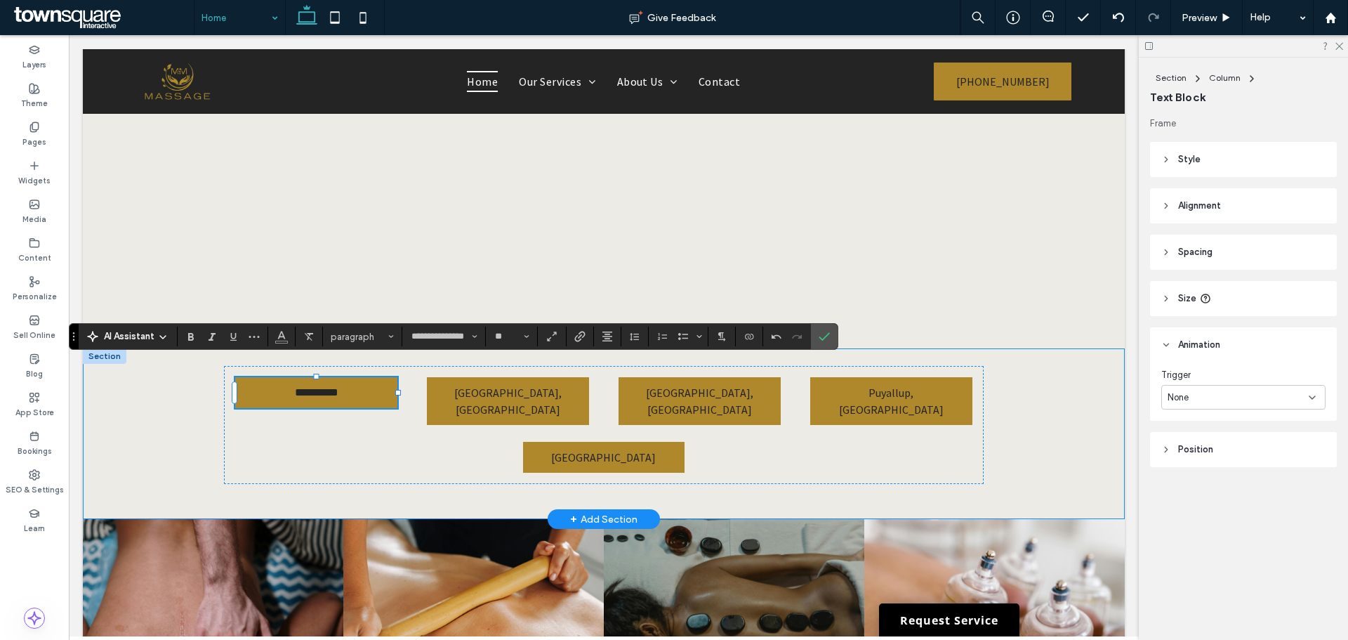
click at [1056, 396] on div "**********" at bounding box center [604, 433] width 1042 height 171
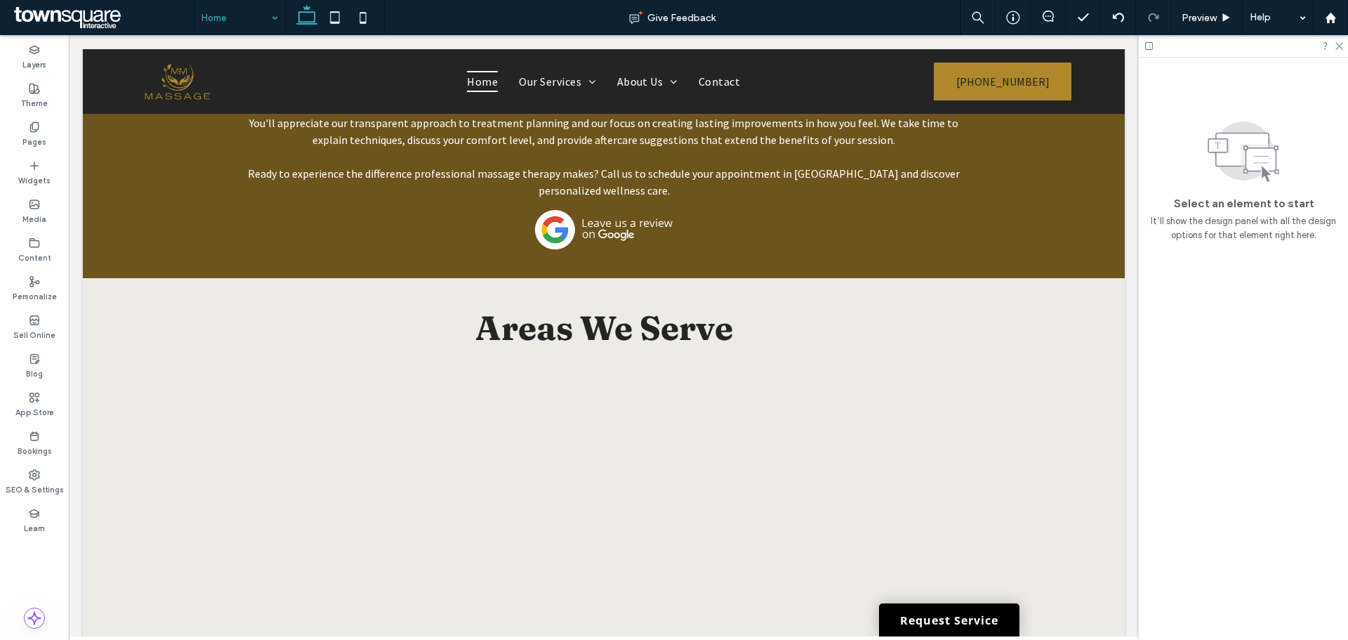
scroll to position [2582, 0]
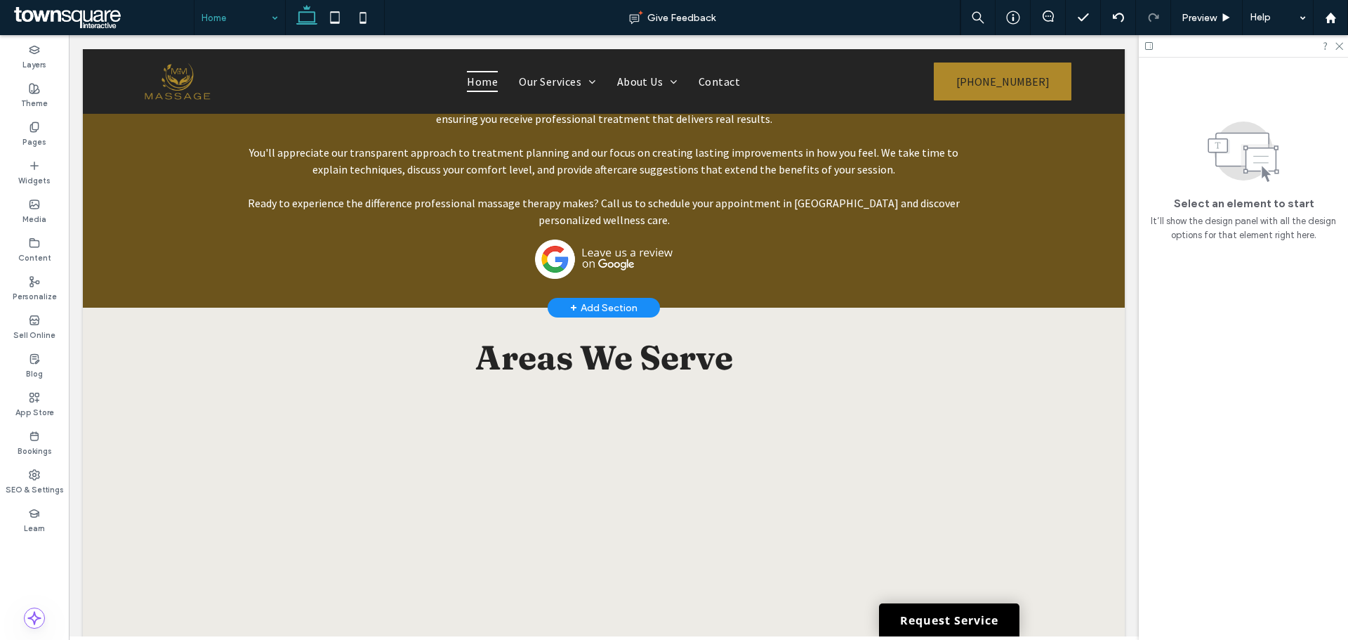
click at [596, 298] on div "+ Add Section" at bounding box center [604, 308] width 112 height 20
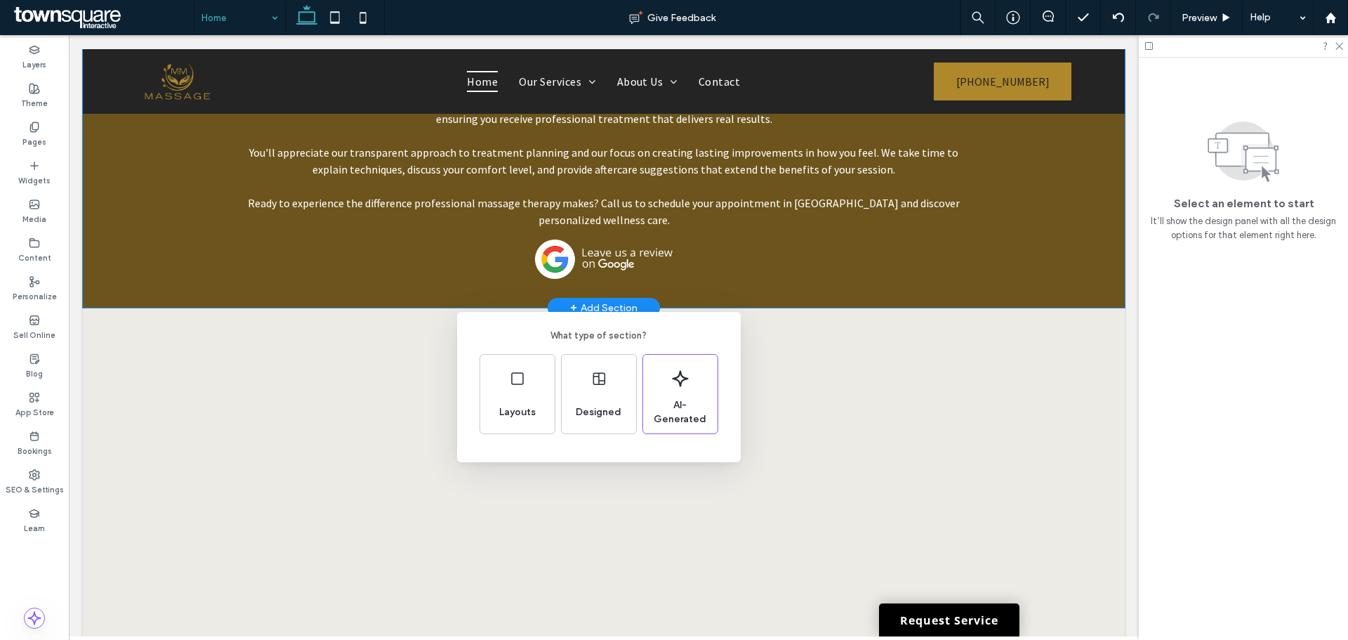
click at [940, 301] on div "What type of section? Layouts Designed AI-Generated" at bounding box center [674, 354] width 1348 height 709
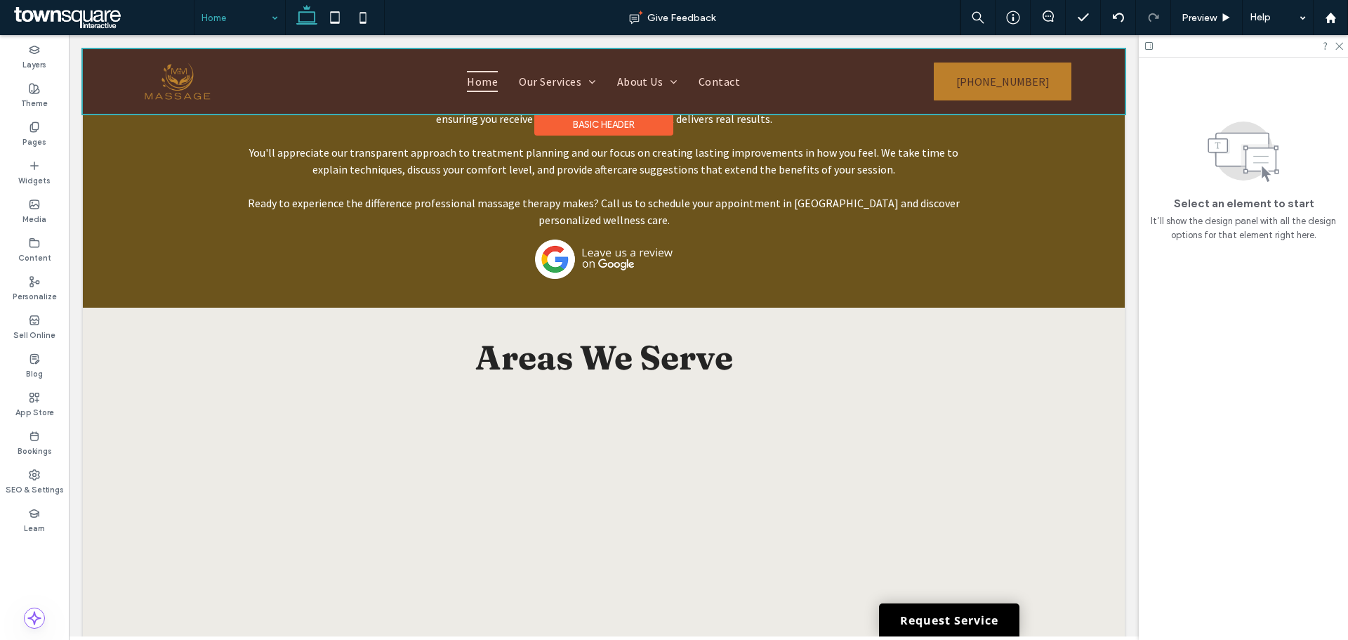
click at [546, 91] on div at bounding box center [604, 81] width 1042 height 65
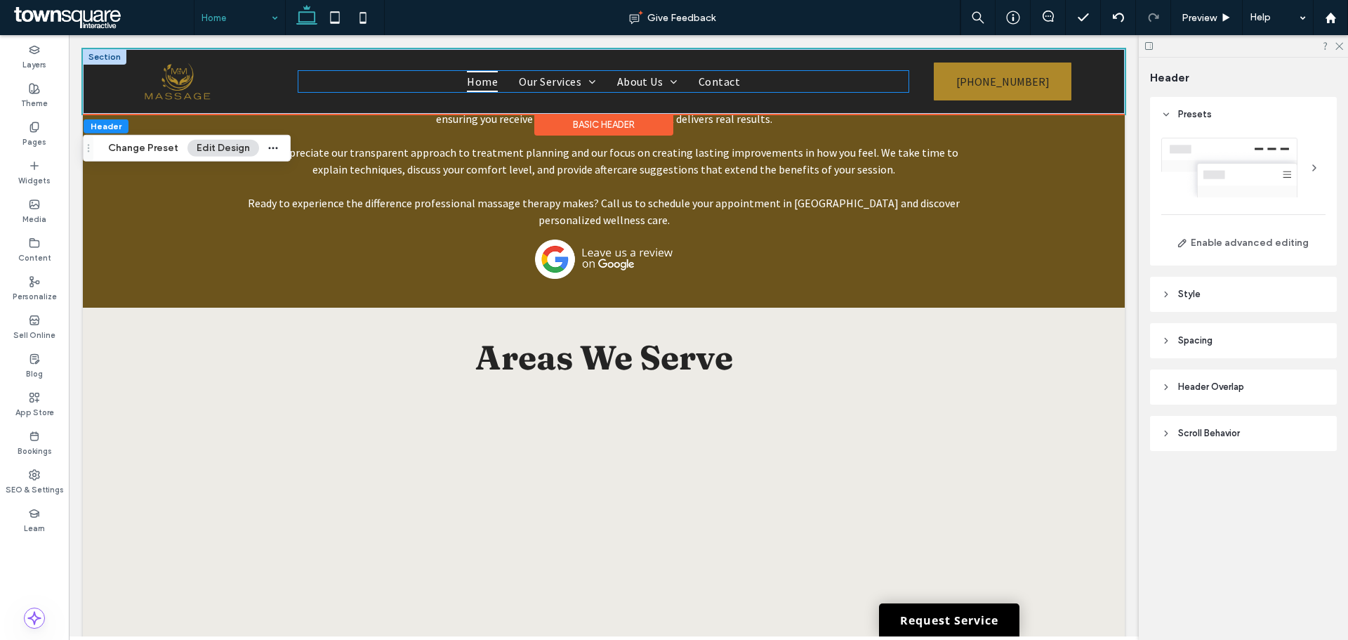
click at [441, 87] on ul "Home Our Services About Us Areas We Serve Tacoma, WA Seattle, WA Lakewood, WA P…" at bounding box center [603, 81] width 610 height 21
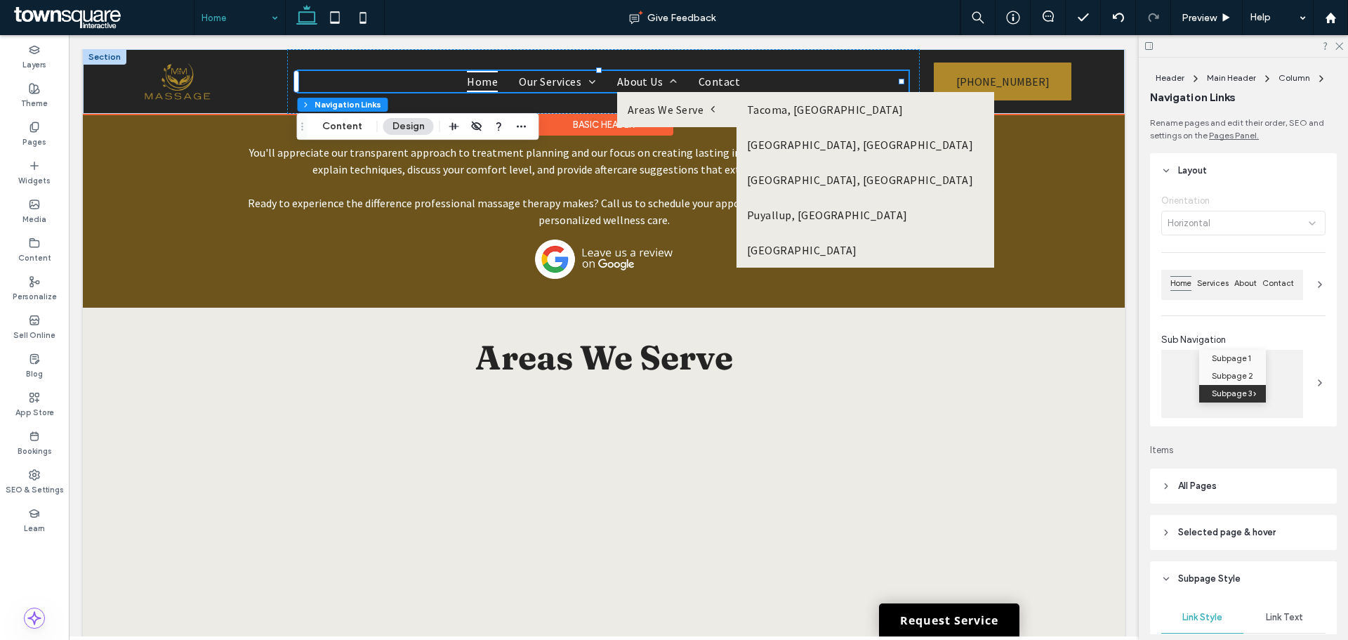
click at [441, 87] on ul "Home Our Services About Us Areas We Serve Tacoma, WA Seattle, WA Lakewood, WA P…" at bounding box center [603, 81] width 610 height 21
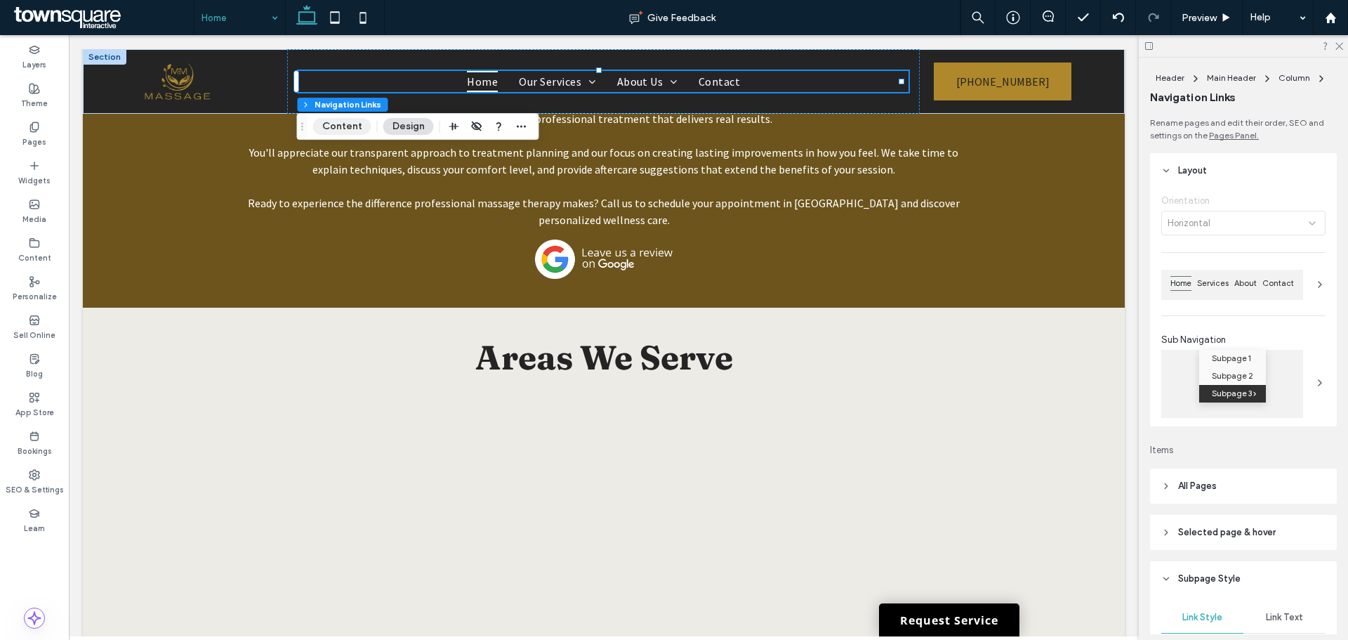
click at [350, 127] on button "Content" at bounding box center [342, 126] width 58 height 17
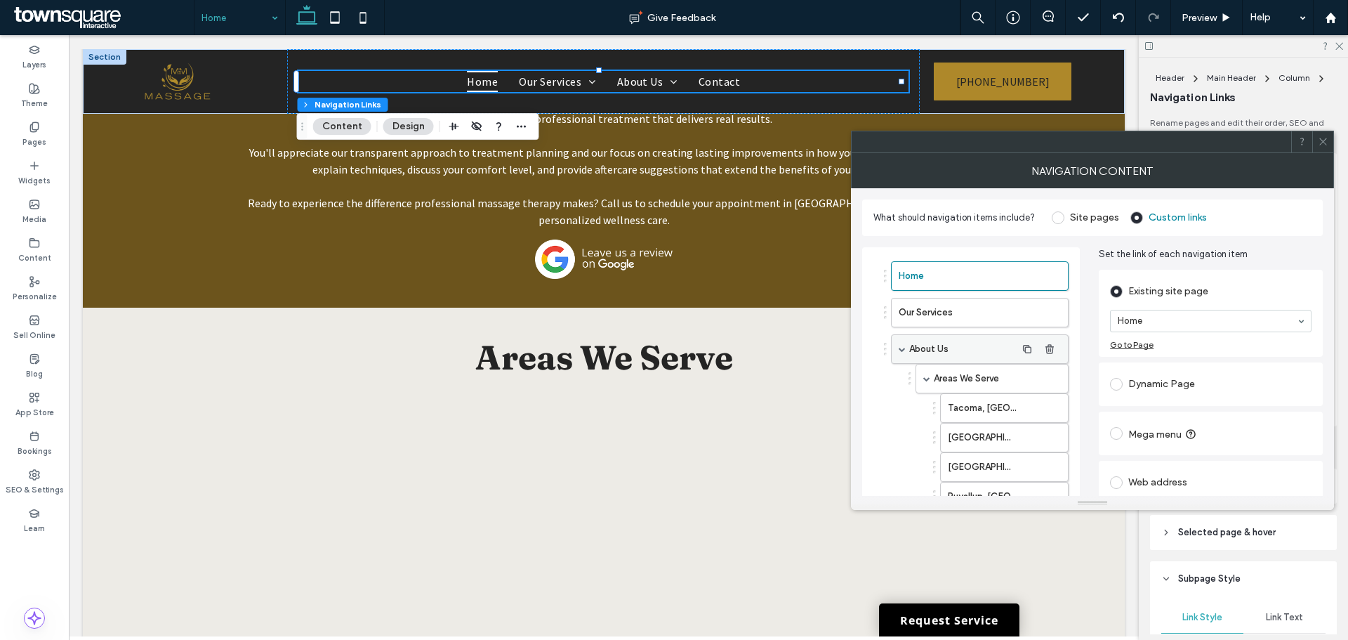
click at [902, 352] on div "About Us" at bounding box center [980, 348] width 178 height 29
click at [902, 347] on span at bounding box center [902, 349] width 7 height 7
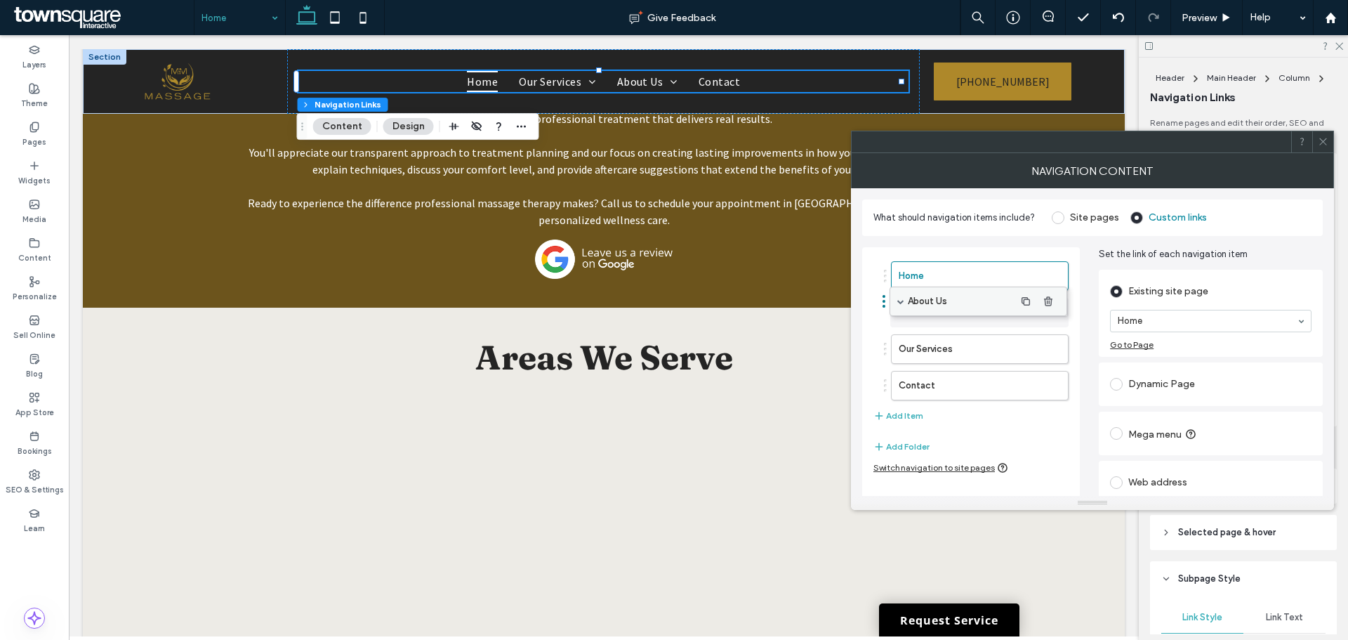
drag, startPoint x: 909, startPoint y: 353, endPoint x: 907, endPoint y: 305, distance: 47.8
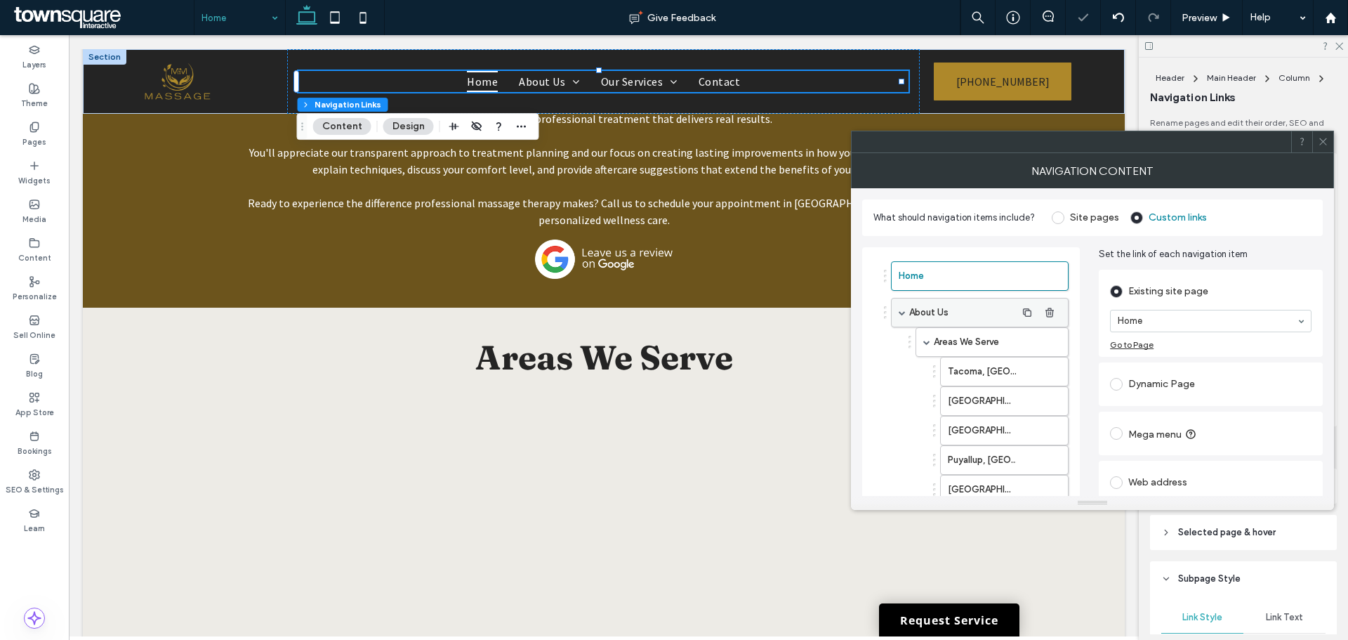
click at [900, 313] on span at bounding box center [902, 312] width 7 height 7
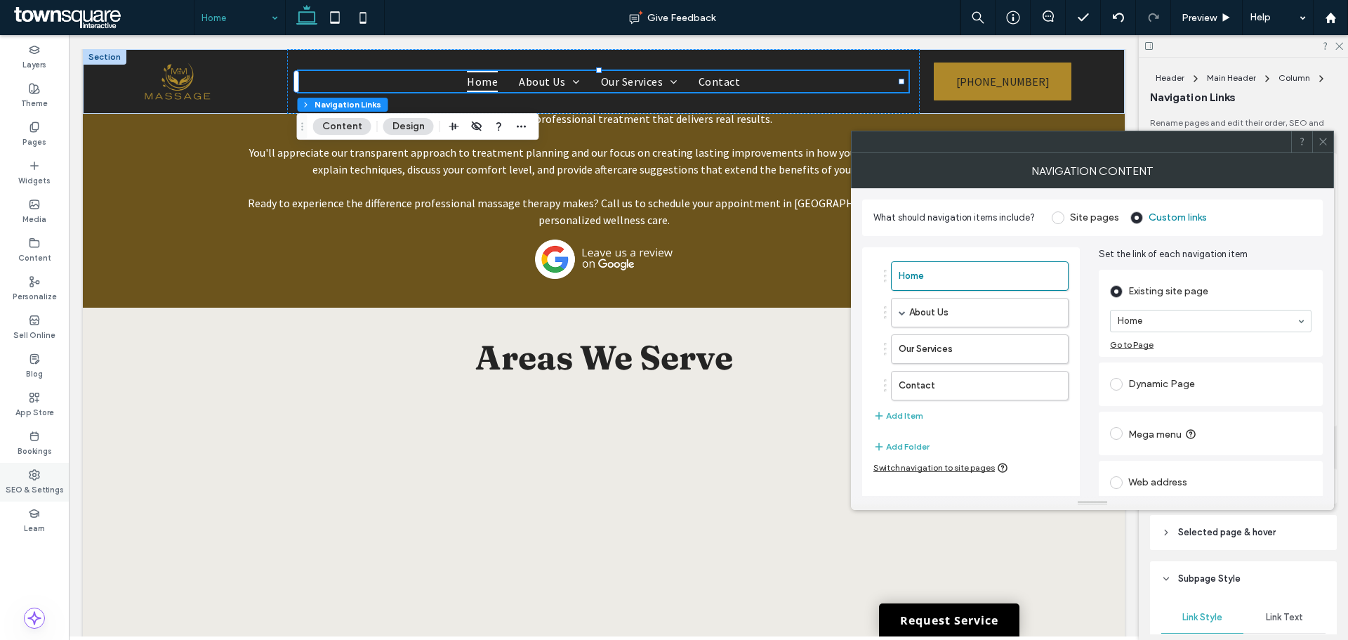
click at [37, 495] on label "SEO & Settings" at bounding box center [35, 487] width 58 height 15
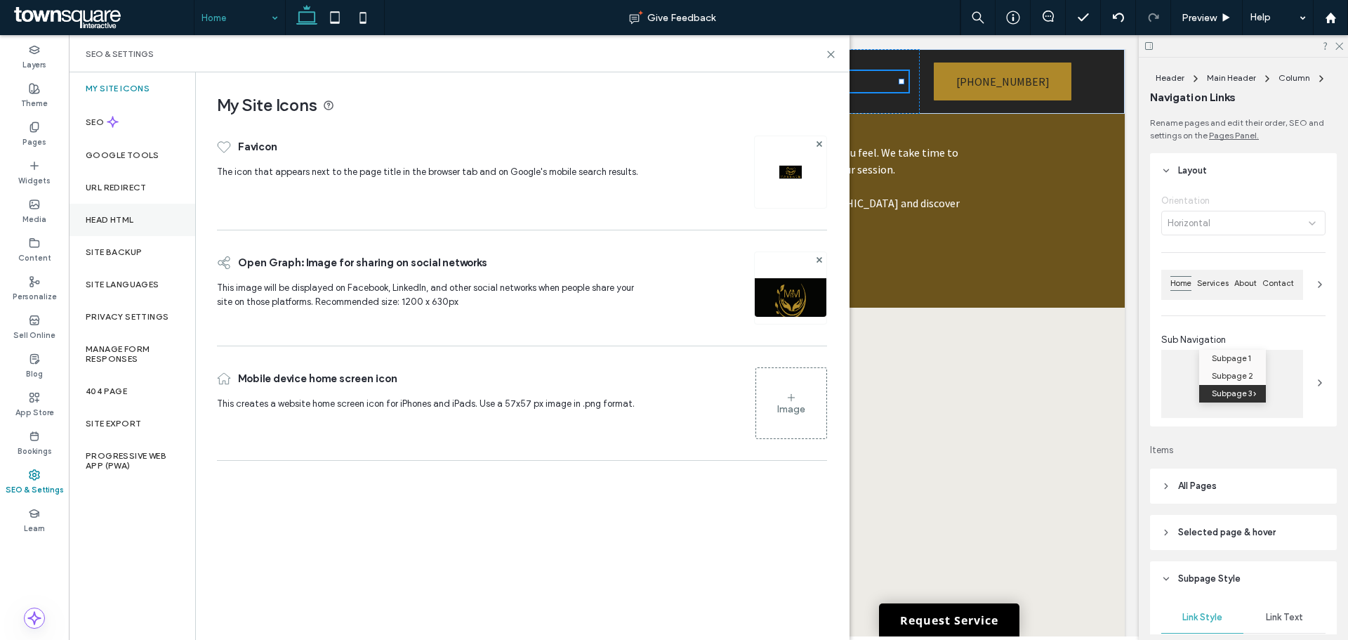
click at [112, 218] on label "Head HTML" at bounding box center [110, 220] width 48 height 10
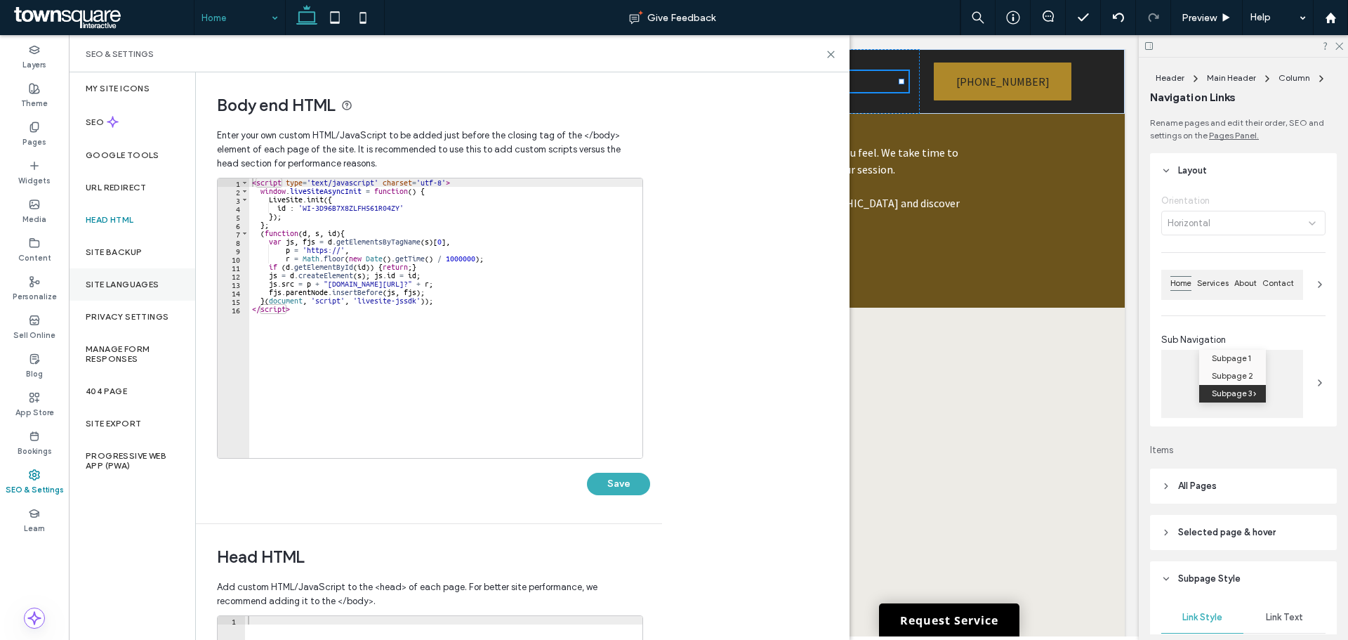
click at [104, 272] on div "Site Languages" at bounding box center [132, 284] width 126 height 32
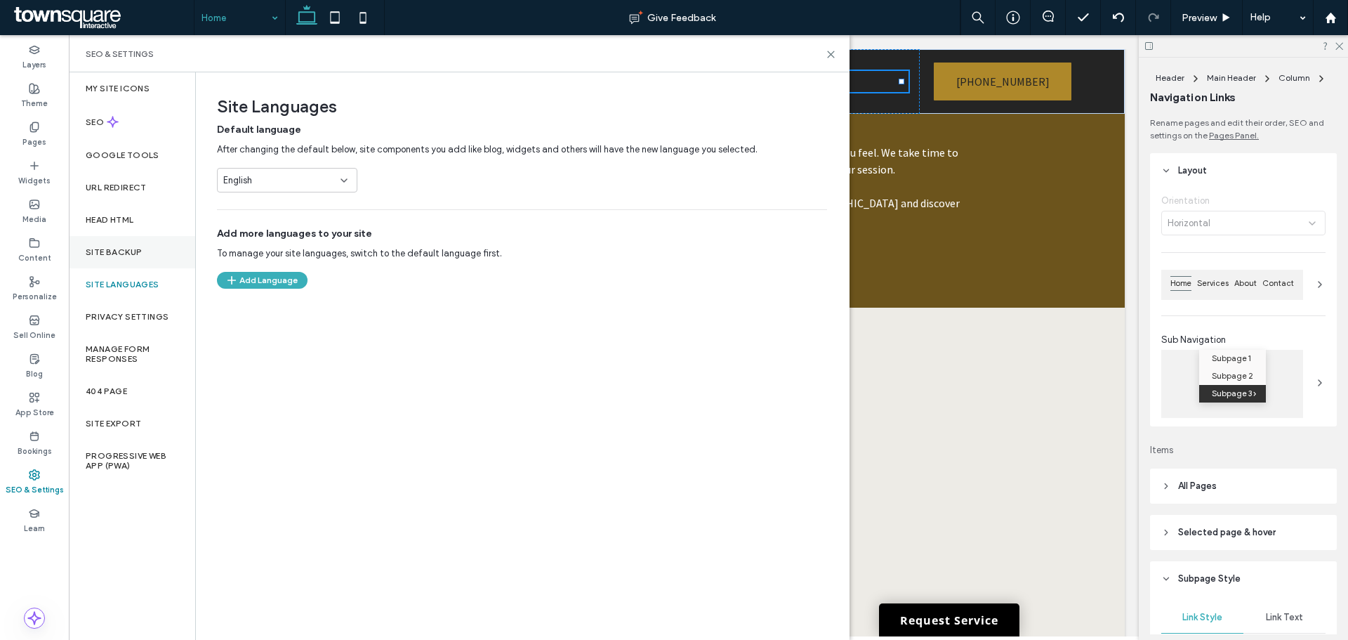
click at [115, 257] on div "Site Backup" at bounding box center [132, 252] width 126 height 32
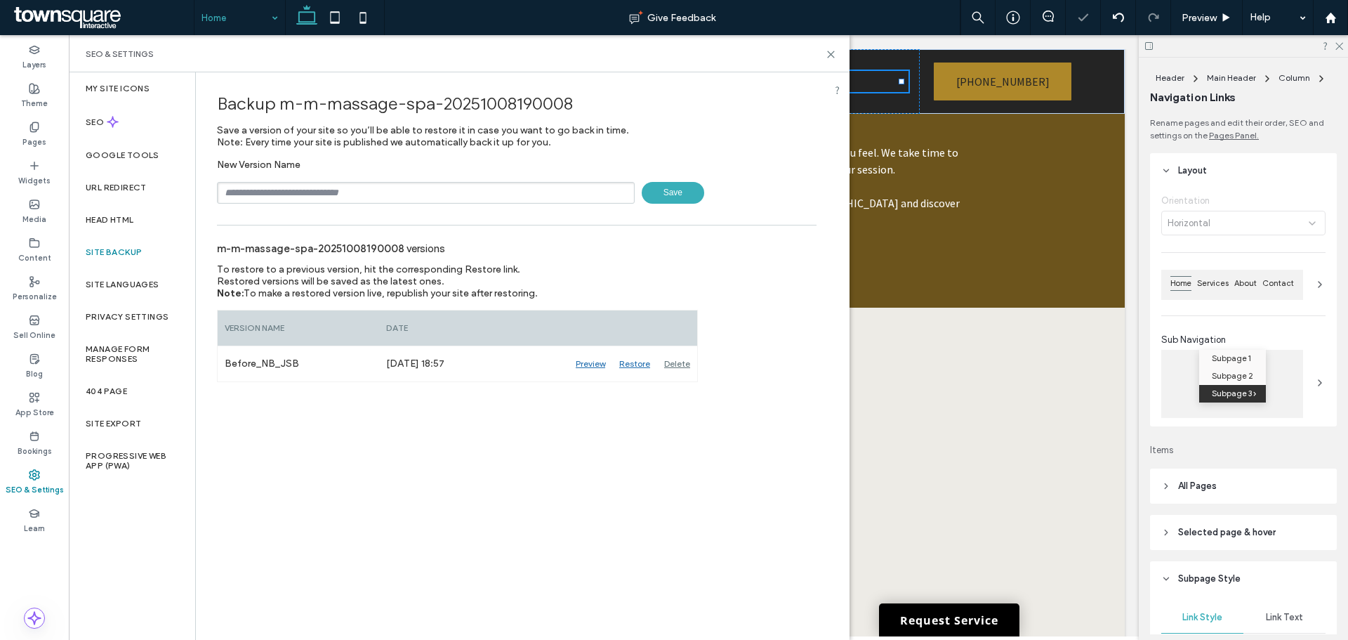
click at [388, 194] on input "text" at bounding box center [426, 193] width 418 height 22
click at [685, 199] on span "Save" at bounding box center [673, 193] width 63 height 22
click at [489, 189] on input "text" at bounding box center [426, 193] width 418 height 22
type input "**********"
click at [686, 186] on span "Save" at bounding box center [673, 193] width 63 height 22
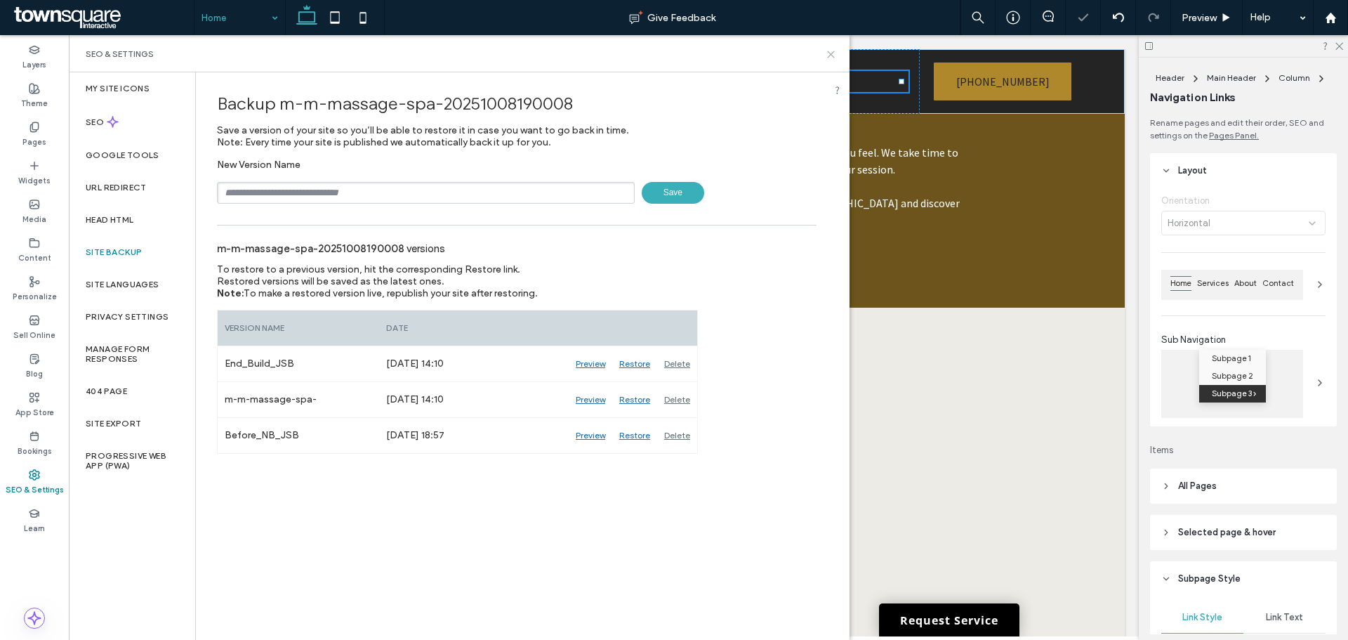
click at [827, 51] on div "SEO & Settings" at bounding box center [459, 53] width 747 height 11
click at [830, 54] on icon at bounding box center [831, 54] width 11 height 11
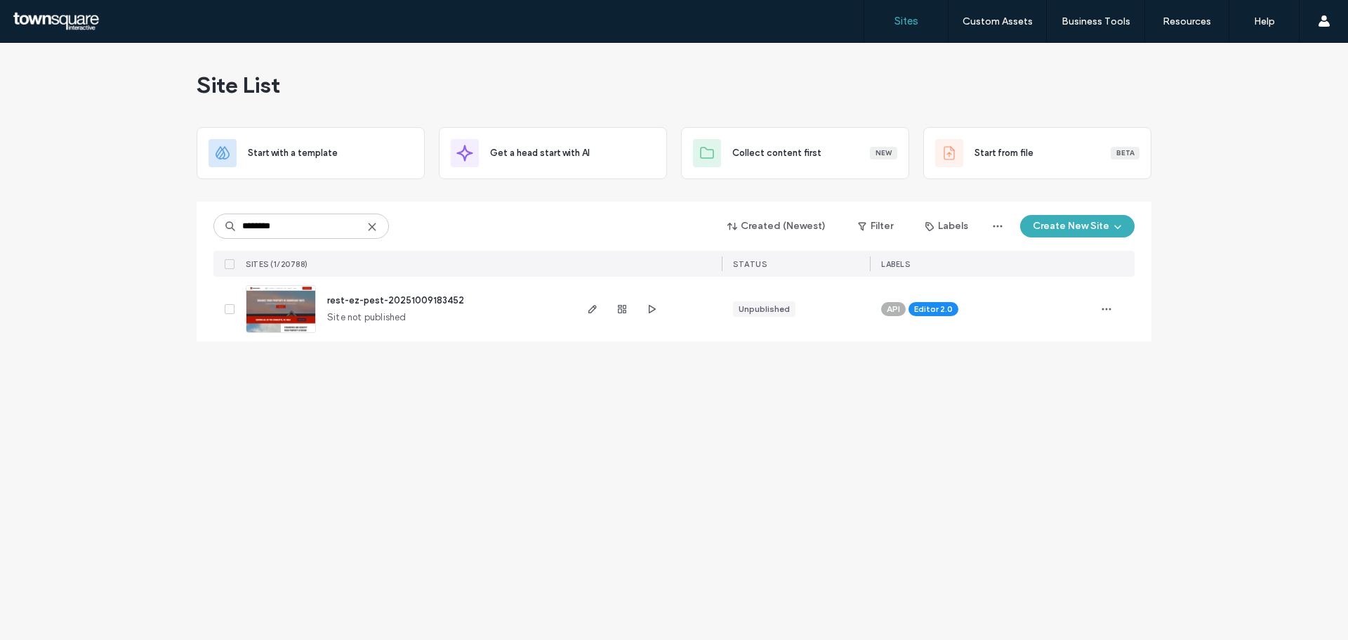
type input "********"
click at [603, 312] on div at bounding box center [622, 309] width 76 height 65
click at [596, 310] on icon "button" at bounding box center [592, 308] width 11 height 11
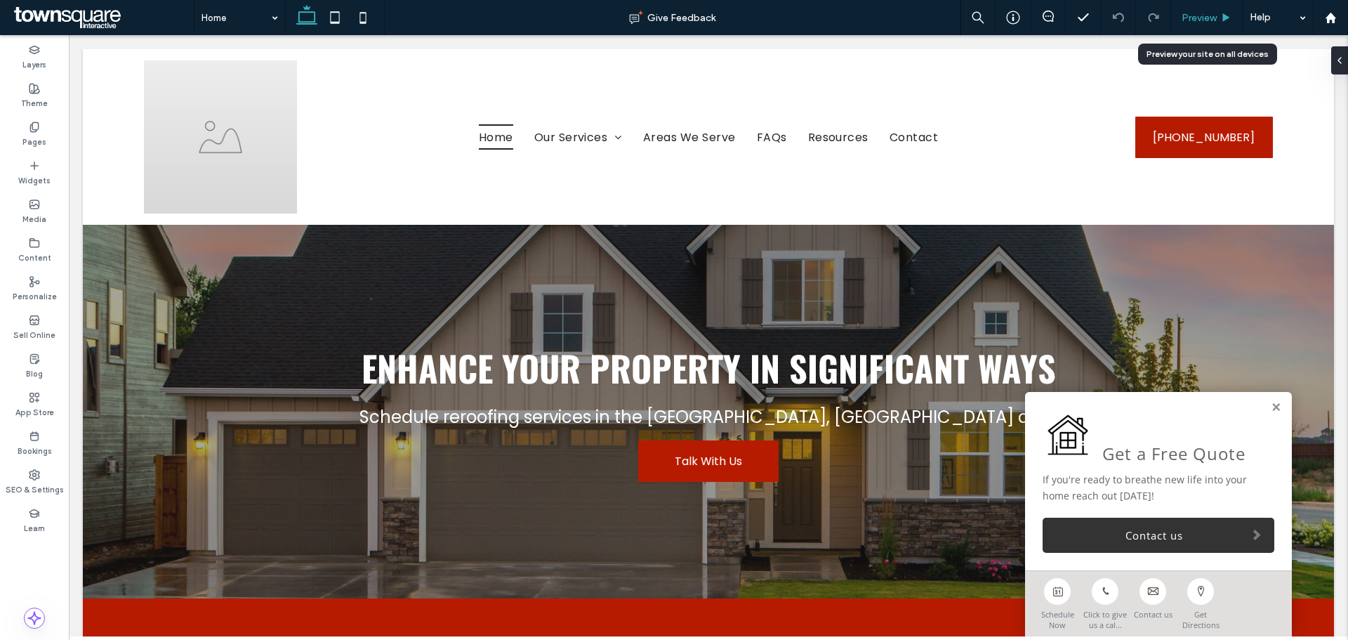
click at [1204, 20] on span "Preview" at bounding box center [1199, 18] width 35 height 12
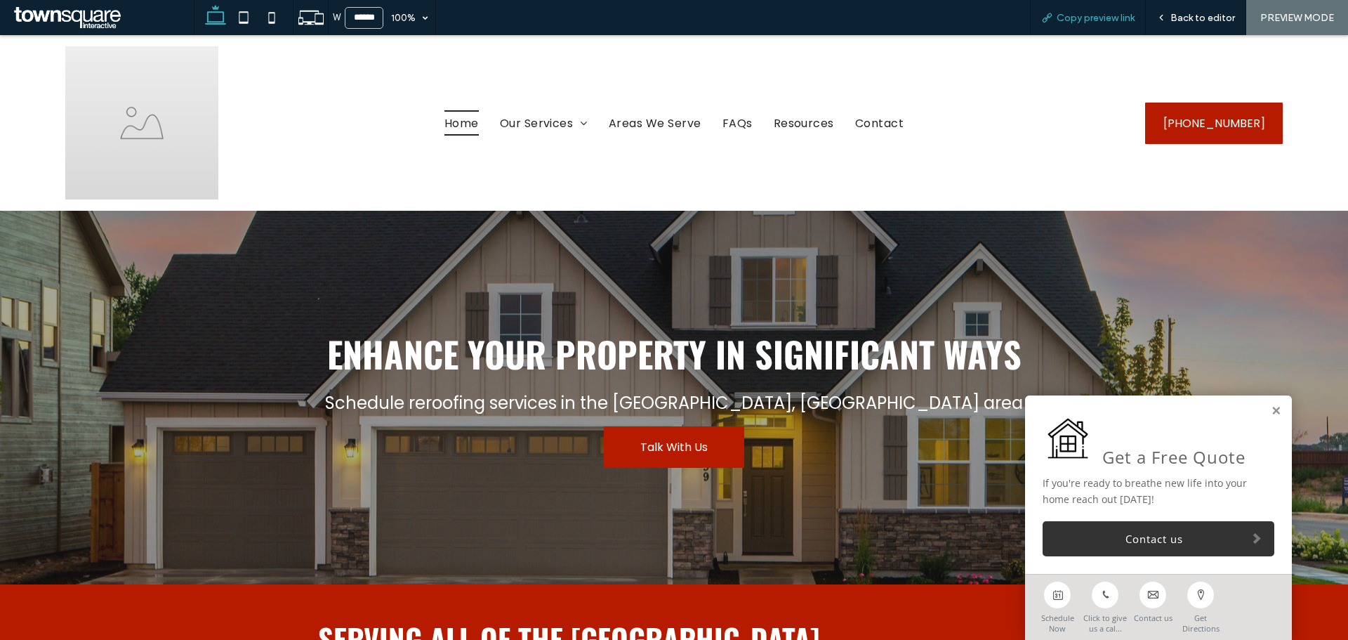
click at [1094, 18] on span "Copy preview link" at bounding box center [1096, 18] width 78 height 12
click at [1184, 23] on span "Back to editor" at bounding box center [1203, 18] width 65 height 12
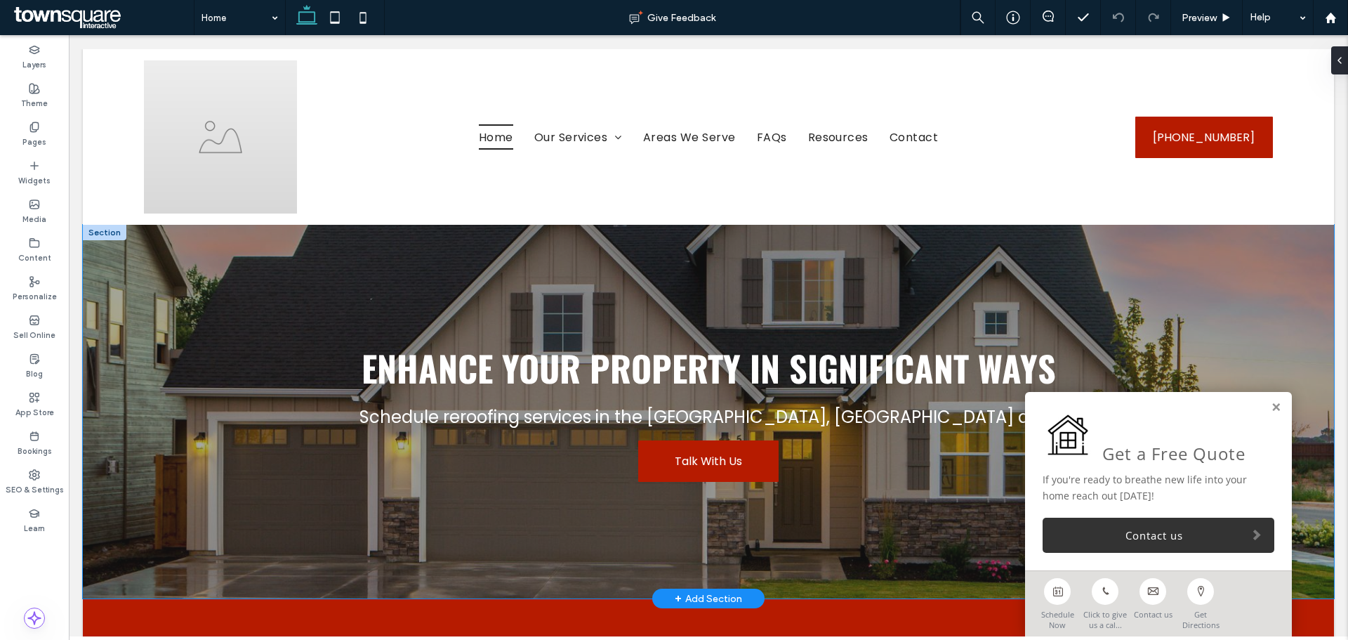
click at [1164, 259] on div "Enhance Your Property in Significant Ways Schedule reroofing services in the Ch…" at bounding box center [709, 412] width 1252 height 374
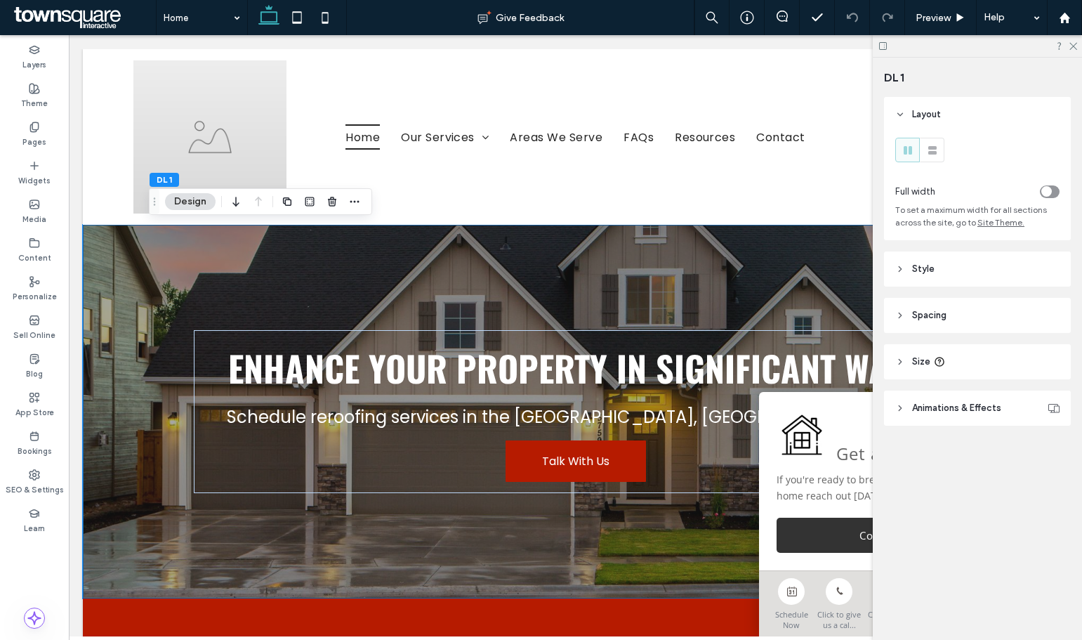
click at [881, 48] on icon at bounding box center [883, 46] width 11 height 11
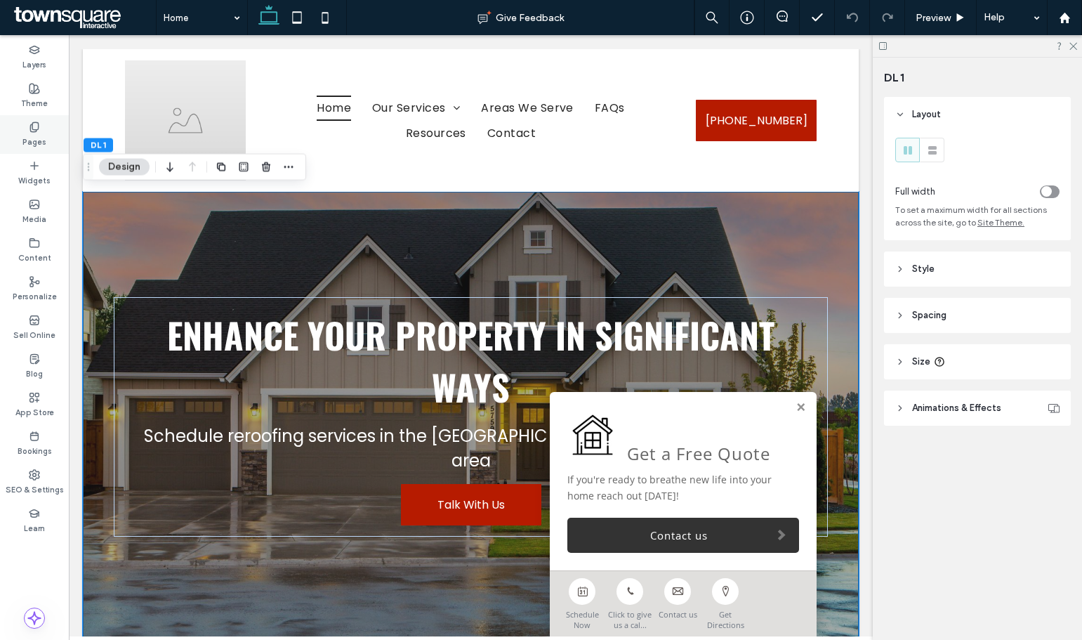
click at [27, 147] on label "Pages" at bounding box center [34, 140] width 24 height 15
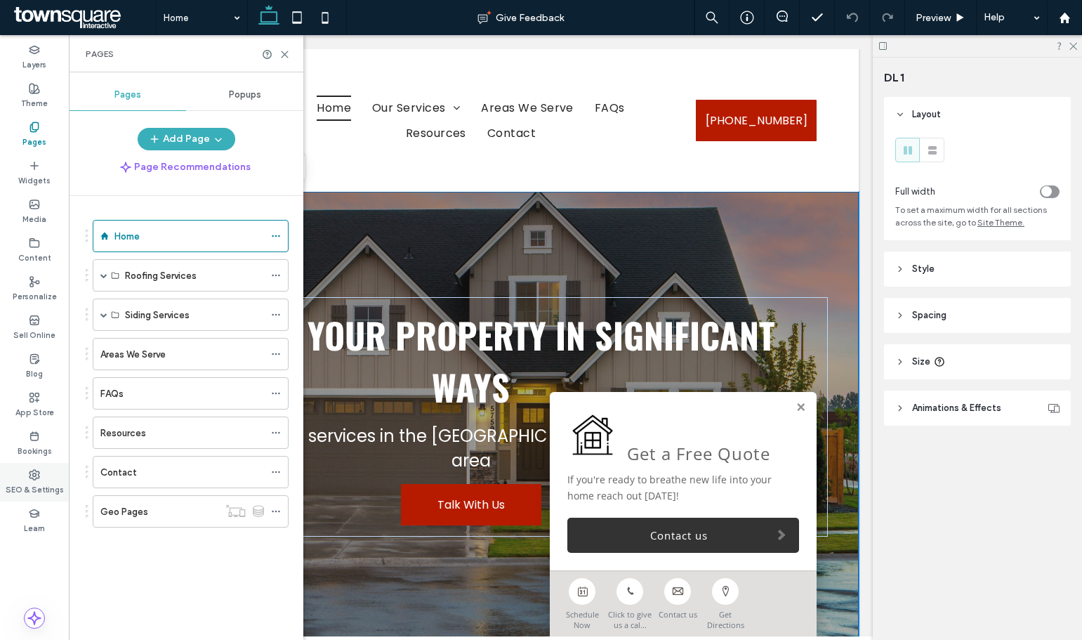
click at [45, 485] on label "SEO & Settings" at bounding box center [35, 487] width 58 height 15
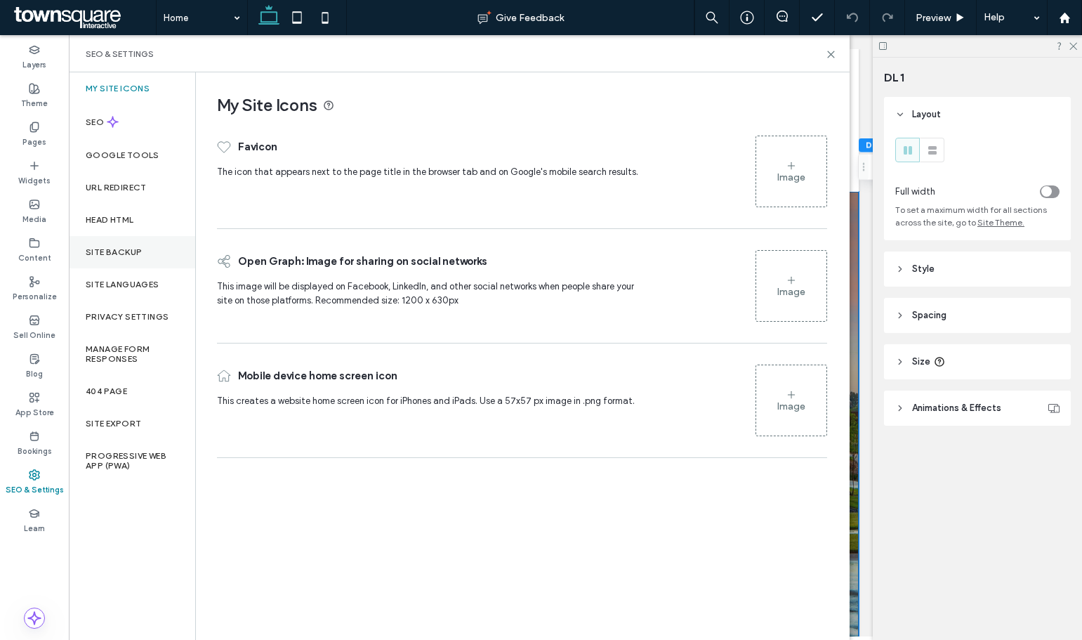
click at [124, 265] on div "Site Backup" at bounding box center [132, 252] width 126 height 32
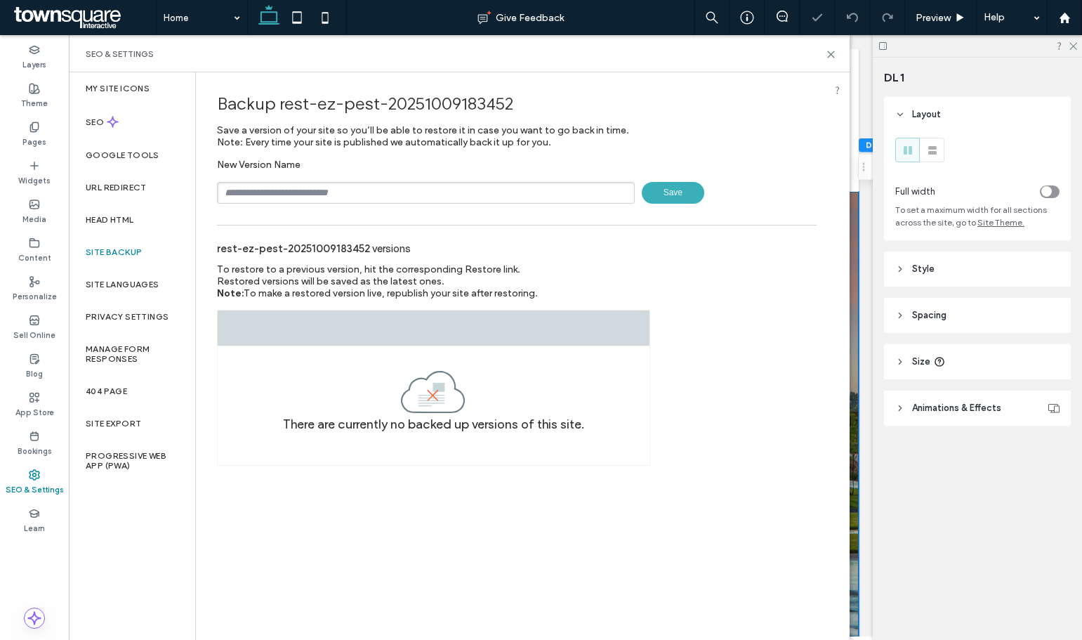
click at [341, 193] on input "text" at bounding box center [426, 193] width 418 height 22
type input "**********"
click at [673, 185] on span "Save" at bounding box center [673, 193] width 63 height 22
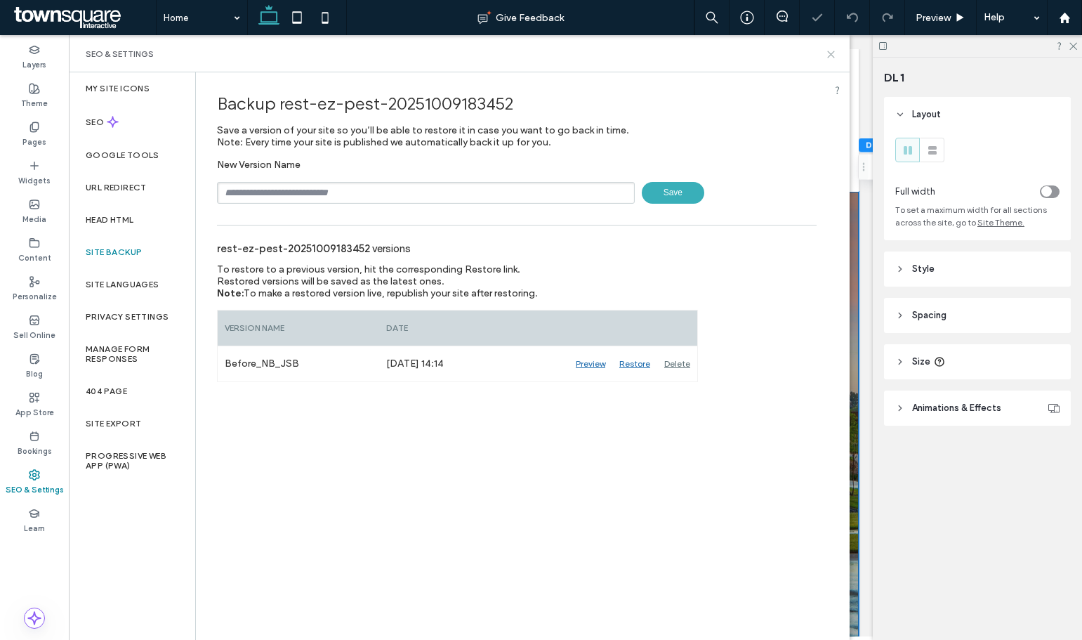
click at [832, 49] on icon at bounding box center [831, 54] width 11 height 11
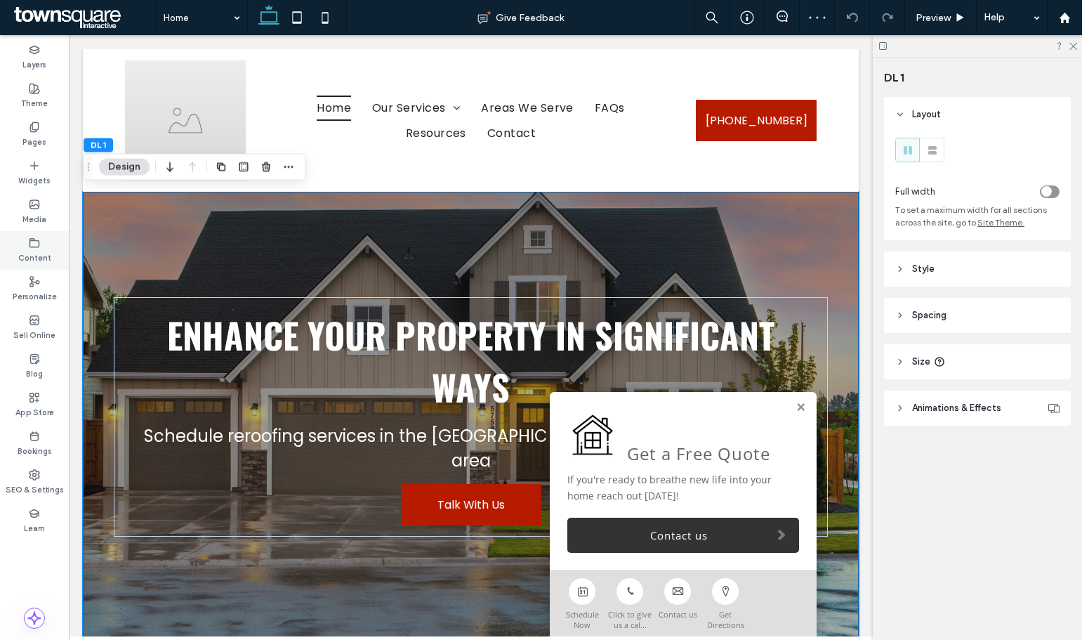
click at [35, 261] on label "Content" at bounding box center [34, 256] width 33 height 15
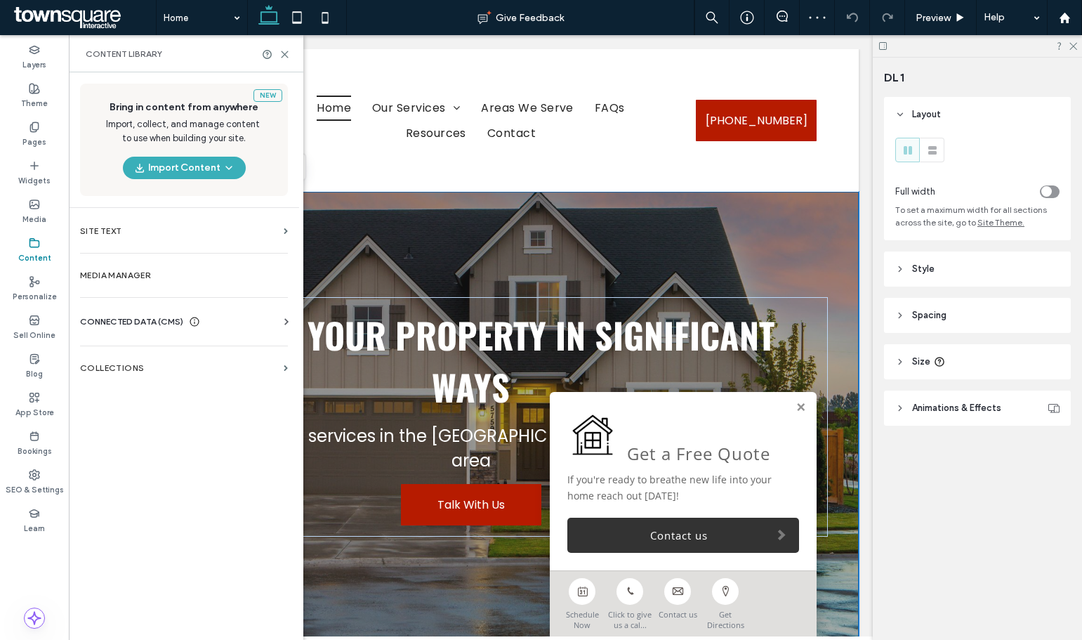
click at [118, 320] on span "CONNECTED DATA (CMS)" at bounding box center [131, 322] width 103 height 14
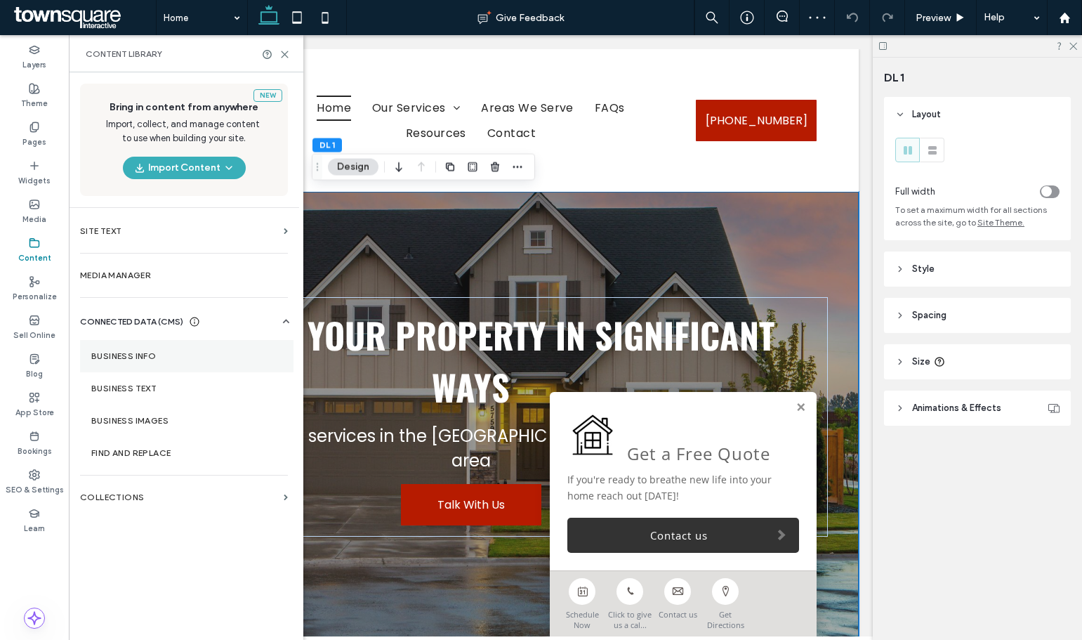
click at [164, 341] on section "Business Info" at bounding box center [187, 356] width 214 height 32
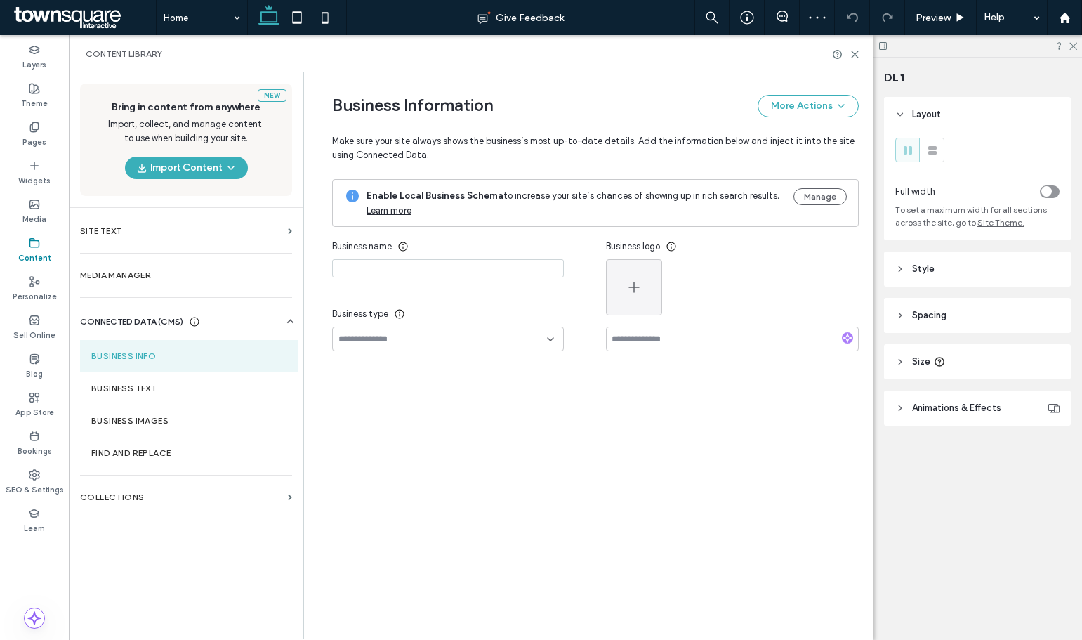
type input "**********"
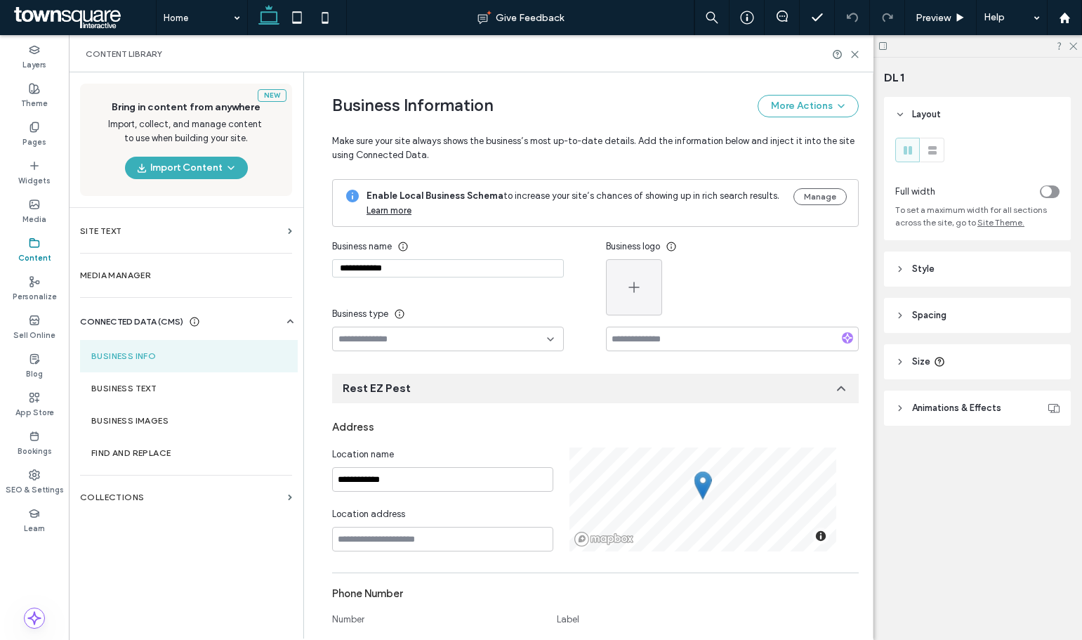
click at [400, 270] on input "**********" at bounding box center [448, 268] width 232 height 18
click at [407, 482] on input "**********" at bounding box center [442, 479] width 221 height 25
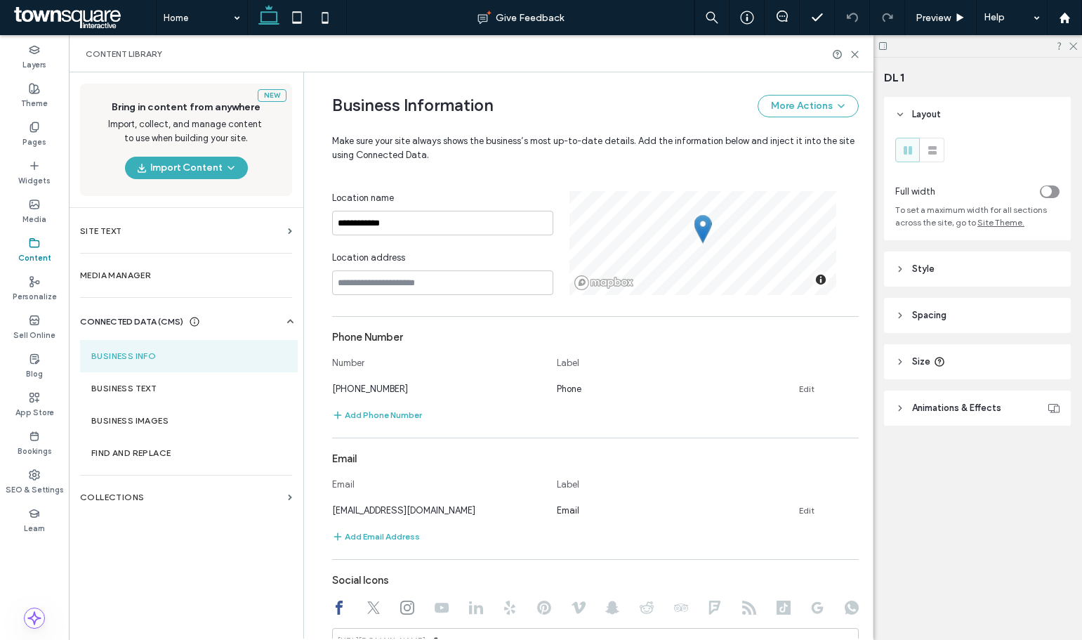
scroll to position [281, 0]
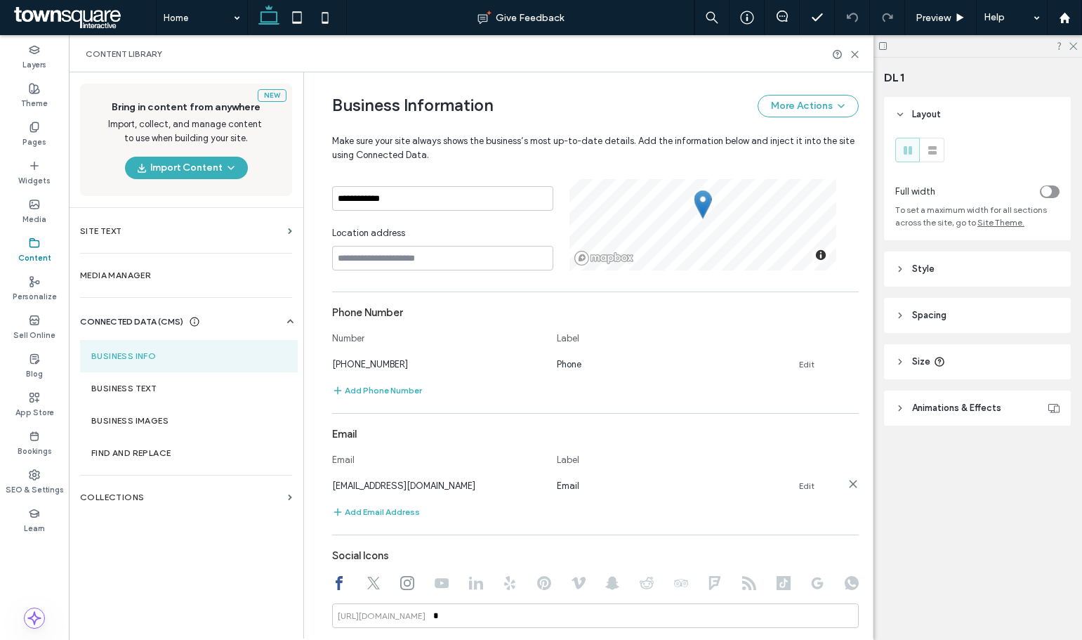
click at [803, 488] on link "Edit" at bounding box center [806, 485] width 15 height 11
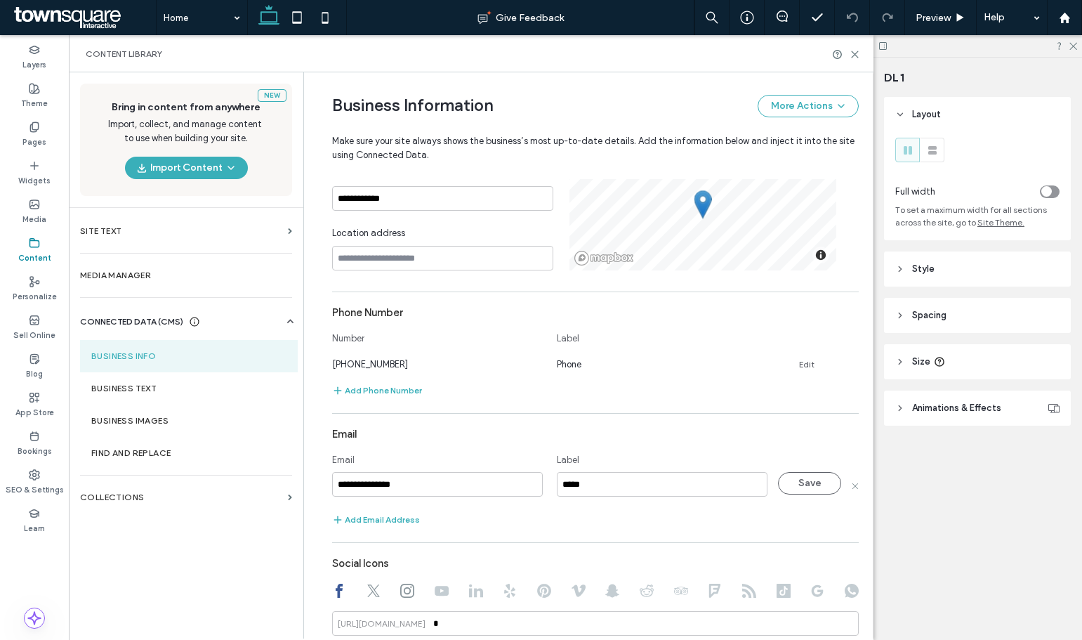
click at [457, 484] on input "**********" at bounding box center [437, 484] width 211 height 25
type input "**********"
click at [812, 485] on button "Save" at bounding box center [809, 483] width 63 height 22
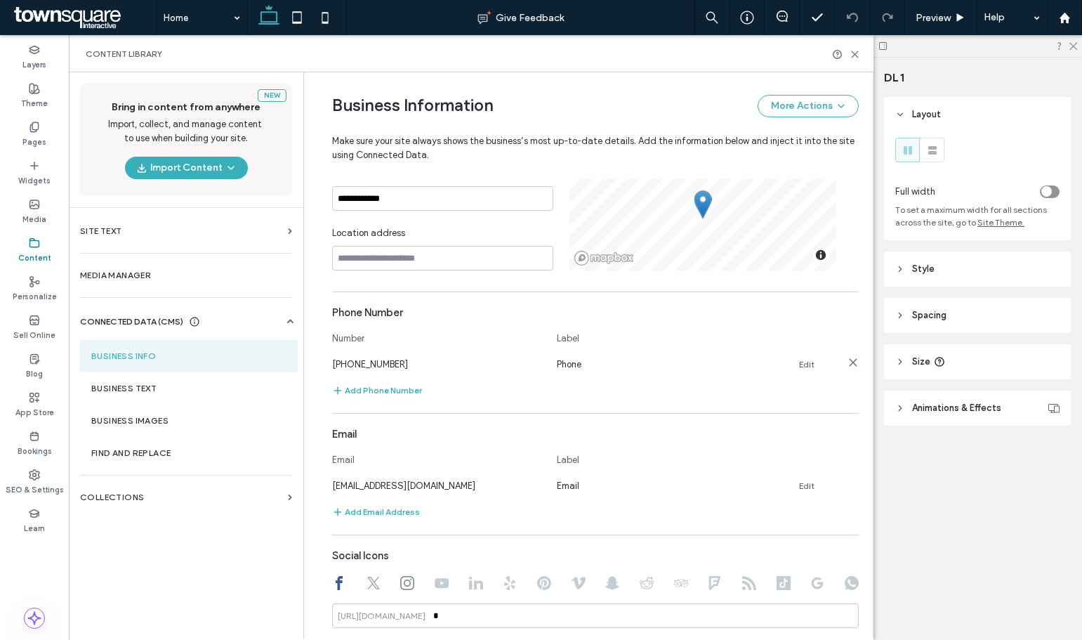
click at [803, 360] on link "Edit" at bounding box center [806, 364] width 15 height 11
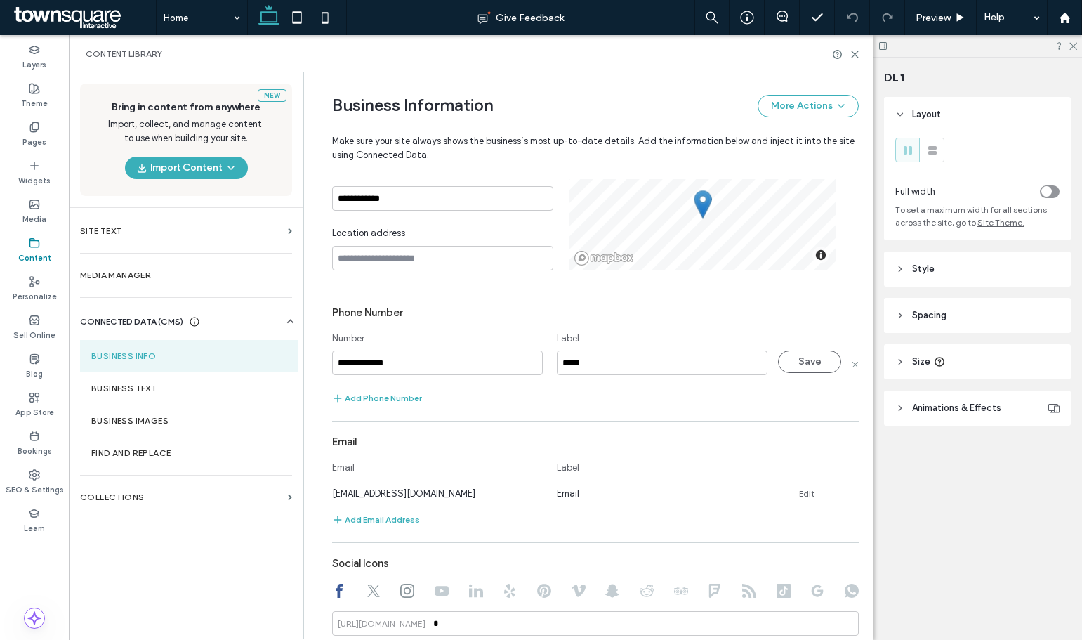
click at [451, 358] on input "**********" at bounding box center [437, 362] width 211 height 25
type input "**********"
click at [795, 358] on button "Save" at bounding box center [809, 361] width 63 height 22
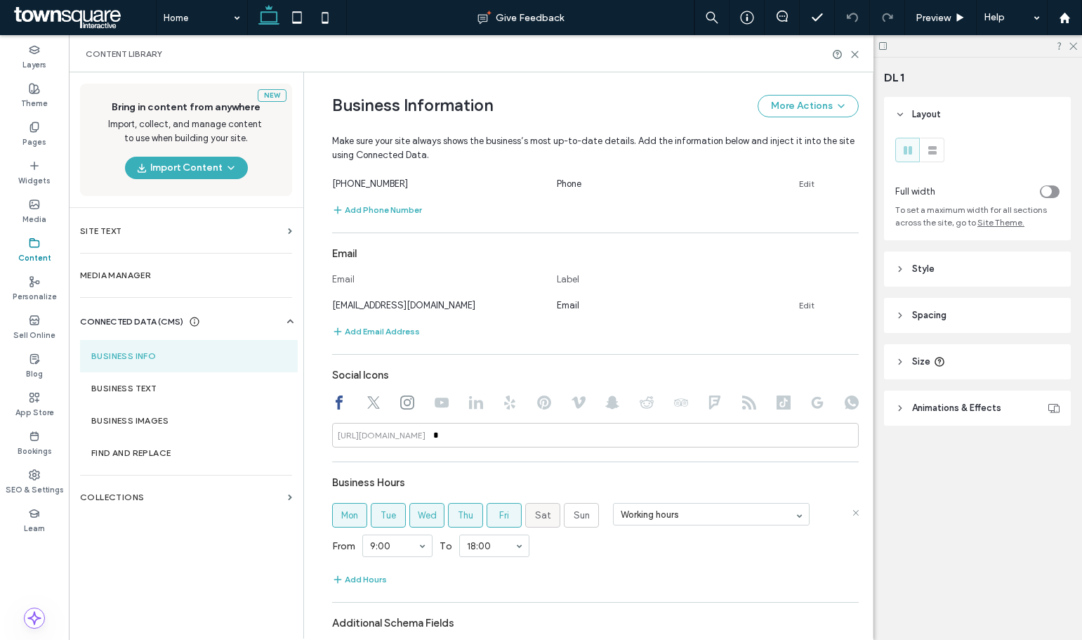
scroll to position [492, 0]
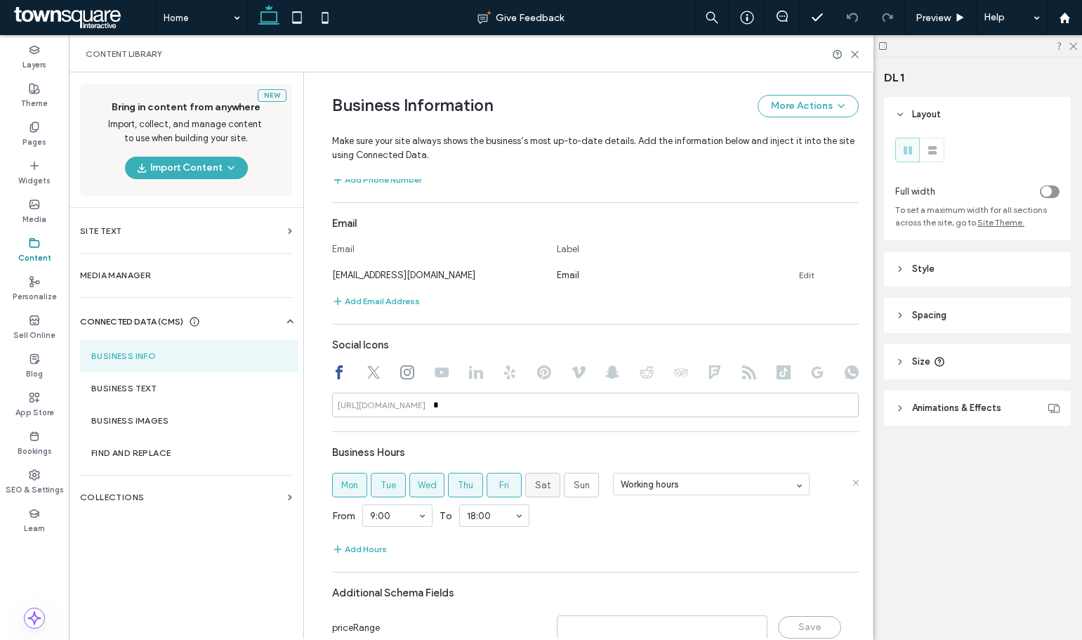
click at [525, 485] on label "Sat" at bounding box center [542, 485] width 35 height 25
click at [564, 485] on label "Sun" at bounding box center [581, 485] width 35 height 25
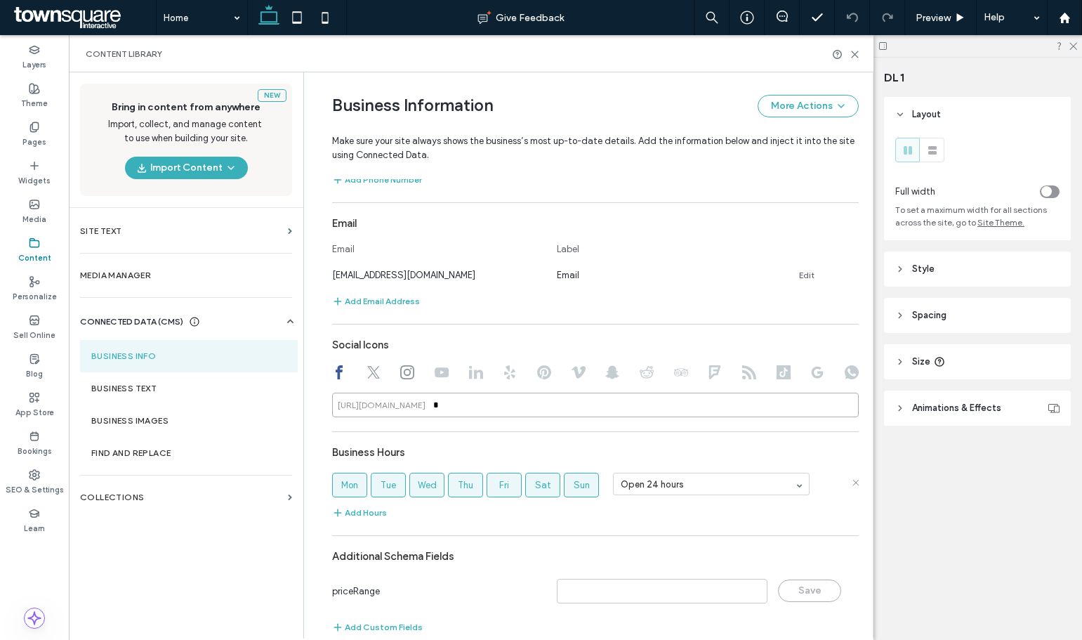
click at [480, 400] on input "*" at bounding box center [595, 405] width 527 height 25
click at [368, 370] on use at bounding box center [373, 372] width 13 height 13
type input "*"
click at [475, 414] on input "*" at bounding box center [595, 405] width 527 height 25
click at [400, 368] on icon at bounding box center [407, 372] width 14 height 14
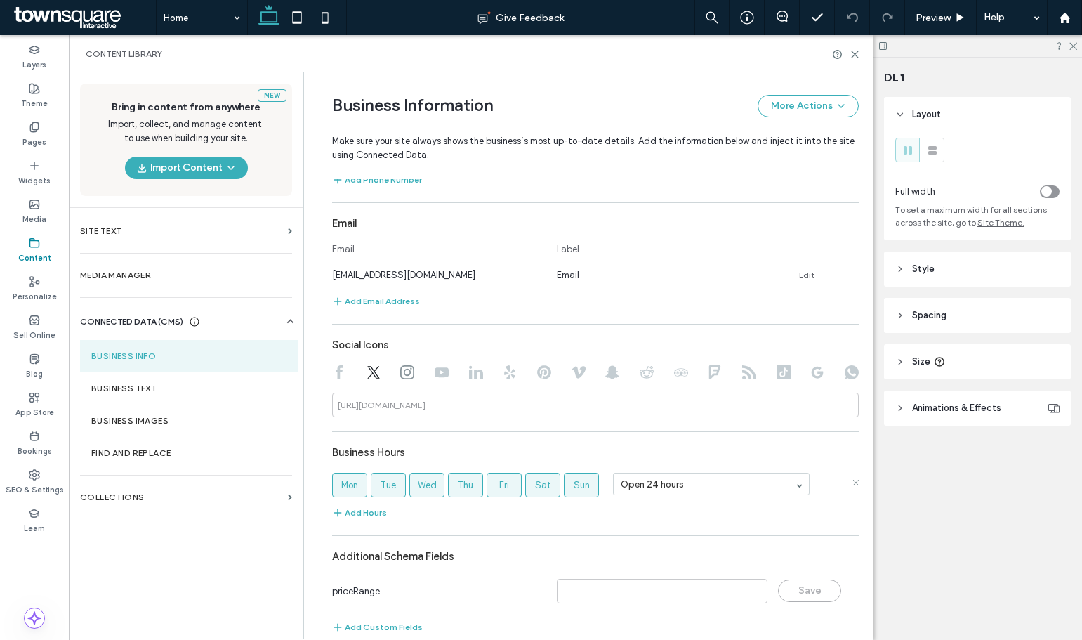
type input "*"
click at [463, 400] on input "*" at bounding box center [595, 405] width 527 height 25
click at [336, 373] on use at bounding box center [339, 372] width 7 height 14
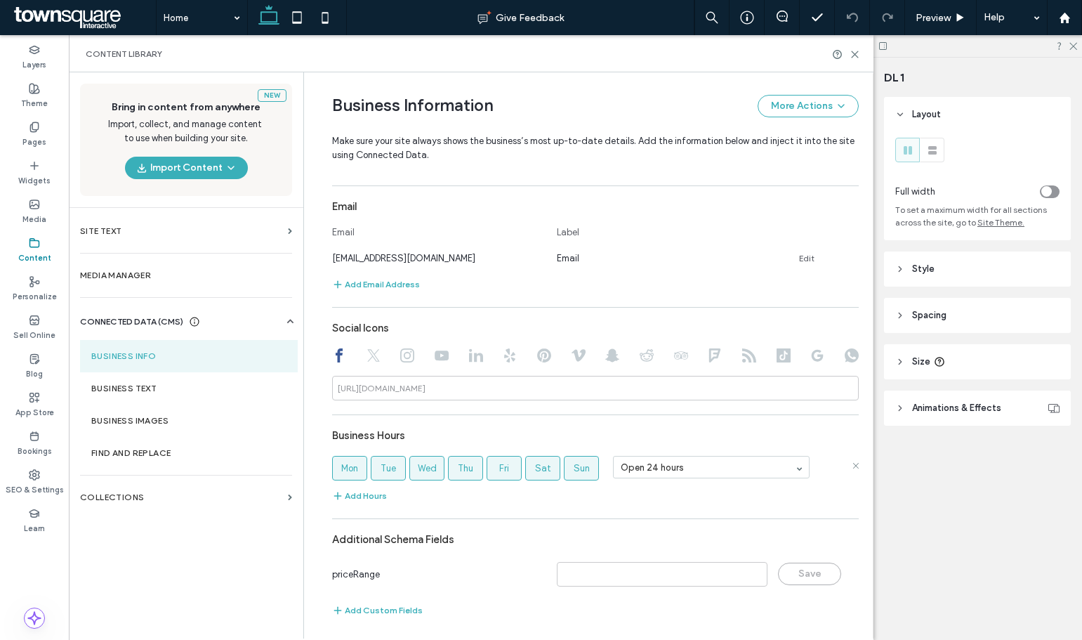
scroll to position [513, 0]
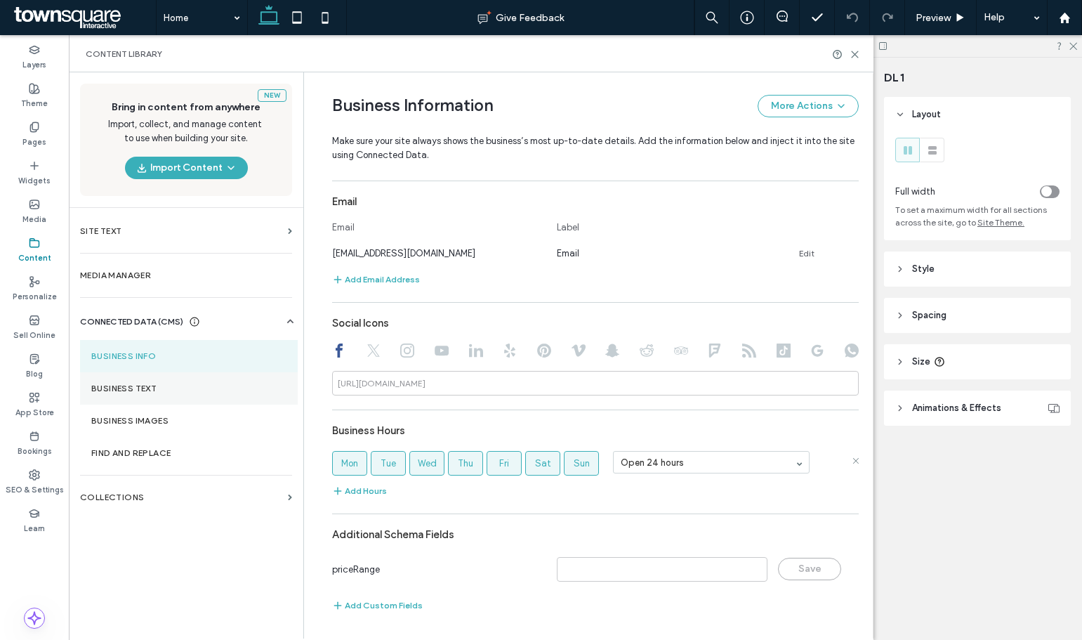
click at [164, 379] on section "Business Text" at bounding box center [189, 388] width 218 height 32
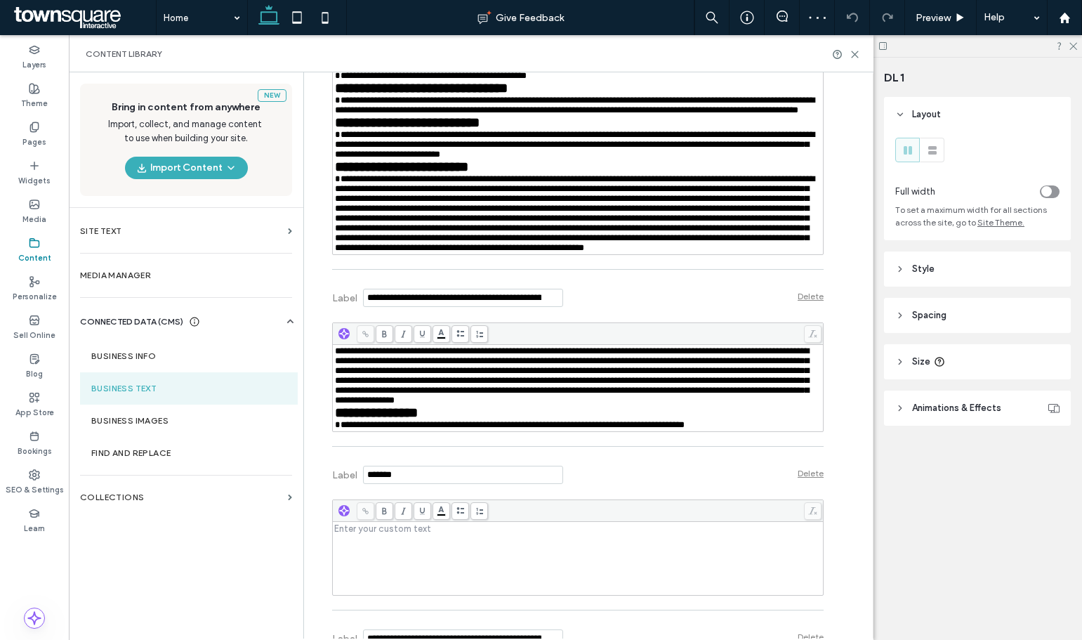
scroll to position [913, 0]
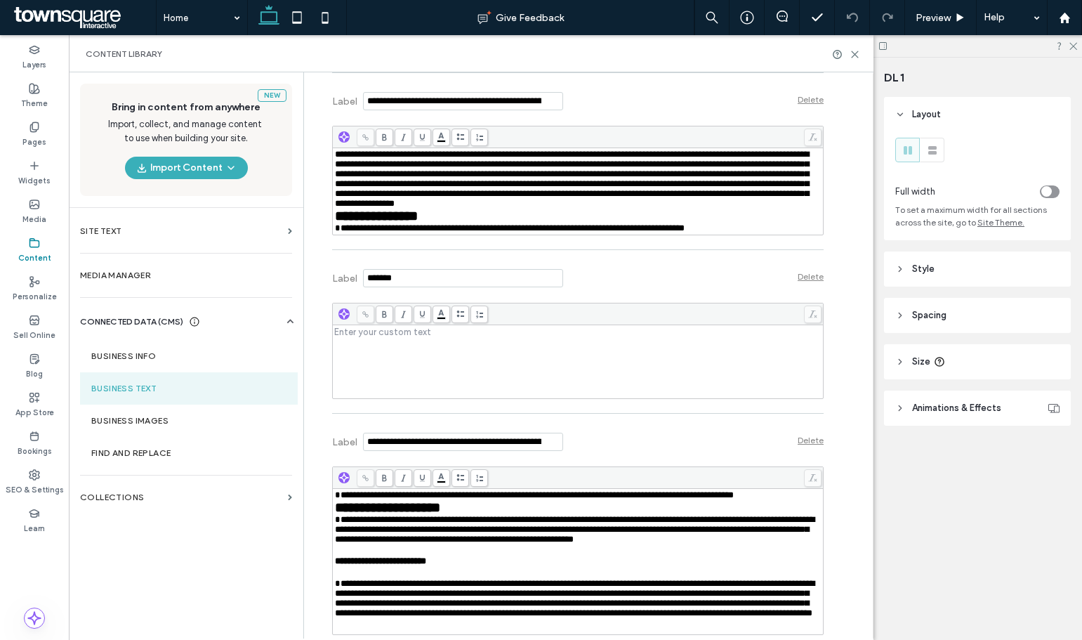
click at [379, 397] on div "Rich Text Editor" at bounding box center [578, 362] width 487 height 70
click at [343, 336] on span "**********" at bounding box center [352, 331] width 35 height 9
click at [354, 336] on span "********" at bounding box center [349, 331] width 28 height 9
click at [380, 336] on div "********" at bounding box center [578, 332] width 487 height 10
drag, startPoint x: 380, startPoint y: 402, endPoint x: 306, endPoint y: 399, distance: 73.8
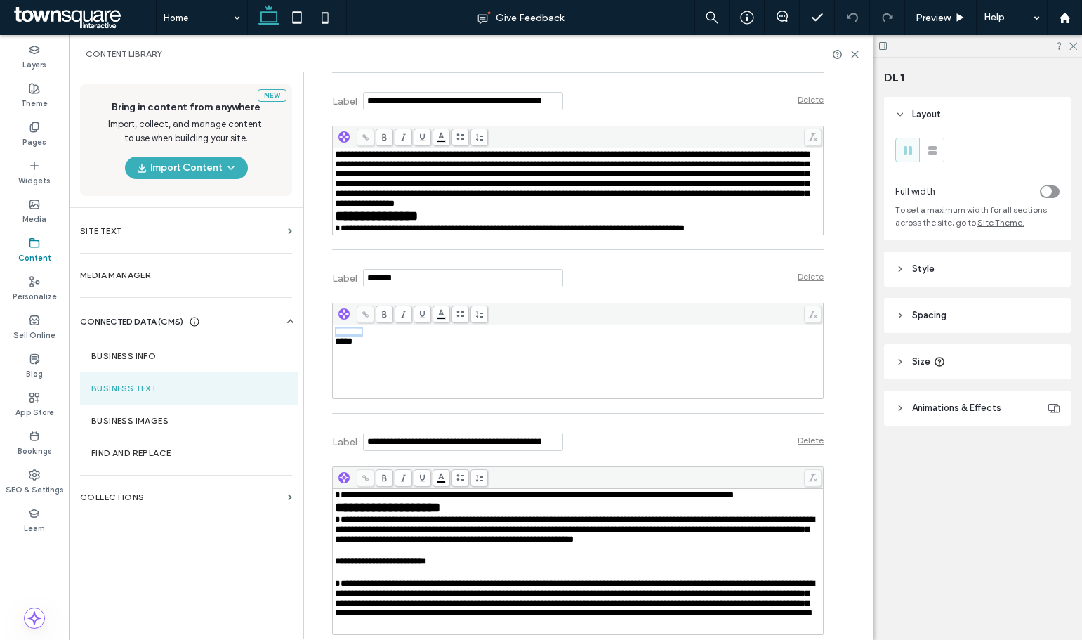
copy span "********"
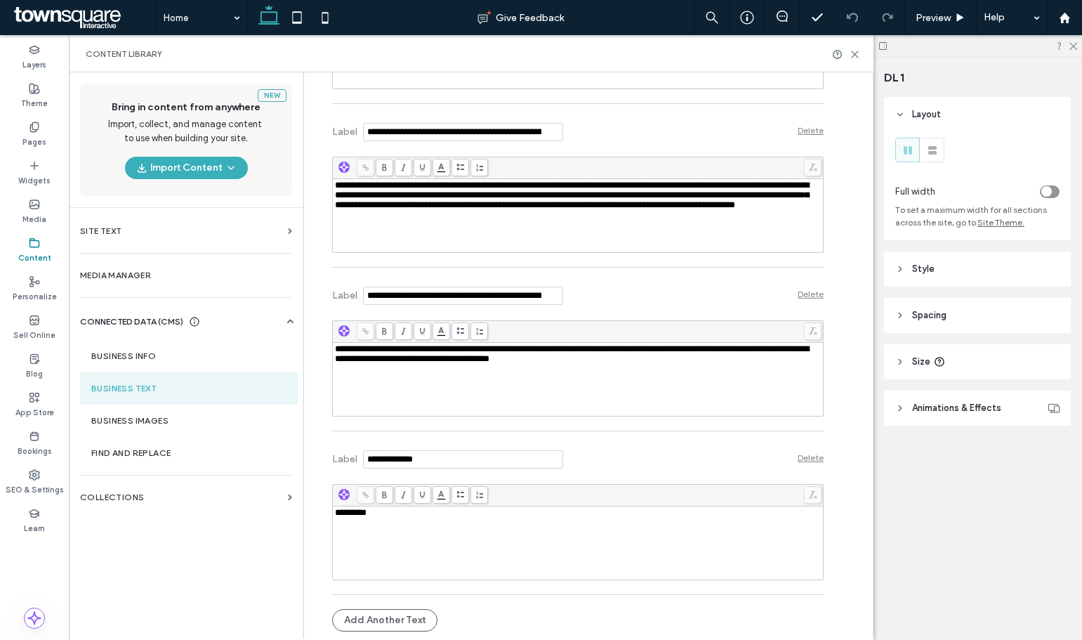
scroll to position [7024, 0]
click at [409, 554] on div "*********" at bounding box center [578, 543] width 487 height 70
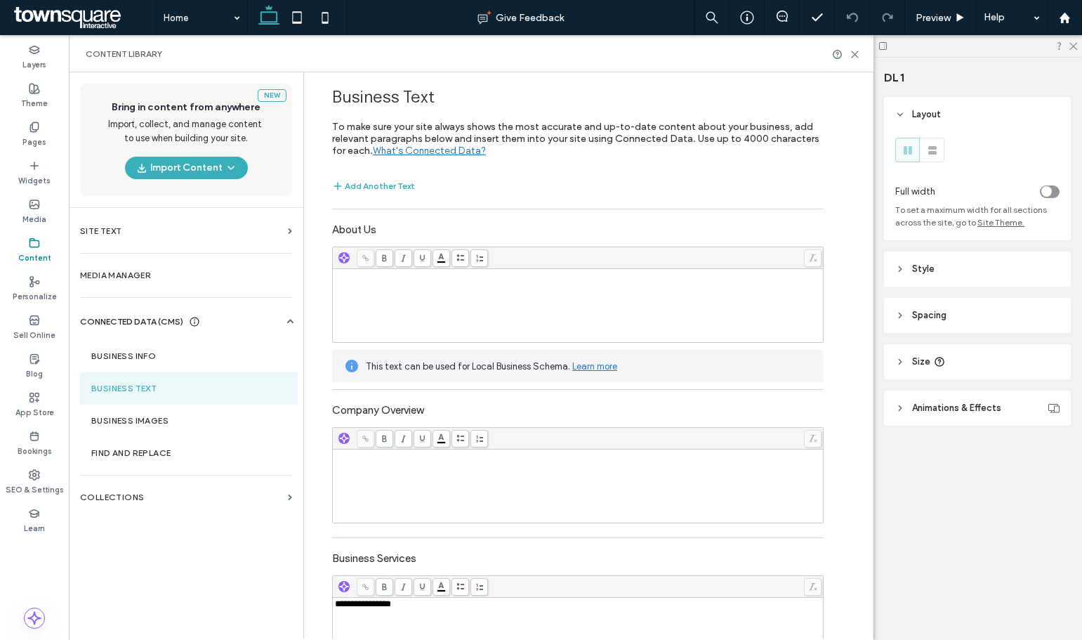
scroll to position [140, 0]
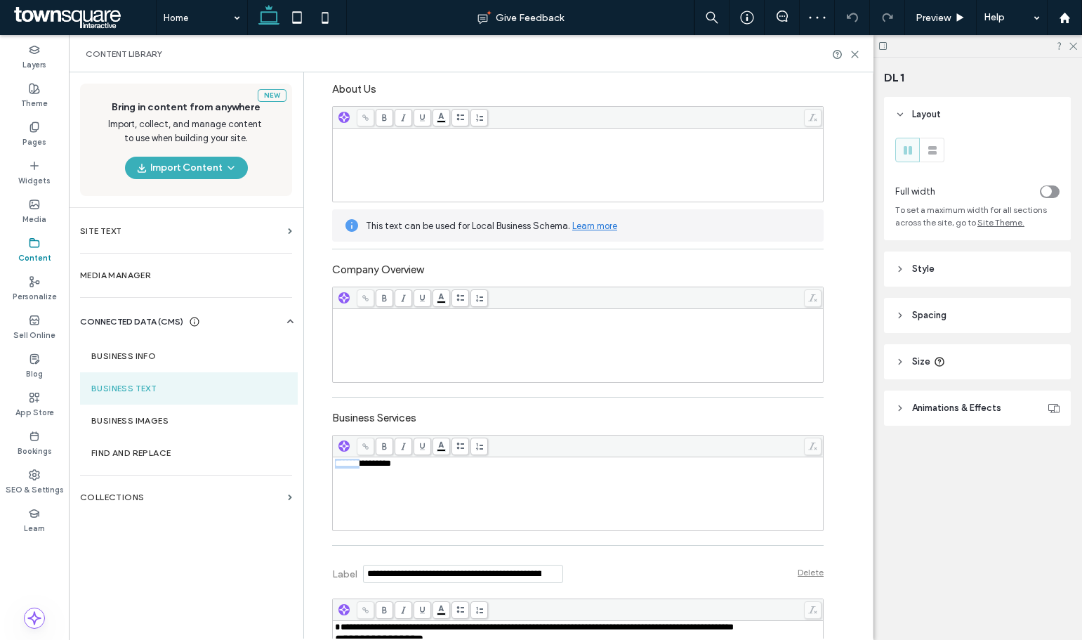
drag, startPoint x: 360, startPoint y: 464, endPoint x: 317, endPoint y: 465, distance: 42.2
paste div "Rich Text Editor"
click at [390, 466] on span "**********" at bounding box center [372, 463] width 74 height 9
click at [421, 492] on div "**********" at bounding box center [578, 494] width 487 height 70
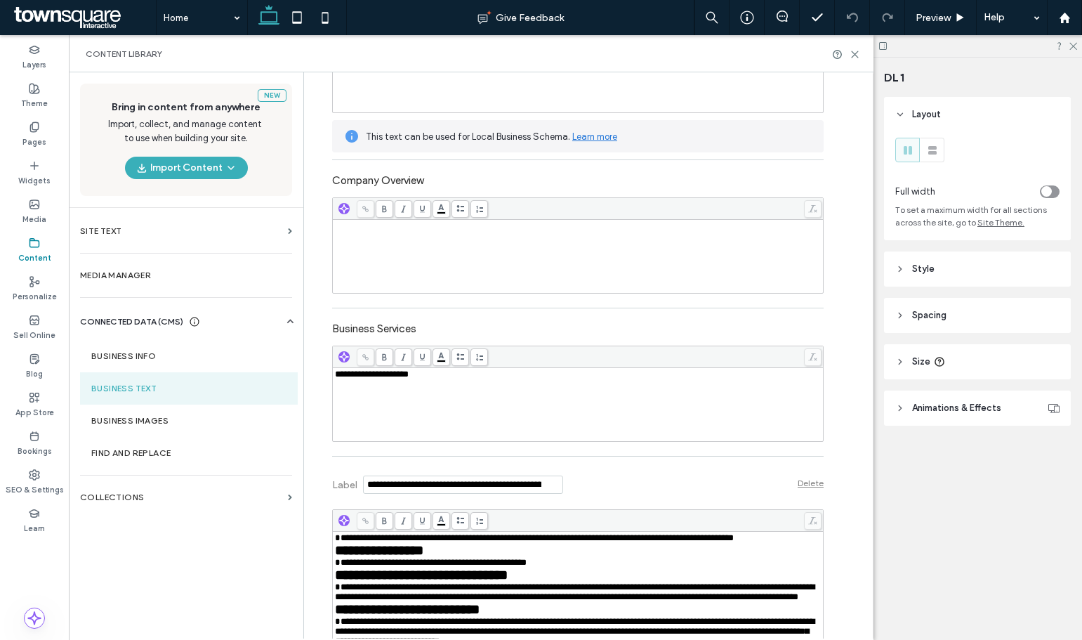
scroll to position [421, 0]
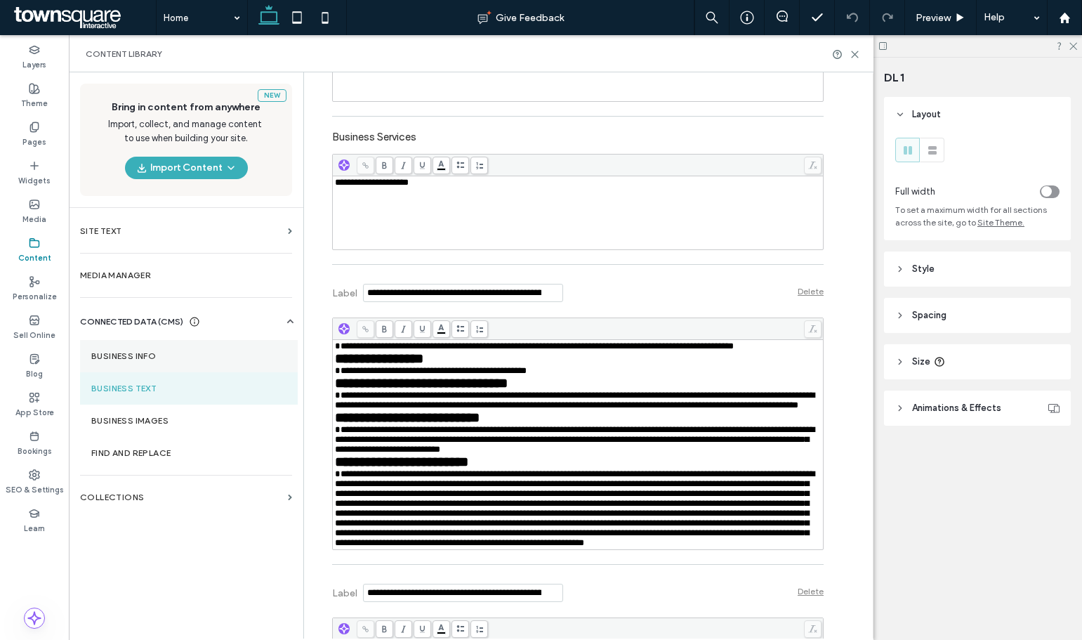
click at [152, 360] on label "Business Info" at bounding box center [188, 356] width 195 height 10
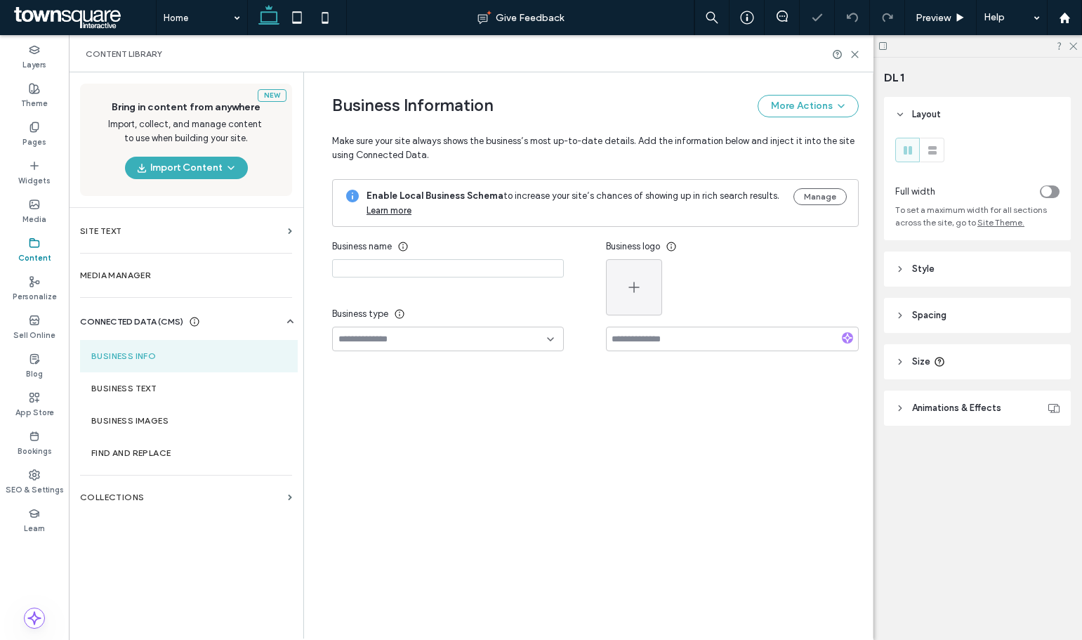
type input "**********"
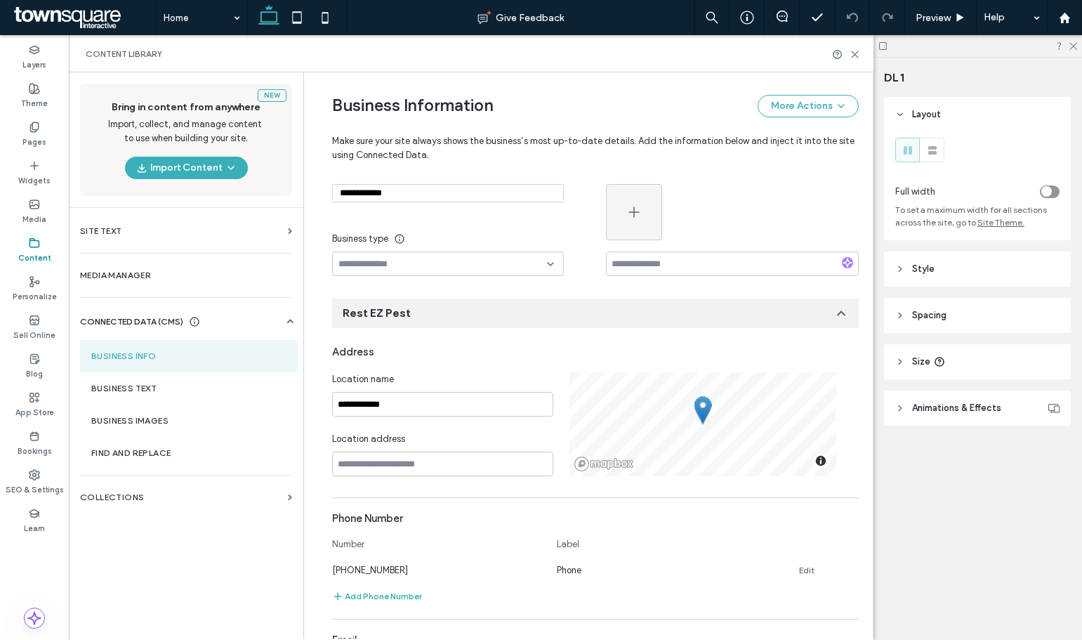
scroll to position [0, 0]
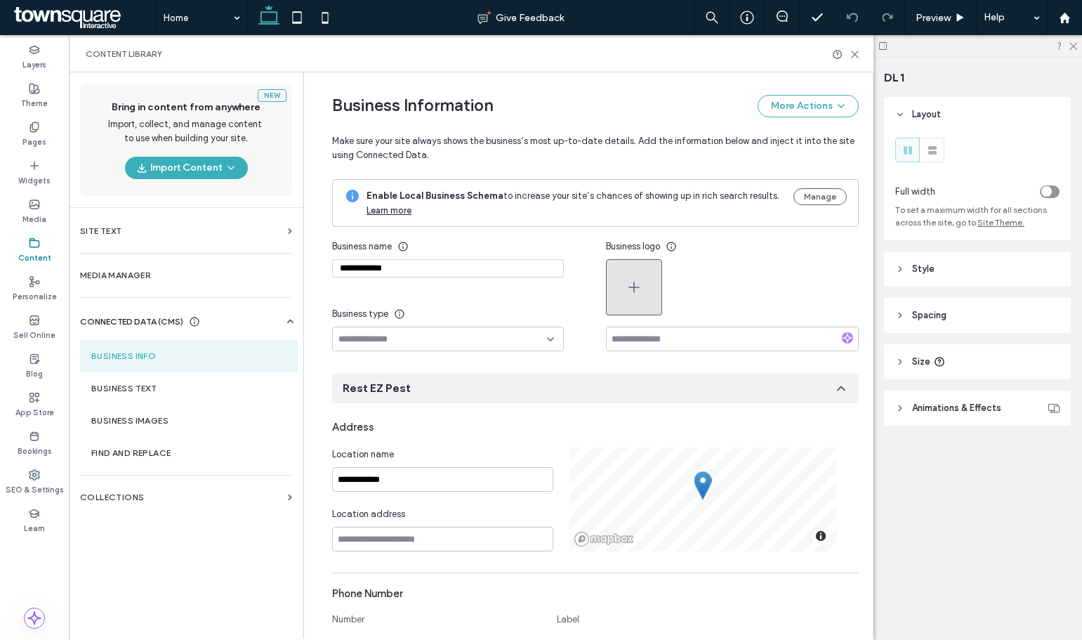
click at [615, 291] on button "button" at bounding box center [634, 287] width 56 height 56
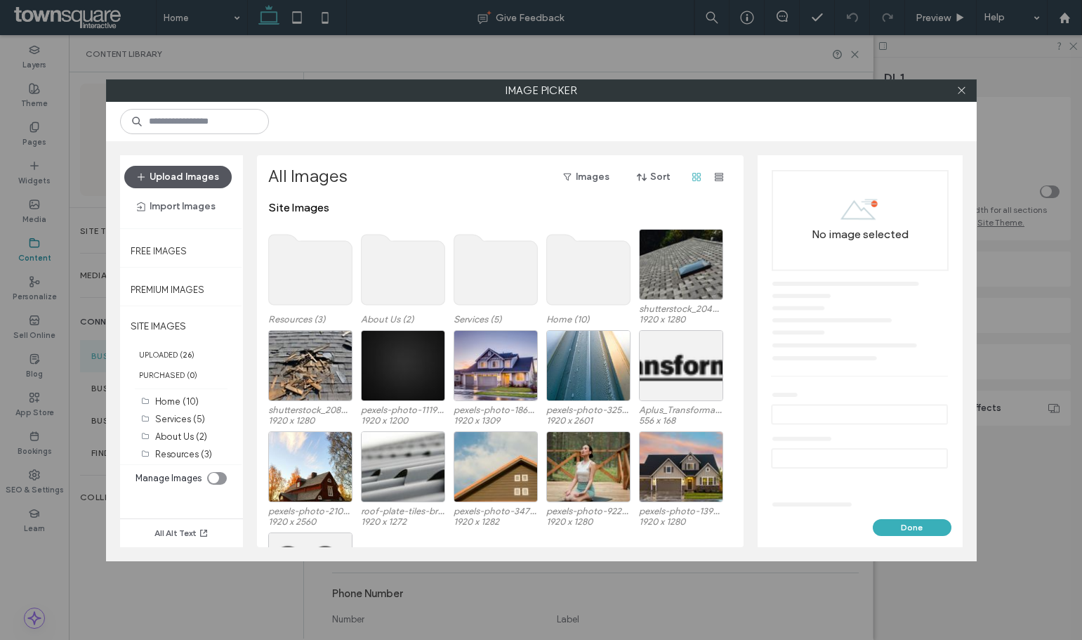
click at [185, 181] on button "Upload Images" at bounding box center [177, 177] width 107 height 22
click at [180, 178] on button "Upload Images" at bounding box center [177, 177] width 107 height 22
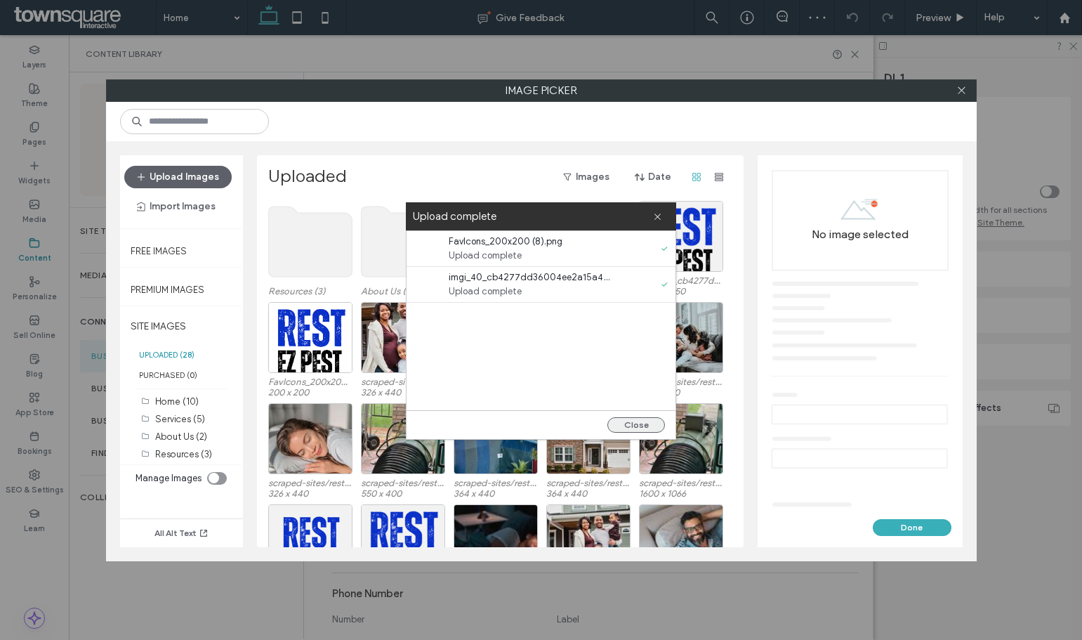
click at [628, 422] on button "Close" at bounding box center [636, 424] width 58 height 15
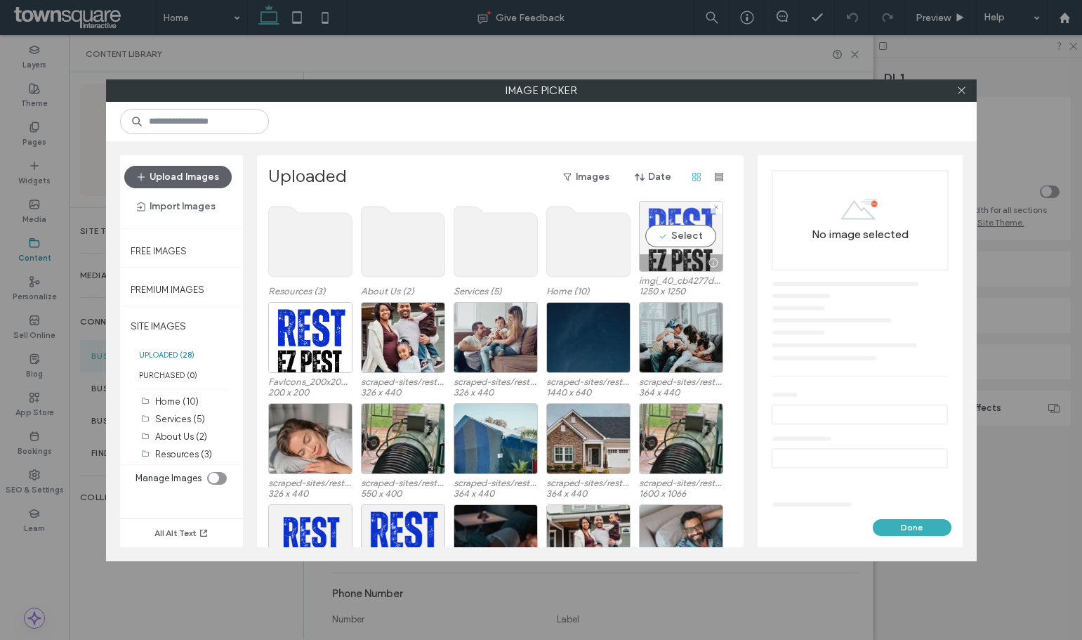
click at [685, 238] on div "Select" at bounding box center [681, 236] width 84 height 71
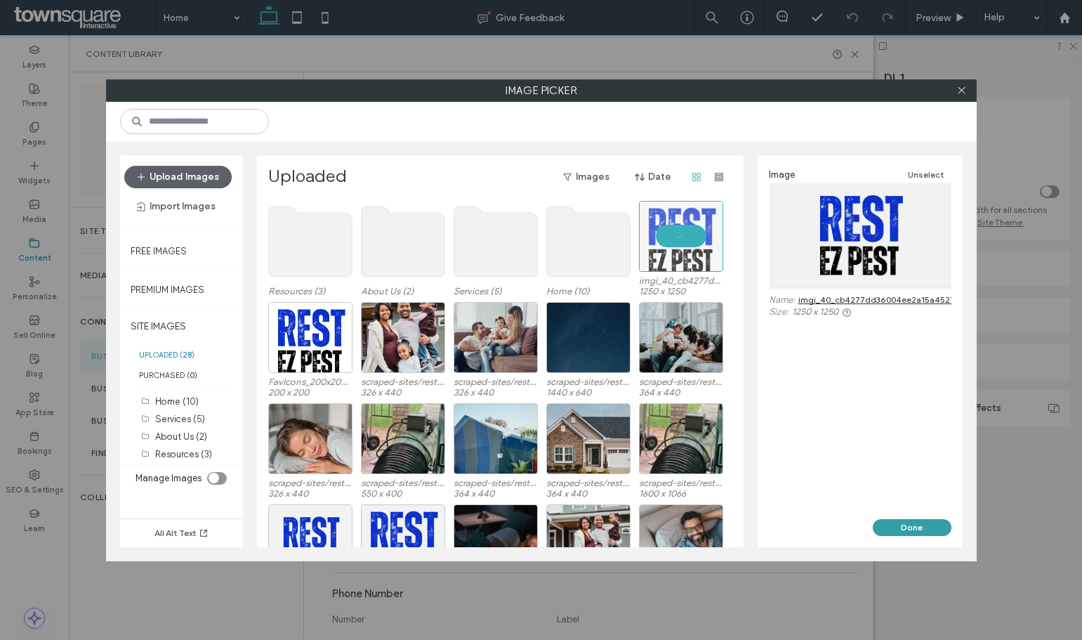
click at [902, 526] on button "Done" at bounding box center [912, 527] width 79 height 17
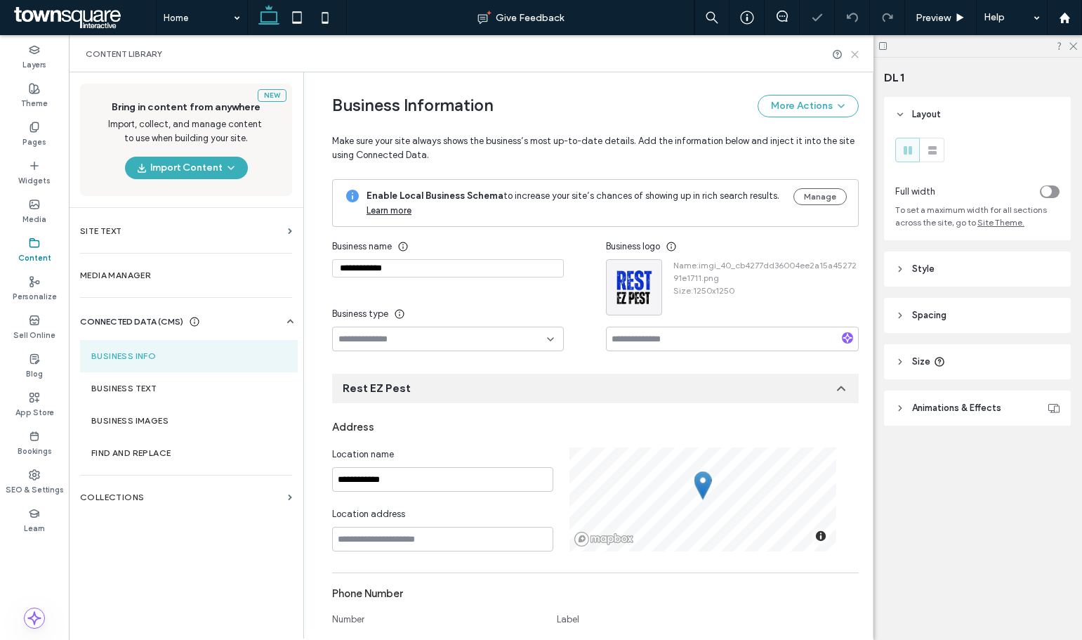
click at [853, 54] on icon at bounding box center [855, 54] width 11 height 11
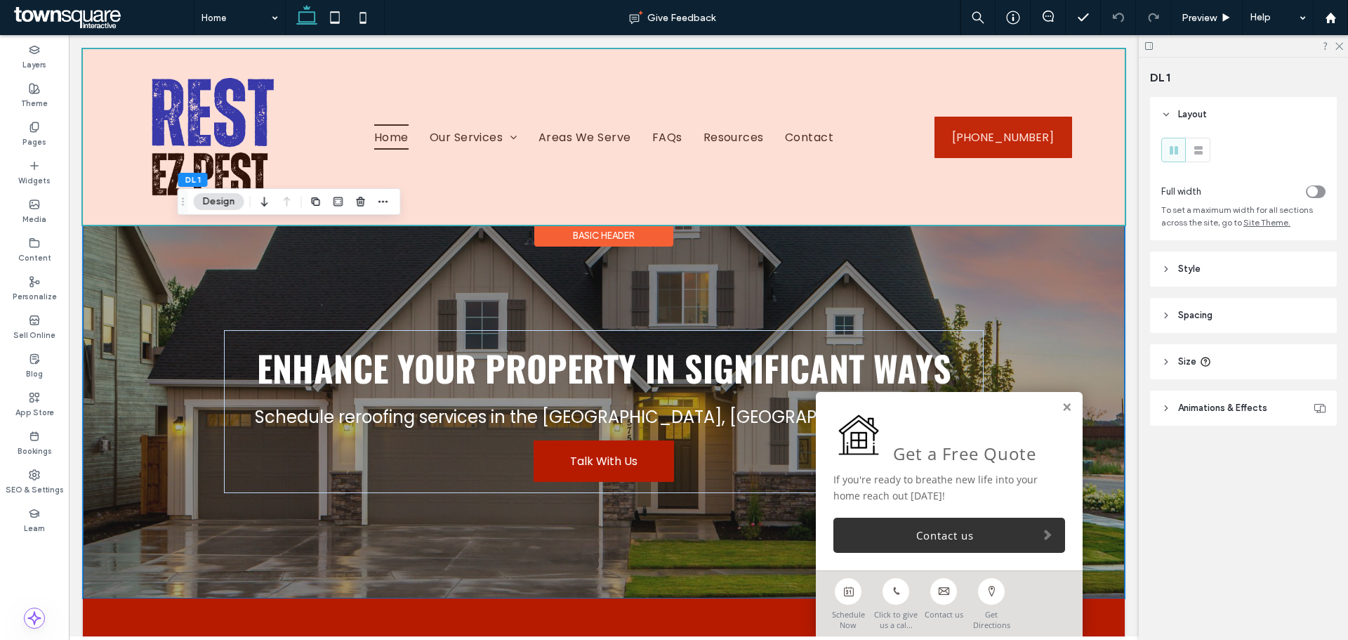
click at [168, 138] on div at bounding box center [604, 137] width 1042 height 176
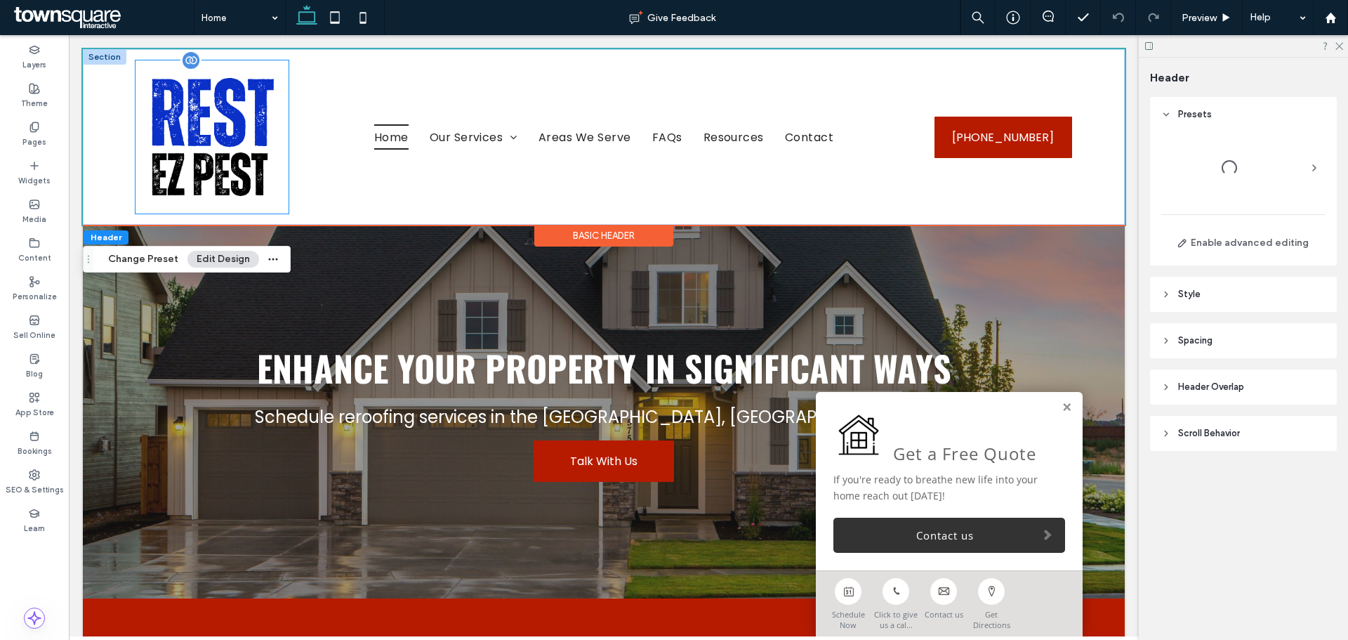
click at [185, 133] on img at bounding box center [212, 136] width 153 height 153
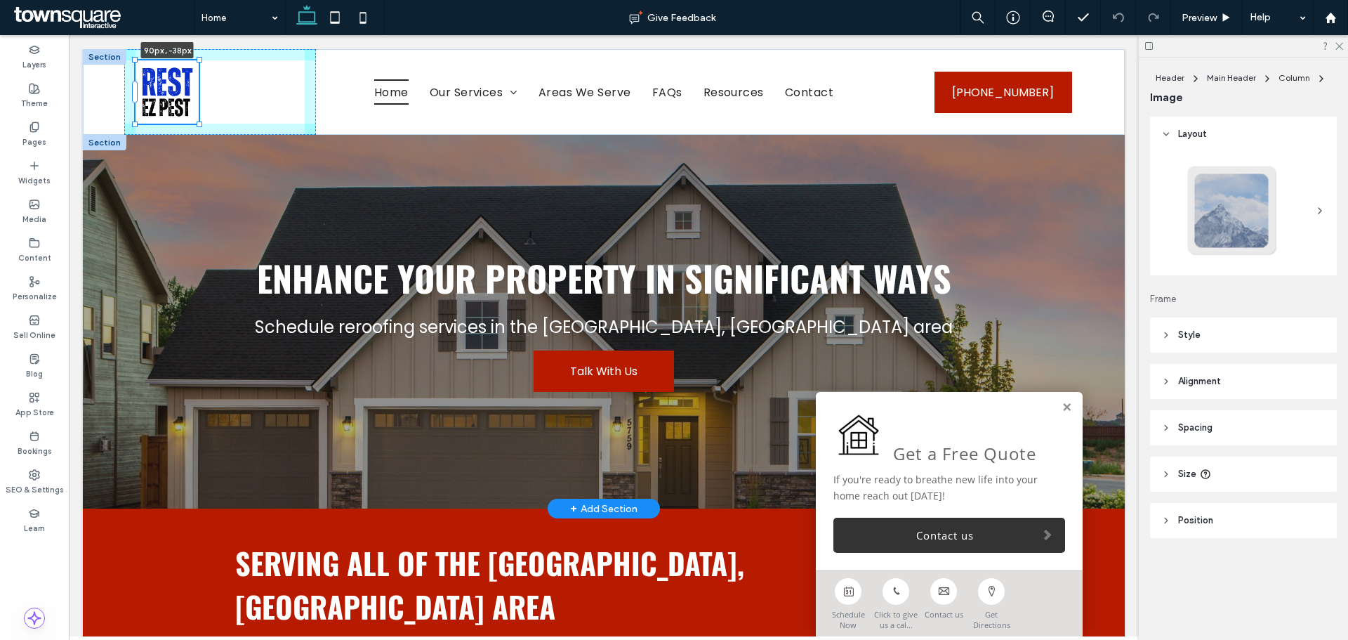
drag, startPoint x: 289, startPoint y: 58, endPoint x: 243, endPoint y: 191, distance: 141.3
type input "**"
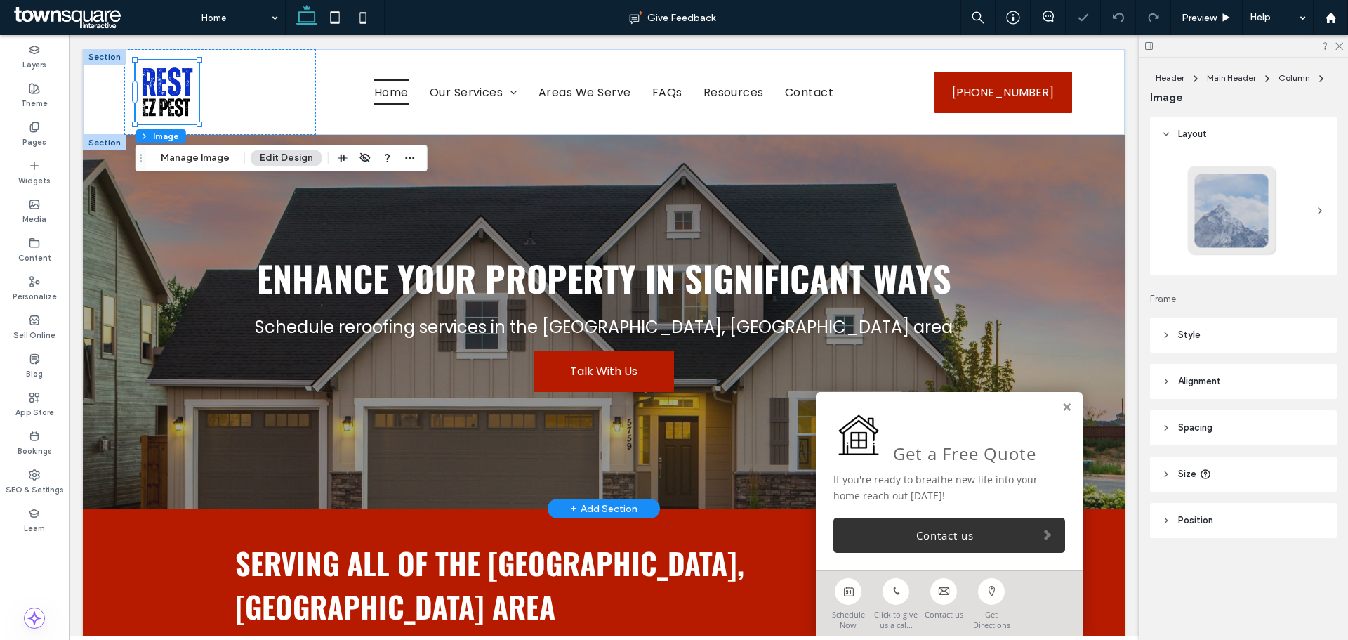
click at [215, 241] on div "Enhance Your Property in Significant Ways Schedule reroofing services in the Ch…" at bounding box center [604, 322] width 843 height 374
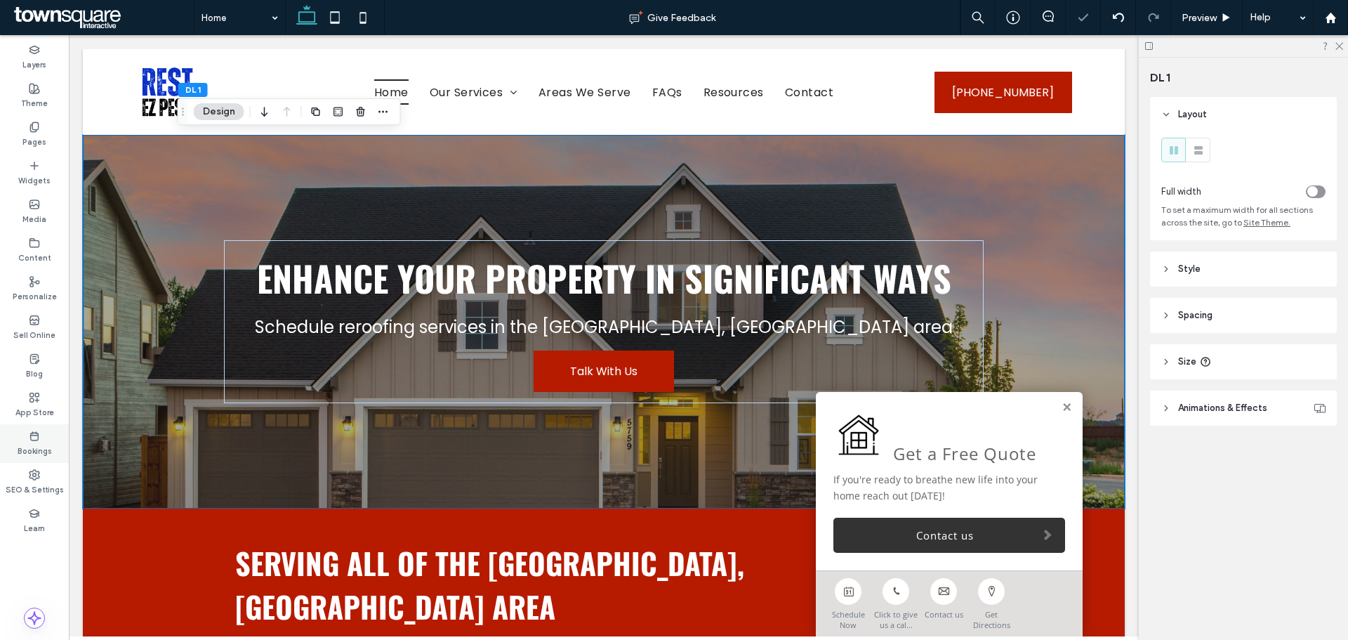
drag, startPoint x: 28, startPoint y: 480, endPoint x: 47, endPoint y: 455, distance: 31.0
click at [28, 479] on div "SEO & Settings" at bounding box center [34, 482] width 69 height 39
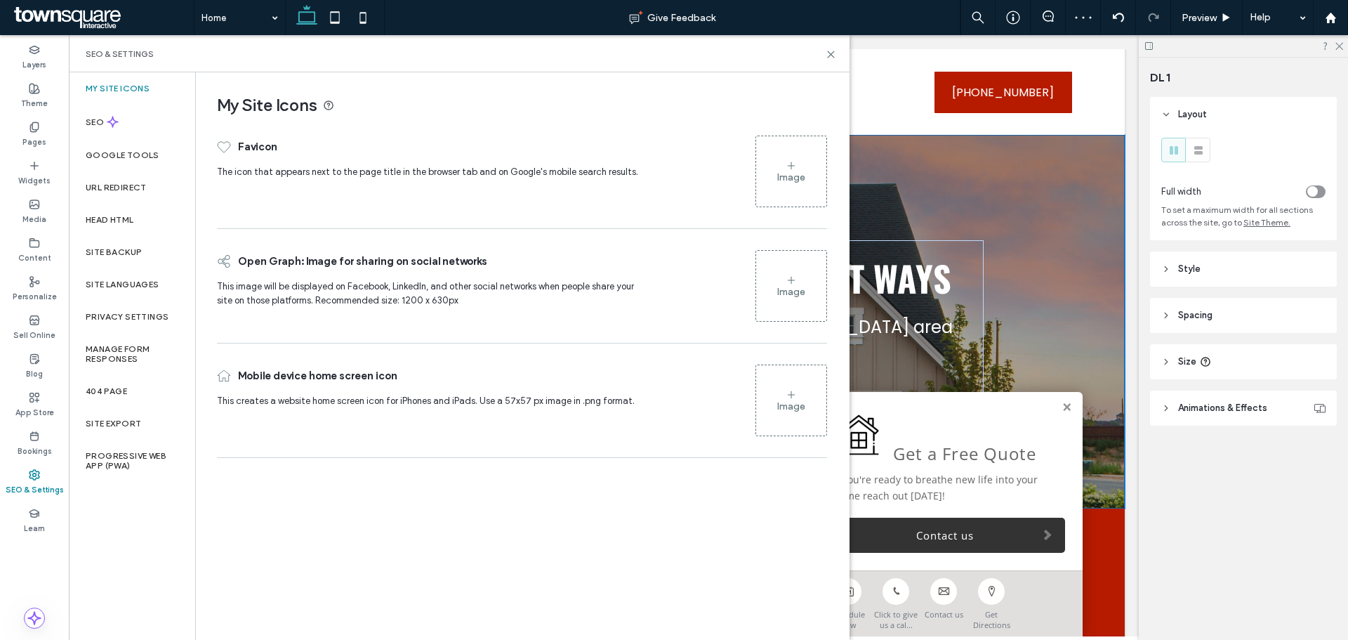
click at [793, 177] on div "Image" at bounding box center [791, 177] width 28 height 12
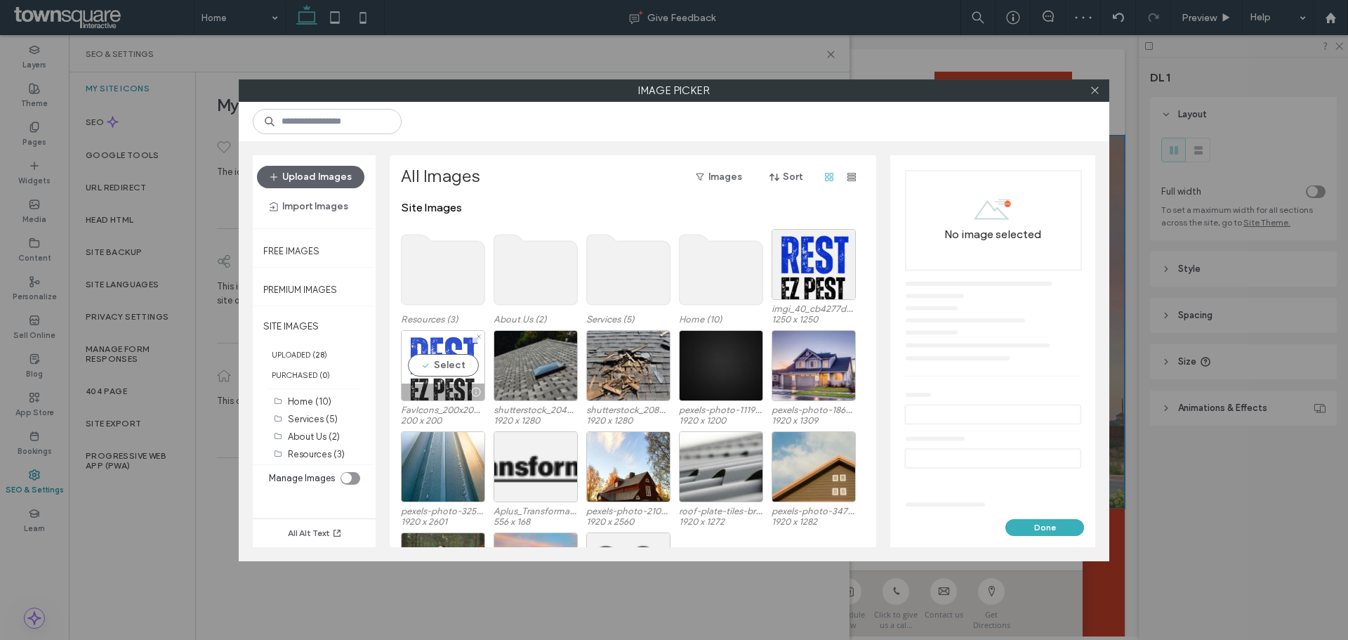
click at [456, 376] on div "Select" at bounding box center [443, 365] width 84 height 71
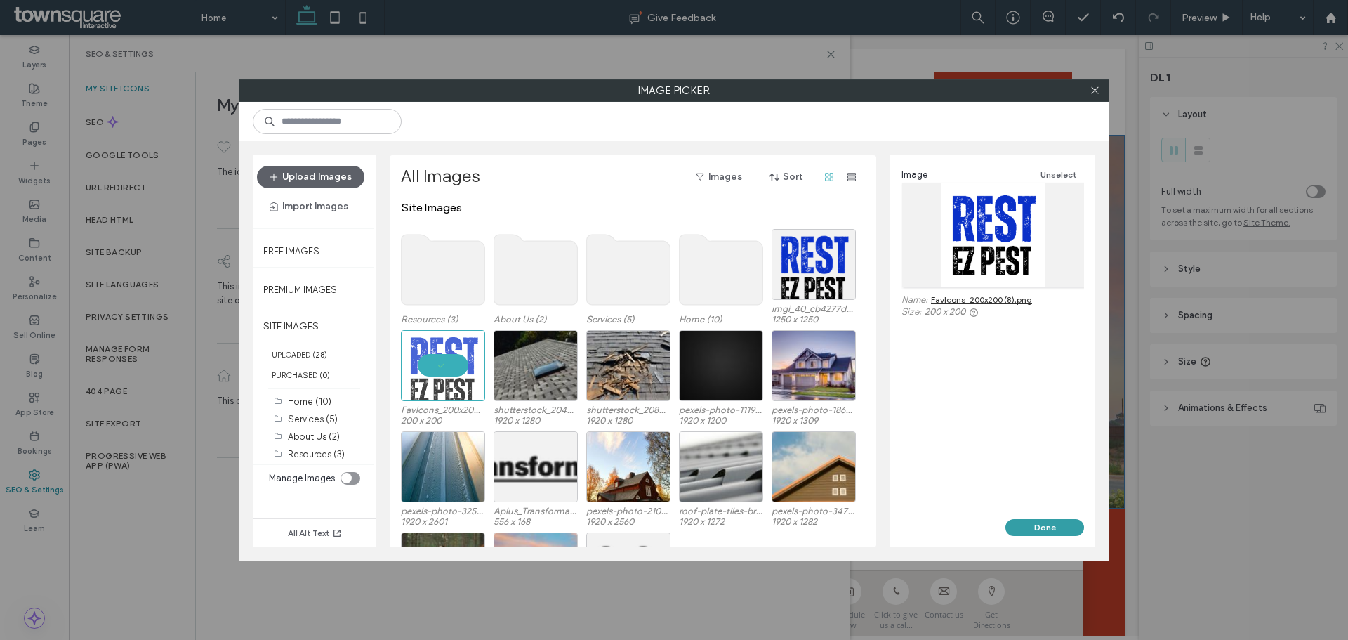
click at [1035, 518] on div "Image Unselect Name: FavIcons_200x200 (8).png Size: 200 x 200 Done" at bounding box center [993, 351] width 205 height 392
click at [1037, 522] on button "Done" at bounding box center [1045, 527] width 79 height 17
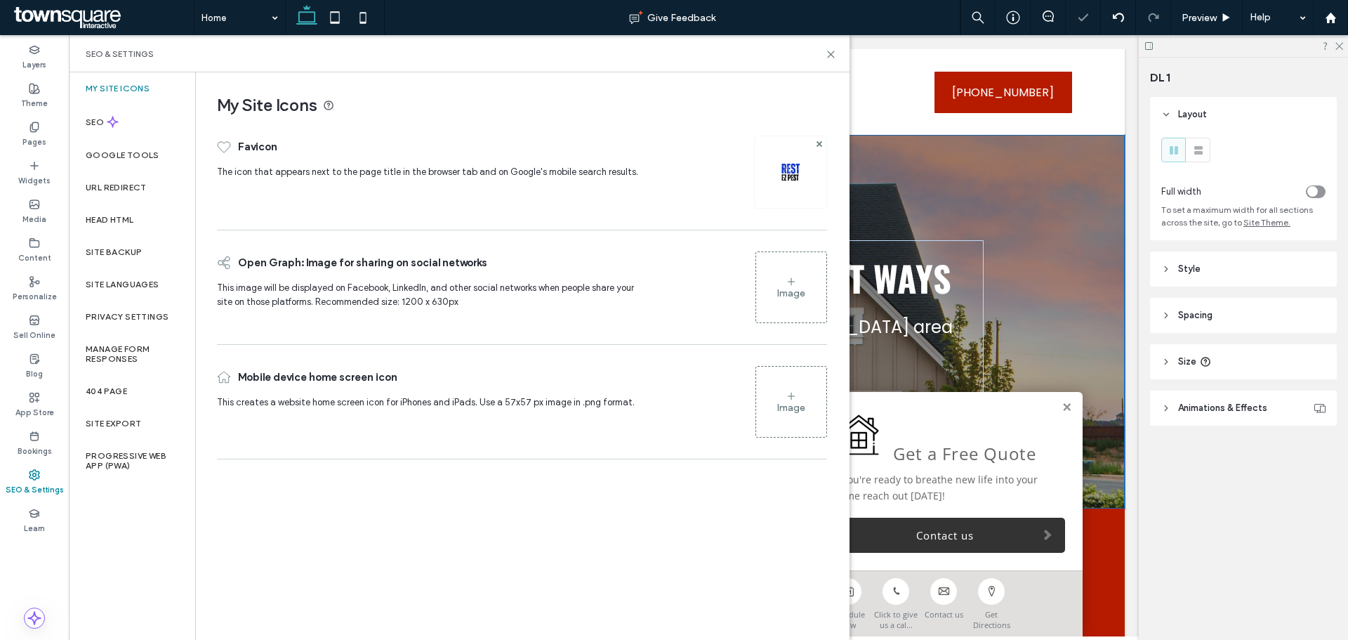
click at [788, 268] on div "Image" at bounding box center [791, 287] width 70 height 67
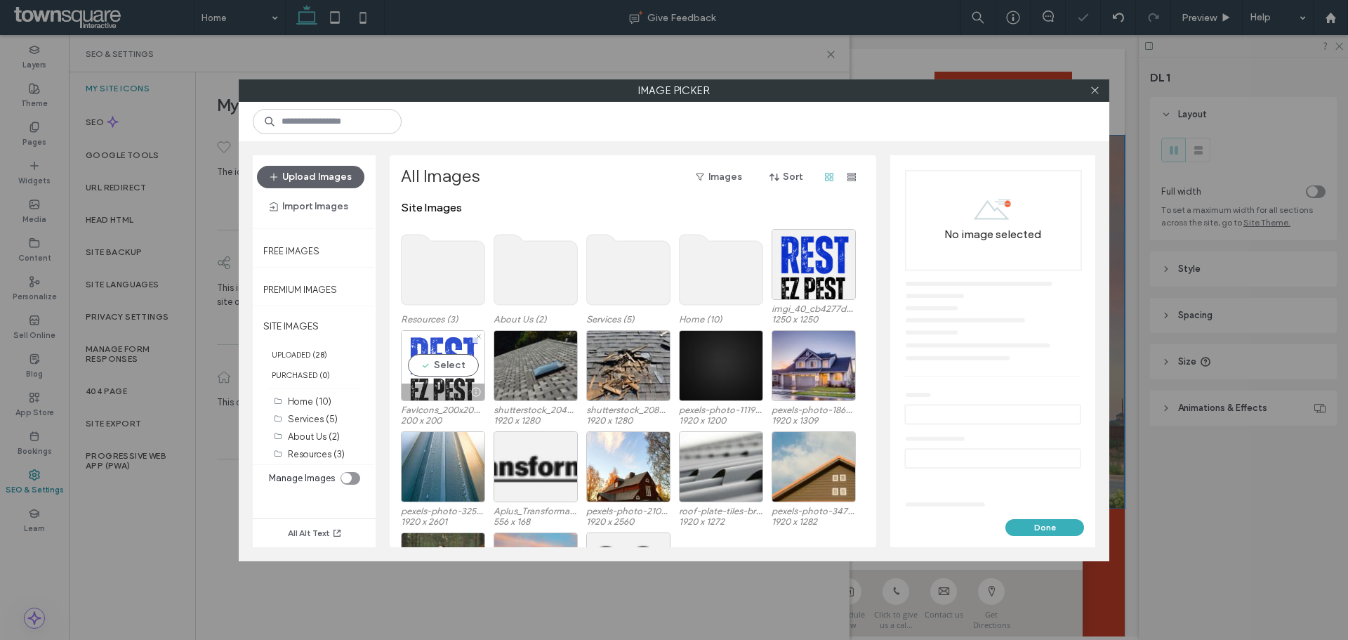
click at [454, 383] on div at bounding box center [443, 391] width 83 height 17
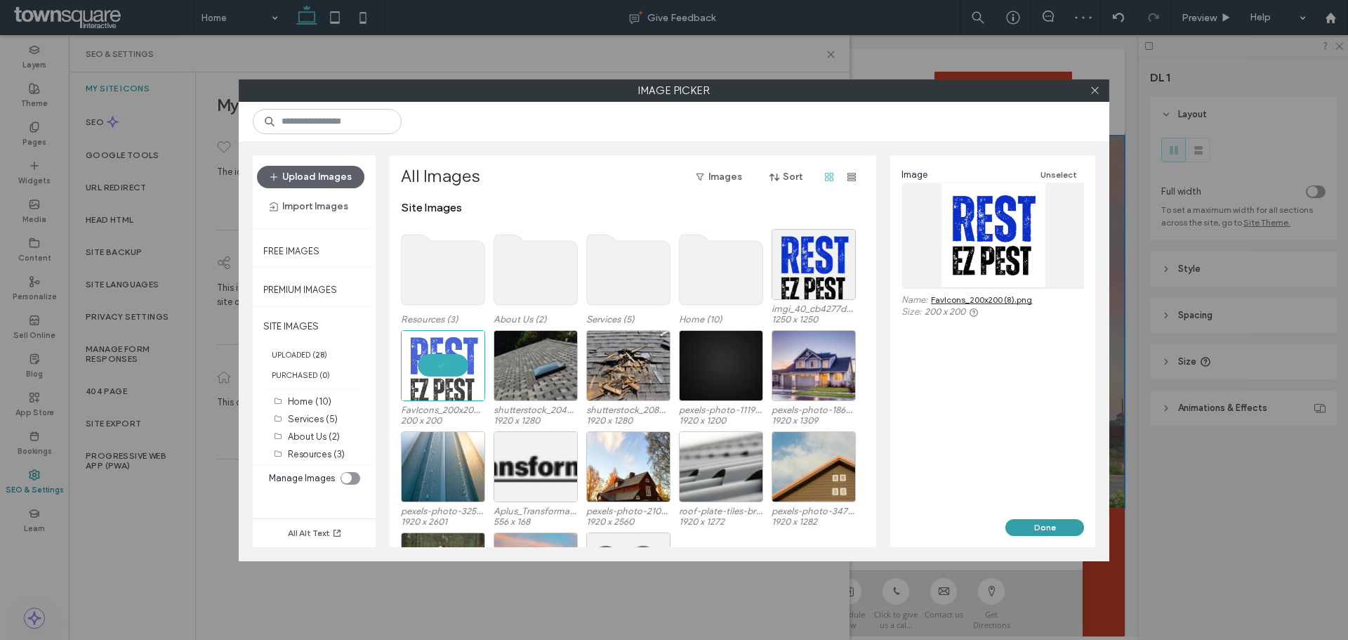
click at [1044, 524] on button "Done" at bounding box center [1045, 527] width 79 height 17
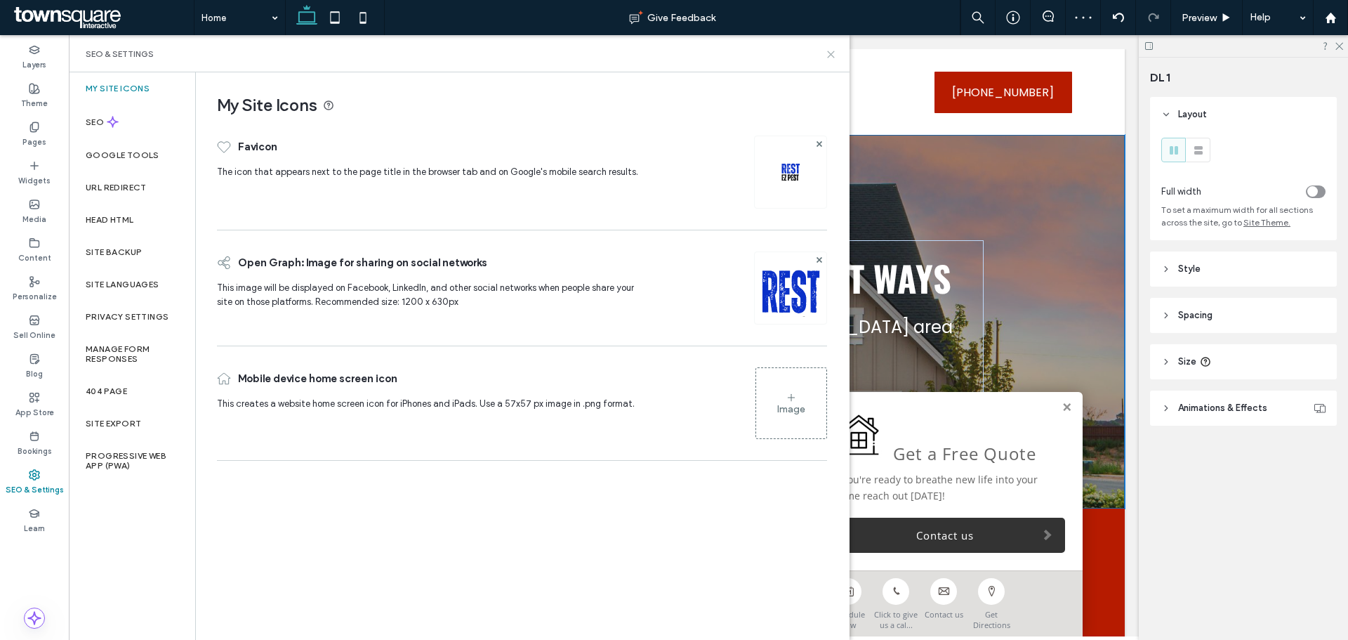
click at [829, 55] on icon at bounding box center [831, 54] width 11 height 11
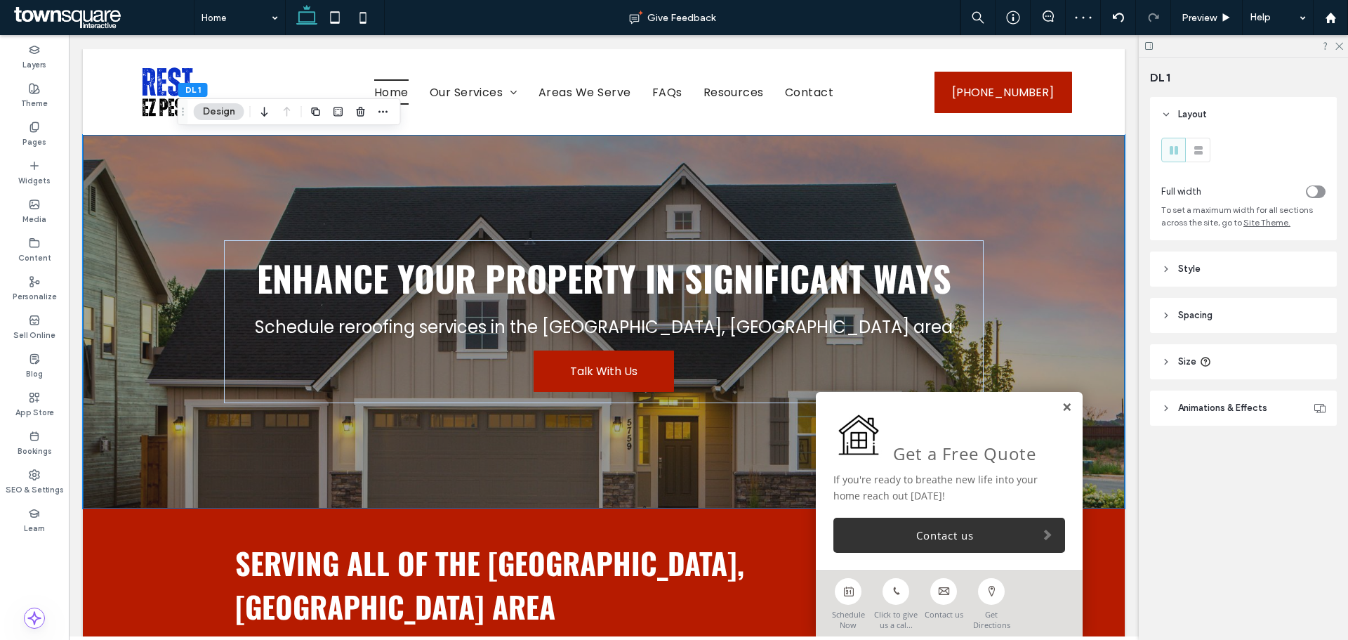
click at [1062, 407] on link at bounding box center [1067, 408] width 11 height 12
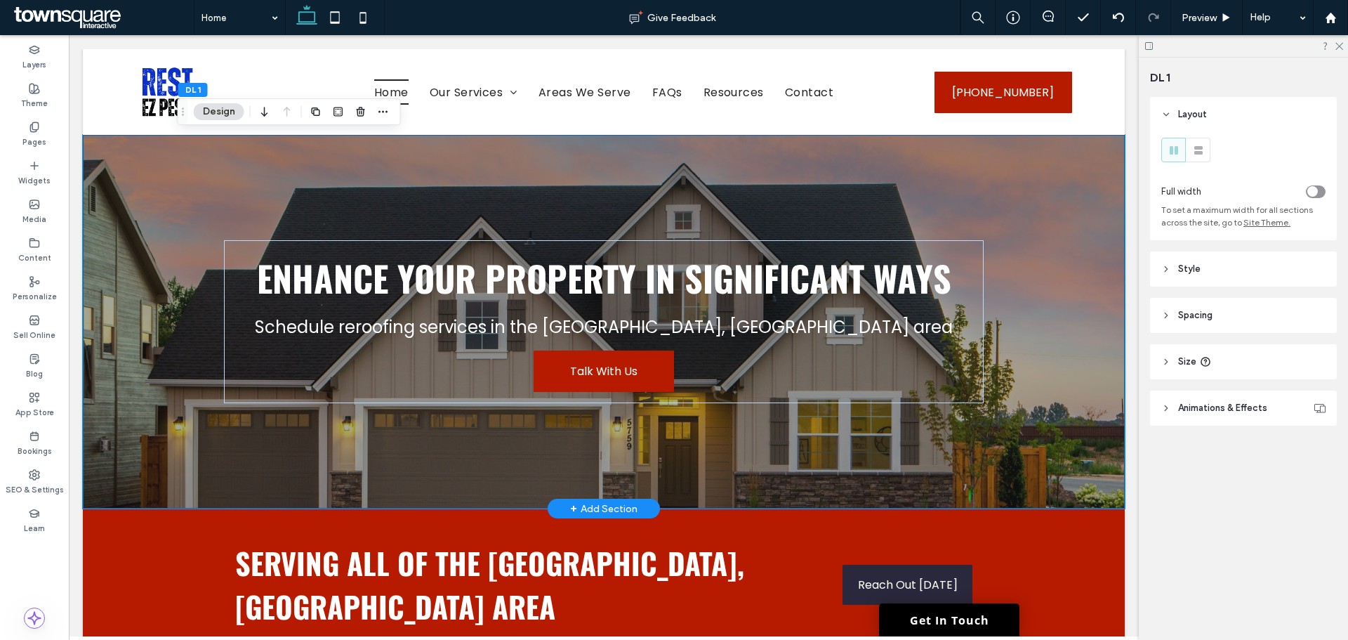
click at [1068, 388] on div "Enhance Your Property in Significant Ways Schedule reroofing services in the Ch…" at bounding box center [604, 322] width 1042 height 374
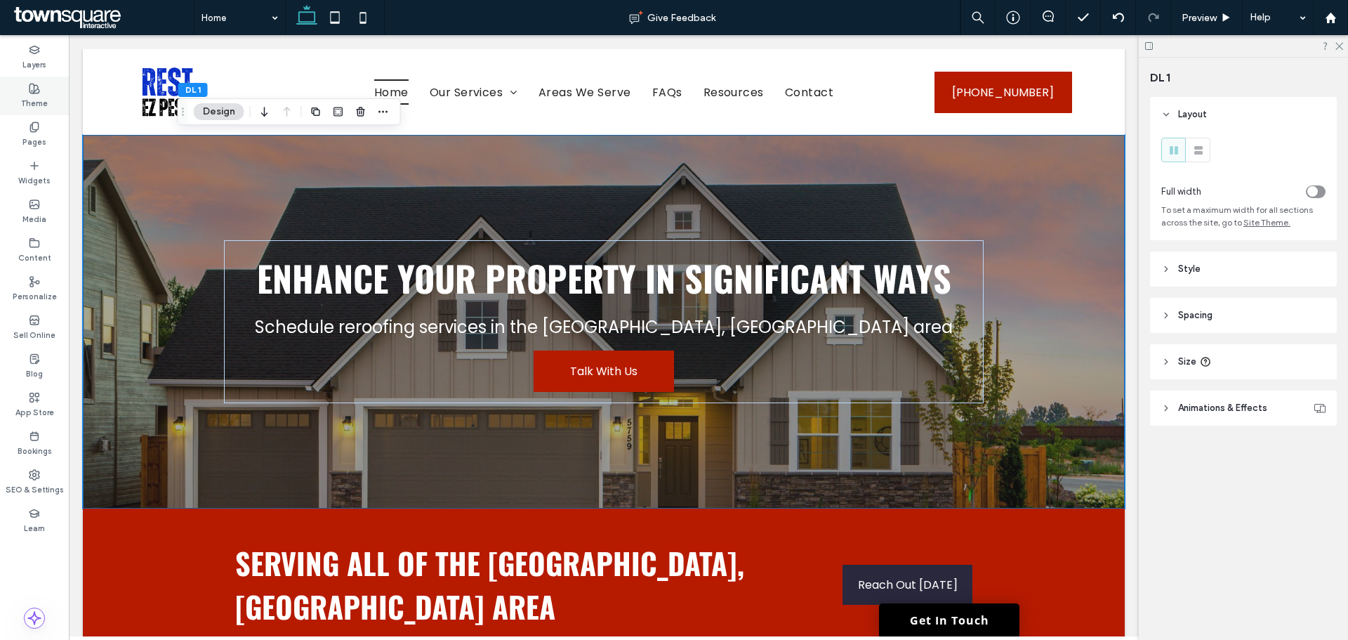
click at [24, 91] on div "Theme" at bounding box center [34, 96] width 69 height 39
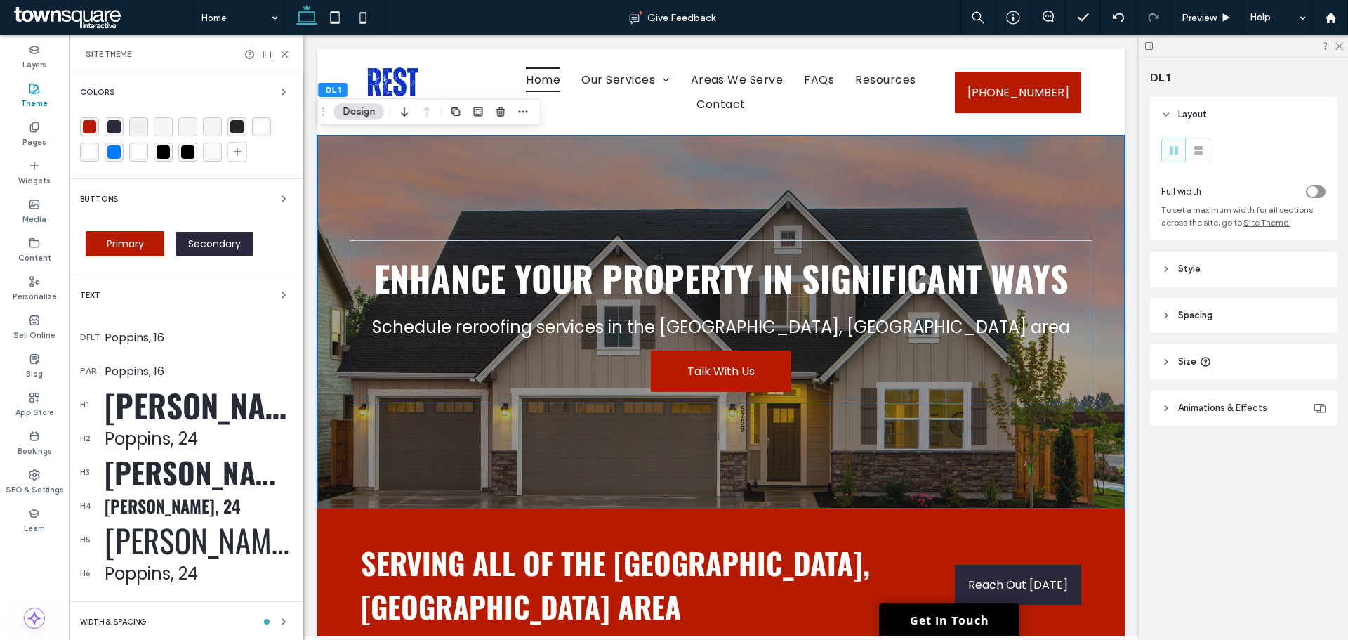
click at [90, 125] on div "rgba(182, 27, 0, 1)" at bounding box center [89, 126] width 13 height 13
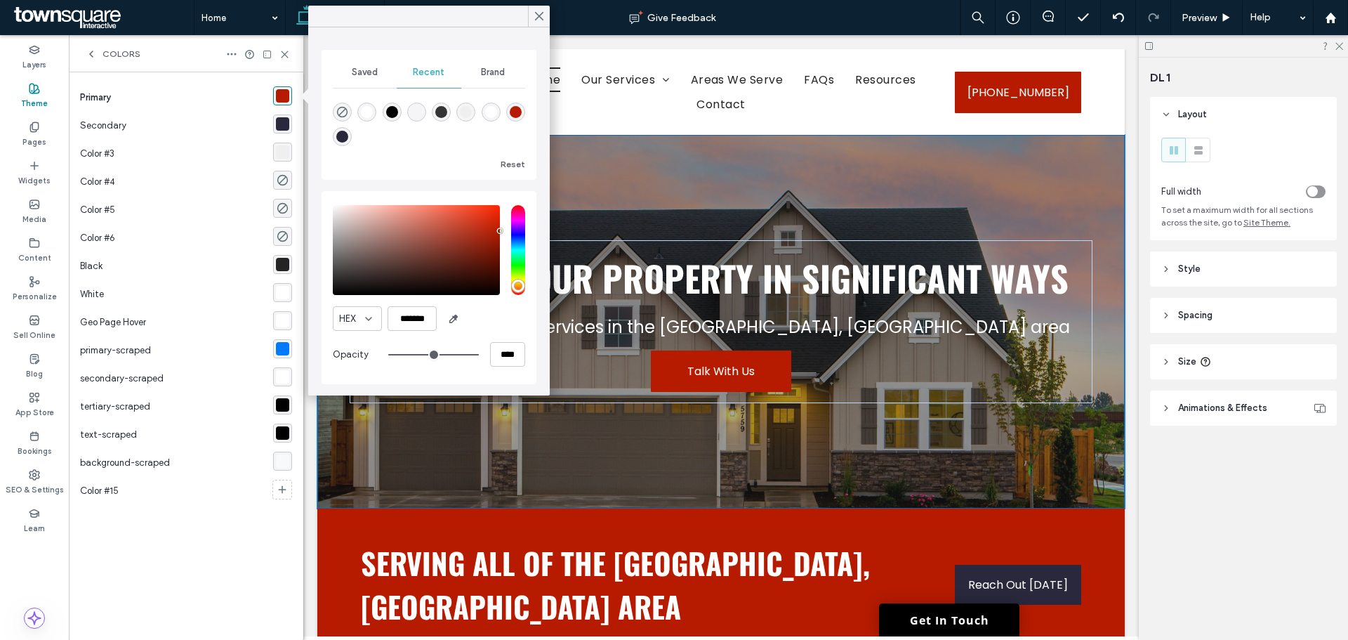
click at [478, 71] on div "Brand" at bounding box center [493, 72] width 64 height 31
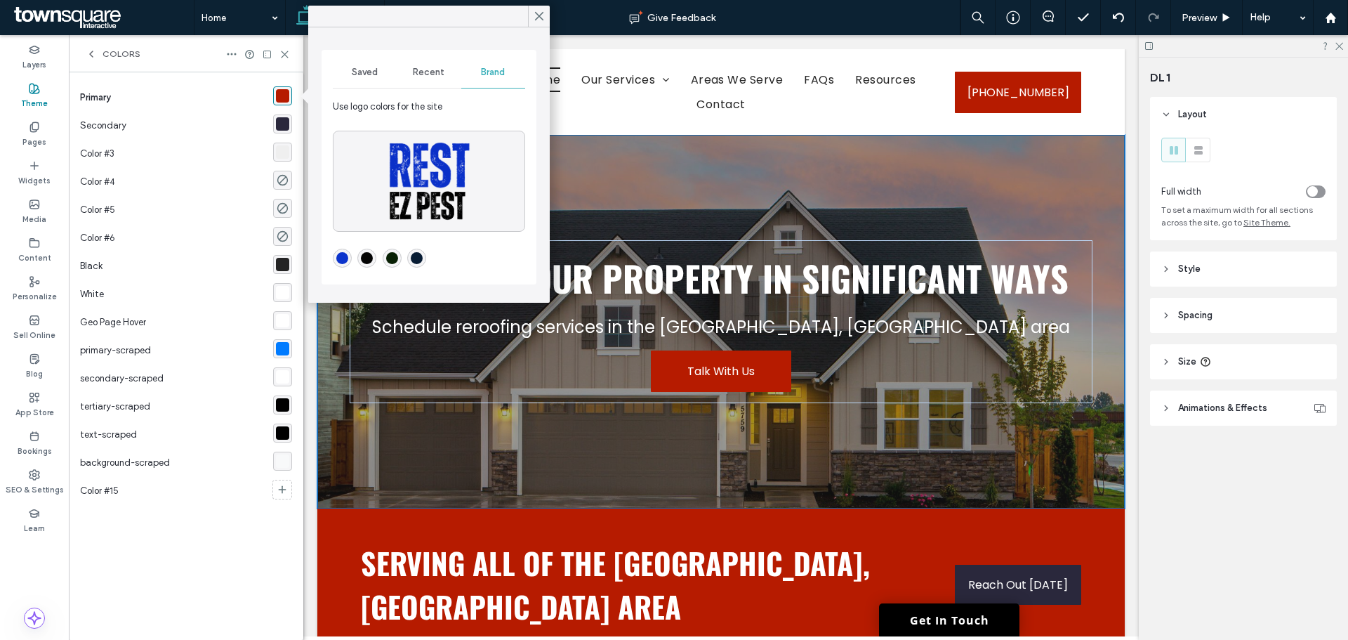
drag, startPoint x: 346, startPoint y: 259, endPoint x: 353, endPoint y: 261, distance: 7.3
click at [346, 259] on div "rgba(12,52,204,1)" at bounding box center [342, 258] width 12 height 12
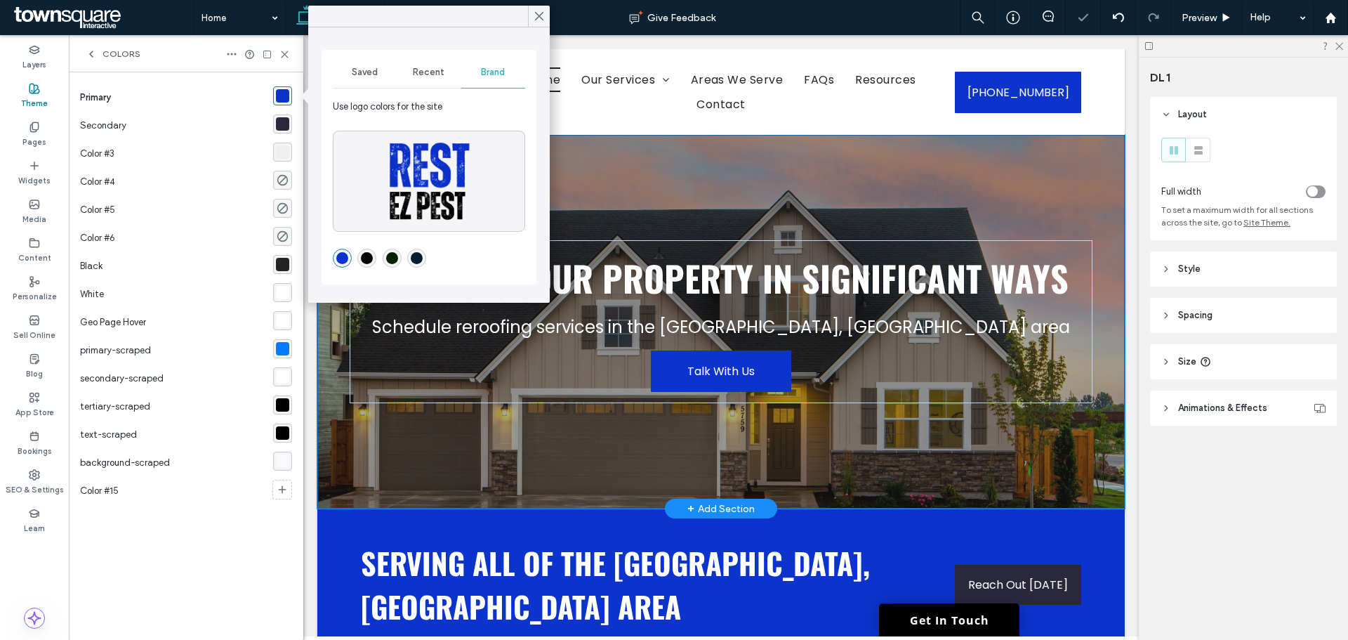
drag, startPoint x: 522, startPoint y: 454, endPoint x: 662, endPoint y: 461, distance: 140.6
click at [523, 454] on div "Enhance Your Property in Significant Ways Schedule reroofing services in the Ch…" at bounding box center [721, 322] width 808 height 374
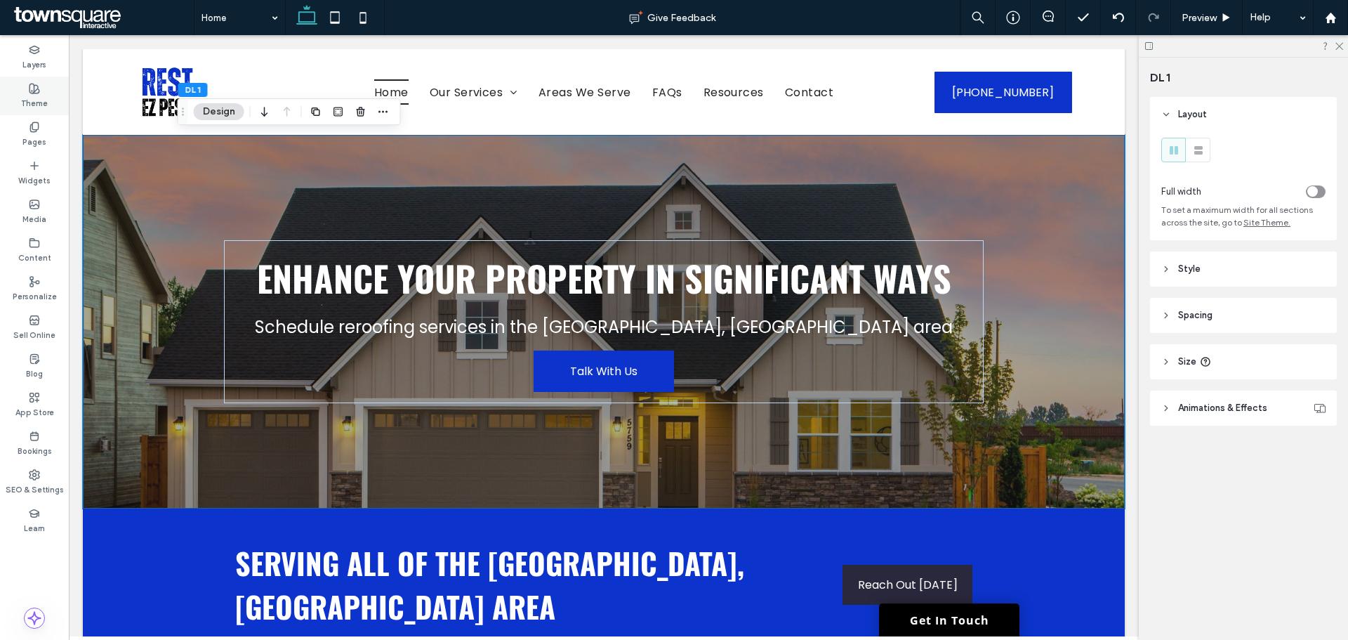
click at [34, 92] on use at bounding box center [34, 89] width 10 height 10
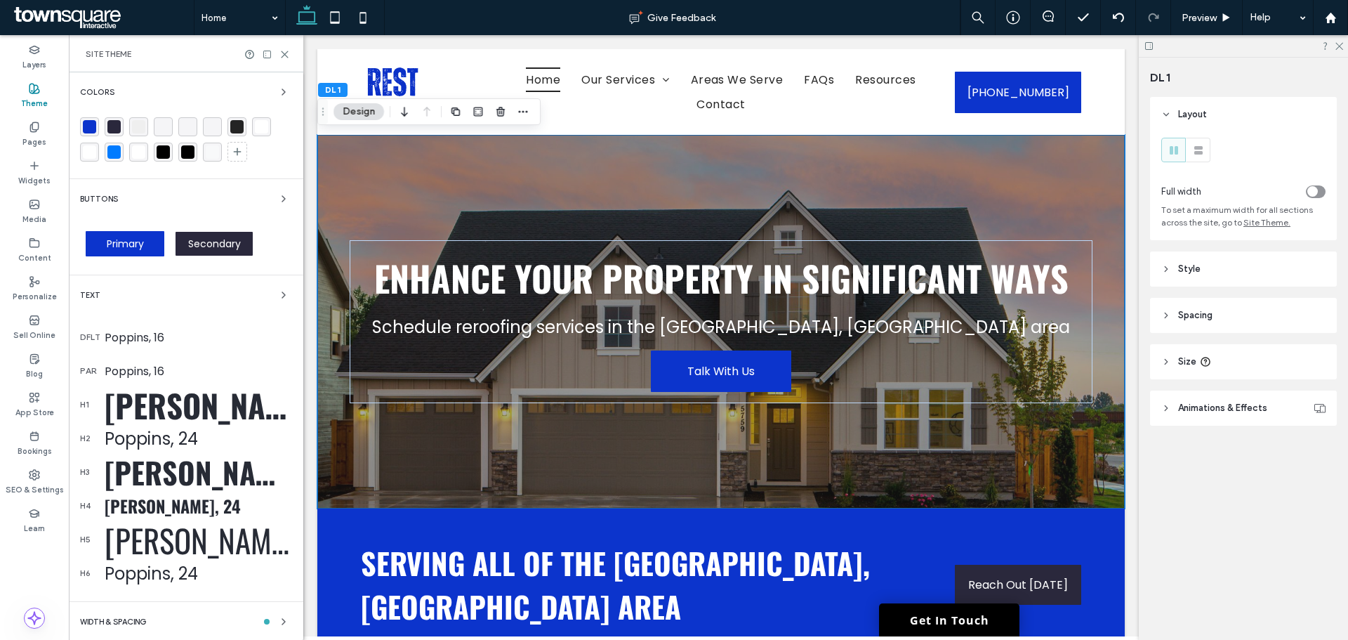
click at [119, 128] on div "rgba(42, 40, 60, 1)" at bounding box center [113, 126] width 13 height 13
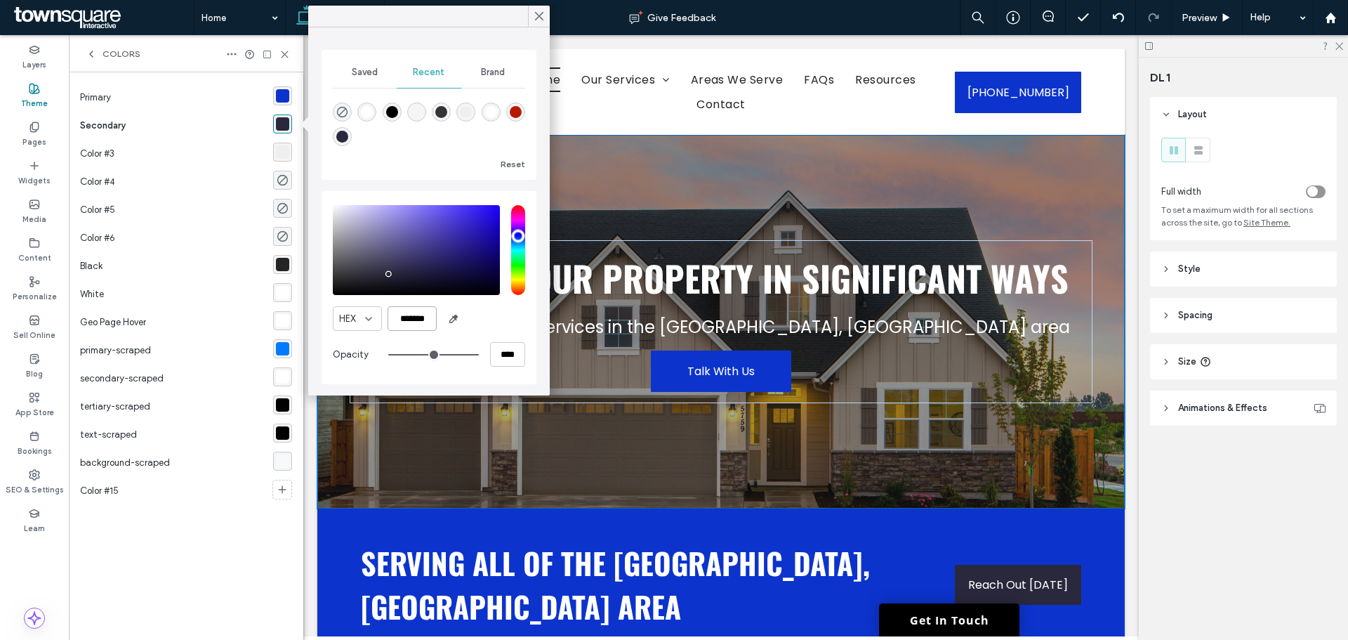
drag, startPoint x: 433, startPoint y: 323, endPoint x: 405, endPoint y: 324, distance: 28.8
click at [405, 324] on input "*******" at bounding box center [412, 318] width 49 height 25
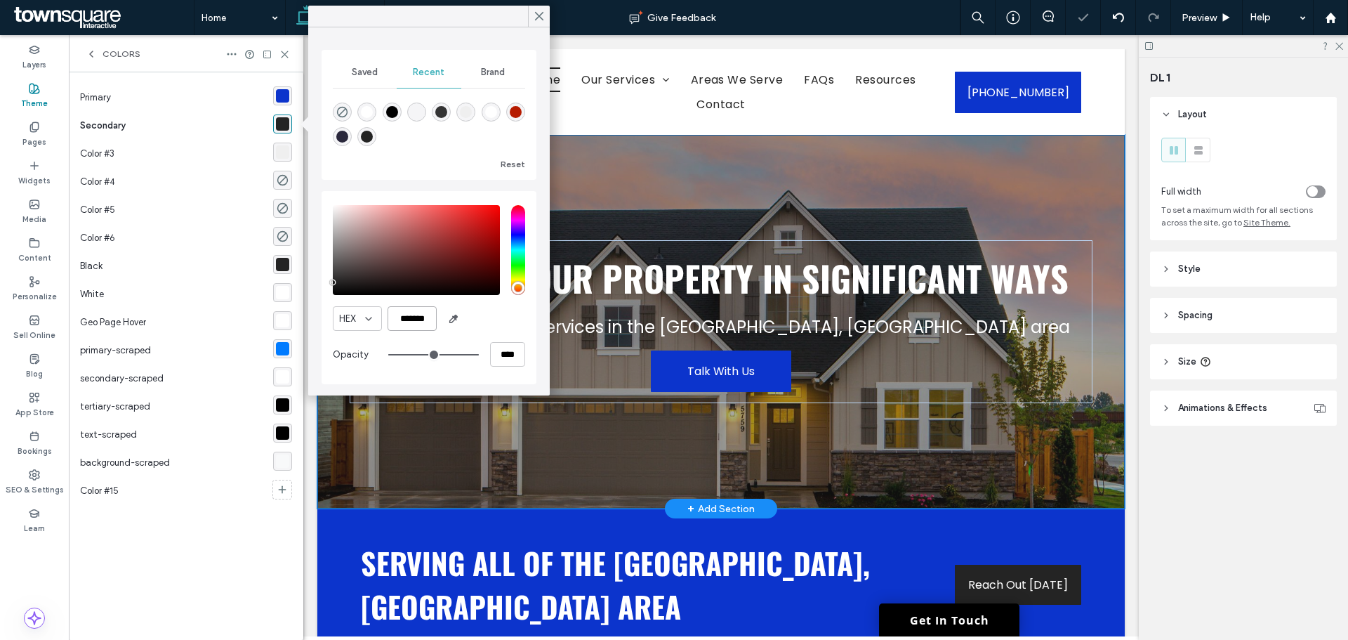
type input "*******"
click at [513, 445] on div "Enhance Your Property in Significant Ways Schedule reroofing services in the Ch…" at bounding box center [721, 322] width 808 height 374
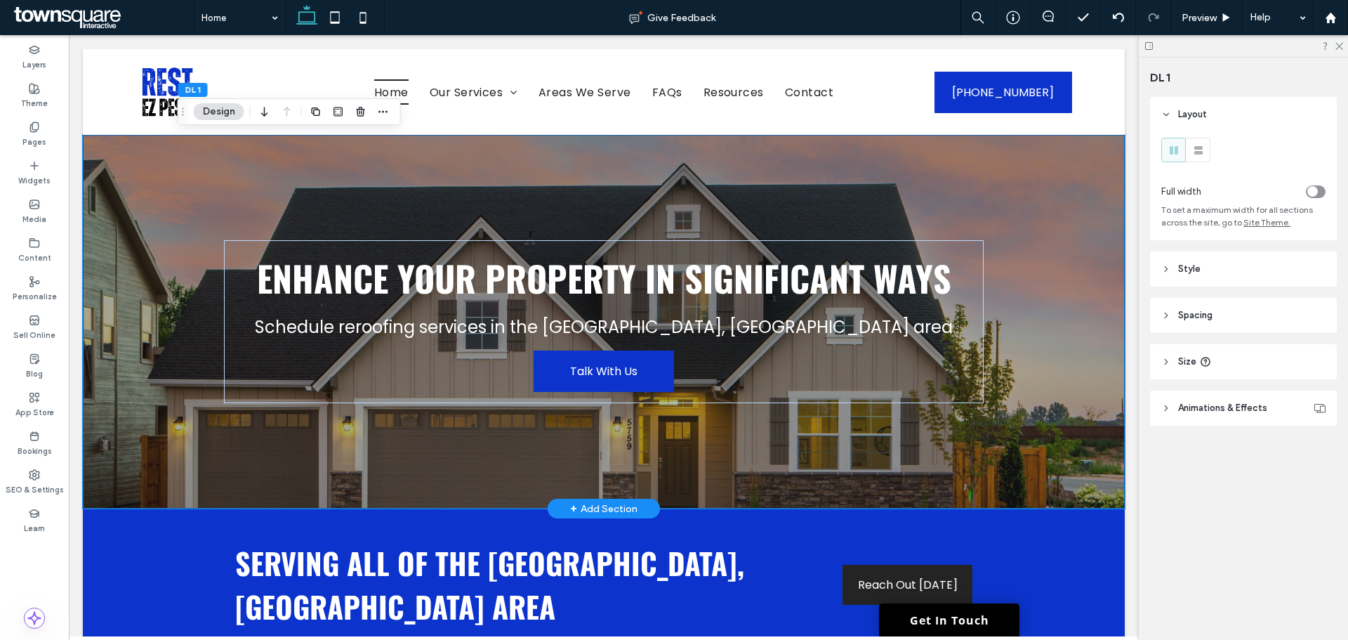
scroll to position [70, 0]
